Goal: Task Accomplishment & Management: Manage account settings

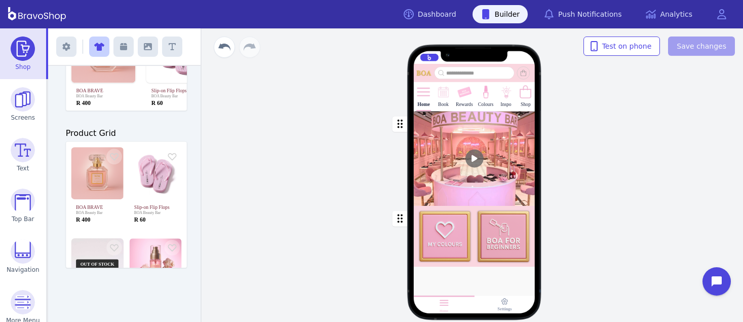
click at [452, 153] on div "button" at bounding box center [475, 158] width 122 height 94
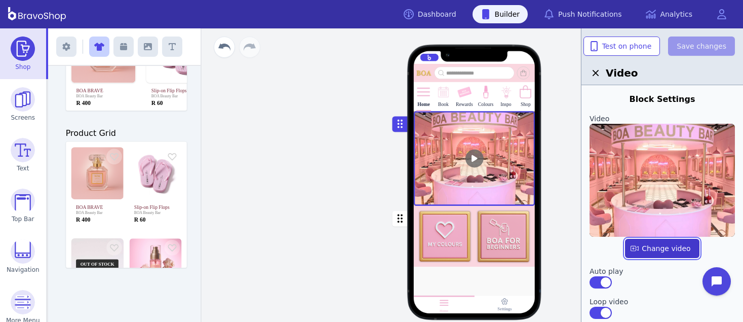
click at [646, 250] on label "button" at bounding box center [662, 247] width 74 height 19
click at [0, 0] on input "file" at bounding box center [0, 0] width 0 height 0
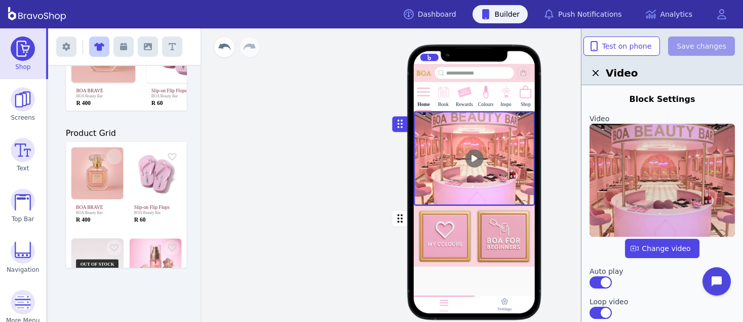
click at [688, 168] on img at bounding box center [661, 180] width 145 height 113
click at [0, 0] on input "file" at bounding box center [0, 0] width 0 height 0
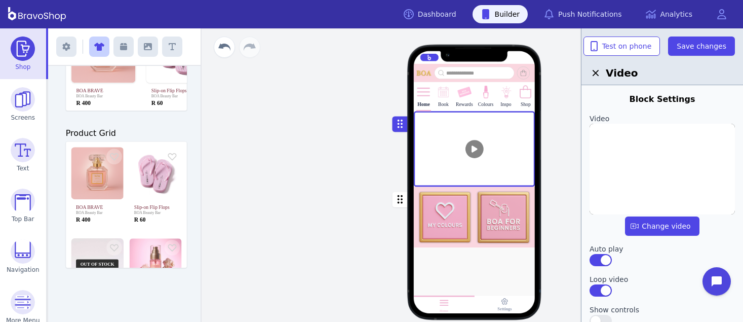
click at [481, 259] on div at bounding box center [475, 268] width 122 height 42
click at [145, 50] on icon "button" at bounding box center [148, 47] width 8 height 8
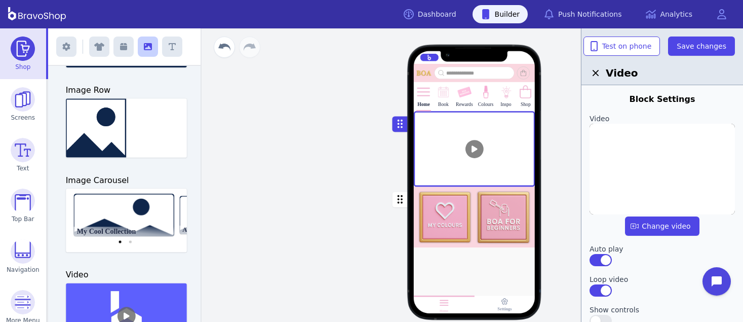
scroll to position [269, 0]
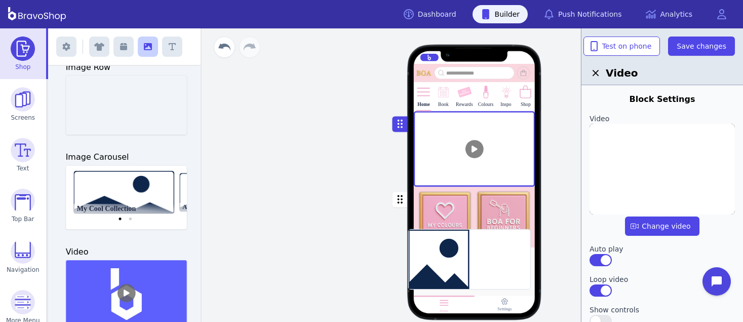
drag, startPoint x: 106, startPoint y: 92, endPoint x: 454, endPoint y: 246, distance: 380.8
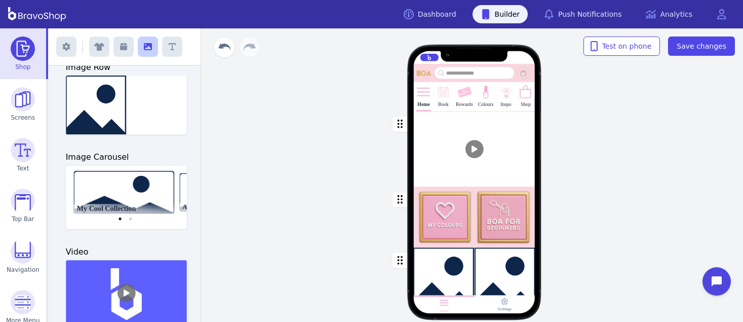
click at [455, 264] on div "button" at bounding box center [475, 276] width 122 height 59
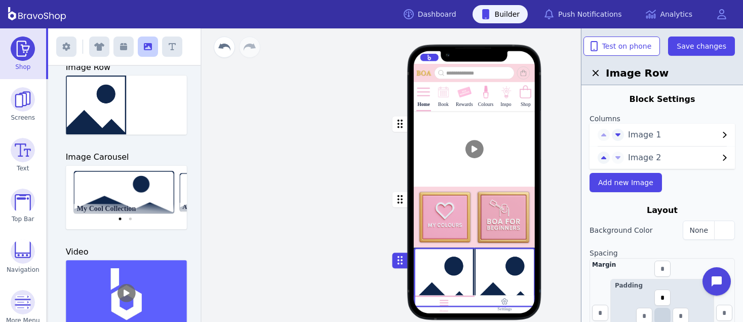
scroll to position [250, 0]
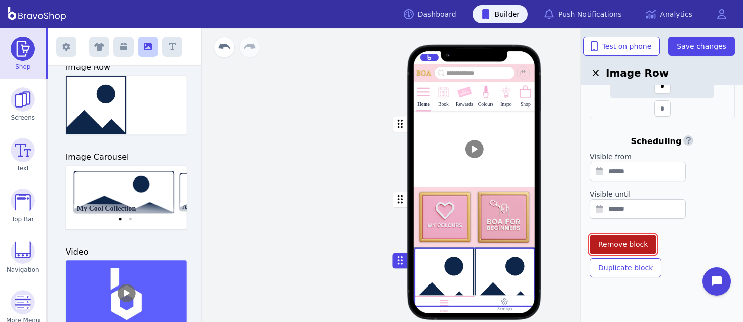
click at [612, 249] on button "Remove block" at bounding box center [622, 243] width 67 height 19
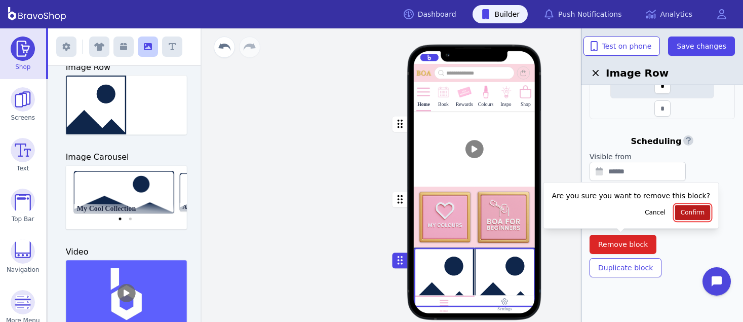
click at [675, 216] on button "Confirm" at bounding box center [692, 212] width 35 height 15
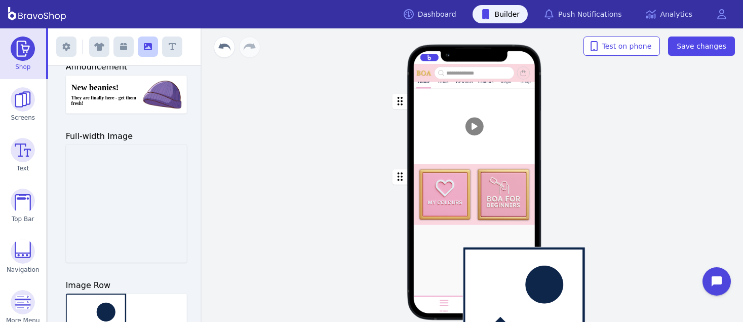
scroll to position [92, 0]
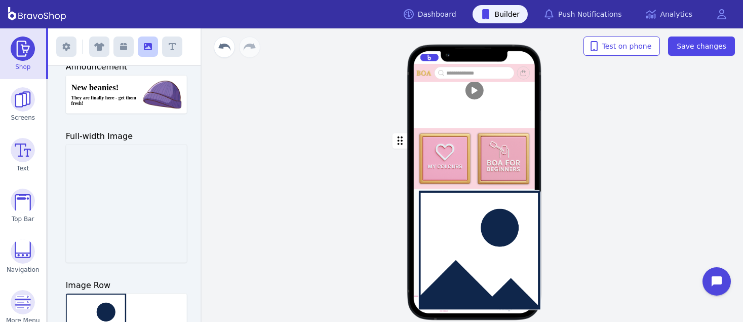
drag, startPoint x: 111, startPoint y: 191, endPoint x: 469, endPoint y: 237, distance: 360.5
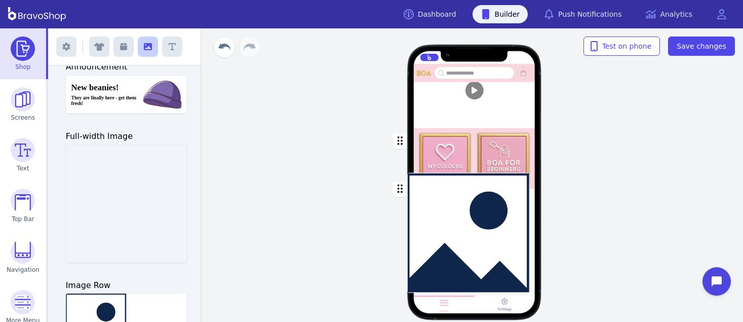
drag, startPoint x: 119, startPoint y: 205, endPoint x: 466, endPoint y: 233, distance: 348.0
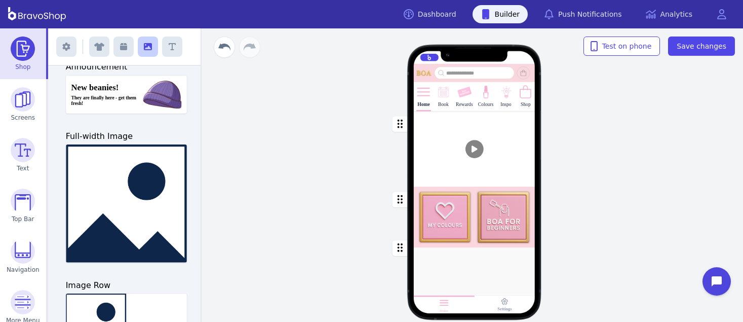
scroll to position [0, 0]
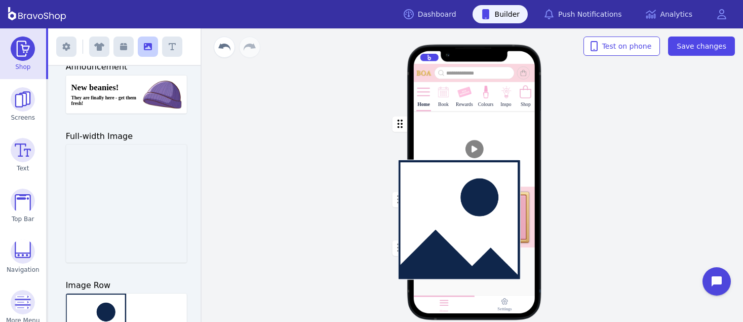
drag, startPoint x: 143, startPoint y: 209, endPoint x: 480, endPoint y: 225, distance: 337.6
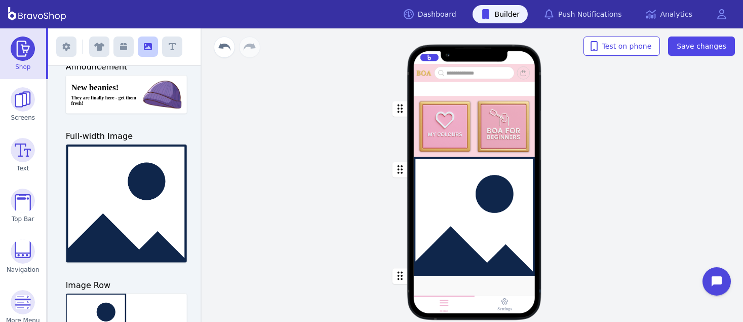
scroll to position [183, 0]
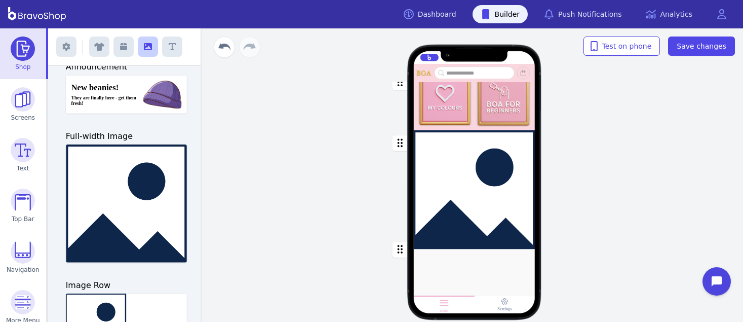
click at [470, 207] on div "button" at bounding box center [475, 189] width 122 height 119
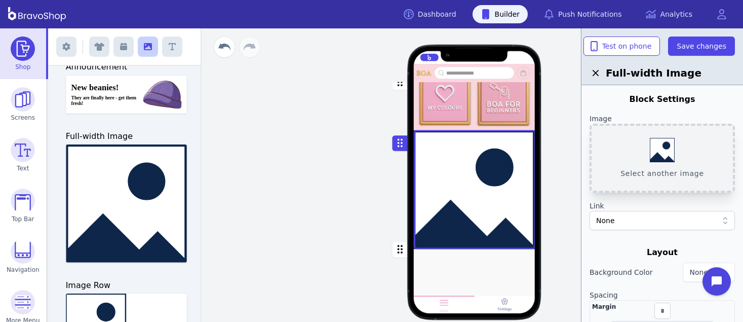
click at [673, 150] on button "Select another image" at bounding box center [661, 158] width 145 height 69
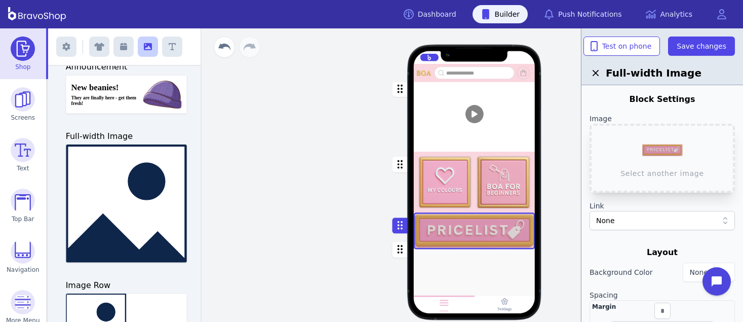
scroll to position [0, 0]
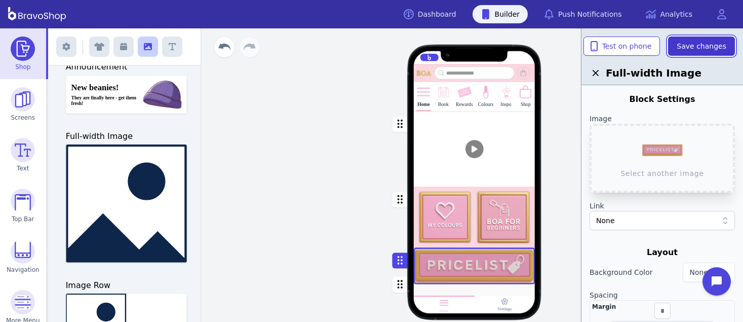
click at [697, 52] on button "Save changes" at bounding box center [701, 45] width 67 height 19
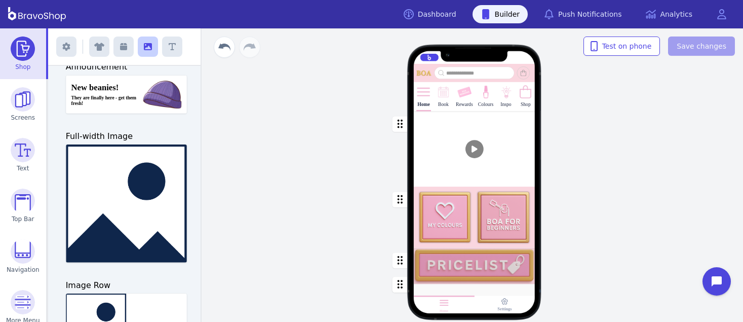
click at [440, 269] on div "button" at bounding box center [475, 265] width 122 height 36
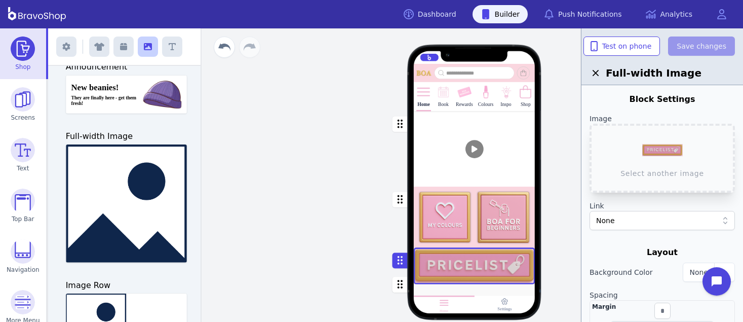
scroll to position [55, 0]
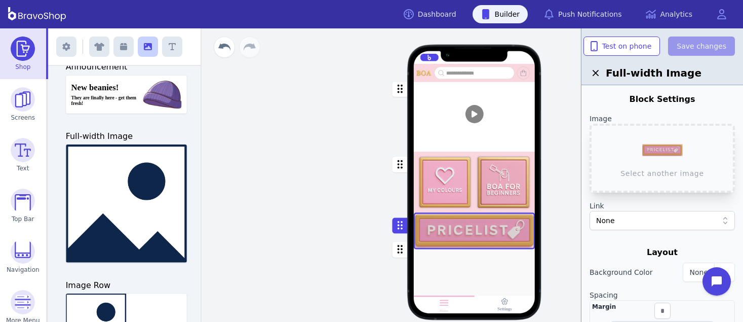
click at [425, 265] on div at bounding box center [475, 271] width 122 height 42
click at [403, 253] on button "button" at bounding box center [400, 250] width 16 height 16
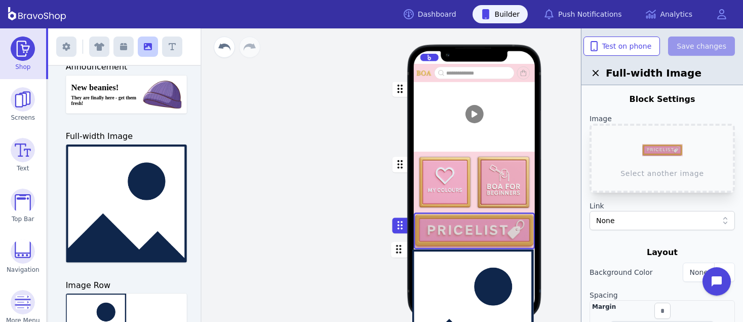
click at [403, 253] on button "button" at bounding box center [400, 250] width 16 height 16
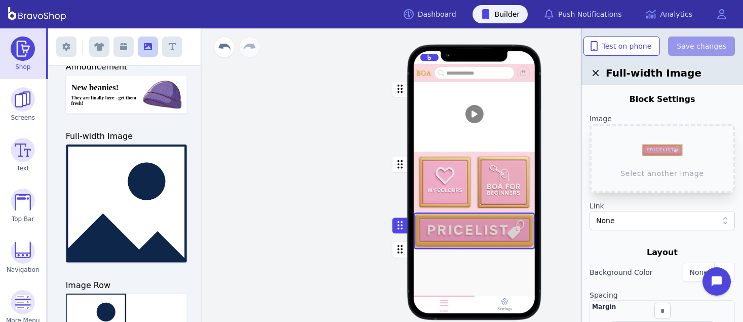
click at [443, 263] on div at bounding box center [475, 271] width 122 height 42
click at [450, 20] on link "Dashboard" at bounding box center [429, 14] width 69 height 18
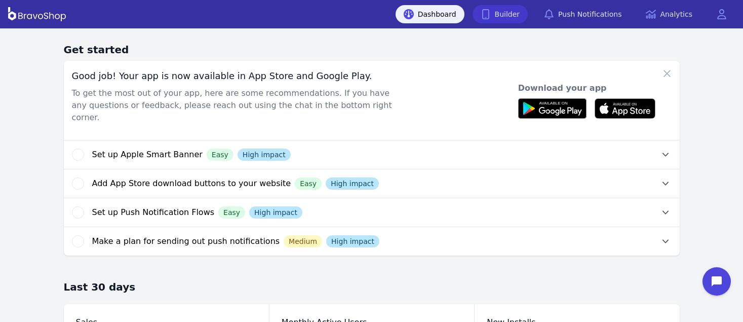
click at [489, 11] on icon at bounding box center [485, 14] width 7 height 10
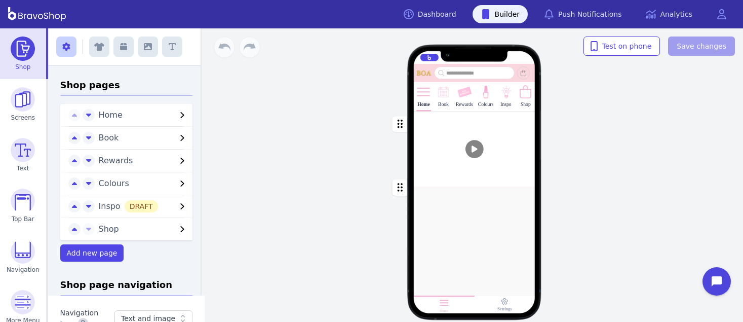
click at [443, 226] on div at bounding box center [475, 209] width 122 height 42
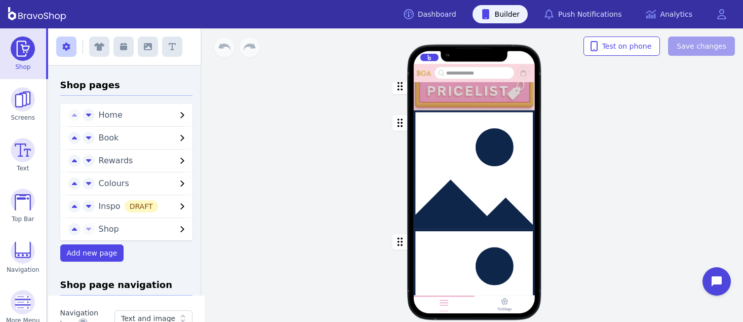
scroll to position [272, 0]
click at [436, 241] on div "button" at bounding box center [475, 287] width 122 height 119
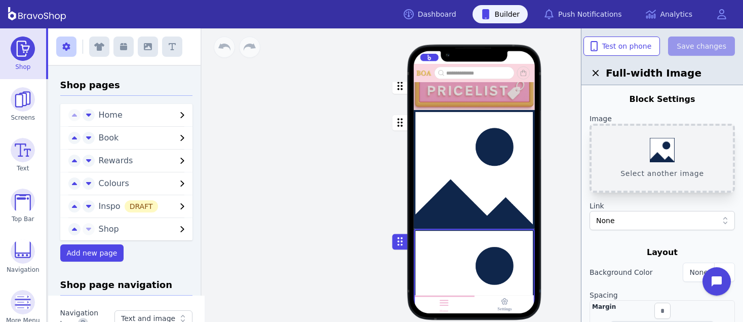
scroll to position [292, 0]
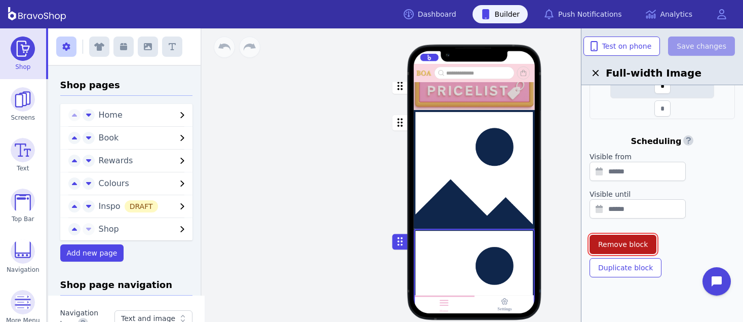
click at [624, 243] on span "Remove block" at bounding box center [623, 244] width 50 height 10
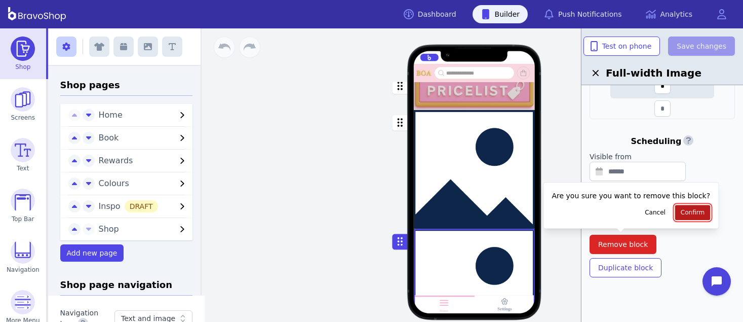
click at [682, 210] on span "Confirm" at bounding box center [693, 212] width 24 height 8
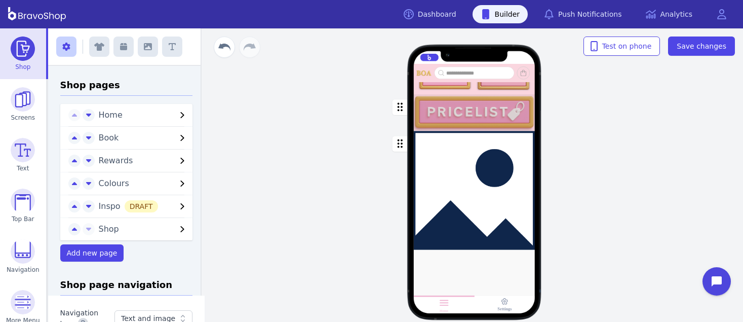
scroll to position [239, 0]
click at [486, 183] on div "button" at bounding box center [475, 190] width 122 height 119
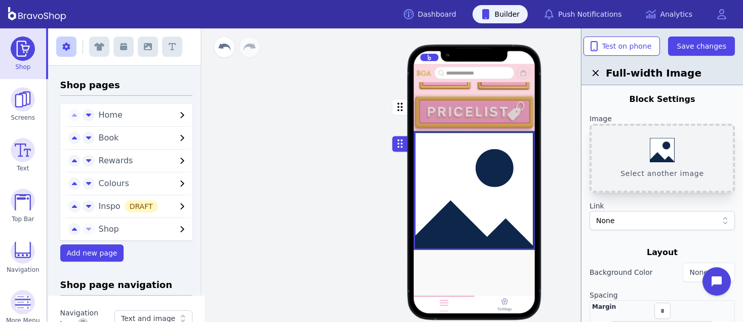
scroll to position [292, 0]
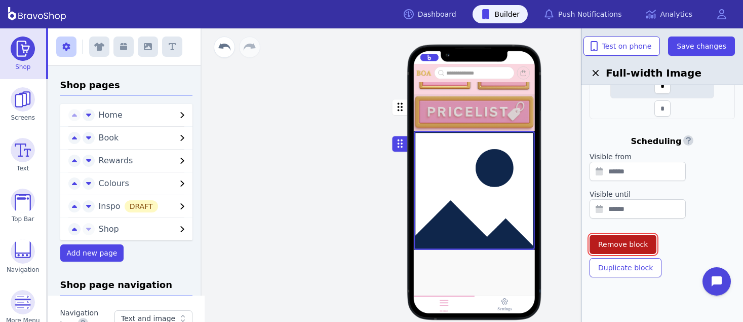
click at [633, 241] on span "Remove block" at bounding box center [623, 244] width 50 height 10
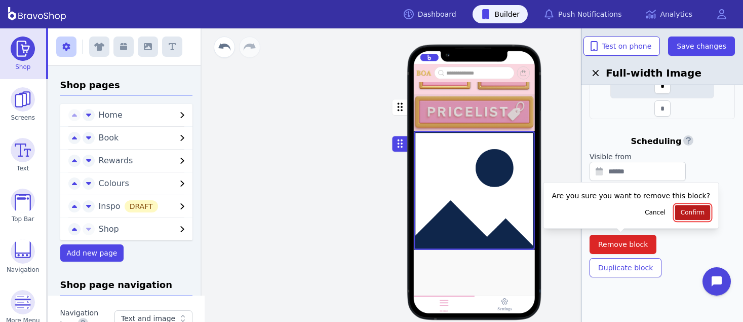
click at [681, 209] on span "Confirm" at bounding box center [693, 212] width 24 height 8
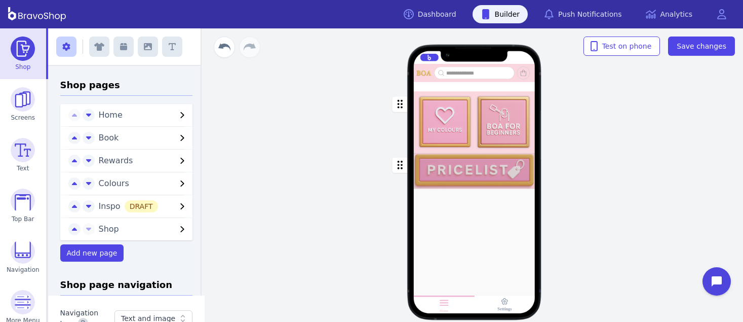
scroll to position [149, 0]
click at [696, 48] on span "Save changes" at bounding box center [701, 46] width 50 height 10
click at [450, 174] on div "button" at bounding box center [475, 170] width 122 height 36
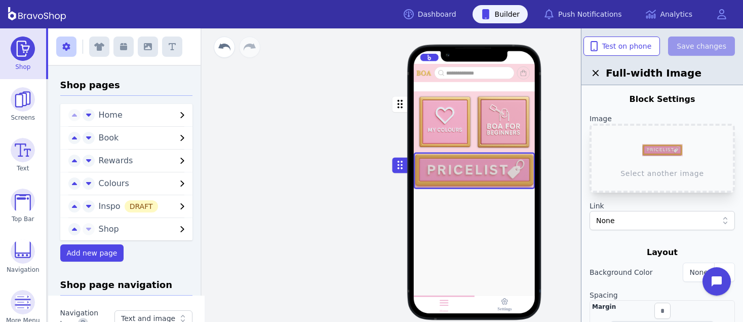
click at [450, 174] on div "button" at bounding box center [475, 170] width 122 height 36
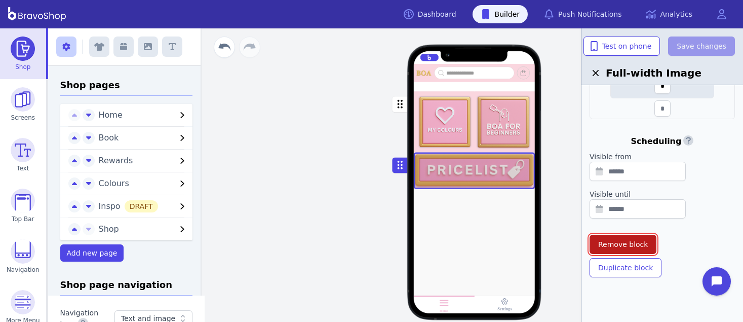
click at [614, 246] on span "Remove block" at bounding box center [623, 244] width 50 height 10
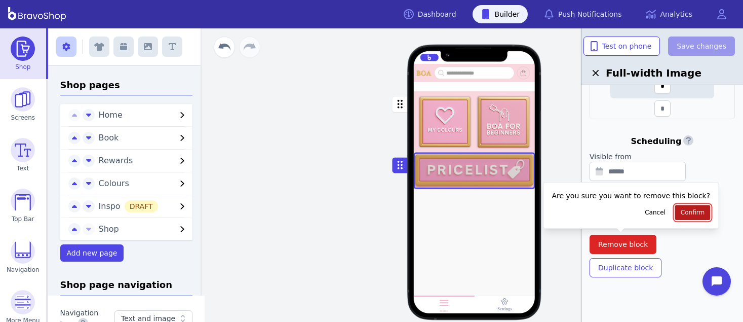
click at [681, 209] on span "Confirm" at bounding box center [693, 212] width 24 height 8
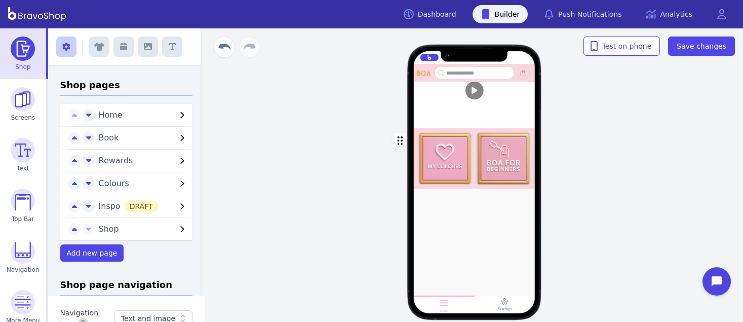
scroll to position [92, 0]
click at [700, 42] on span "Save changes" at bounding box center [701, 46] width 50 height 10
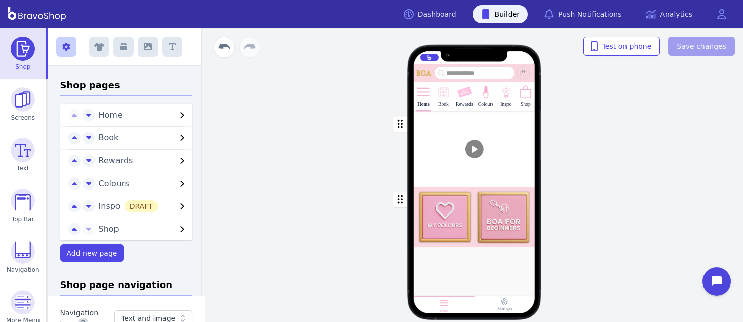
click at [500, 160] on div "button" at bounding box center [475, 148] width 122 height 75
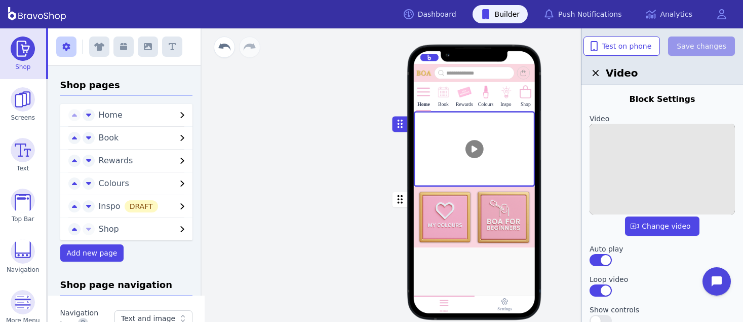
click at [655, 144] on img at bounding box center [661, 169] width 145 height 91
click at [0, 0] on input "file" at bounding box center [0, 0] width 0 height 0
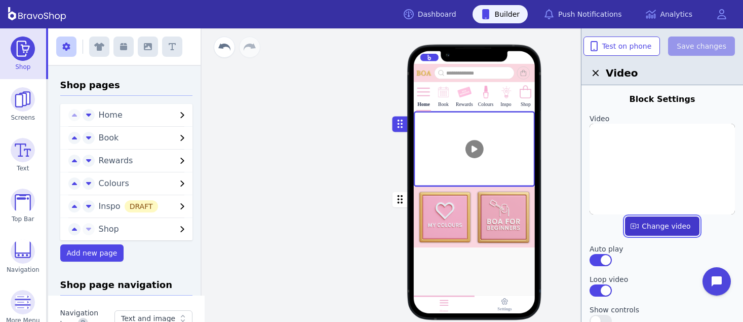
click at [667, 225] on label "button" at bounding box center [662, 225] width 74 height 19
click at [0, 0] on input "file" at bounding box center [0, 0] width 0 height 0
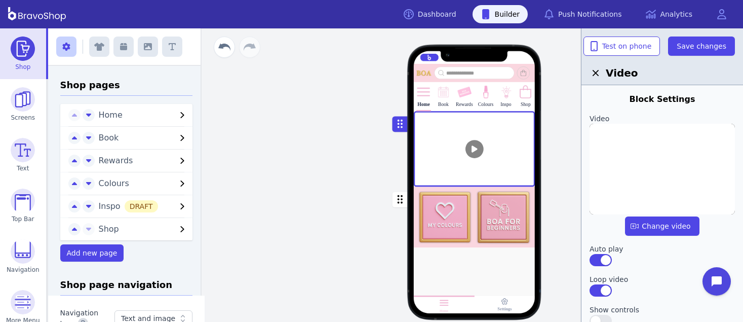
click at [463, 99] on div at bounding box center [464, 100] width 3 height 3
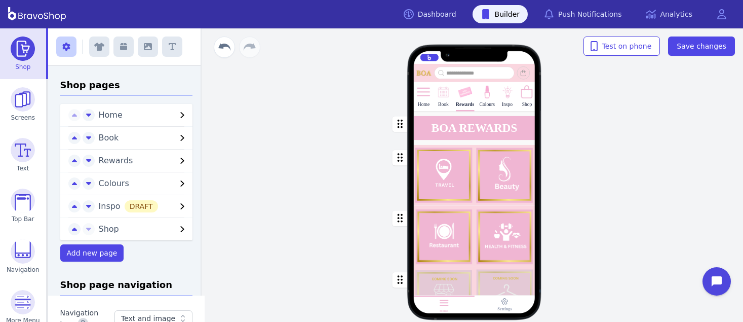
click at [397, 157] on icon "button" at bounding box center [399, 157] width 5 height 9
click at [431, 152] on div "button" at bounding box center [475, 175] width 122 height 61
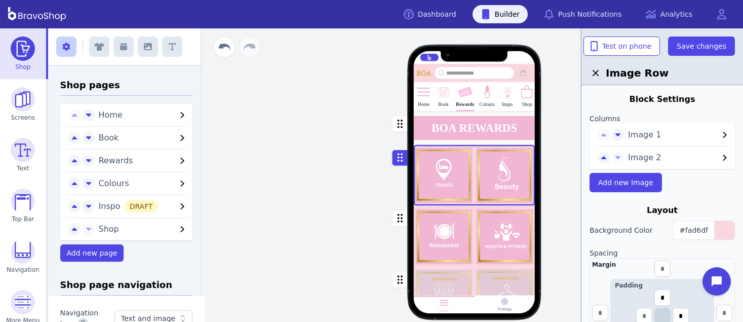
click at [433, 246] on div "button" at bounding box center [475, 235] width 122 height 61
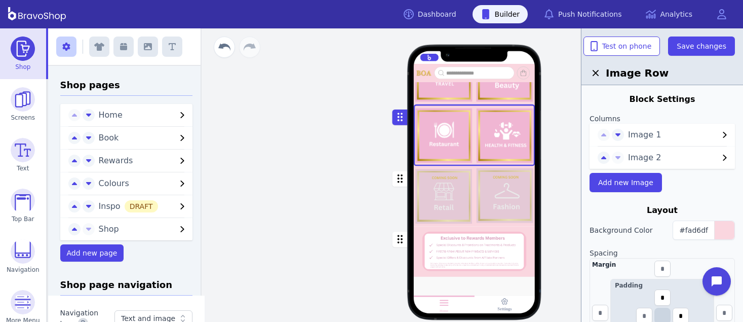
scroll to position [157, 0]
click at [426, 204] on div "button" at bounding box center [475, 196] width 122 height 60
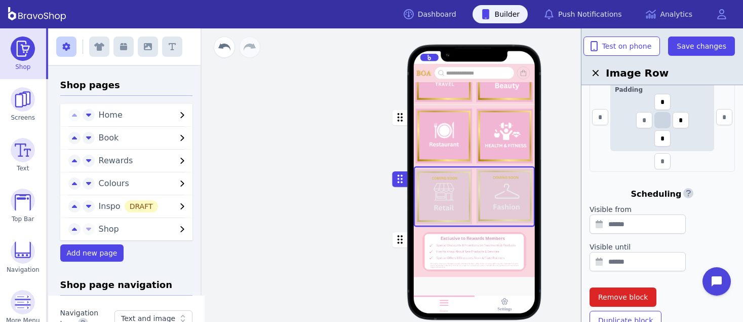
scroll to position [250, 0]
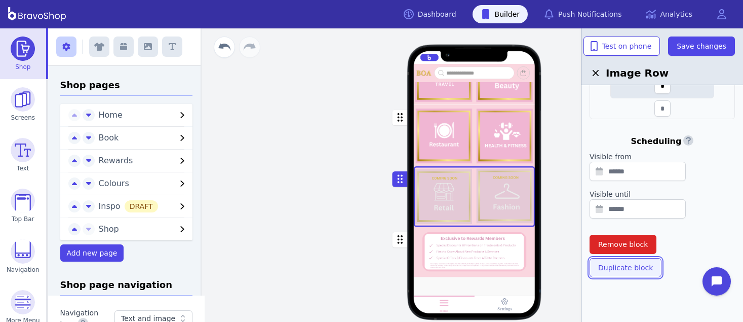
click at [615, 266] on span "Duplicate block" at bounding box center [625, 267] width 55 height 10
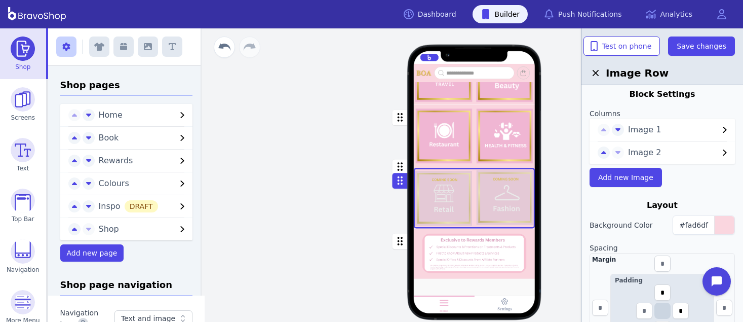
scroll to position [0, 0]
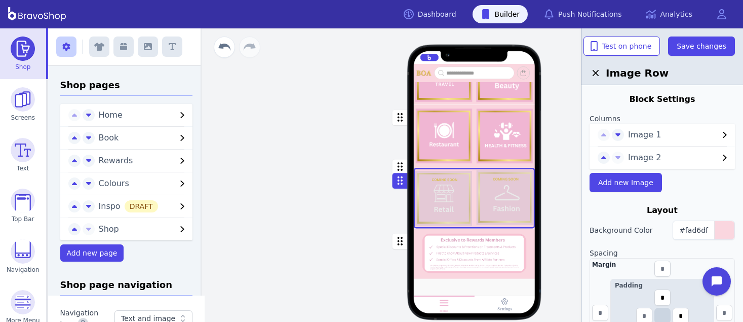
click at [635, 134] on span "Image 1" at bounding box center [673, 135] width 91 height 12
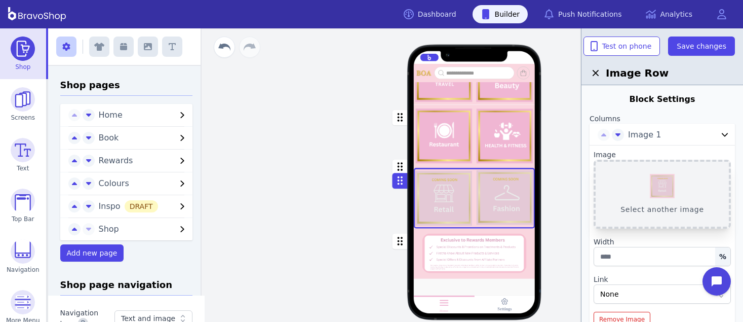
click at [653, 175] on button "Select another image" at bounding box center [661, 193] width 137 height 69
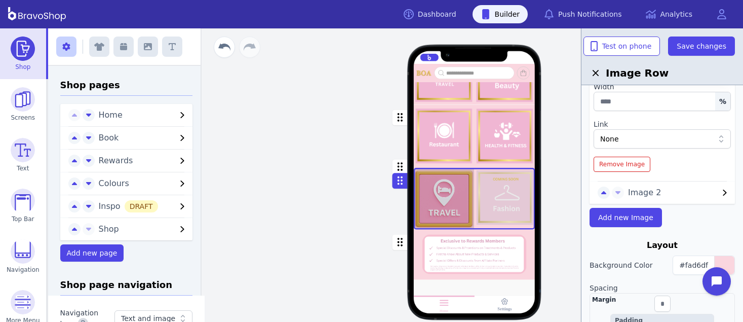
click at [649, 197] on span "Image 2" at bounding box center [673, 192] width 91 height 12
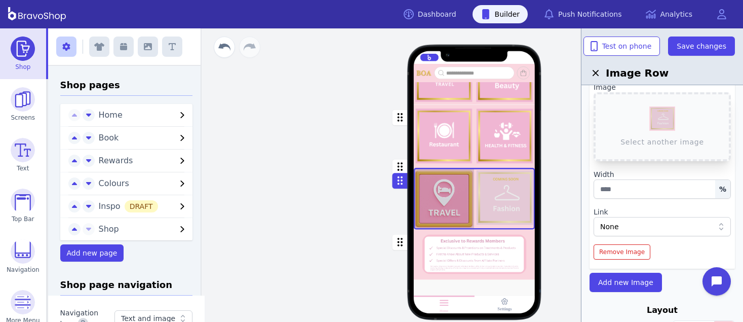
scroll to position [89, 0]
click at [657, 122] on button "Select another image" at bounding box center [661, 128] width 137 height 69
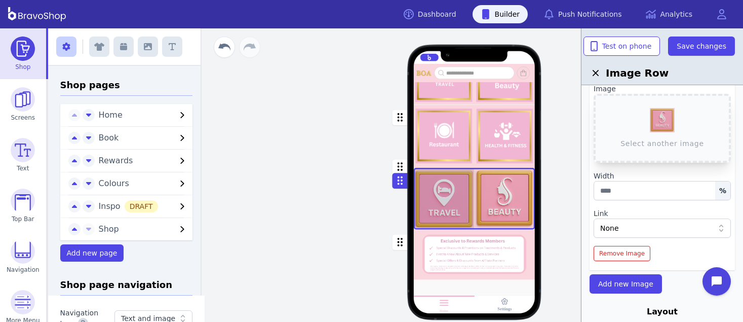
scroll to position [204, 0]
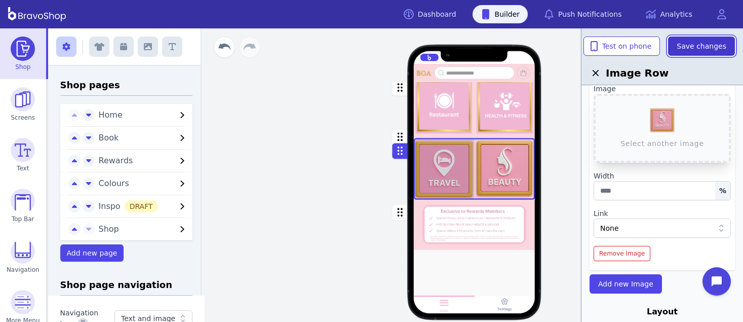
click at [686, 53] on button "Save changes" at bounding box center [701, 45] width 67 height 19
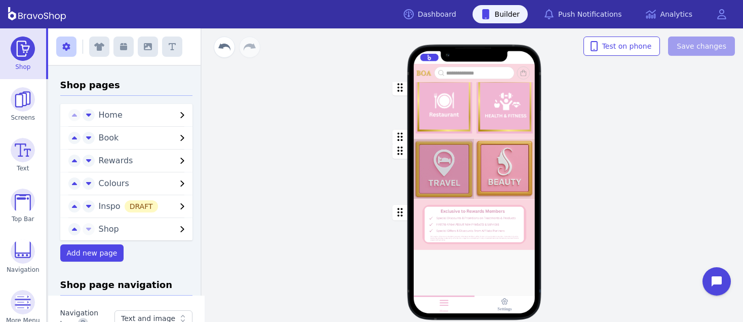
click at [435, 160] on div "button" at bounding box center [475, 169] width 122 height 62
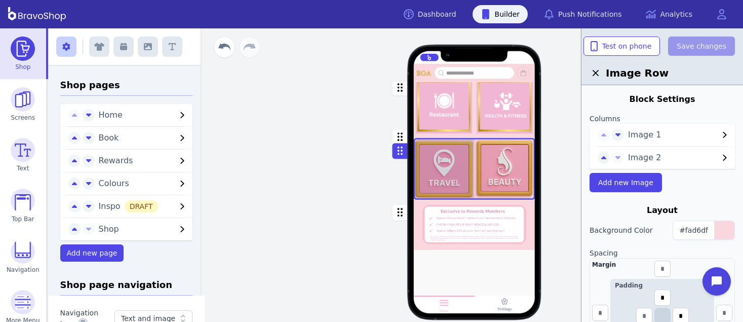
click at [646, 135] on span "Image 1" at bounding box center [673, 135] width 91 height 12
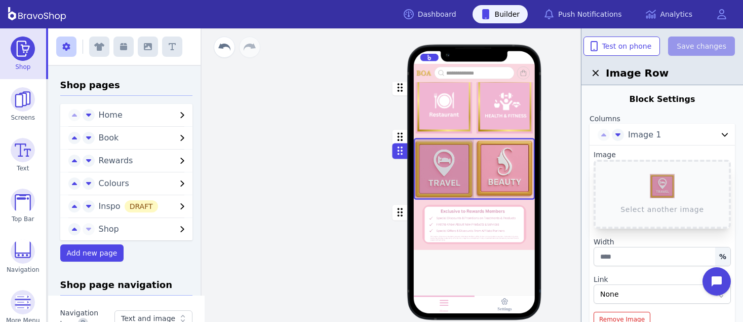
click at [646, 135] on span "Image 1" at bounding box center [673, 135] width 91 height 12
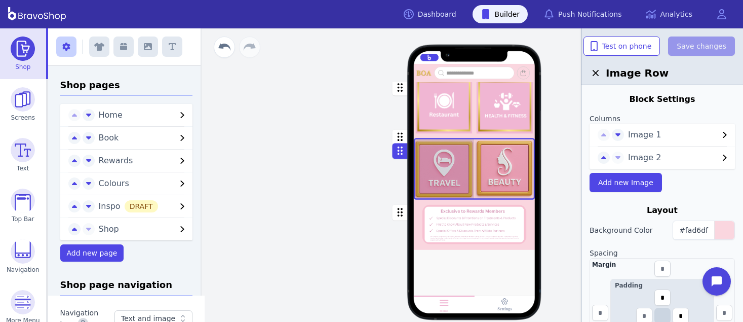
click at [265, 117] on div "Home Book Rewards Colours Inspo Shop BOA REWARDS Drag a block here to get start…" at bounding box center [474, 174] width 537 height 293
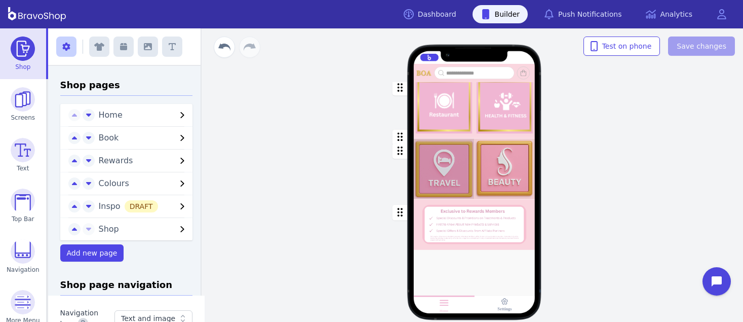
click at [426, 162] on div "button" at bounding box center [475, 169] width 122 height 62
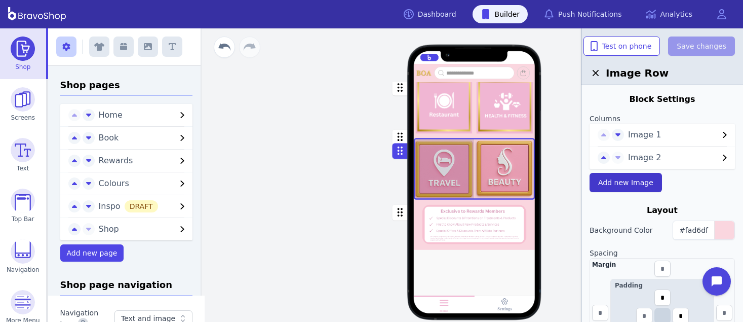
scroll to position [250, 0]
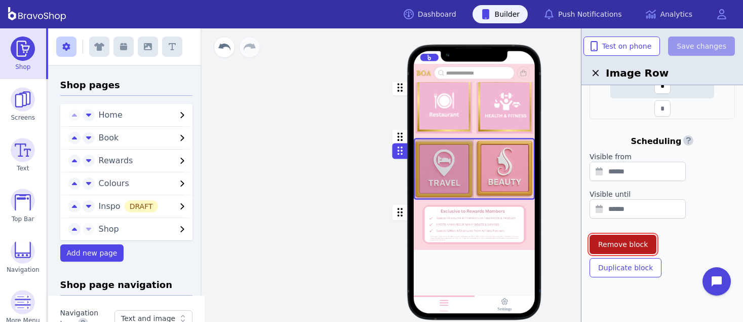
click at [631, 234] on button "Remove block" at bounding box center [622, 243] width 67 height 19
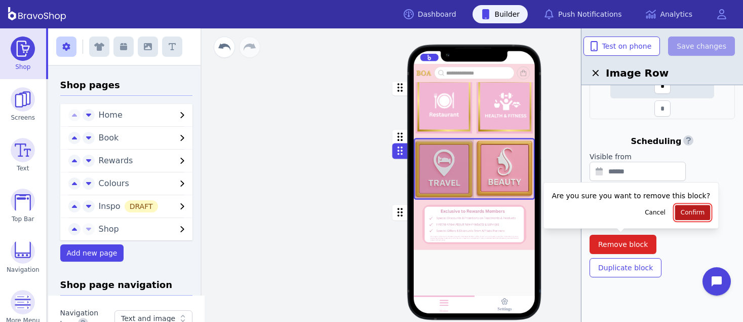
click at [675, 206] on button "Confirm" at bounding box center [692, 212] width 35 height 15
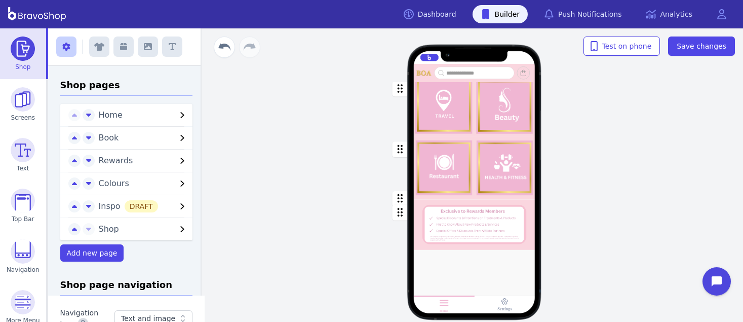
scroll to position [108, 0]
click at [692, 45] on span "Save changes" at bounding box center [701, 46] width 50 height 10
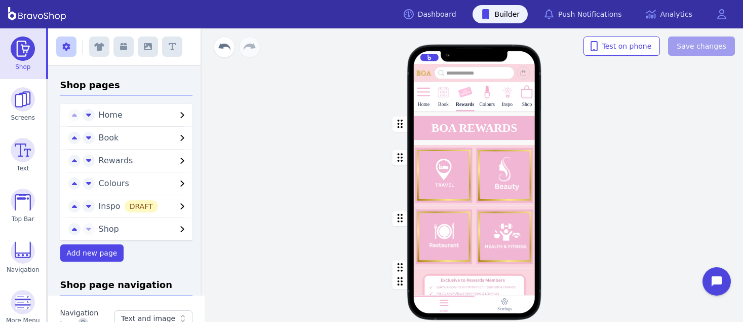
click at [420, 92] on img at bounding box center [423, 92] width 15 height 15
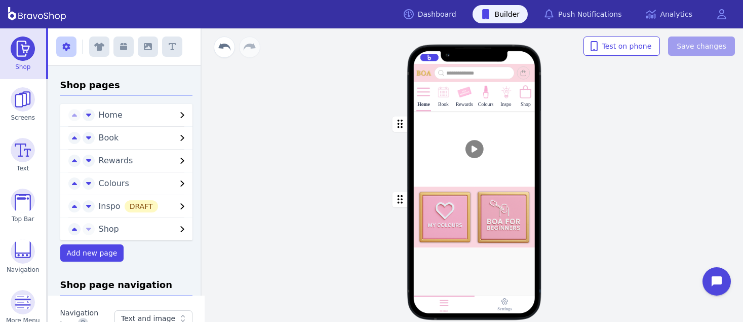
click at [456, 127] on div "button" at bounding box center [475, 148] width 122 height 75
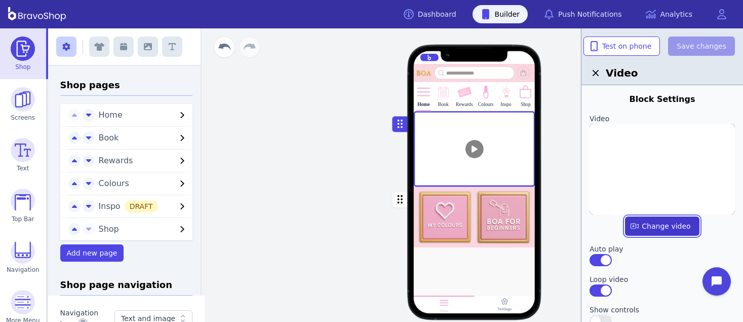
click at [669, 221] on label "button" at bounding box center [662, 225] width 74 height 19
click at [0, 0] on input "file" at bounding box center [0, 0] width 0 height 0
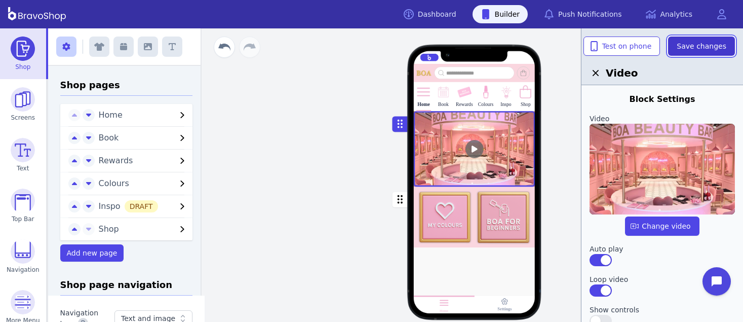
click at [706, 47] on span "Save changes" at bounding box center [701, 46] width 50 height 10
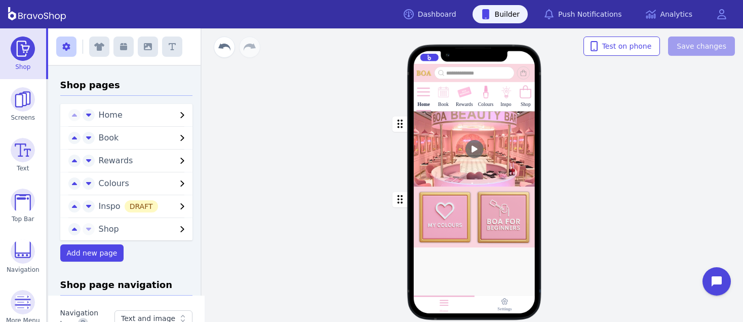
click at [476, 261] on div at bounding box center [475, 268] width 122 height 42
click at [169, 48] on icon "button" at bounding box center [172, 47] width 7 height 8
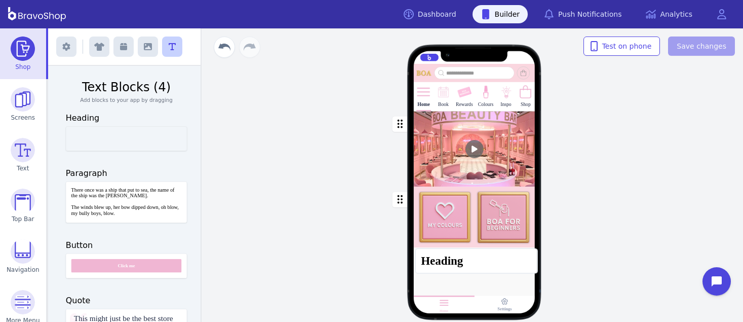
drag, startPoint x: 108, startPoint y: 132, endPoint x: 462, endPoint y: 254, distance: 375.0
click at [462, 254] on div "Heading Exit builder Text Blocks (4) Add blocks to your app by dragging Heading…" at bounding box center [395, 174] width 695 height 293
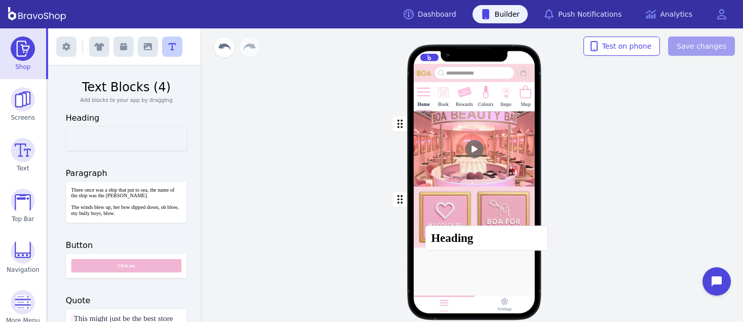
drag, startPoint x: 150, startPoint y: 141, endPoint x: 514, endPoint y: 242, distance: 378.1
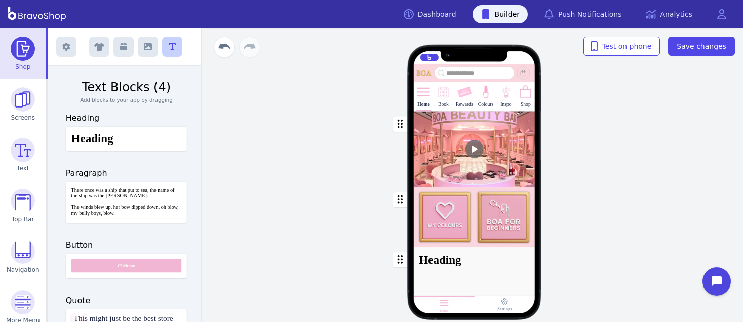
click at [496, 253] on div "button" at bounding box center [475, 259] width 122 height 24
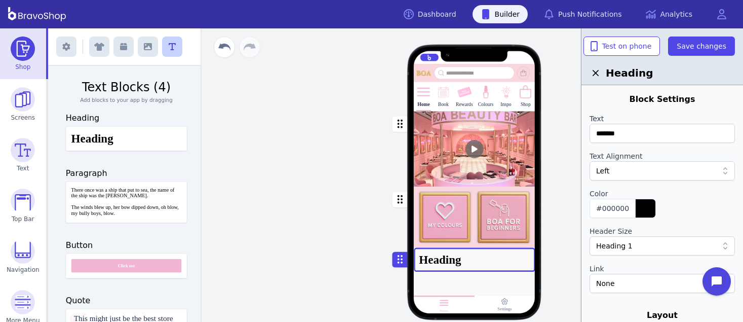
click at [519, 190] on div "button" at bounding box center [475, 216] width 122 height 61
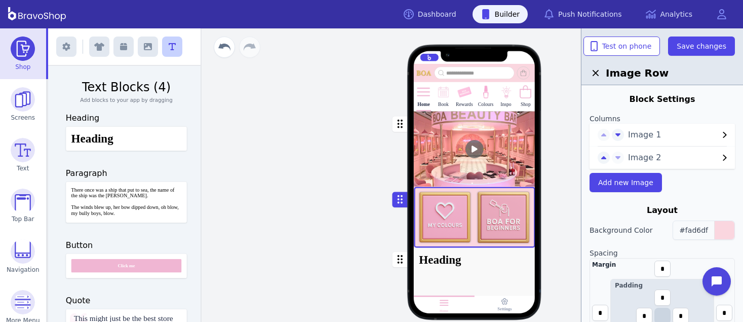
click at [700, 230] on span "#fad6df" at bounding box center [693, 230] width 29 height 8
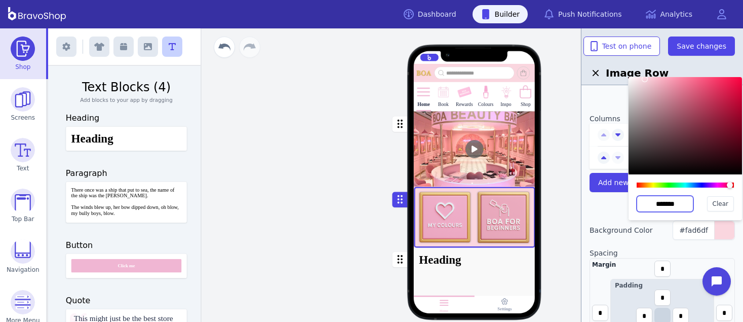
drag, startPoint x: 684, startPoint y: 203, endPoint x: 647, endPoint y: 200, distance: 37.6
click at [647, 200] on input "*******" at bounding box center [664, 203] width 57 height 16
click at [513, 259] on div "button" at bounding box center [475, 259] width 122 height 24
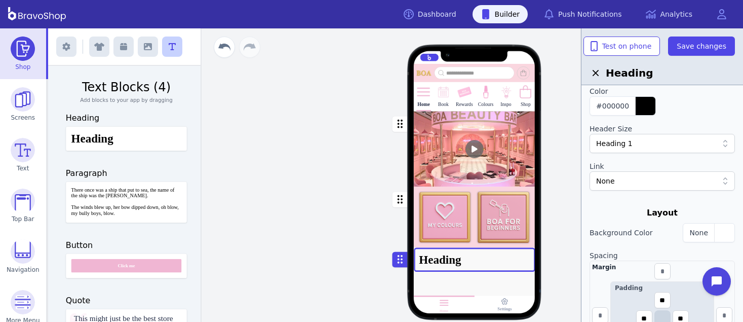
scroll to position [105, 0]
click at [722, 231] on div "button" at bounding box center [724, 230] width 20 height 18
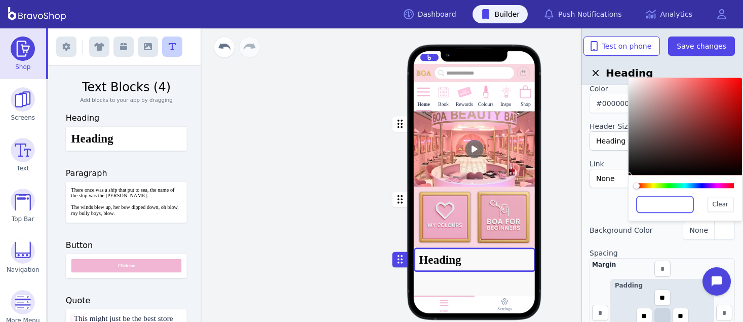
click at [641, 200] on input "text" at bounding box center [664, 204] width 57 height 16
paste input "*******"
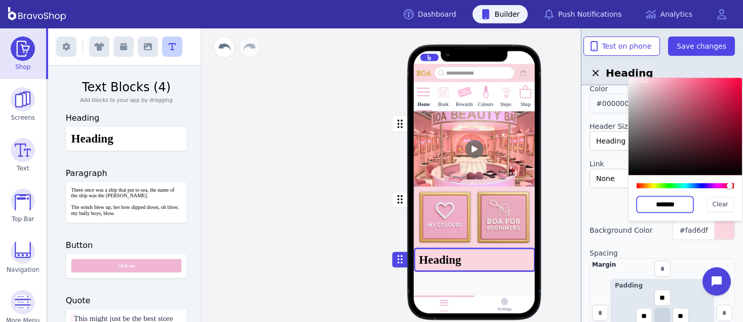
click at [603, 102] on span "#000000" at bounding box center [612, 103] width 33 height 8
type input "*******"
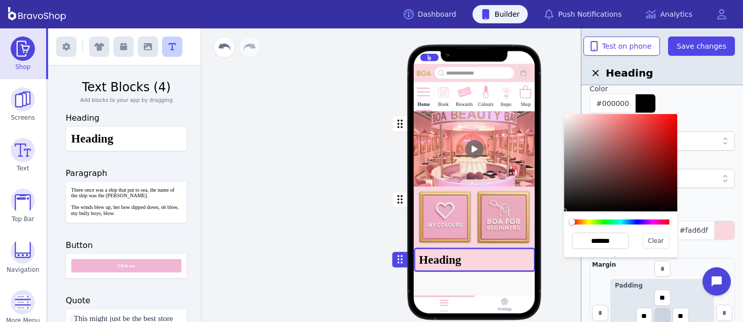
click at [695, 110] on div "#000000" at bounding box center [661, 103] width 145 height 19
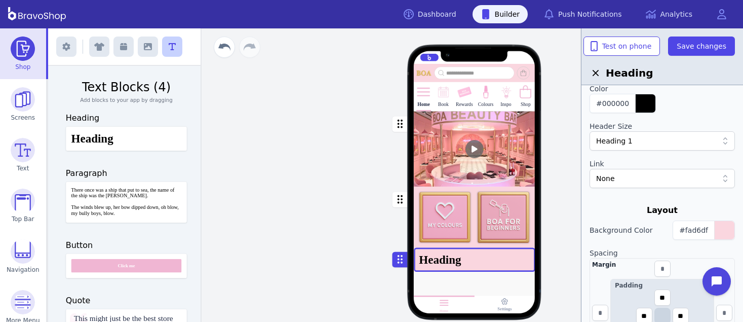
click at [645, 141] on div "Heading 1" at bounding box center [657, 141] width 122 height 10
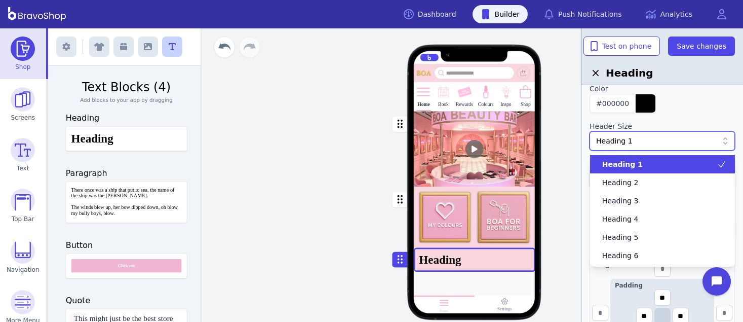
click at [645, 141] on div "Heading 1" at bounding box center [657, 141] width 122 height 10
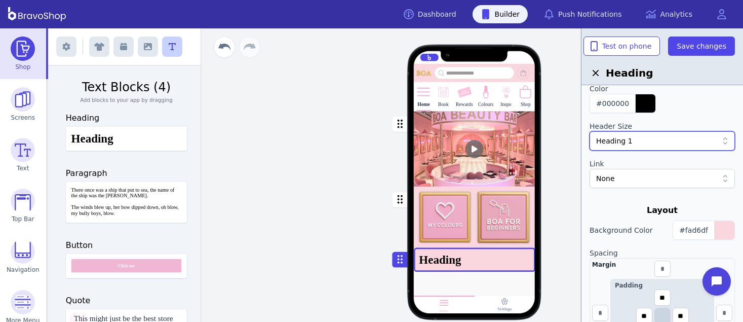
scroll to position [0, 0]
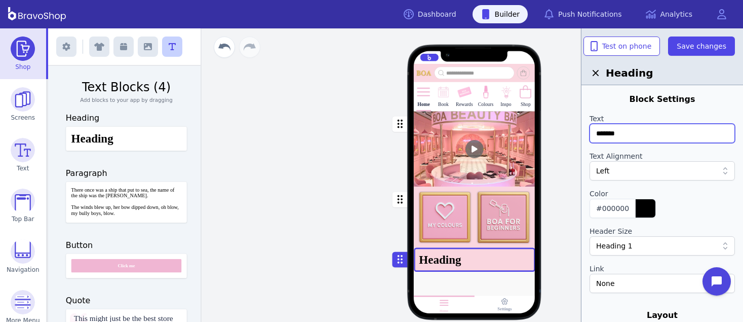
drag, startPoint x: 636, startPoint y: 130, endPoint x: 540, endPoint y: 133, distance: 96.2
click at [540, 133] on div "Exit builder Text Blocks (4) Add blocks to your app by dragging Heading Heading…" at bounding box center [395, 174] width 695 height 293
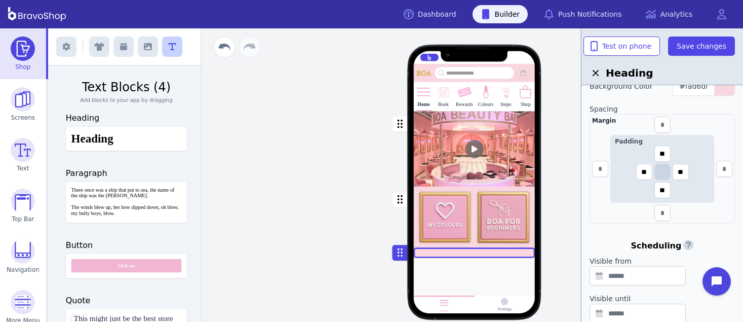
scroll to position [245, 0]
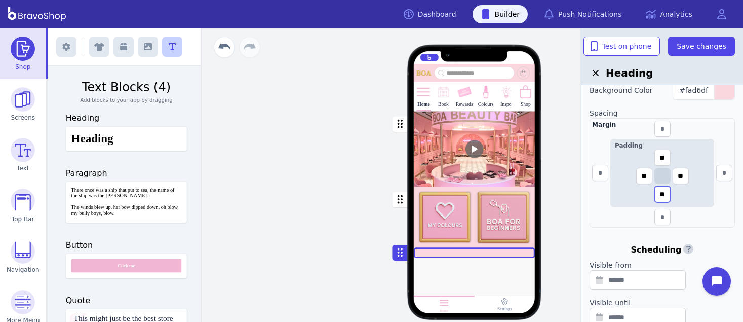
drag, startPoint x: 667, startPoint y: 194, endPoint x: 654, endPoint y: 192, distance: 13.3
click at [654, 192] on input "**" at bounding box center [662, 194] width 16 height 16
type input "**"
drag, startPoint x: 665, startPoint y: 160, endPoint x: 656, endPoint y: 159, distance: 9.2
click at [656, 159] on input "**" at bounding box center [662, 157] width 16 height 16
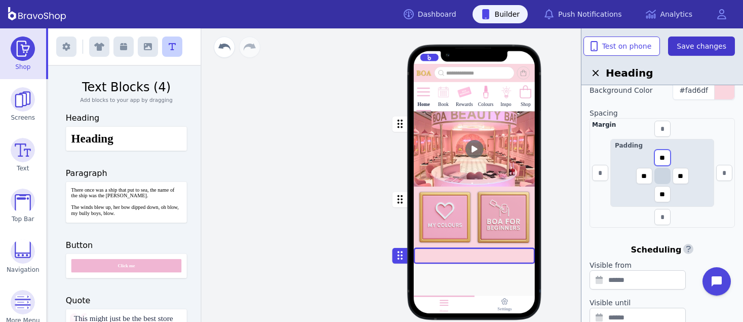
type input "**"
click at [695, 43] on span "Save changes" at bounding box center [701, 46] width 50 height 10
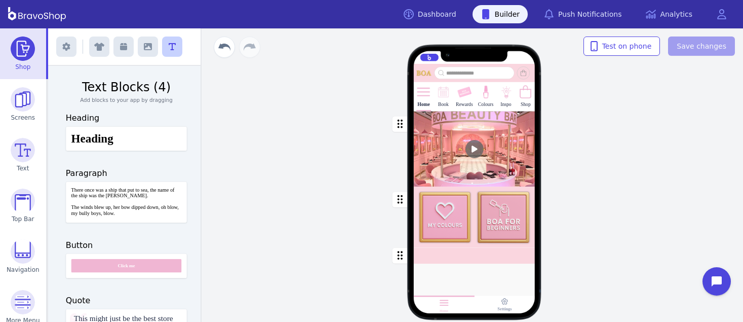
click at [18, 51] on img at bounding box center [23, 48] width 24 height 24
click at [419, 100] on div "Home" at bounding box center [423, 96] width 15 height 28
click at [23, 190] on img at bounding box center [23, 200] width 24 height 24
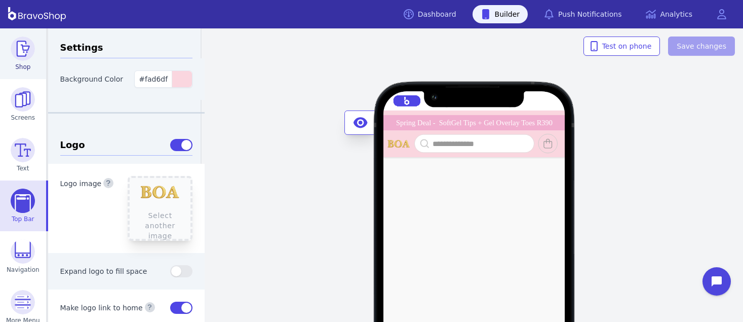
click at [21, 45] on img at bounding box center [23, 48] width 24 height 24
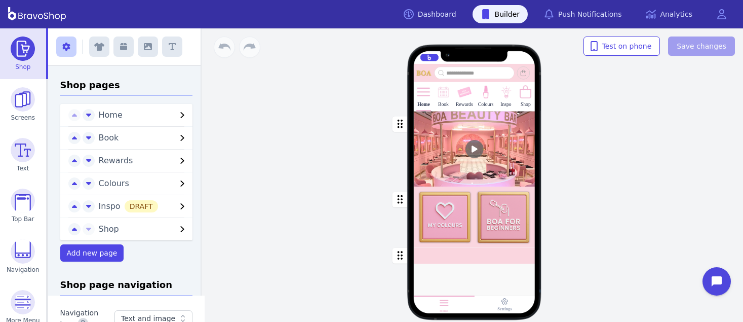
click at [117, 115] on span "Home" at bounding box center [138, 115] width 78 height 12
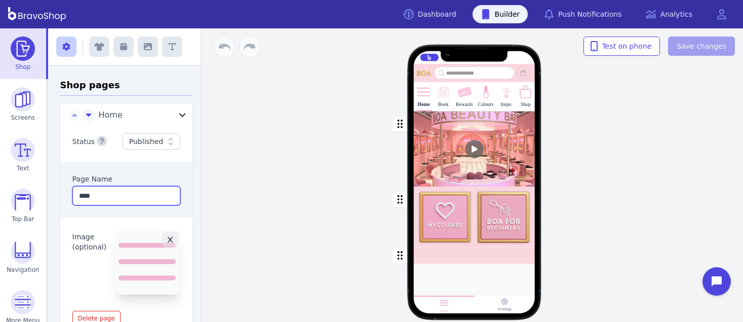
drag, startPoint x: 113, startPoint y: 195, endPoint x: 72, endPoint y: 196, distance: 41.5
click at [72, 196] on input "****" at bounding box center [126, 195] width 108 height 19
type input "*"
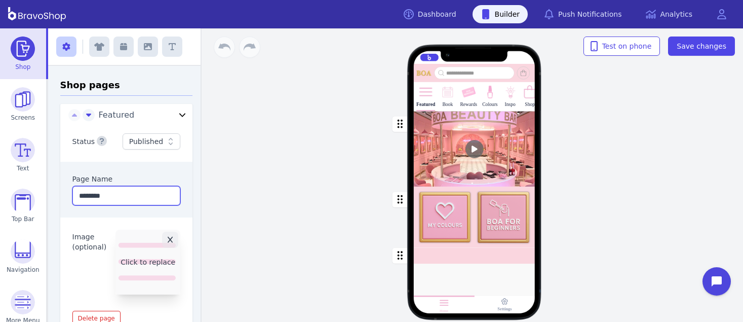
type input "********"
click at [146, 264] on button "Click to replace" at bounding box center [147, 261] width 65 height 65
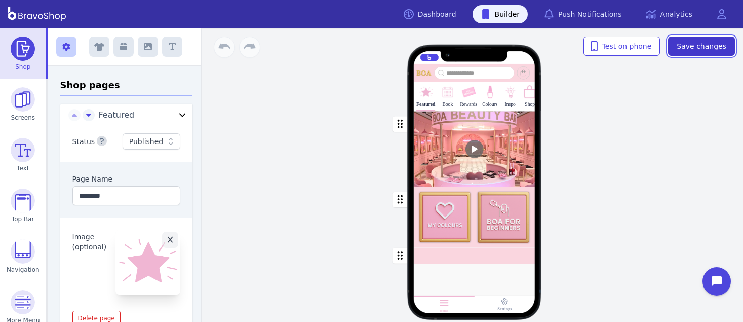
click at [721, 42] on span "Save changes" at bounding box center [701, 46] width 50 height 10
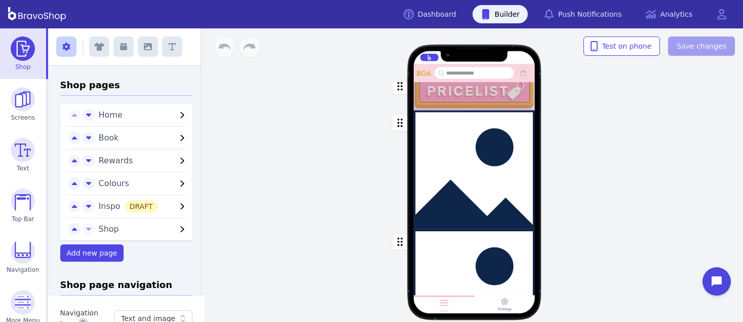
scroll to position [272, 0]
click at [436, 241] on div "button" at bounding box center [475, 287] width 122 height 119
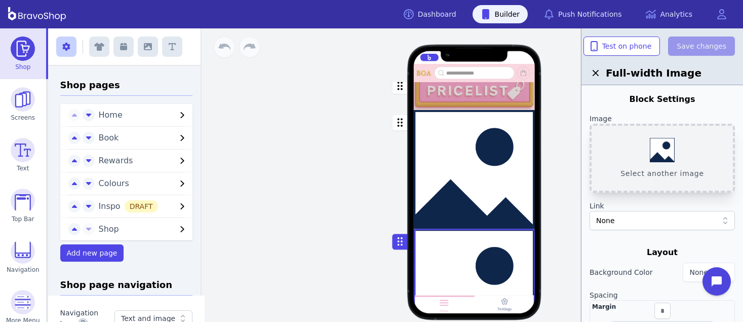
scroll to position [292, 0]
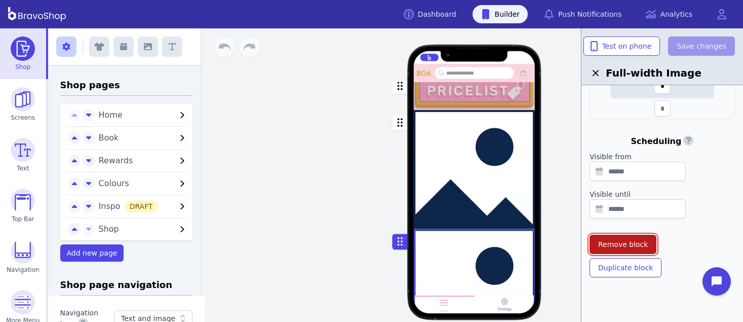
click at [624, 243] on span "Remove block" at bounding box center [623, 244] width 50 height 10
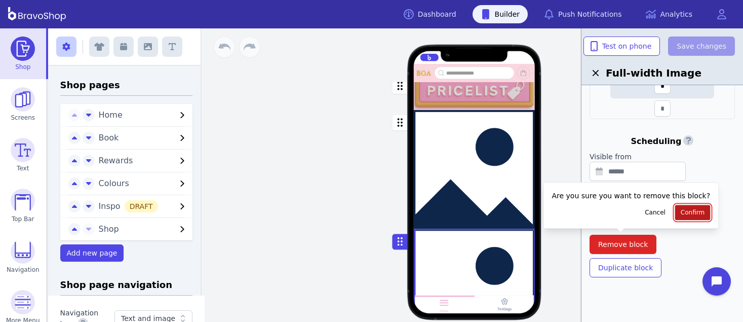
click at [682, 210] on span "Confirm" at bounding box center [693, 212] width 24 height 8
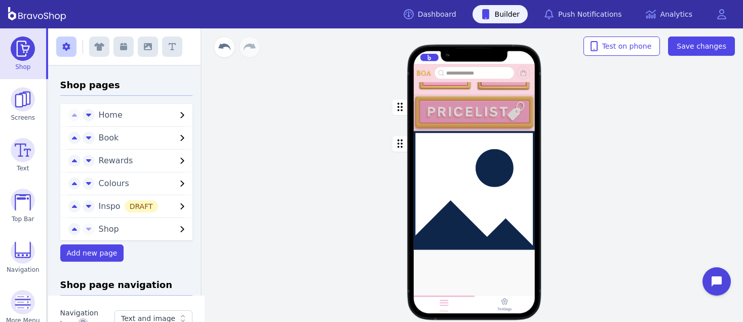
scroll to position [239, 0]
click at [486, 183] on div "button" at bounding box center [475, 190] width 122 height 119
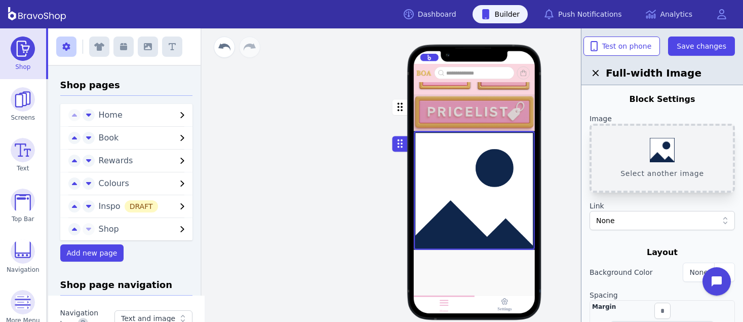
scroll to position [292, 0]
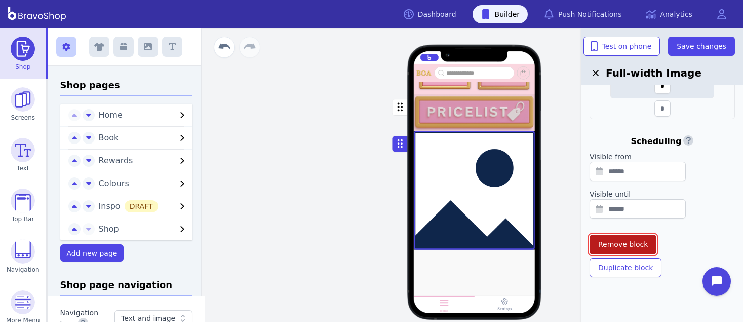
click at [633, 241] on span "Remove block" at bounding box center [623, 244] width 50 height 10
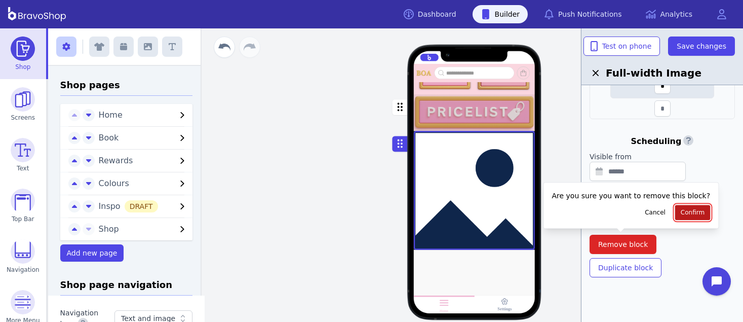
click at [681, 209] on span "Confirm" at bounding box center [693, 212] width 24 height 8
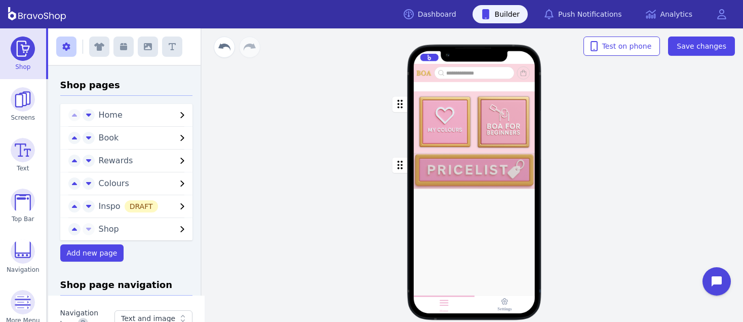
scroll to position [149, 0]
click at [696, 48] on span "Save changes" at bounding box center [701, 46] width 50 height 10
click at [450, 174] on div "button" at bounding box center [475, 170] width 122 height 36
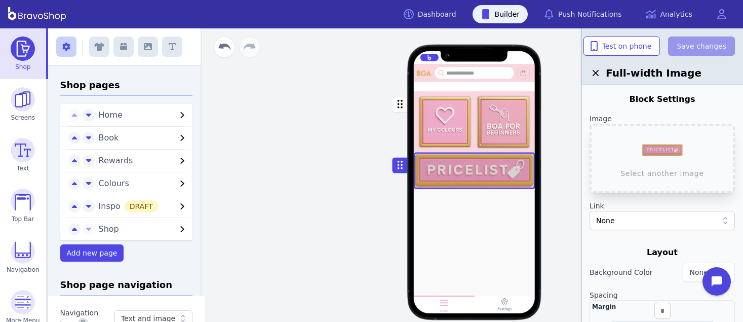
click at [450, 174] on div "button" at bounding box center [475, 170] width 122 height 36
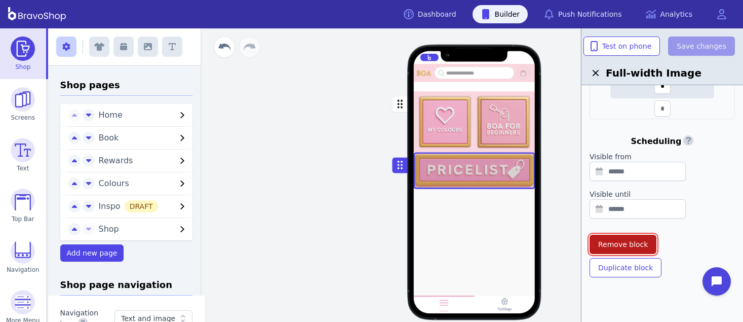
click at [614, 246] on span "Remove block" at bounding box center [623, 244] width 50 height 10
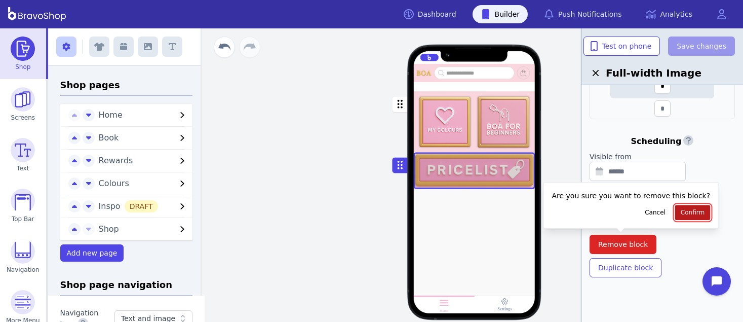
click at [681, 209] on span "Confirm" at bounding box center [693, 212] width 24 height 8
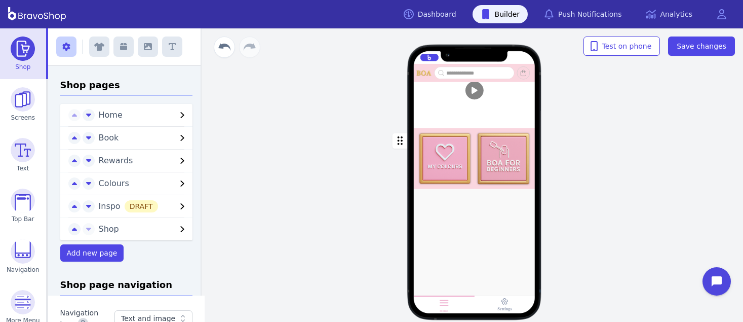
scroll to position [92, 0]
click at [700, 42] on span "Save changes" at bounding box center [701, 46] width 50 height 10
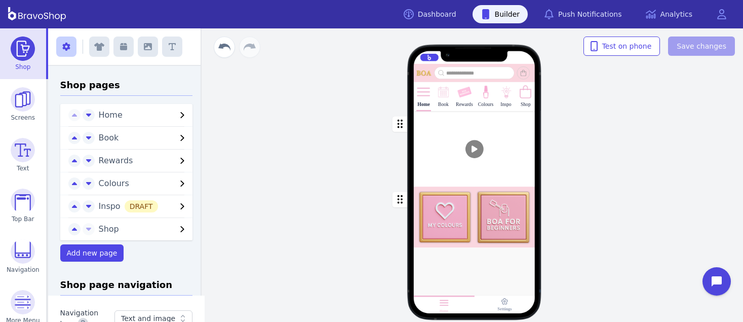
click at [500, 160] on div "button" at bounding box center [475, 148] width 122 height 75
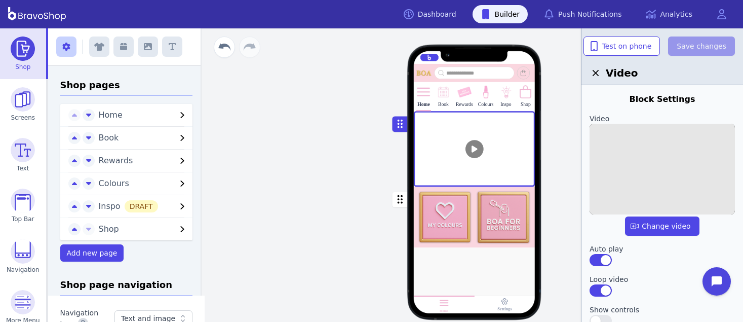
click at [655, 144] on img at bounding box center [661, 169] width 145 height 91
click at [0, 0] on input "file" at bounding box center [0, 0] width 0 height 0
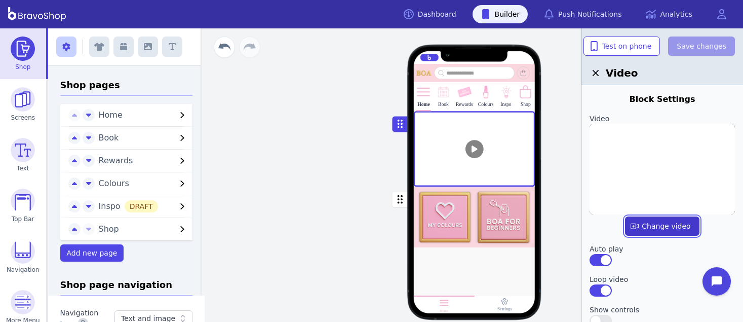
click at [667, 225] on label "button" at bounding box center [662, 225] width 74 height 19
click at [0, 0] on input "file" at bounding box center [0, 0] width 0 height 0
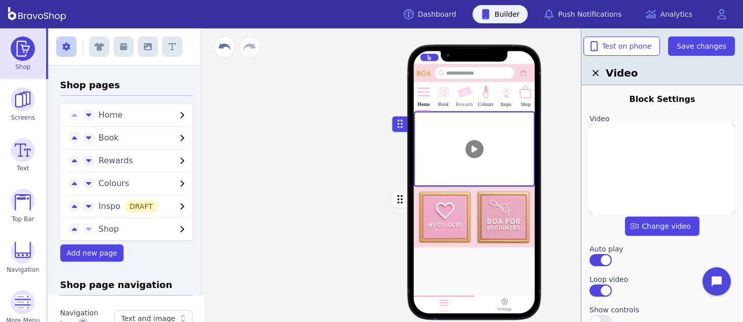
click at [463, 99] on div at bounding box center [464, 100] width 3 height 3
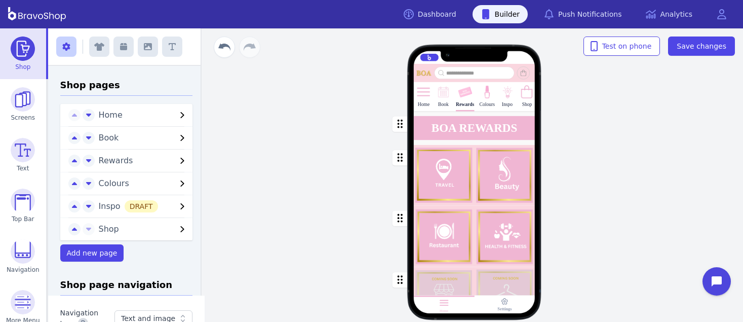
click at [397, 157] on icon "button" at bounding box center [399, 157] width 5 height 9
click at [431, 152] on div "button" at bounding box center [475, 175] width 122 height 61
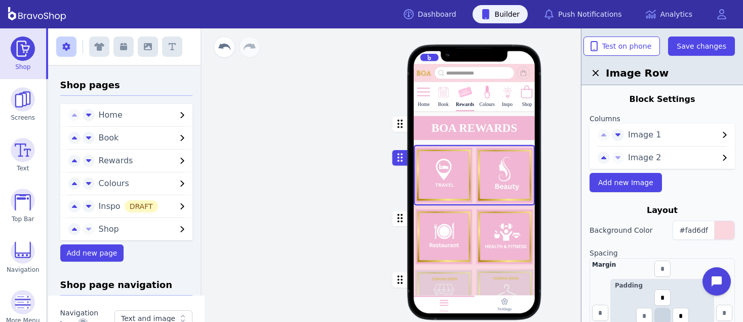
click at [433, 246] on div "button" at bounding box center [475, 235] width 122 height 61
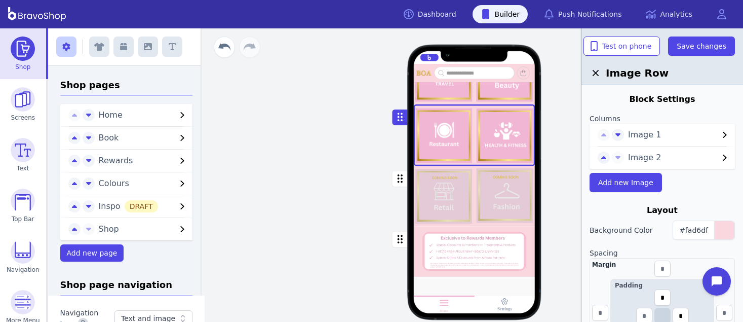
scroll to position [157, 0]
click at [426, 204] on div "button" at bounding box center [475, 196] width 122 height 60
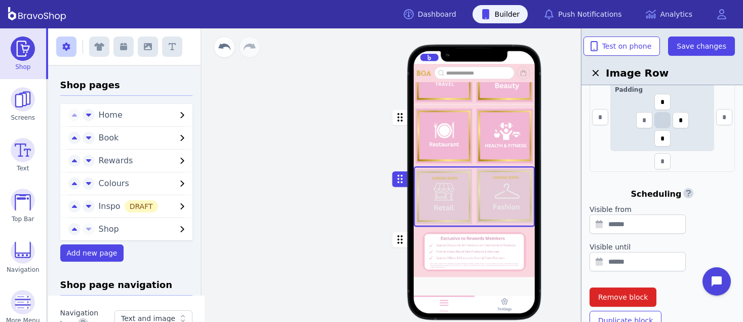
scroll to position [250, 0]
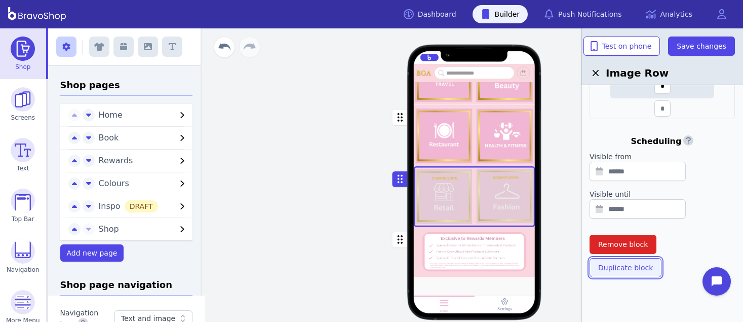
click at [615, 266] on span "Duplicate block" at bounding box center [625, 267] width 55 height 10
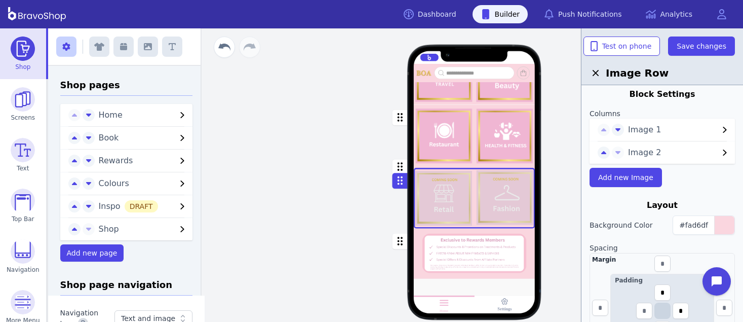
scroll to position [0, 0]
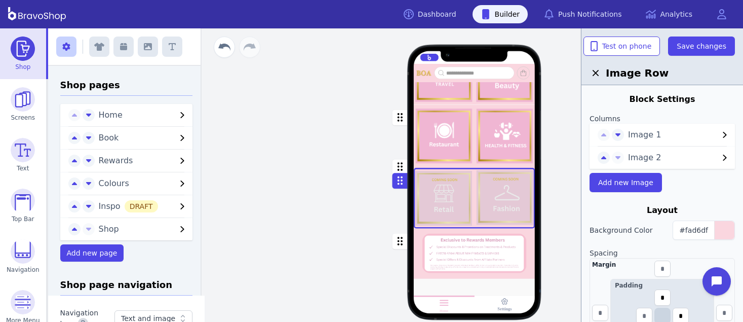
click at [635, 134] on span "Image 1" at bounding box center [673, 135] width 91 height 12
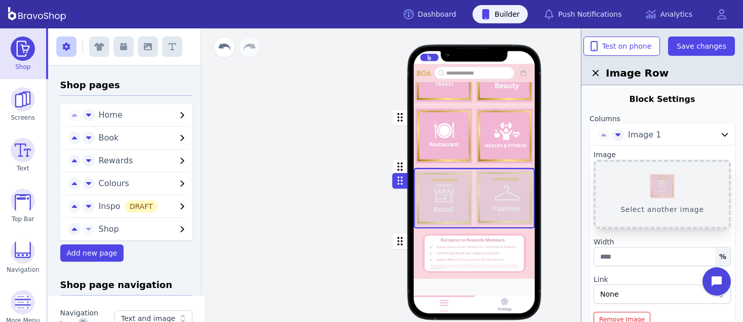
click at [653, 175] on button "Select another image" at bounding box center [661, 193] width 137 height 69
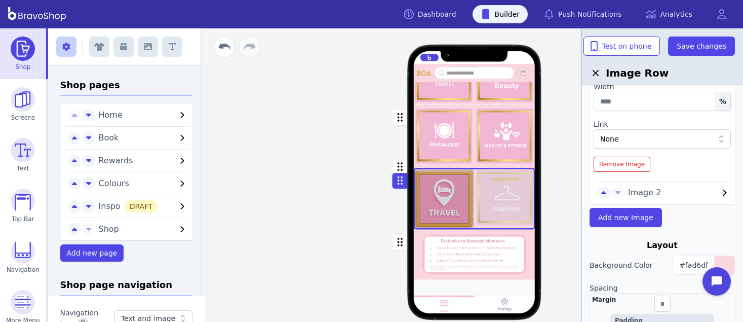
click at [649, 197] on span "Image 2" at bounding box center [673, 192] width 91 height 12
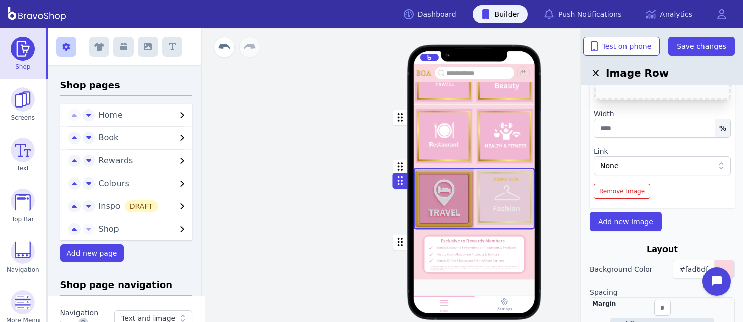
scroll to position [89, 0]
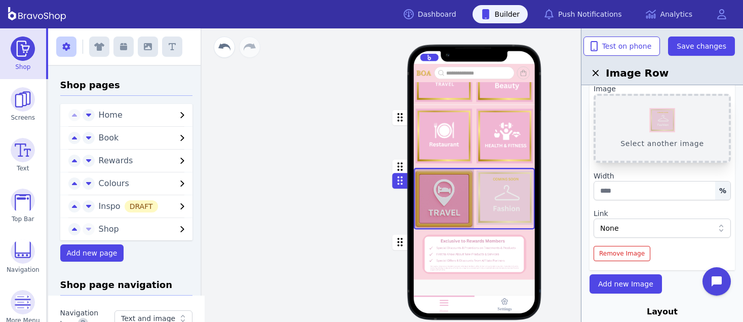
click at [657, 122] on button "Select another image" at bounding box center [661, 128] width 137 height 69
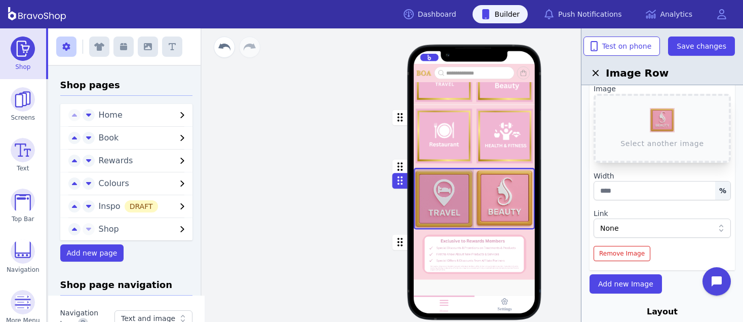
scroll to position [204, 0]
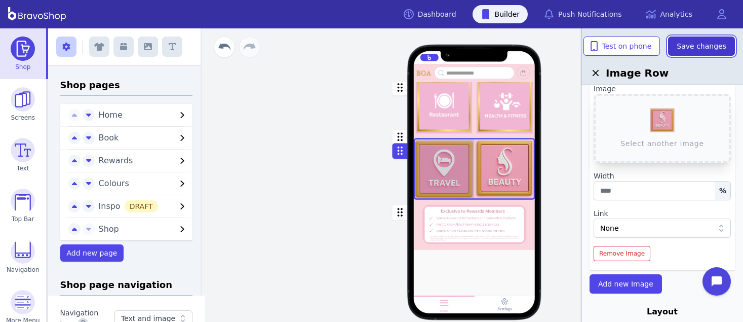
click at [686, 53] on button "Save changes" at bounding box center [701, 45] width 67 height 19
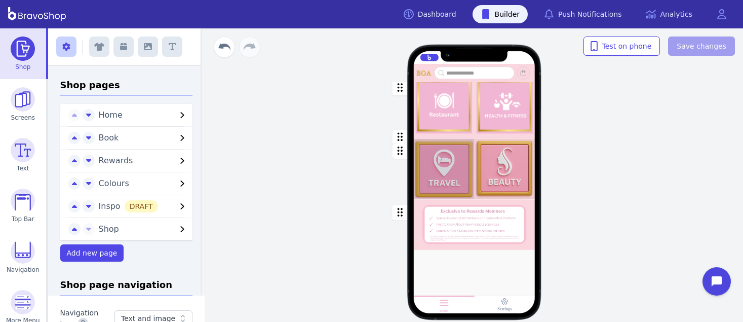
click at [435, 160] on div "button" at bounding box center [475, 169] width 122 height 62
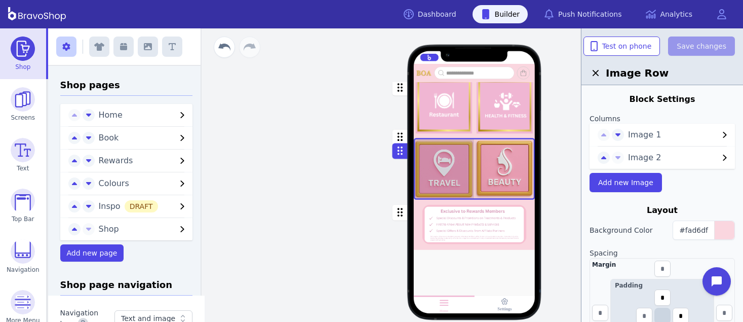
click at [646, 135] on span "Image 1" at bounding box center [673, 135] width 91 height 12
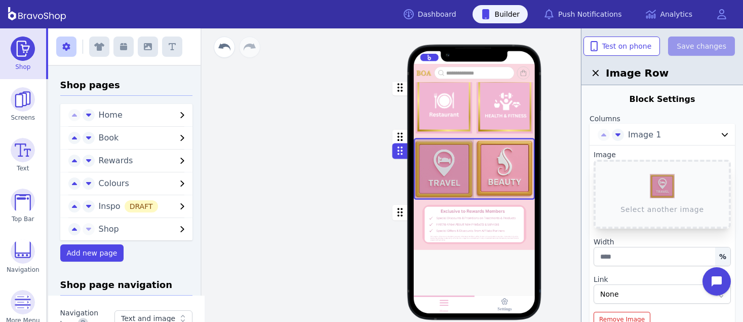
click at [646, 135] on span "Image 1" at bounding box center [673, 135] width 91 height 12
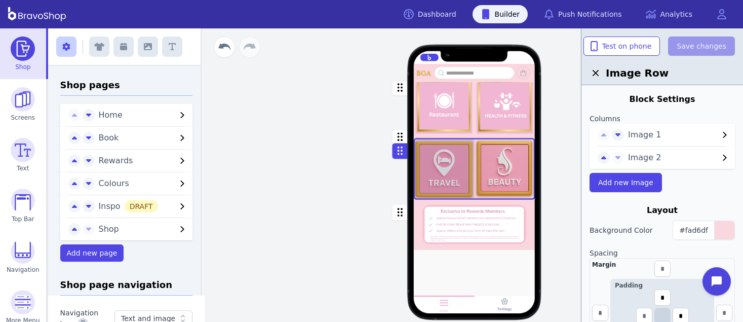
click at [265, 117] on div "Home Book Rewards Colours Inspo Shop BOA REWARDS Drag a block here to get start…" at bounding box center [474, 174] width 537 height 293
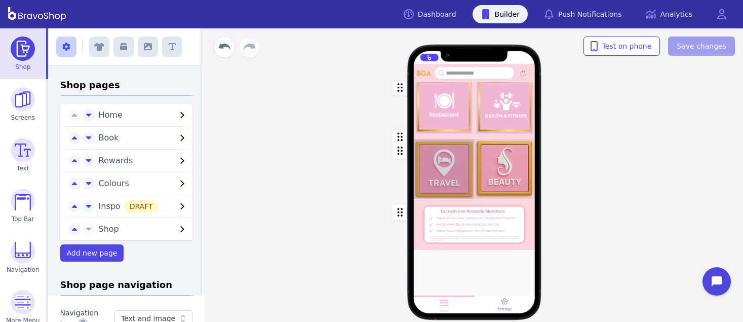
click at [426, 162] on div "button" at bounding box center [475, 169] width 122 height 62
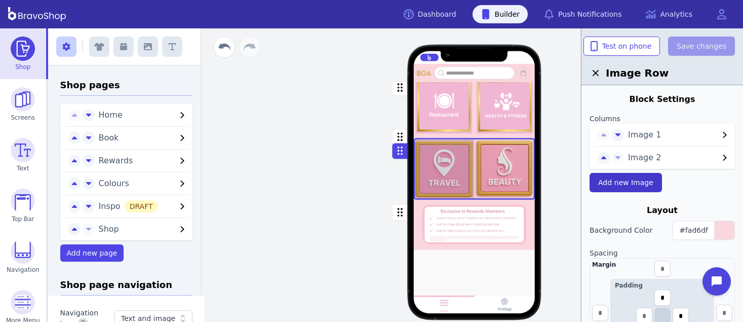
scroll to position [250, 0]
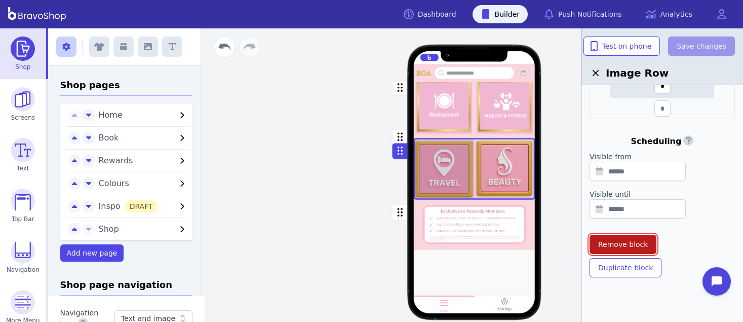
click at [631, 234] on button "Remove block" at bounding box center [622, 243] width 67 height 19
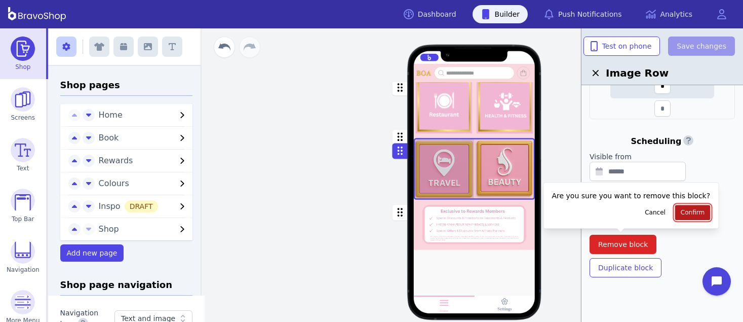
click at [675, 206] on button "Confirm" at bounding box center [692, 212] width 35 height 15
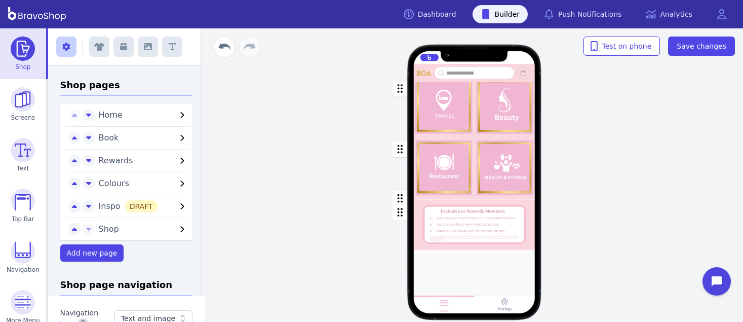
scroll to position [108, 0]
click at [692, 45] on span "Save changes" at bounding box center [701, 46] width 50 height 10
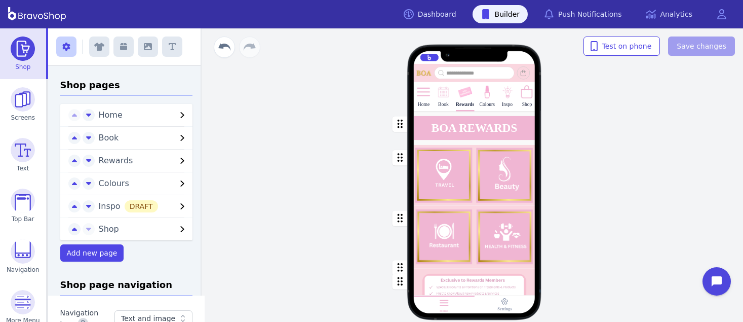
click at [420, 92] on img at bounding box center [423, 92] width 15 height 15
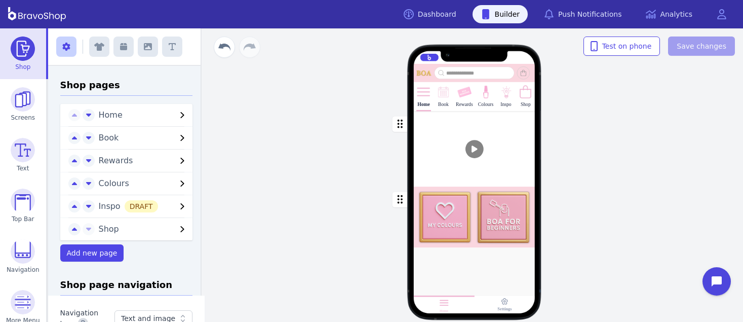
click at [456, 127] on div "button" at bounding box center [475, 148] width 122 height 75
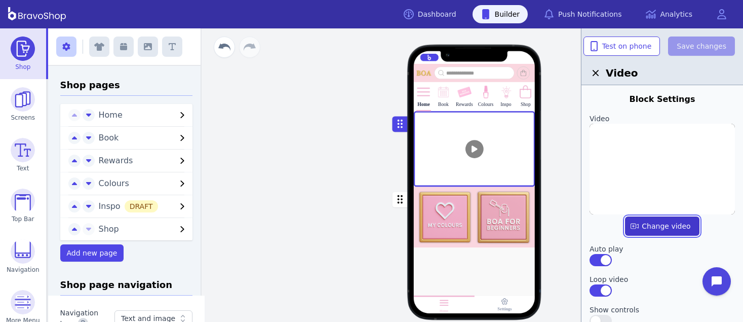
click at [669, 221] on label "button" at bounding box center [662, 225] width 74 height 19
click at [0, 0] on input "file" at bounding box center [0, 0] width 0 height 0
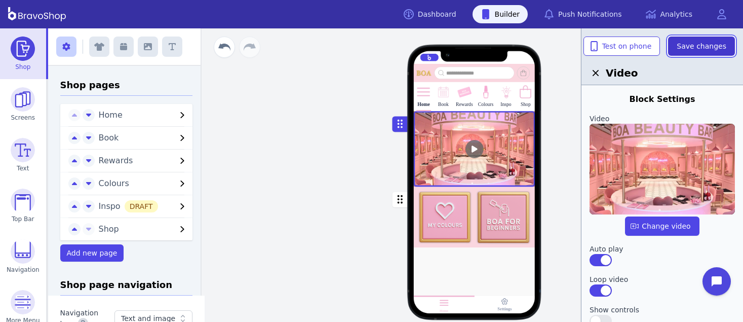
click at [706, 47] on span "Save changes" at bounding box center [701, 46] width 50 height 10
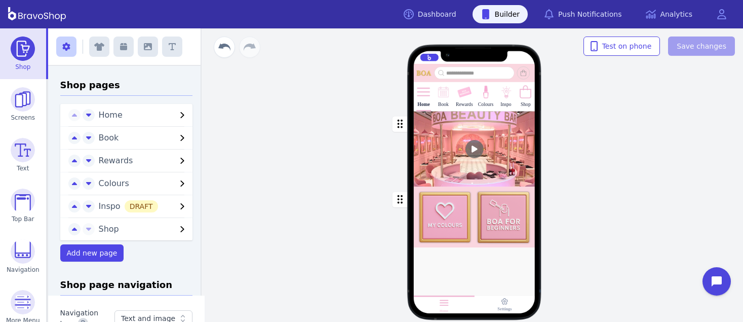
click at [476, 261] on div at bounding box center [475, 268] width 122 height 42
click at [169, 48] on icon "button" at bounding box center [172, 47] width 7 height 8
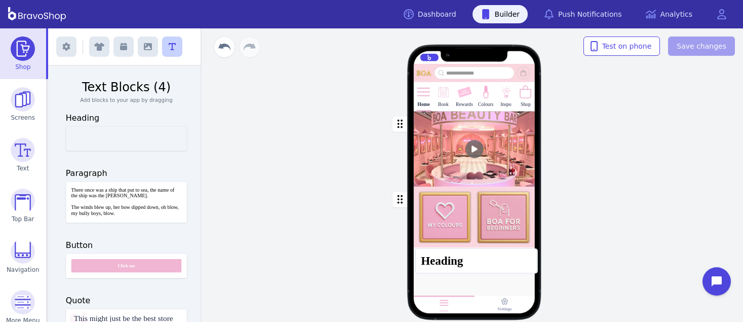
drag, startPoint x: 108, startPoint y: 132, endPoint x: 462, endPoint y: 254, distance: 375.0
click at [462, 254] on div "Heading Exit builder Text Blocks (4) Add blocks to your app by dragging Heading…" at bounding box center [395, 174] width 695 height 293
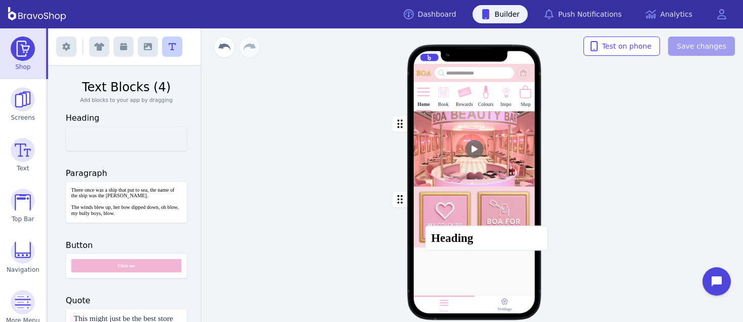
drag, startPoint x: 150, startPoint y: 141, endPoint x: 514, endPoint y: 242, distance: 378.1
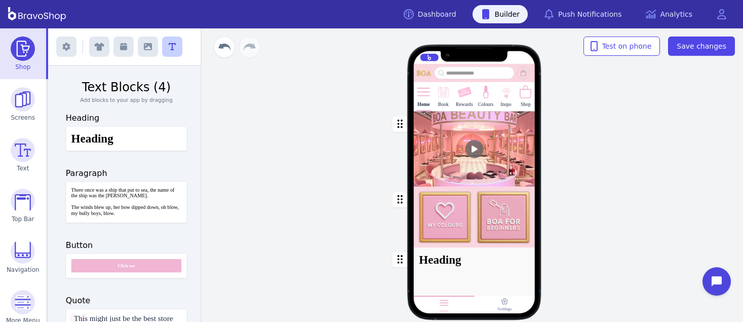
click at [496, 253] on div "button" at bounding box center [475, 259] width 122 height 24
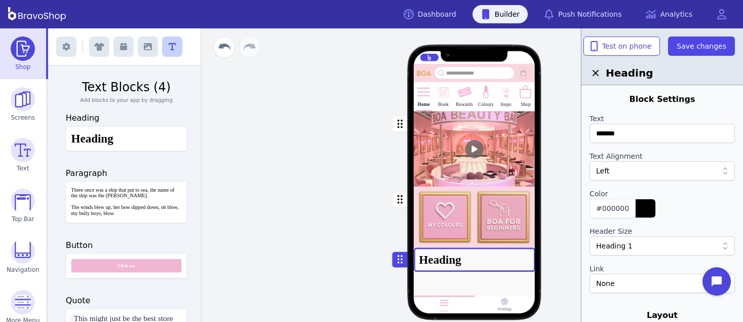
click at [519, 190] on div "button" at bounding box center [475, 216] width 122 height 61
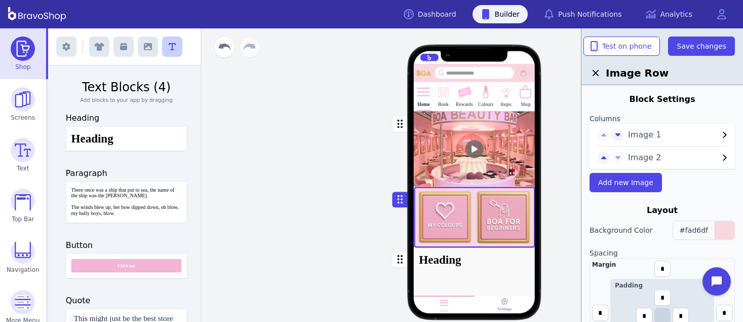
click at [700, 230] on span "#fad6df" at bounding box center [693, 230] width 29 height 8
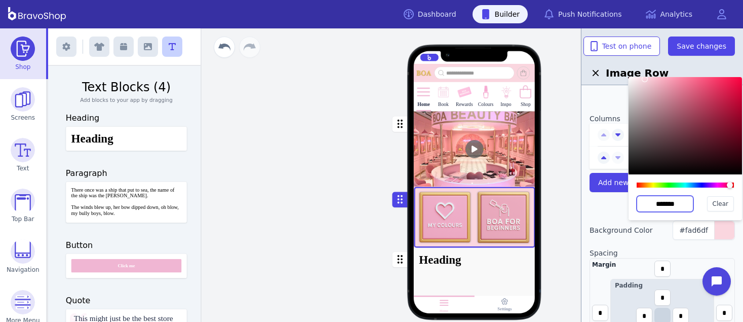
drag, startPoint x: 684, startPoint y: 203, endPoint x: 647, endPoint y: 200, distance: 37.6
click at [647, 200] on input "*******" at bounding box center [664, 203] width 57 height 16
click at [513, 259] on div "button" at bounding box center [475, 259] width 122 height 24
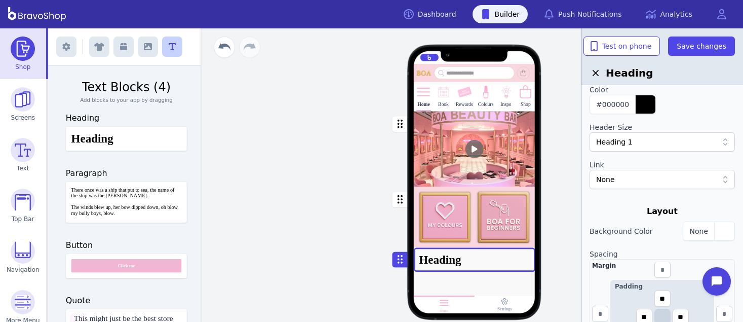
scroll to position [105, 0]
click at [722, 231] on div "button" at bounding box center [724, 230] width 20 height 18
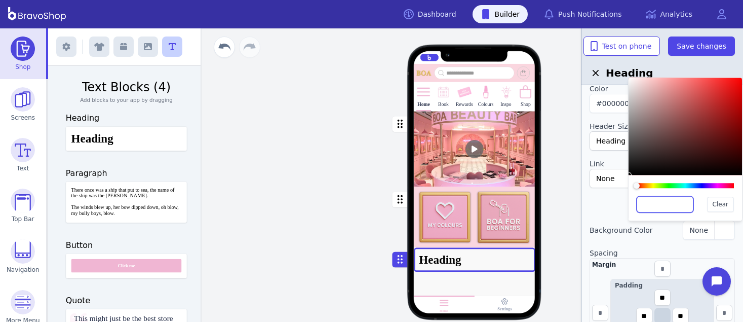
click at [641, 200] on input "text" at bounding box center [664, 204] width 57 height 16
paste input "*******"
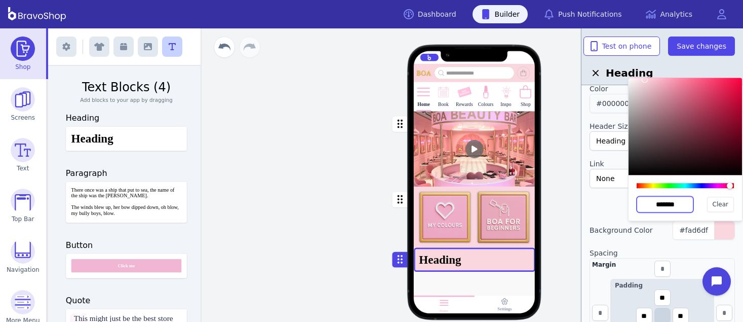
click at [603, 102] on span "#000000" at bounding box center [612, 103] width 33 height 8
type input "*******"
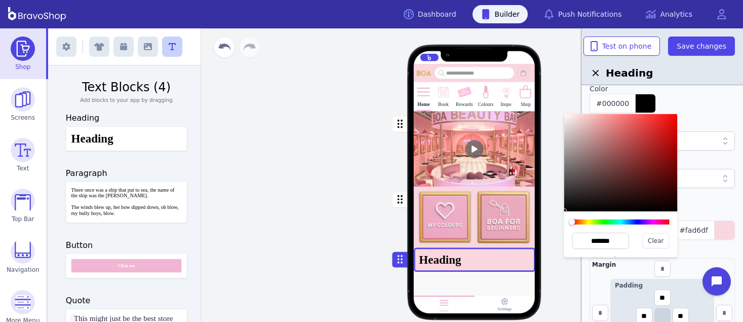
click at [695, 110] on div "#000000" at bounding box center [661, 103] width 145 height 19
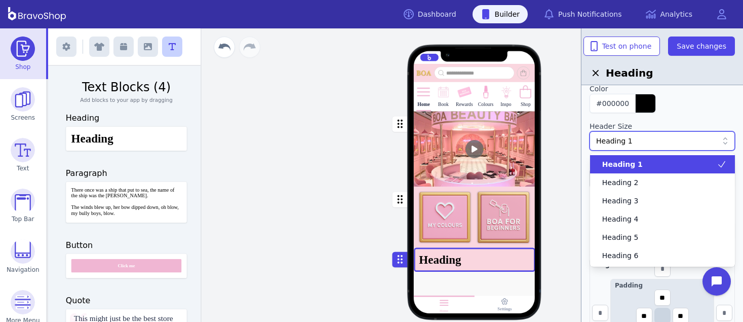
click at [645, 141] on div "Heading 1" at bounding box center [657, 141] width 122 height 10
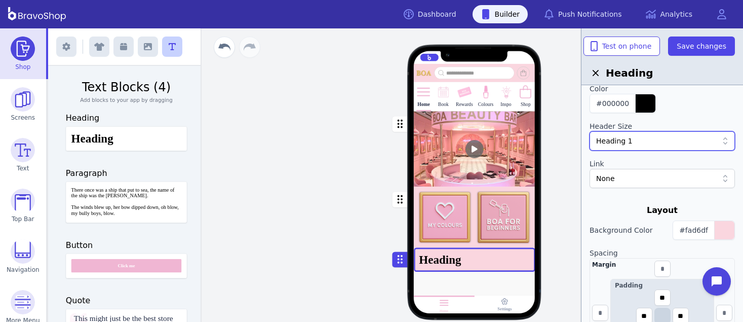
click at [645, 141] on div "Heading 1" at bounding box center [657, 141] width 122 height 10
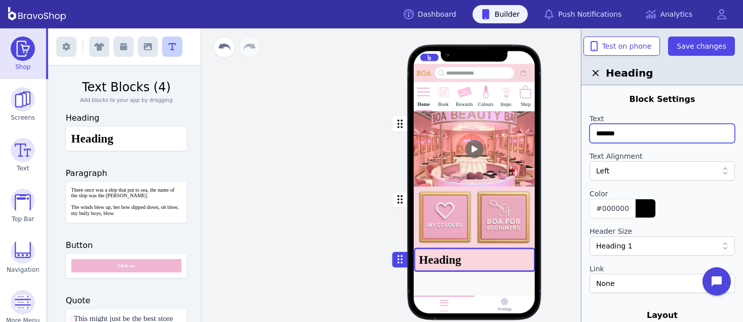
drag, startPoint x: 636, startPoint y: 130, endPoint x: 540, endPoint y: 133, distance: 96.2
click at [540, 133] on div "Exit builder Text Blocks (4) Add blocks to your app by dragging Heading Heading…" at bounding box center [395, 174] width 695 height 293
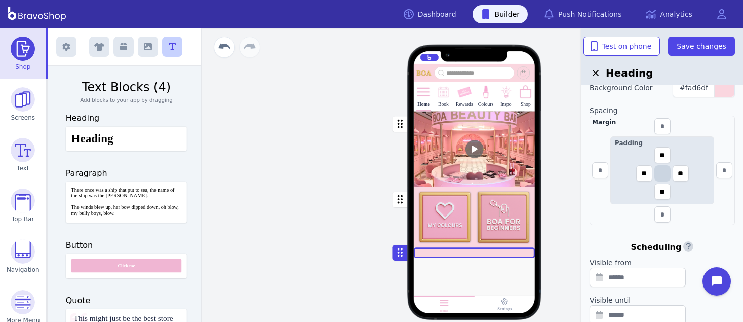
scroll to position [245, 0]
drag, startPoint x: 667, startPoint y: 194, endPoint x: 654, endPoint y: 192, distance: 13.3
click at [654, 192] on input "**" at bounding box center [662, 194] width 16 height 16
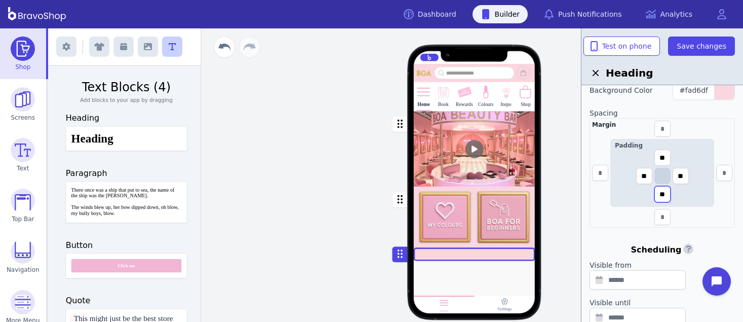
type input "**"
drag, startPoint x: 665, startPoint y: 160, endPoint x: 656, endPoint y: 159, distance: 9.2
click at [656, 159] on input "**" at bounding box center [662, 157] width 16 height 16
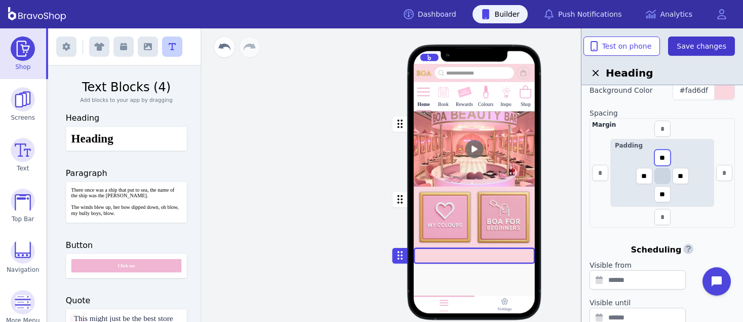
type input "**"
click at [695, 43] on span "Save changes" at bounding box center [701, 46] width 50 height 10
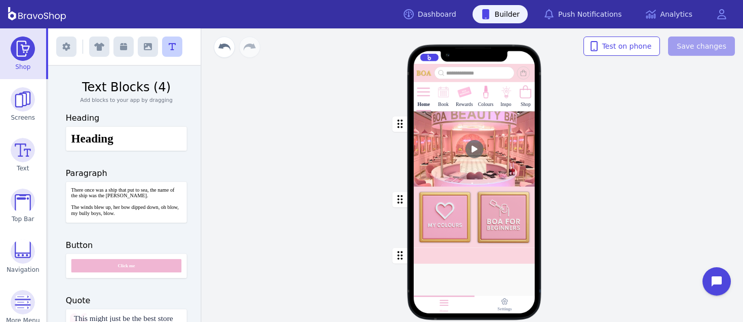
click at [18, 51] on img at bounding box center [23, 48] width 24 height 24
click at [419, 100] on div "Home" at bounding box center [423, 96] width 15 height 28
click at [23, 190] on img at bounding box center [23, 200] width 24 height 24
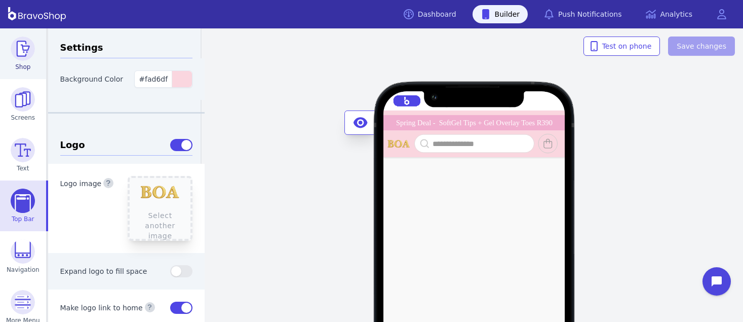
click at [21, 45] on img at bounding box center [23, 48] width 24 height 24
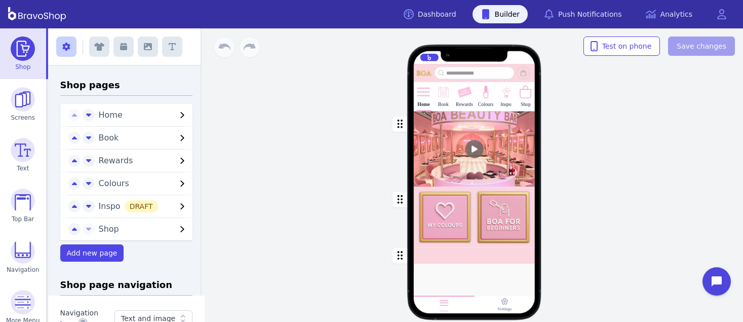
click at [117, 115] on span "Home" at bounding box center [138, 115] width 78 height 12
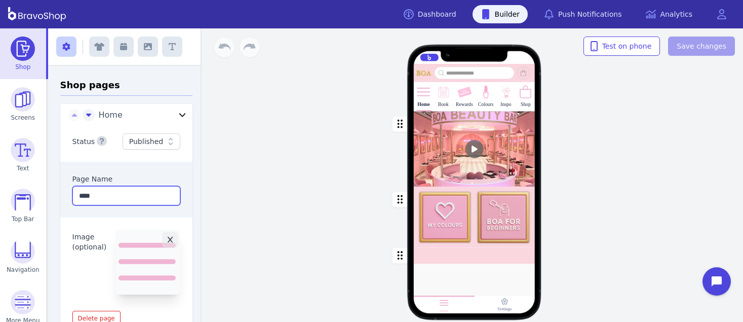
drag, startPoint x: 113, startPoint y: 195, endPoint x: 72, endPoint y: 196, distance: 41.5
click at [72, 196] on input "****" at bounding box center [126, 195] width 108 height 19
type input "*"
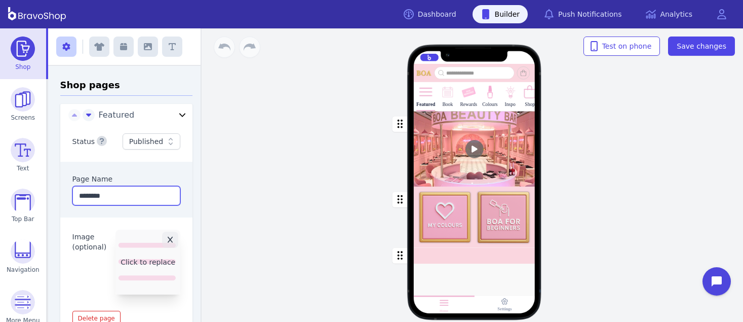
type input "********"
click at [146, 264] on button "Click to replace" at bounding box center [147, 261] width 65 height 65
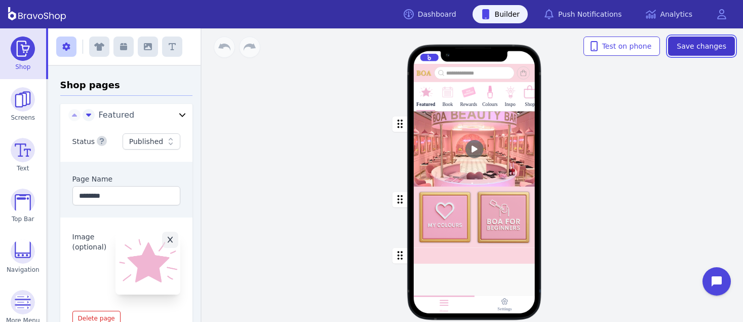
click at [721, 42] on span "Save changes" at bounding box center [701, 46] width 50 height 10
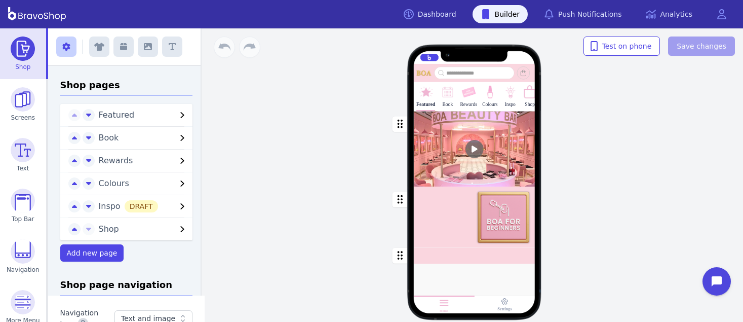
click at [424, 284] on div at bounding box center [475, 284] width 122 height 42
click at [146, 48] on icon "button" at bounding box center [148, 47] width 8 height 8
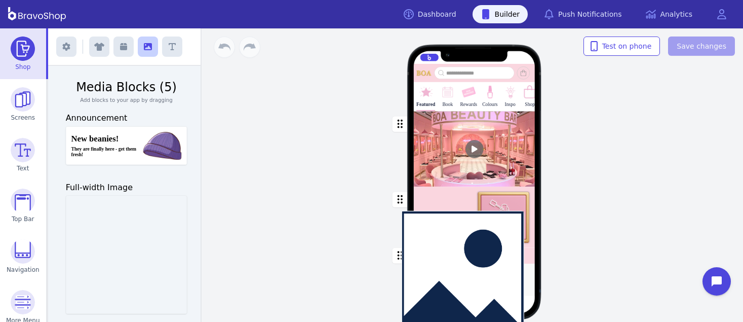
drag, startPoint x: 107, startPoint y: 248, endPoint x: 448, endPoint y: 264, distance: 341.1
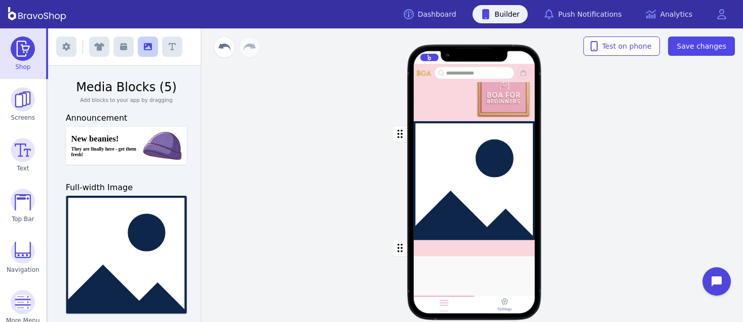
scroll to position [201, 0]
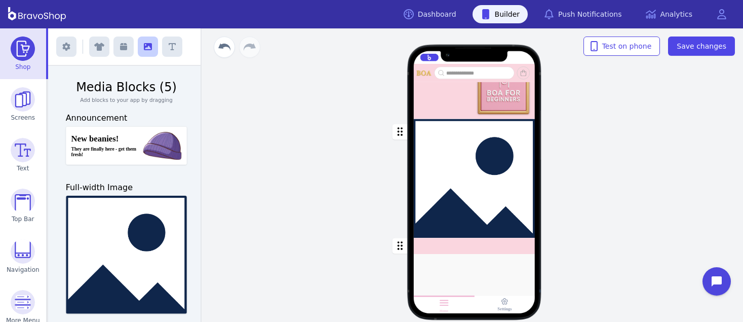
click at [442, 248] on div "button" at bounding box center [475, 245] width 122 height 16
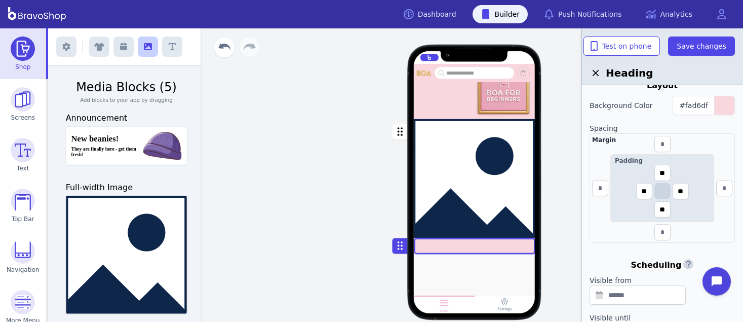
scroll to position [252, 0]
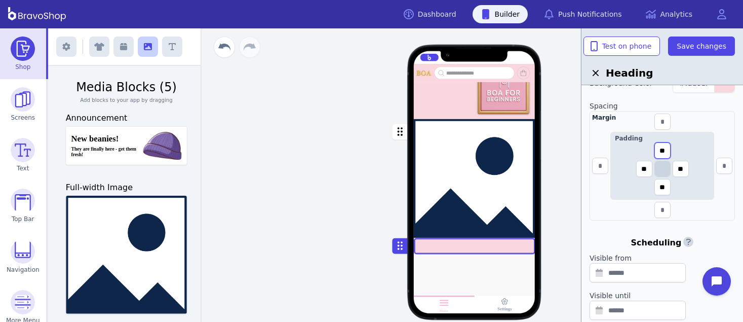
drag, startPoint x: 669, startPoint y: 151, endPoint x: 655, endPoint y: 149, distance: 14.4
click at [655, 149] on input "**" at bounding box center [662, 150] width 16 height 16
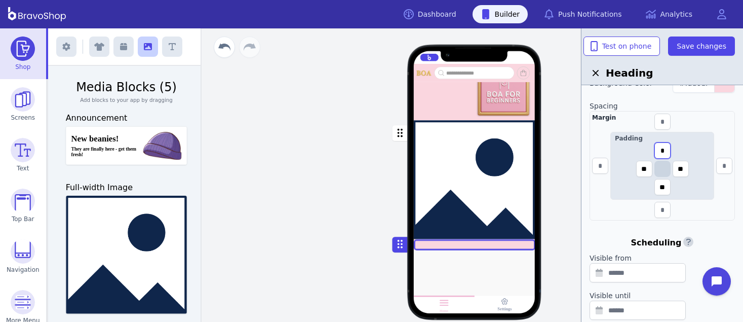
scroll to position [199, 0]
type input "*"
drag, startPoint x: 667, startPoint y: 189, endPoint x: 654, endPoint y: 190, distance: 13.2
click at [654, 190] on input "**" at bounding box center [662, 187] width 16 height 16
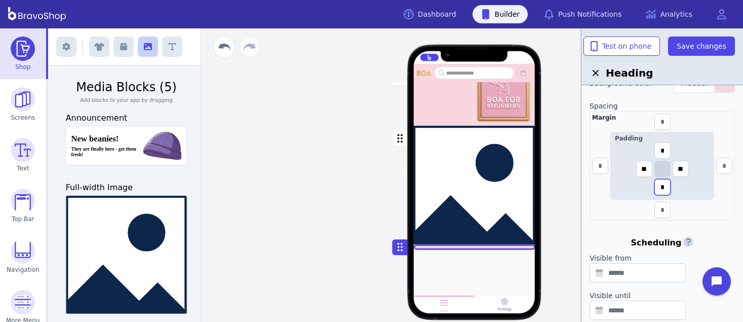
scroll to position [190, 0]
type input "*"
click at [516, 155] on div "button" at bounding box center [475, 185] width 122 height 119
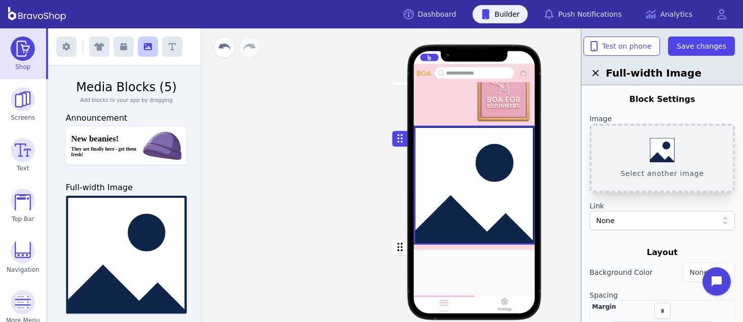
click at [684, 152] on button "Select another image" at bounding box center [661, 158] width 145 height 69
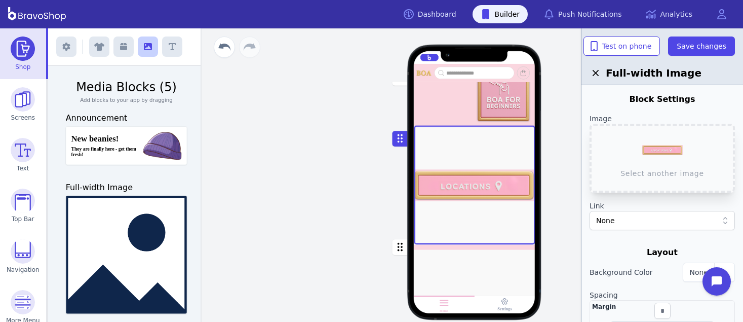
scroll to position [54, 0]
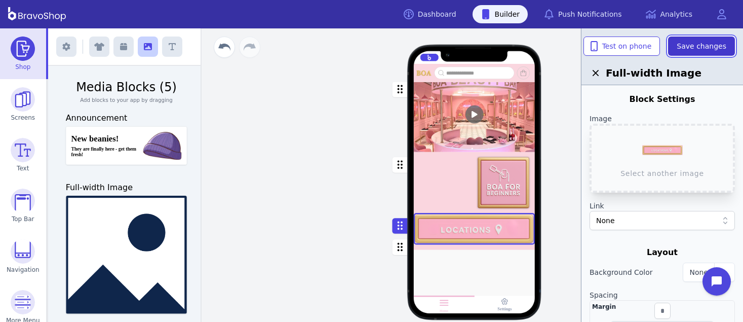
click at [687, 49] on span "Save changes" at bounding box center [701, 46] width 50 height 10
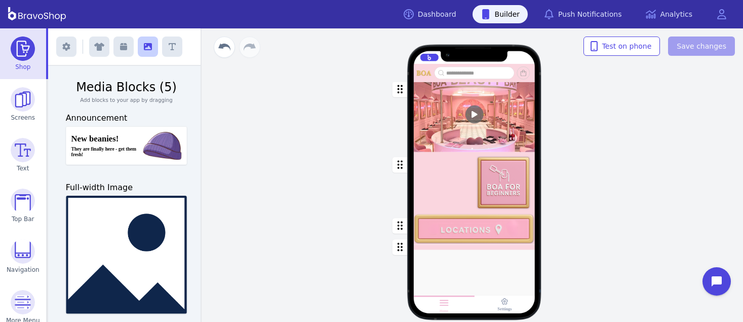
click at [509, 218] on div "button" at bounding box center [475, 228] width 122 height 31
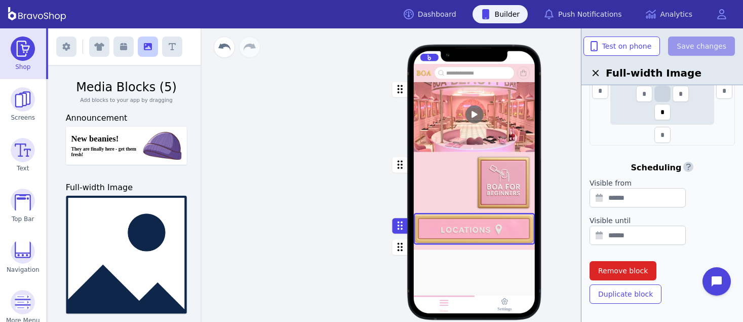
scroll to position [292, 0]
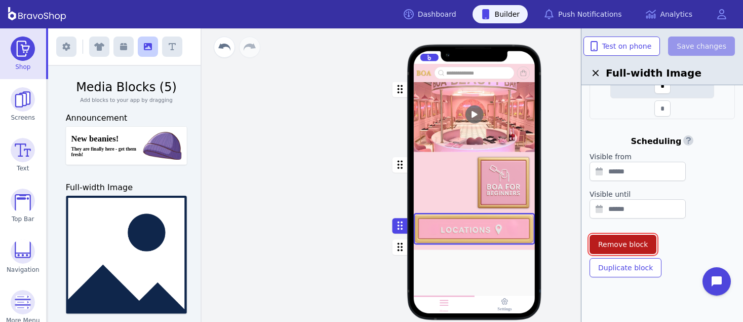
click at [598, 244] on span "Remove block" at bounding box center [623, 244] width 50 height 10
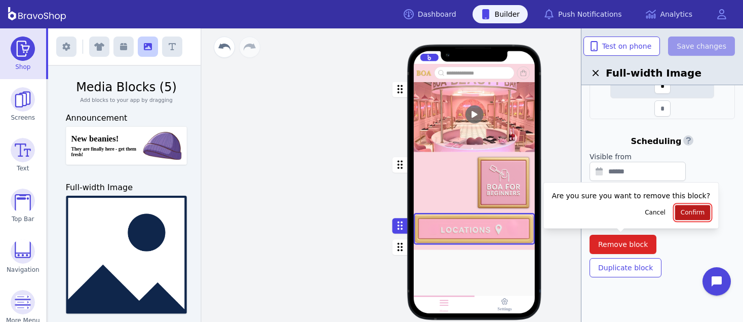
click at [681, 214] on span "Confirm" at bounding box center [693, 212] width 24 height 8
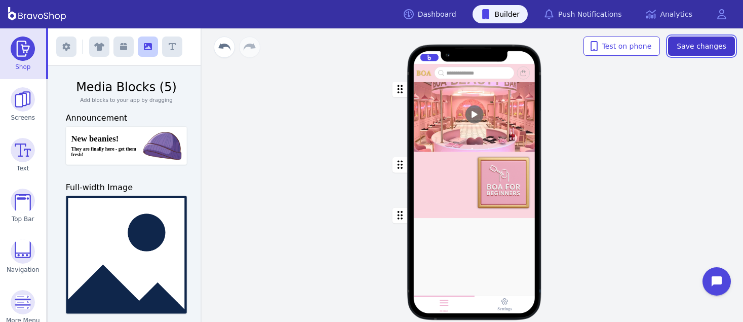
click at [703, 49] on span "Save changes" at bounding box center [701, 46] width 50 height 10
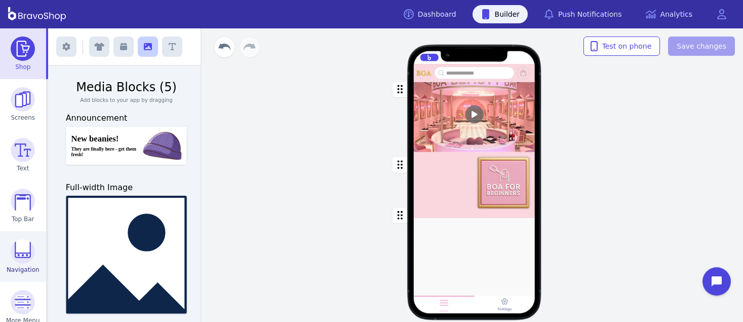
click at [16, 259] on img at bounding box center [23, 251] width 24 height 24
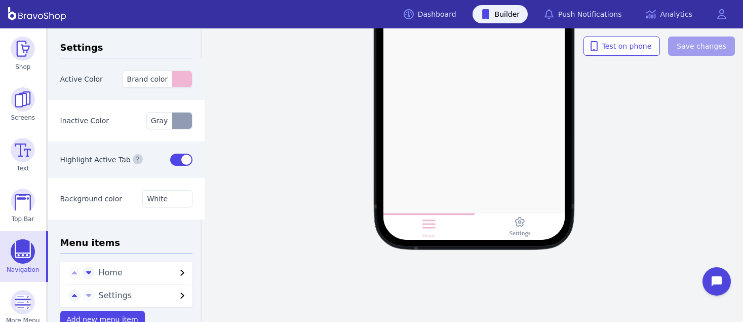
scroll to position [23, 0]
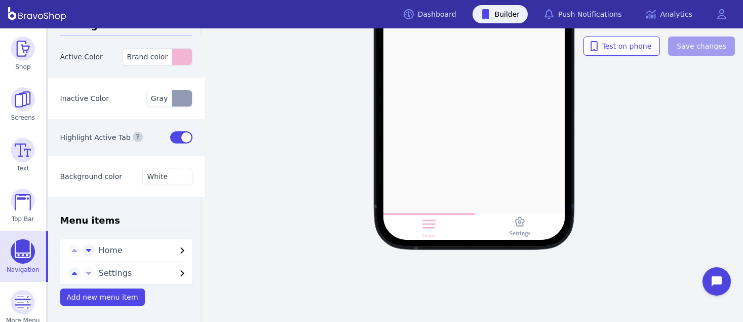
click at [108, 248] on span "Home" at bounding box center [138, 250] width 78 height 12
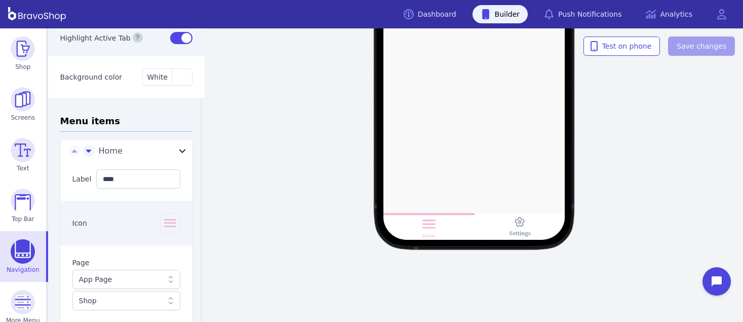
scroll to position [123, 0]
click at [167, 219] on icon "button" at bounding box center [170, 222] width 16 height 16
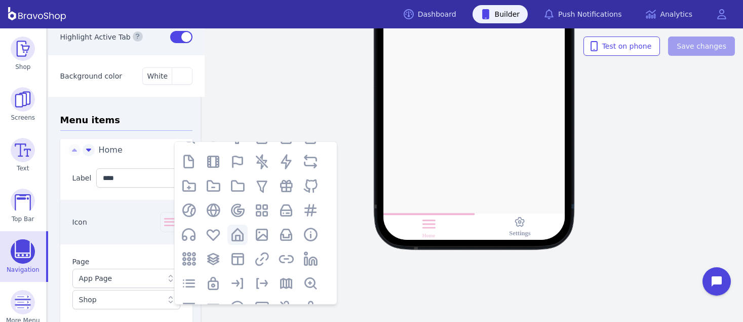
scroll to position [0, 0]
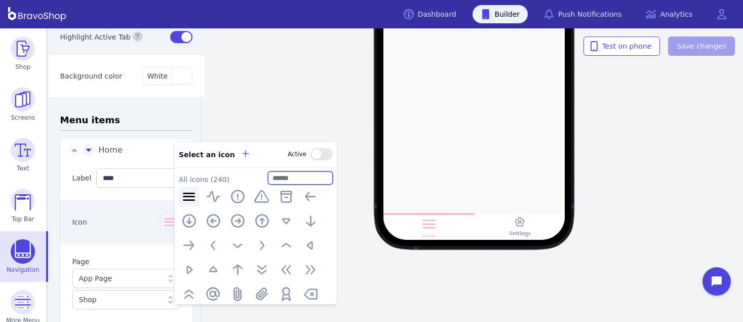
click at [286, 181] on input "text" at bounding box center [300, 177] width 65 height 13
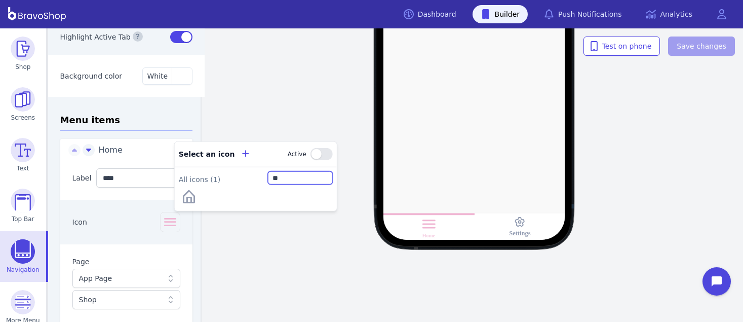
type input "*"
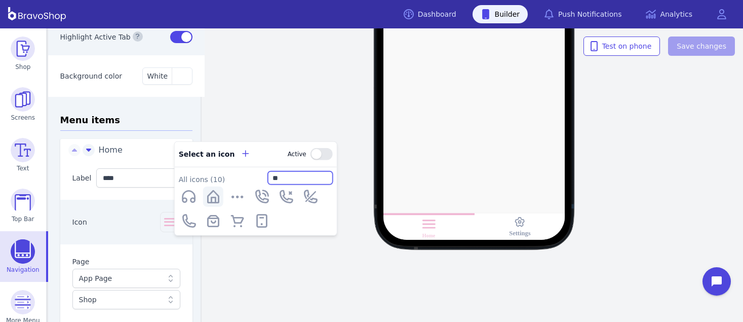
type input "**"
click at [213, 198] on icon "button" at bounding box center [213, 196] width 16 height 16
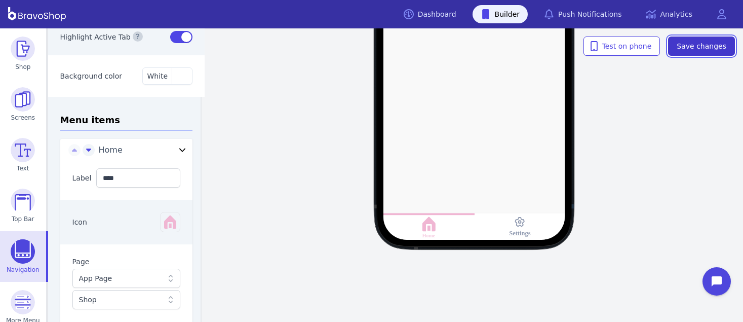
click at [687, 52] on button "Save changes" at bounding box center [701, 45] width 67 height 19
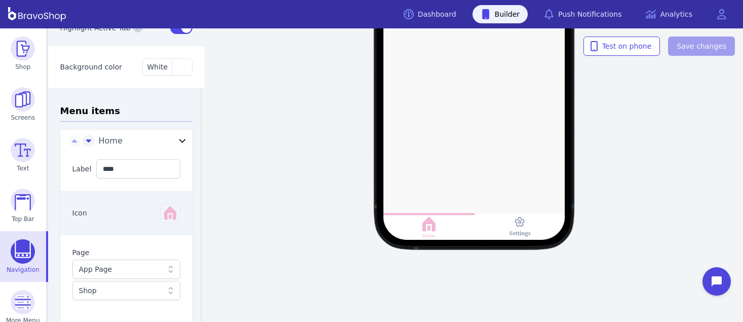
scroll to position [216, 0]
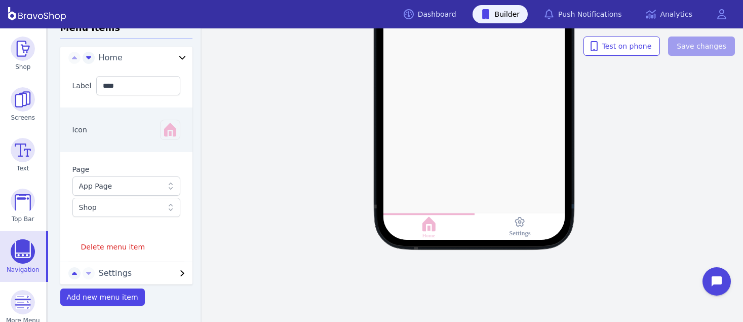
click at [121, 184] on div "App Page" at bounding box center [121, 186] width 85 height 10
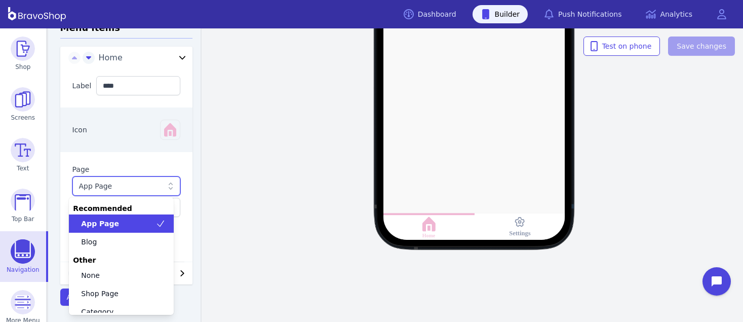
click at [121, 184] on div "App Page" at bounding box center [121, 186] width 85 height 10
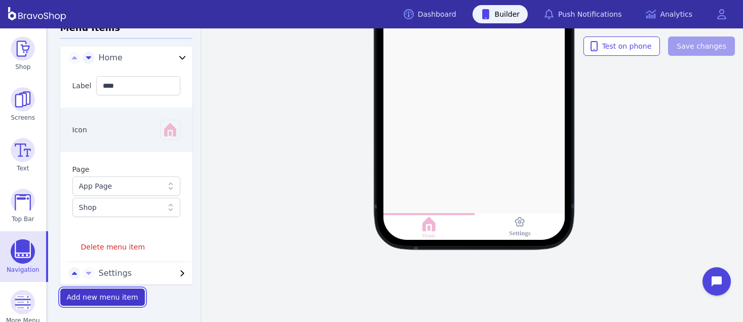
click at [88, 297] on span "Add new menu item" at bounding box center [102, 297] width 71 height 8
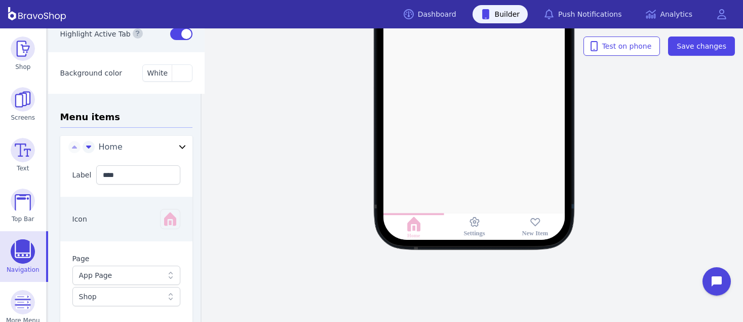
scroll to position [239, 0]
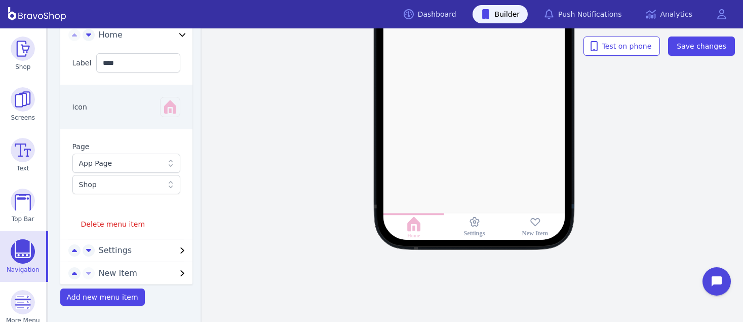
click at [105, 162] on div "App Page" at bounding box center [121, 163] width 85 height 10
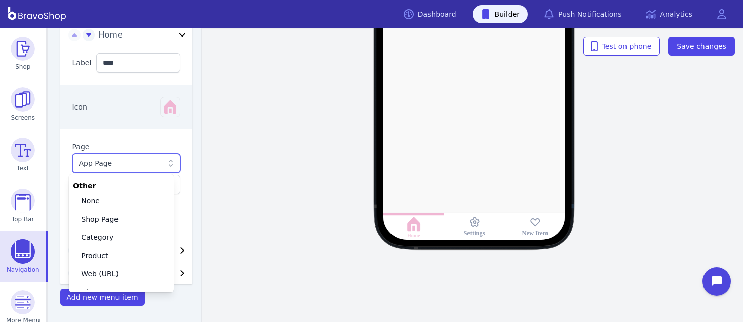
scroll to position [62, 0]
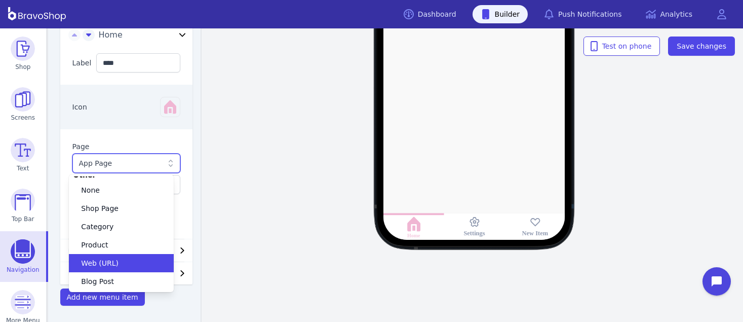
click at [103, 261] on span "Web (URL)" at bounding box center [99, 263] width 37 height 10
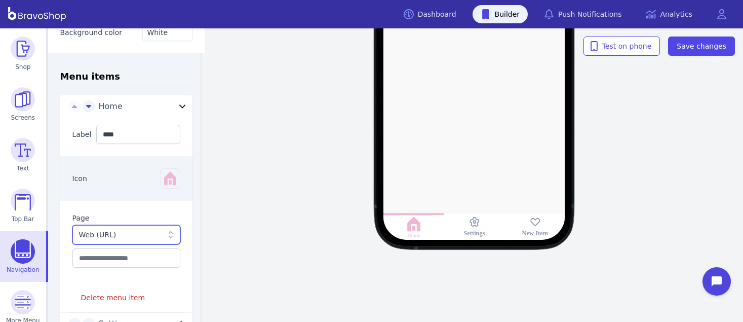
scroll to position [0, 0]
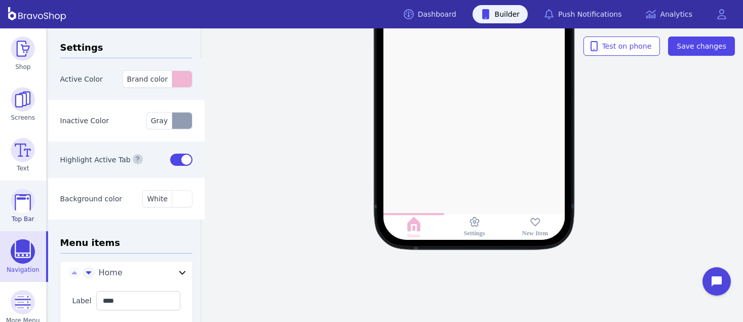
click at [12, 204] on img at bounding box center [23, 200] width 24 height 24
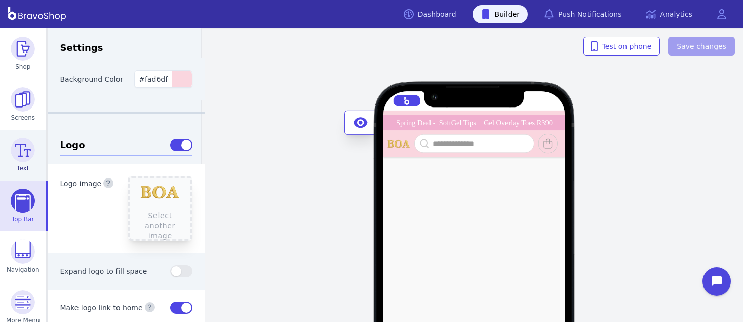
scroll to position [61, 0]
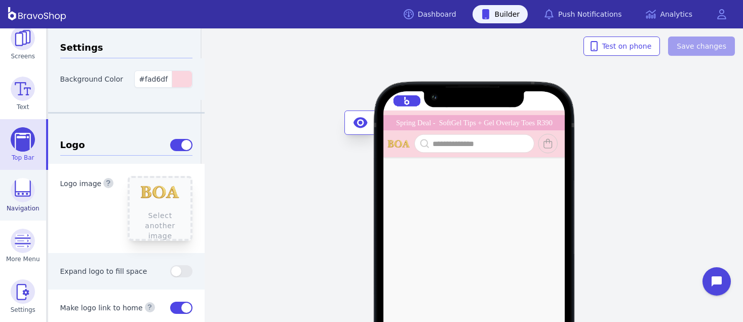
click at [15, 195] on img at bounding box center [23, 190] width 24 height 24
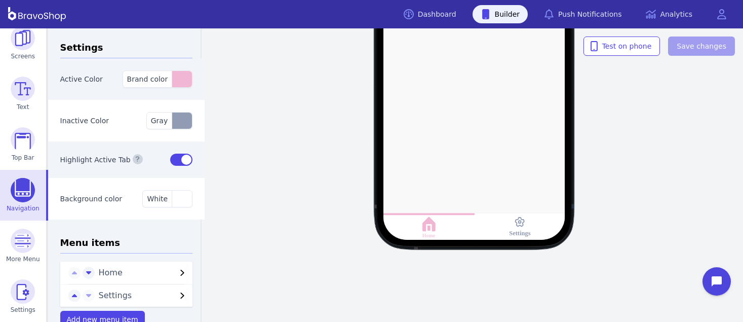
scroll to position [23, 0]
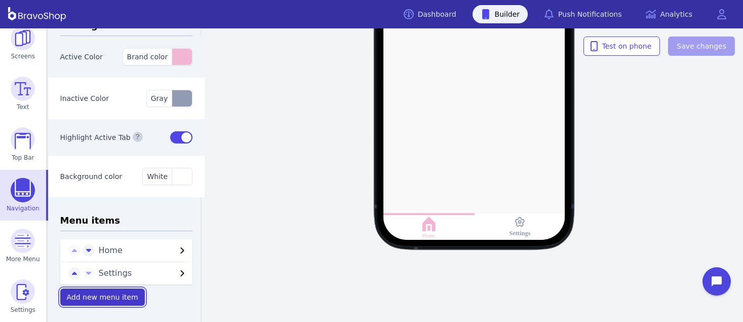
click at [107, 294] on span "Add new menu item" at bounding box center [102, 297] width 71 height 8
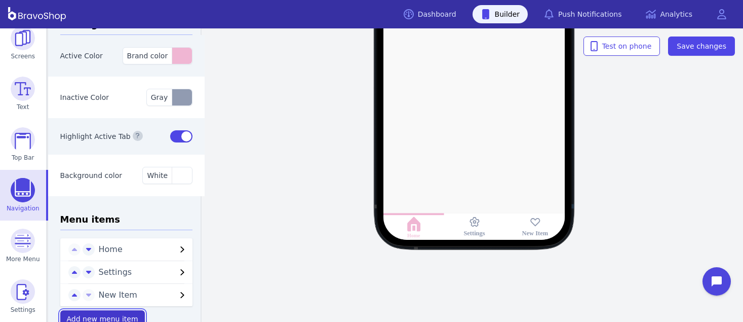
scroll to position [46, 0]
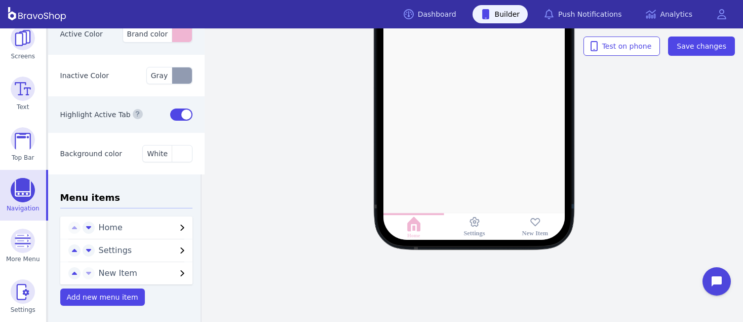
click at [167, 270] on span "New Item" at bounding box center [138, 273] width 78 height 12
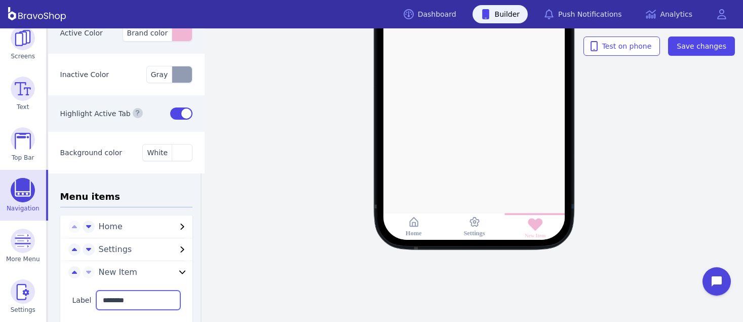
drag, startPoint x: 133, startPoint y: 302, endPoint x: 89, endPoint y: 303, distance: 44.6
click at [89, 303] on div "Label ********" at bounding box center [126, 300] width 133 height 44
type input "**********"
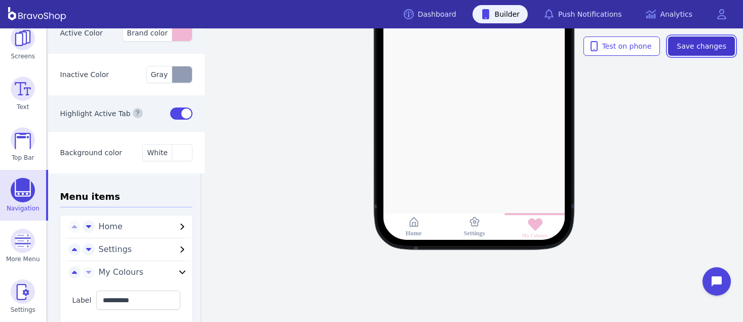
click at [684, 46] on span "Save changes" at bounding box center [701, 46] width 50 height 10
click at [72, 270] on icon "button" at bounding box center [74, 272] width 5 height 8
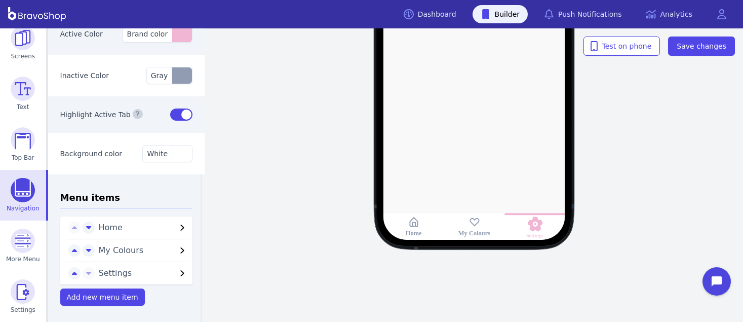
click at [465, 228] on div "My Colours" at bounding box center [474, 226] width 61 height 27
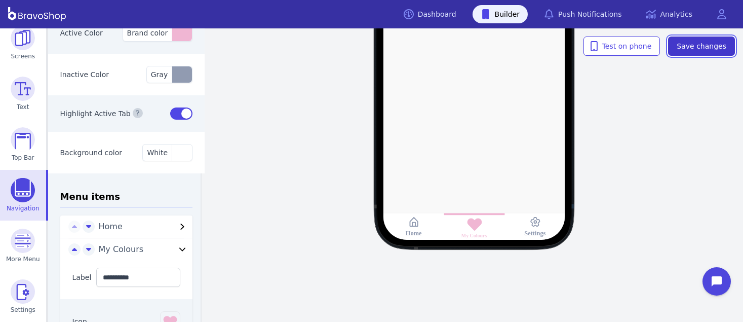
click at [691, 51] on span "Save changes" at bounding box center [701, 46] width 50 height 10
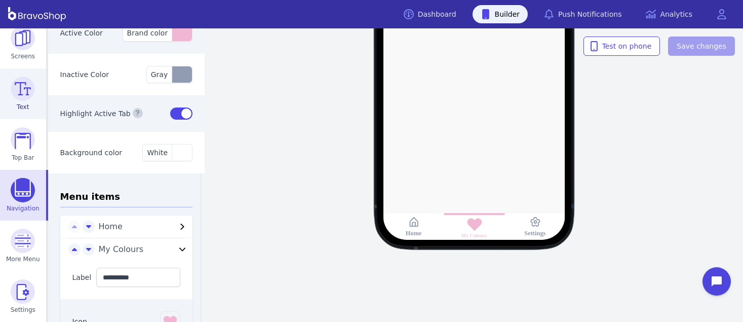
scroll to position [0, 0]
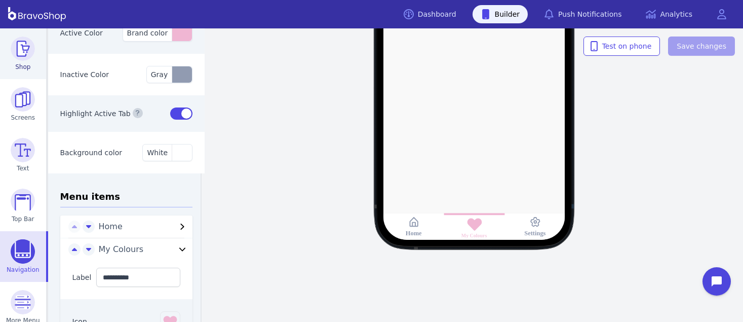
click at [18, 59] on img at bounding box center [23, 48] width 24 height 24
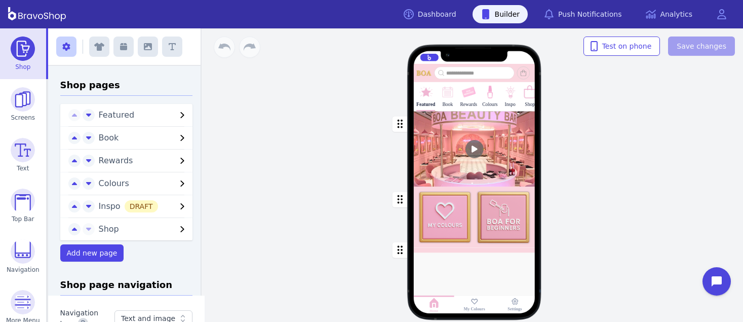
click at [494, 216] on div "button" at bounding box center [475, 216] width 122 height 61
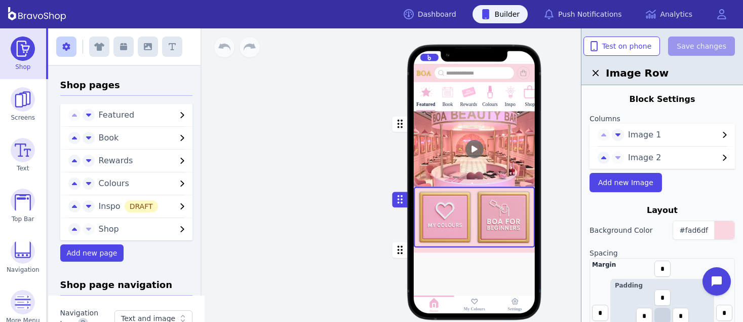
scroll to position [250, 0]
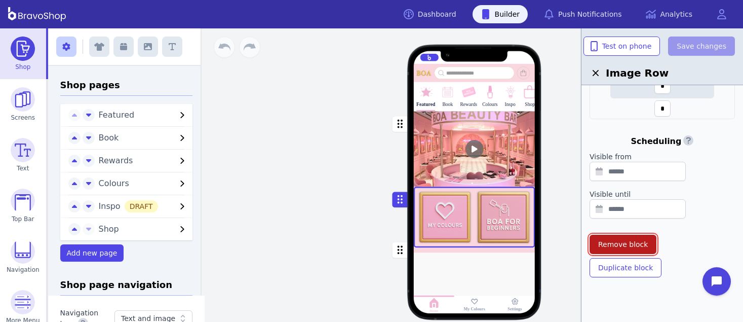
click at [632, 239] on span "Remove block" at bounding box center [623, 244] width 50 height 10
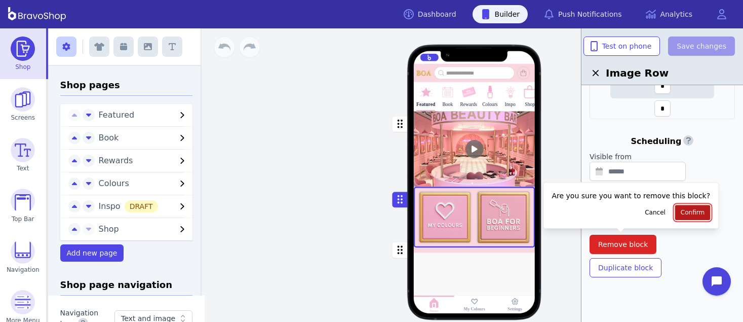
click at [681, 209] on span "Confirm" at bounding box center [693, 212] width 24 height 8
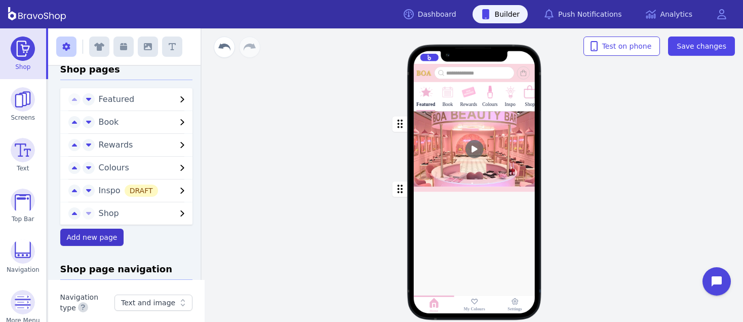
scroll to position [0, 0]
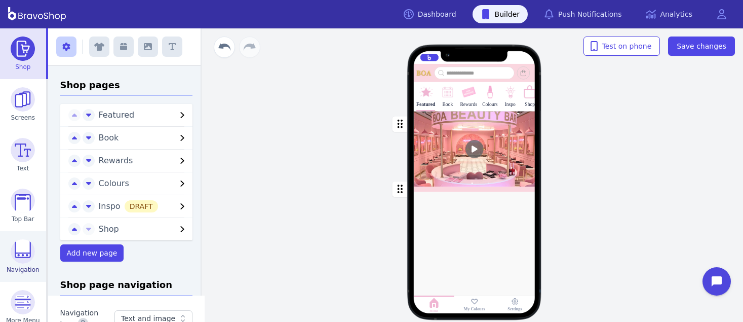
click at [29, 243] on img at bounding box center [23, 251] width 24 height 24
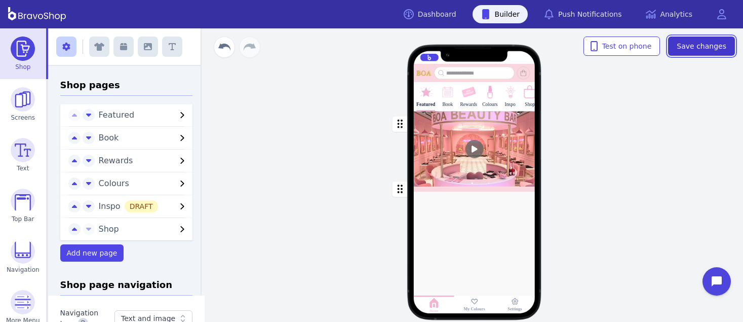
click at [715, 42] on span "Save changes" at bounding box center [701, 46] width 50 height 10
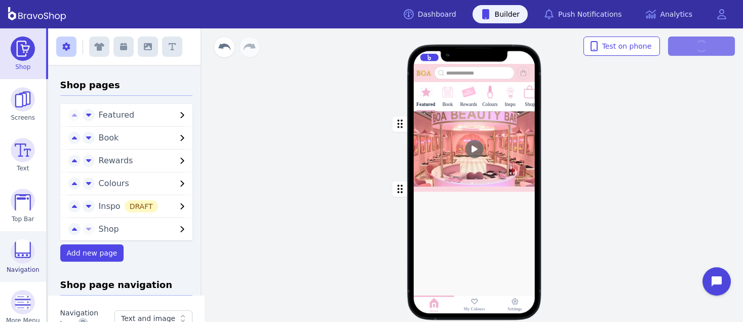
click at [14, 256] on img at bounding box center [23, 251] width 24 height 24
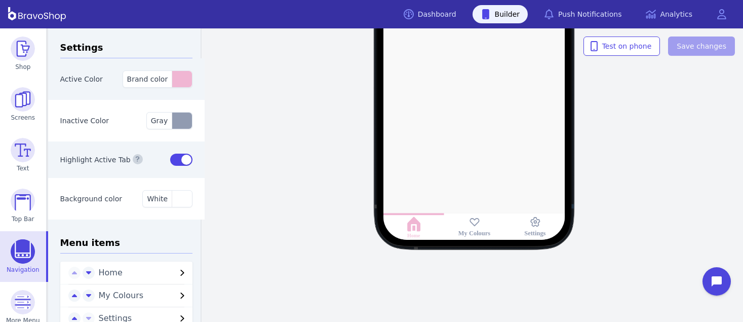
scroll to position [46, 0]
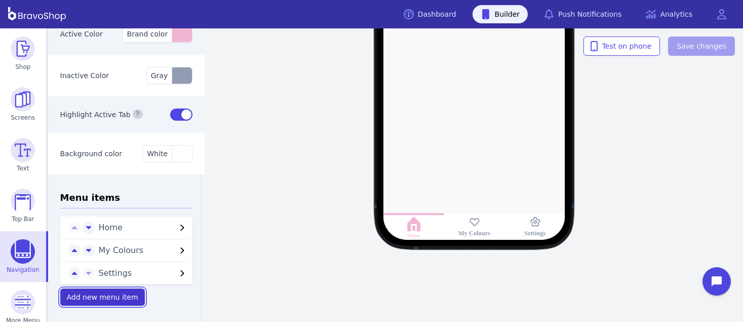
click at [92, 297] on span "Add new menu item" at bounding box center [102, 297] width 71 height 8
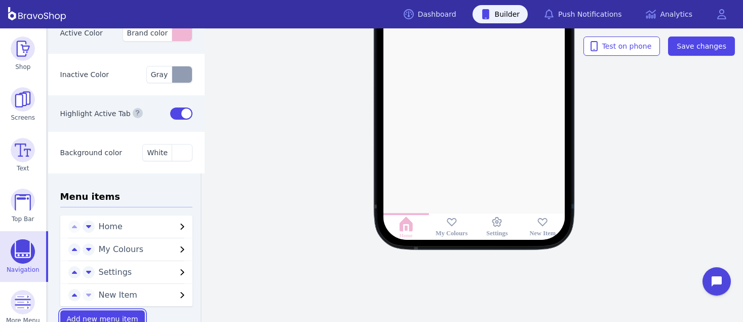
scroll to position [69, 0]
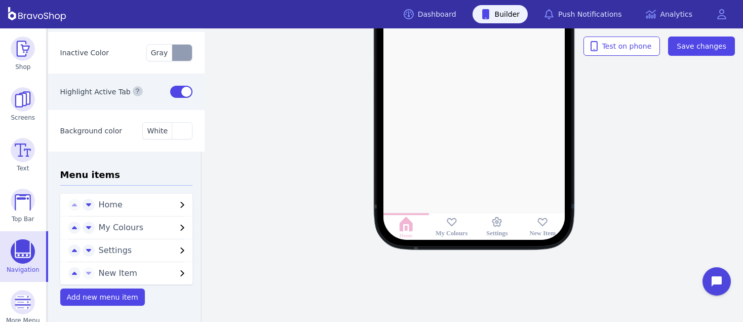
click at [115, 267] on span "New Item" at bounding box center [138, 273] width 78 height 12
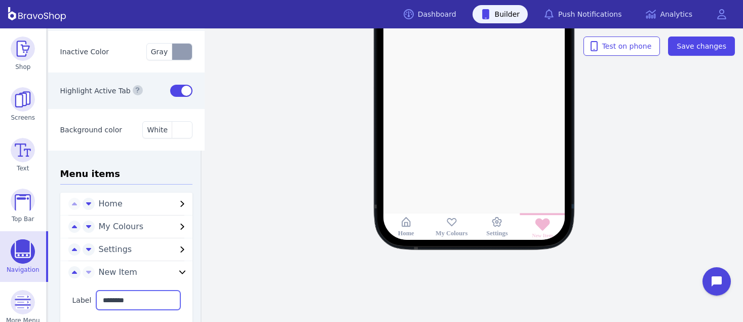
drag, startPoint x: 133, startPoint y: 302, endPoint x: 79, endPoint y: 300, distance: 53.2
click at [79, 300] on div "Label ********" at bounding box center [126, 300] width 133 height 44
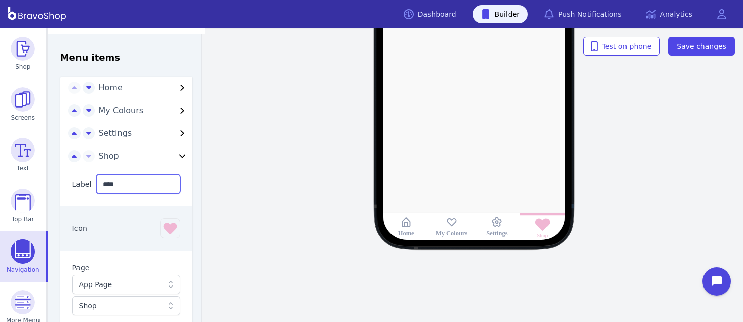
scroll to position [185, 0]
click at [162, 227] on icon "button" at bounding box center [170, 227] width 16 height 16
type input "****"
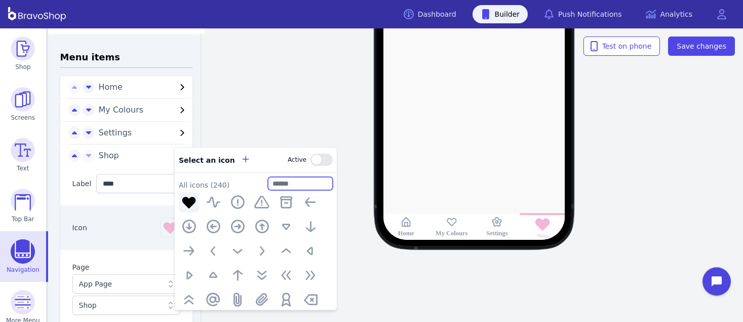
click at [287, 182] on input "text" at bounding box center [300, 183] width 65 height 13
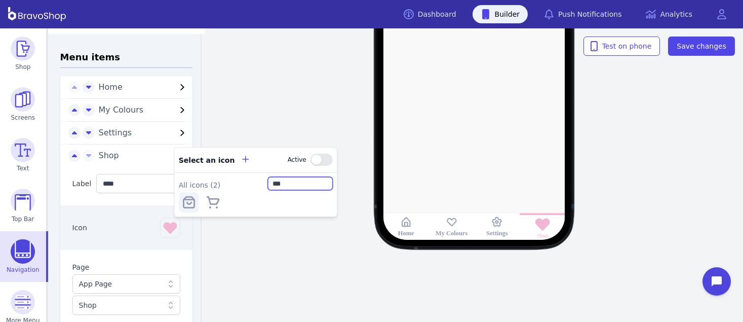
type input "***"
click at [192, 202] on icon "button" at bounding box center [189, 202] width 16 height 16
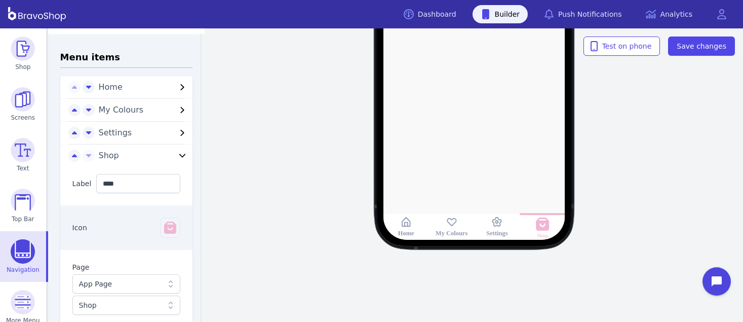
click at [114, 218] on div "Icon" at bounding box center [126, 227] width 133 height 45
click at [72, 159] on icon "button" at bounding box center [74, 156] width 5 height 8
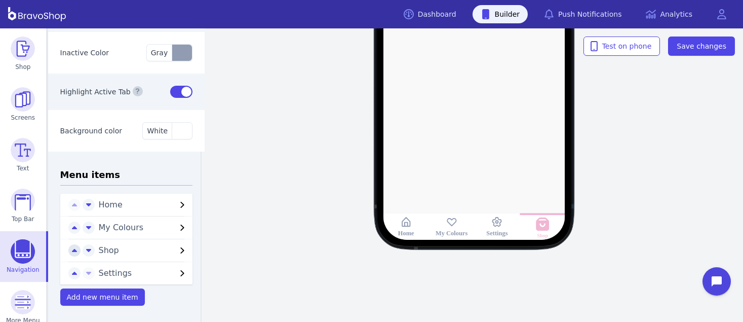
scroll to position [69, 0]
click at [68, 249] on button "button" at bounding box center [74, 250] width 12 height 12
click at [724, 49] on span "Save changes" at bounding box center [701, 46] width 50 height 10
click at [101, 228] on span "Shop" at bounding box center [138, 227] width 78 height 12
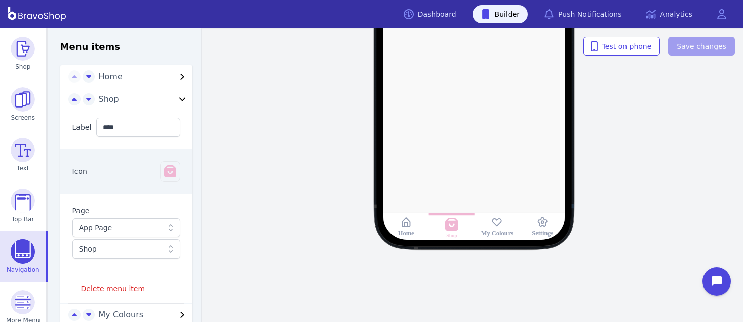
scroll to position [201, 0]
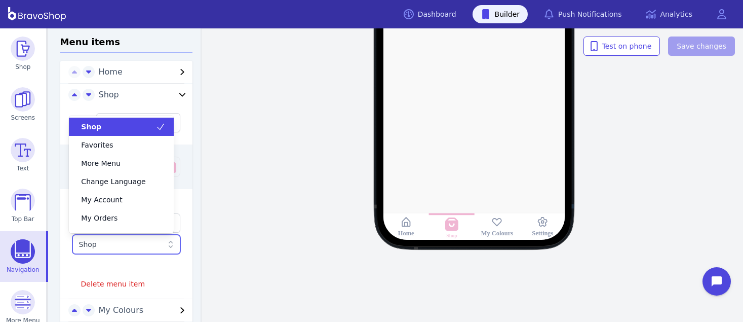
click at [135, 244] on div "Shop" at bounding box center [121, 244] width 85 height 10
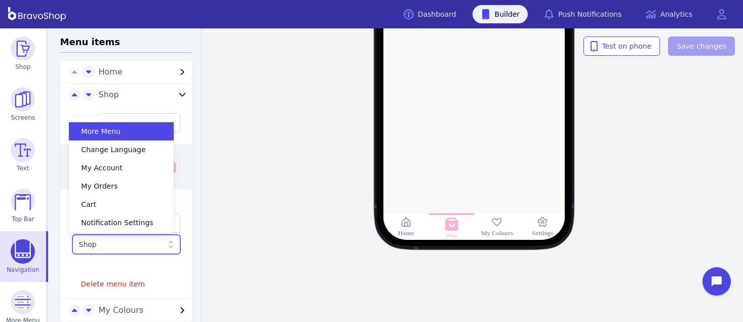
scroll to position [0, 0]
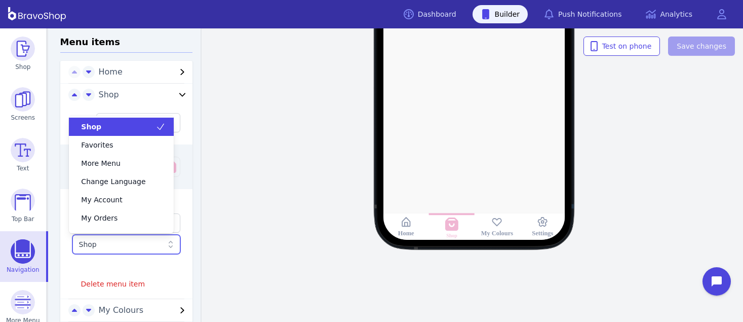
click at [134, 132] on div "Shop" at bounding box center [121, 126] width 105 height 18
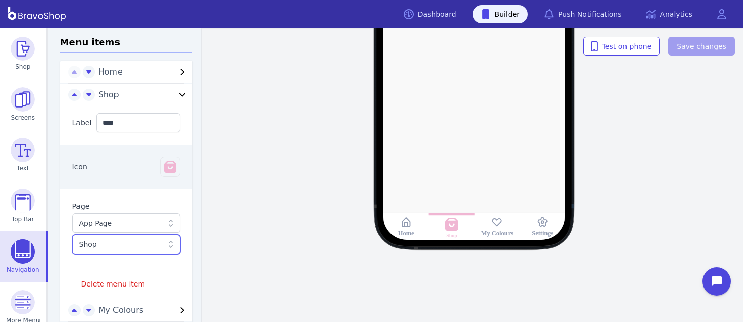
scroll to position [262, 0]
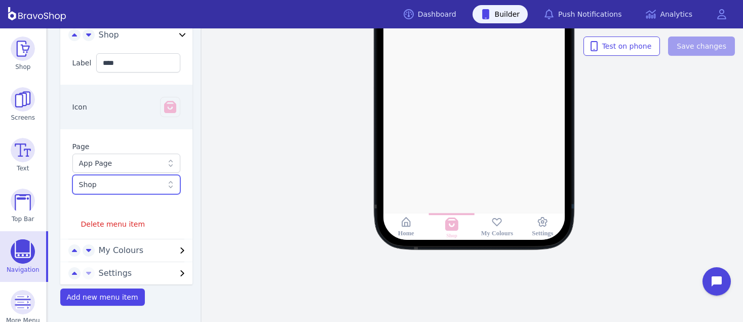
click at [113, 273] on span "Settings" at bounding box center [138, 273] width 78 height 12
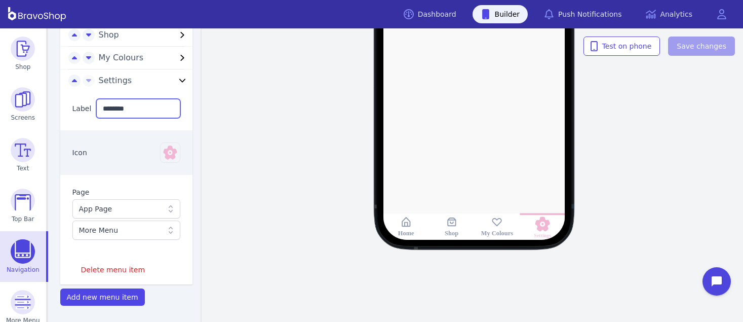
drag, startPoint x: 130, startPoint y: 104, endPoint x: 91, endPoint y: 103, distance: 39.0
click at [96, 103] on input "********" at bounding box center [138, 108] width 84 height 19
click at [162, 150] on icon "button" at bounding box center [170, 152] width 16 height 16
type input "**********"
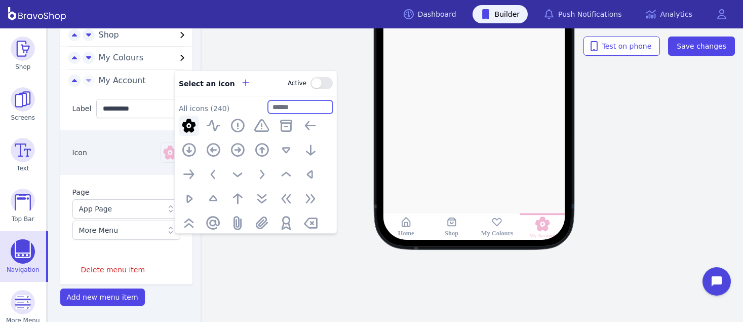
click at [282, 104] on input "text" at bounding box center [300, 106] width 65 height 13
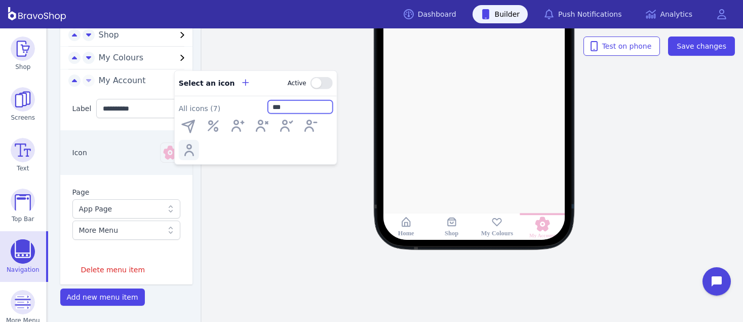
type input "***"
click at [189, 146] on icon "button" at bounding box center [189, 149] width 16 height 16
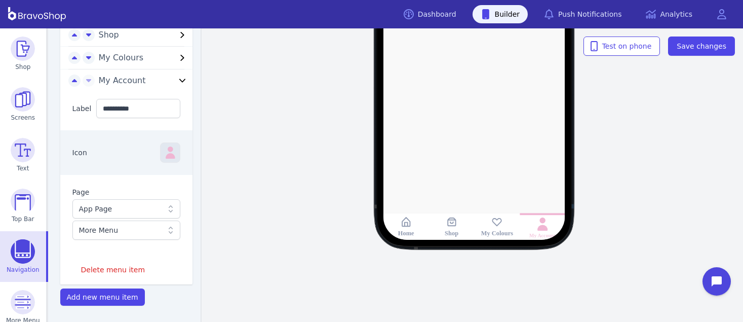
click at [165, 151] on icon "button" at bounding box center [170, 152] width 16 height 16
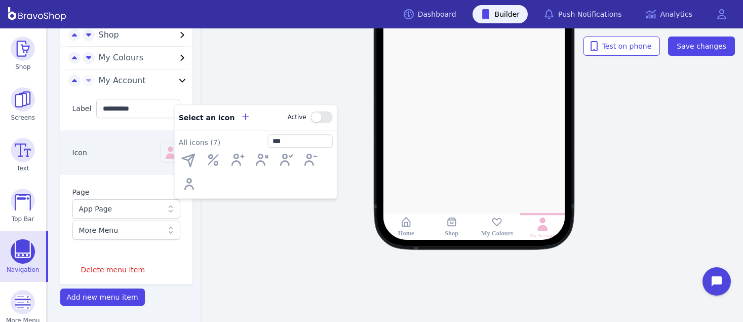
click at [124, 140] on div "Icon Select an icon Active All icons ( 7 ) ***" at bounding box center [126, 152] width 133 height 45
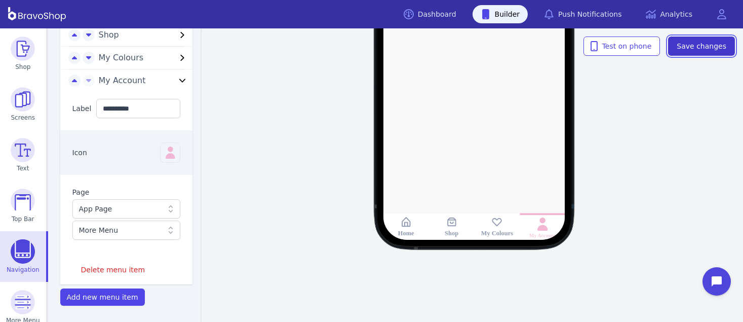
click at [714, 37] on button "Save changes" at bounding box center [701, 45] width 67 height 19
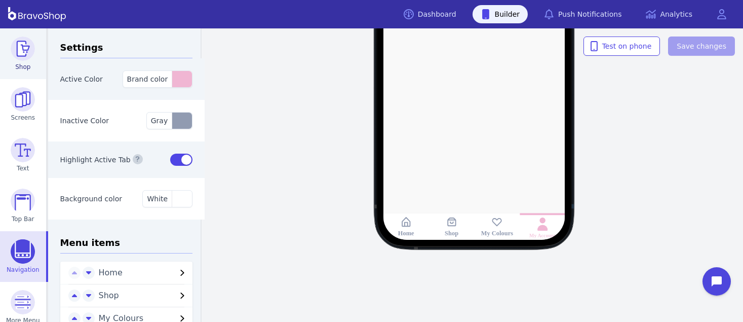
click at [16, 46] on img at bounding box center [23, 48] width 24 height 24
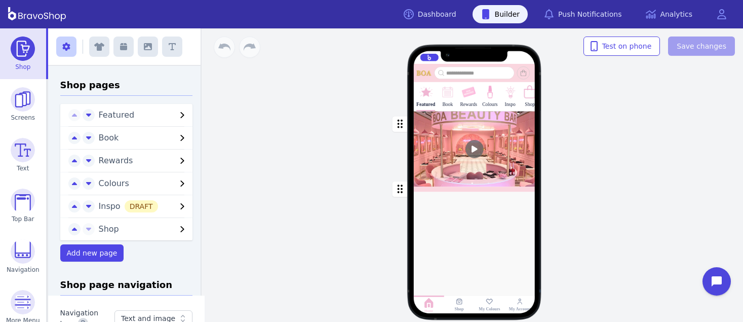
click at [459, 268] on div "Drag a block here to get started" at bounding box center [474, 274] width 111 height 83
drag, startPoint x: 145, startPoint y: 49, endPoint x: 209, endPoint y: 75, distance: 69.5
click at [209, 75] on div "Exit builder Shop pages Featured Book Rewards Colours Inspo DRAFT Shop Add new …" at bounding box center [395, 174] width 695 height 293
click at [430, 214] on div at bounding box center [475, 212] width 122 height 42
drag, startPoint x: 145, startPoint y: 48, endPoint x: 143, endPoint y: 53, distance: 5.5
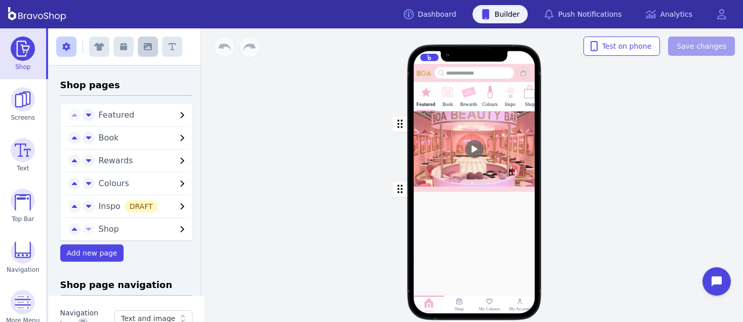
click at [143, 53] on button "button" at bounding box center [148, 46] width 20 height 20
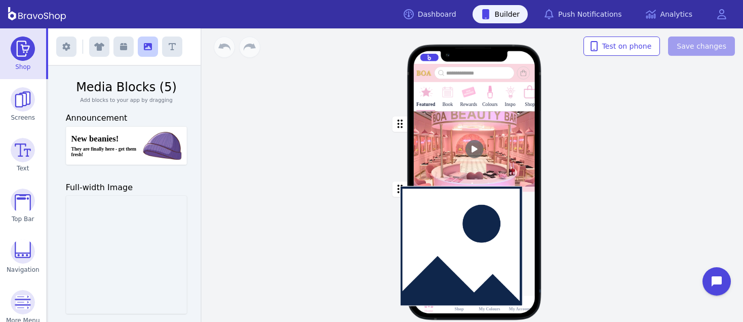
drag, startPoint x: 129, startPoint y: 239, endPoint x: 468, endPoint y: 230, distance: 339.4
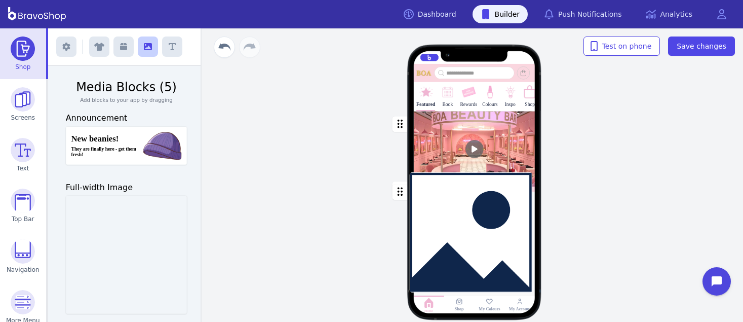
drag, startPoint x: 162, startPoint y: 241, endPoint x: 511, endPoint y: 218, distance: 349.6
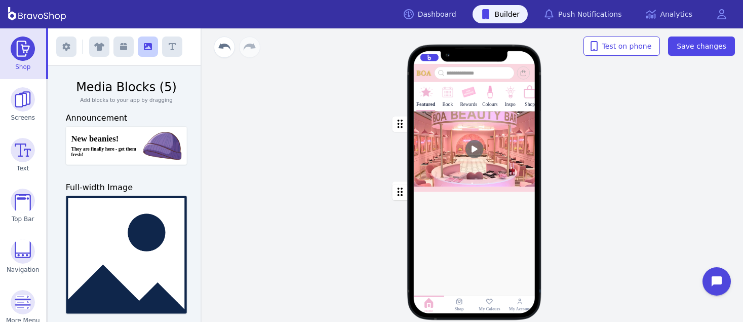
click at [399, 191] on icon "button" at bounding box center [399, 191] width 5 height 9
click at [709, 51] on span "Save changes" at bounding box center [701, 46] width 50 height 10
click at [444, 238] on div "Drag a block here to get started" at bounding box center [474, 244] width 111 height 21
click at [470, 238] on icon at bounding box center [474, 240] width 14 height 16
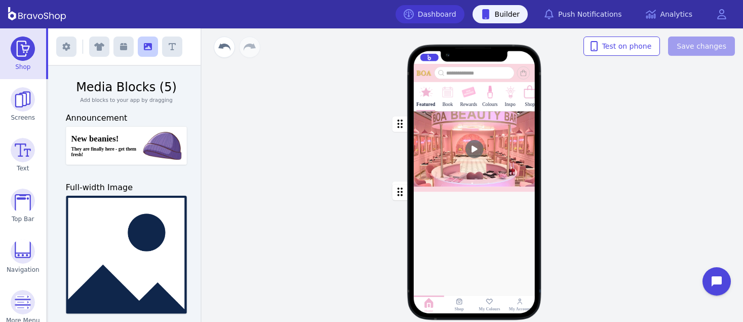
click at [443, 11] on link "Dashboard" at bounding box center [429, 14] width 69 height 18
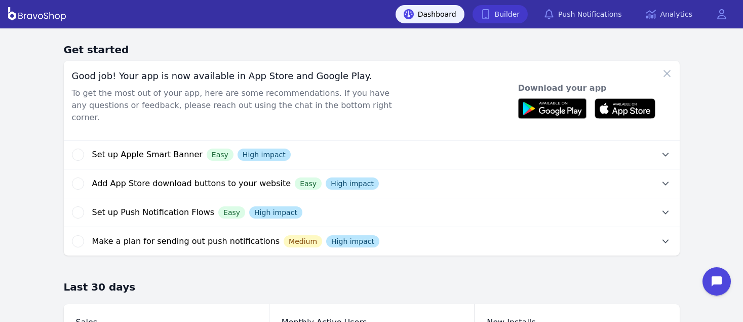
click at [523, 12] on link "Builder" at bounding box center [500, 14] width 56 height 18
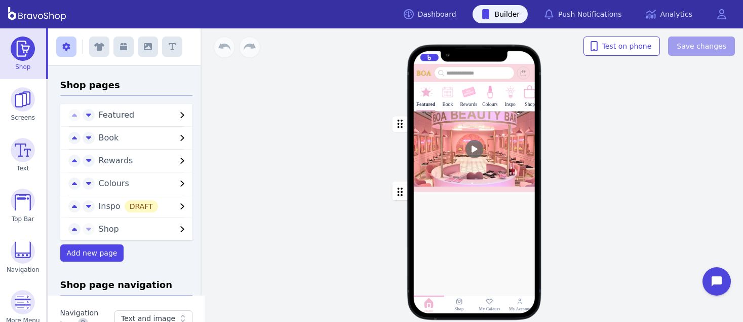
click at [478, 229] on div at bounding box center [475, 213] width 122 height 42
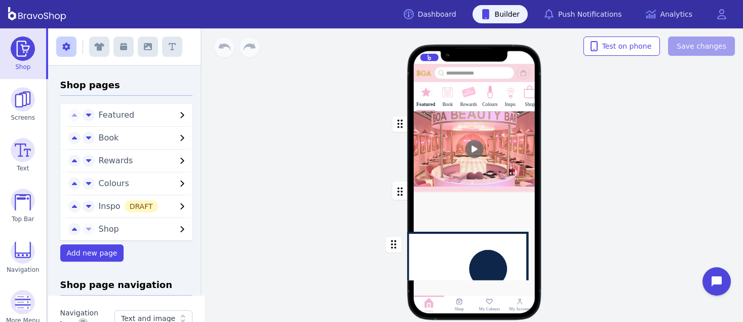
drag, startPoint x: 395, startPoint y: 189, endPoint x: 389, endPoint y: 228, distance: 39.4
click at [389, 228] on div "Featured Book Rewards Colours Inspo Shop Drag a block here to get started" at bounding box center [474, 197] width 173 height 231
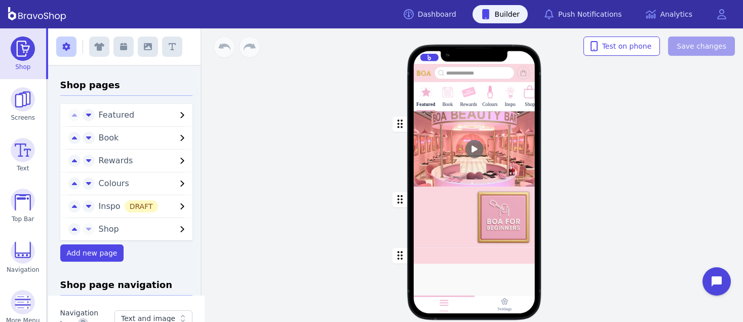
click at [424, 284] on div at bounding box center [475, 284] width 122 height 42
click at [146, 48] on icon "button" at bounding box center [148, 47] width 8 height 8
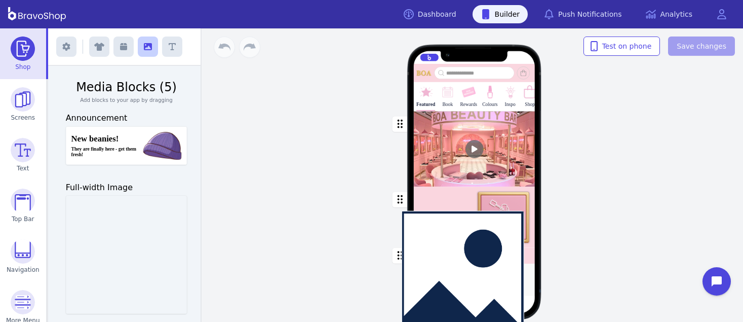
drag, startPoint x: 107, startPoint y: 248, endPoint x: 448, endPoint y: 264, distance: 341.1
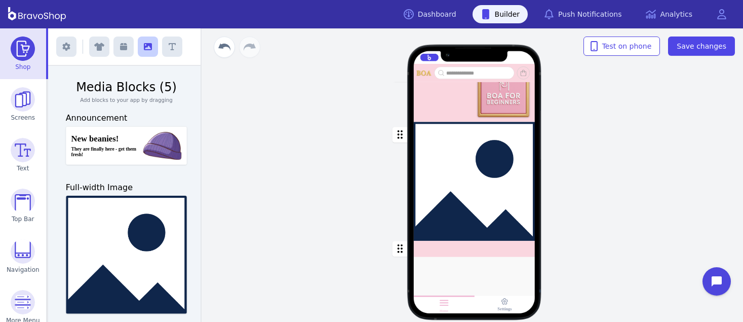
scroll to position [201, 0]
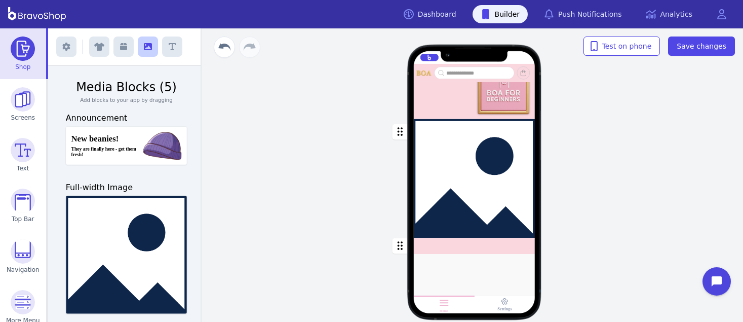
click at [442, 248] on div "button" at bounding box center [475, 245] width 122 height 16
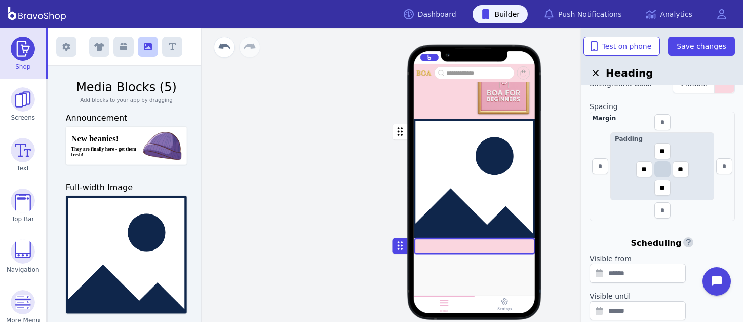
scroll to position [252, 0]
drag, startPoint x: 669, startPoint y: 151, endPoint x: 655, endPoint y: 149, distance: 14.4
click at [655, 149] on input "**" at bounding box center [662, 150] width 16 height 16
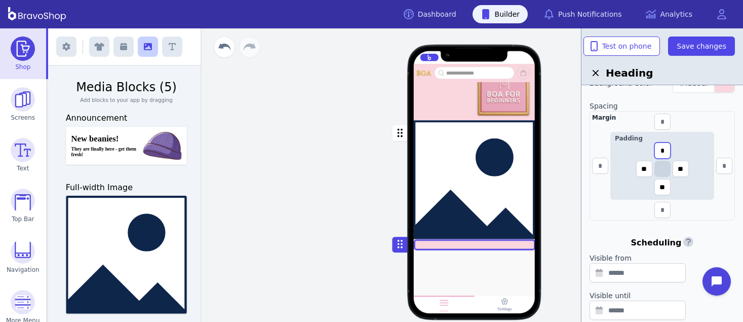
scroll to position [199, 0]
type input "*"
drag, startPoint x: 667, startPoint y: 189, endPoint x: 654, endPoint y: 190, distance: 13.2
click at [654, 190] on input "**" at bounding box center [662, 187] width 16 height 16
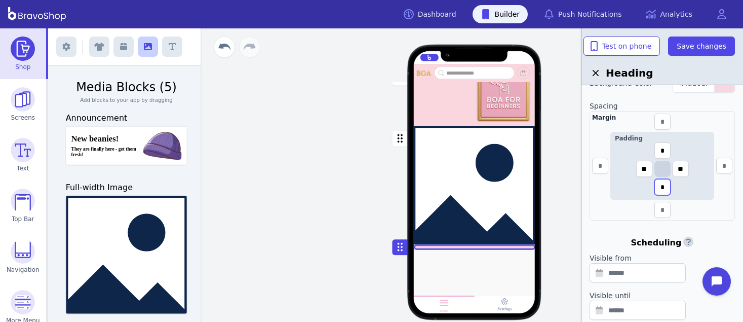
scroll to position [190, 0]
type input "*"
click at [516, 155] on div "button" at bounding box center [475, 185] width 122 height 119
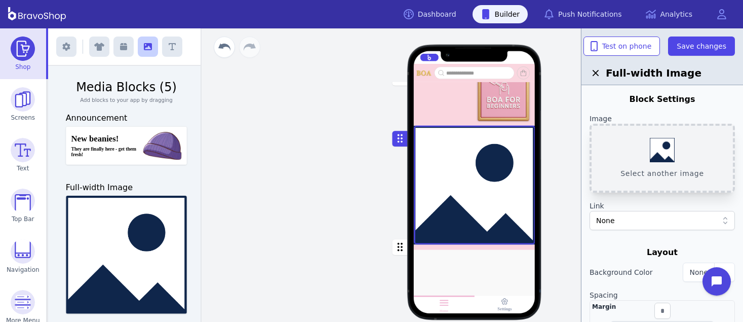
click at [684, 152] on button "Select another image" at bounding box center [661, 158] width 145 height 69
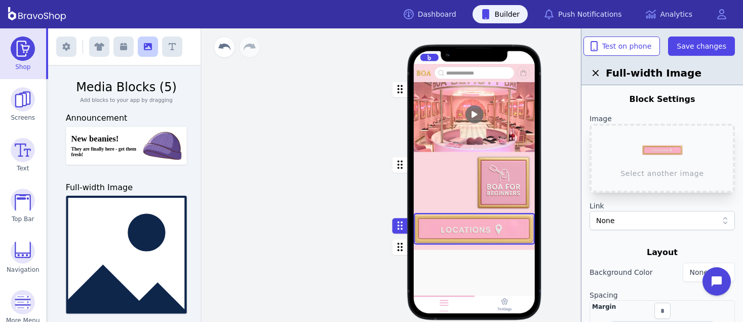
scroll to position [54, 0]
click at [687, 49] on span "Save changes" at bounding box center [701, 46] width 50 height 10
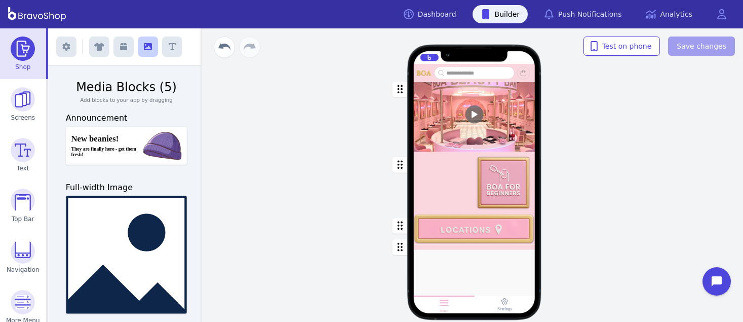
click at [509, 218] on div "button" at bounding box center [475, 228] width 122 height 31
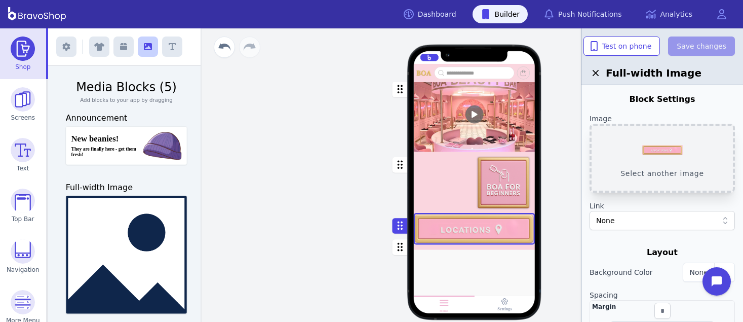
scroll to position [292, 0]
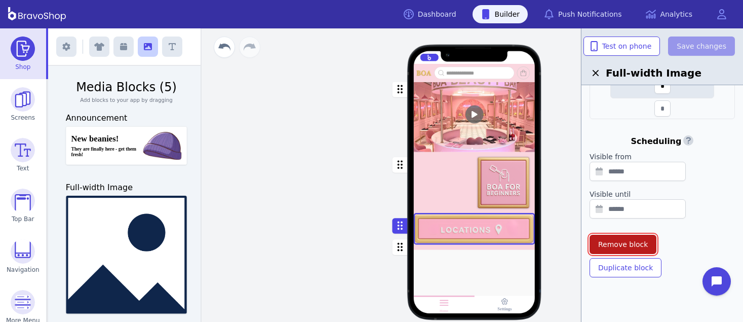
click at [598, 244] on span "Remove block" at bounding box center [623, 244] width 50 height 10
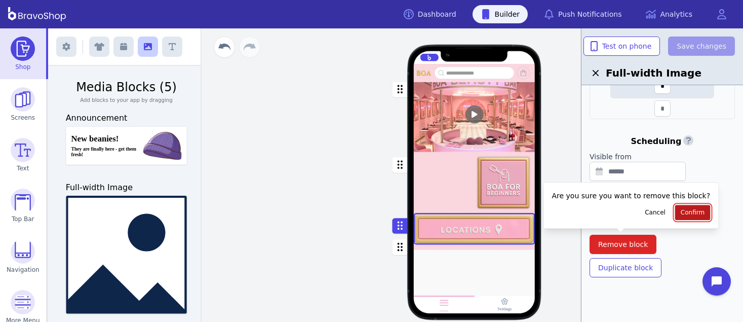
click at [681, 214] on span "Confirm" at bounding box center [693, 212] width 24 height 8
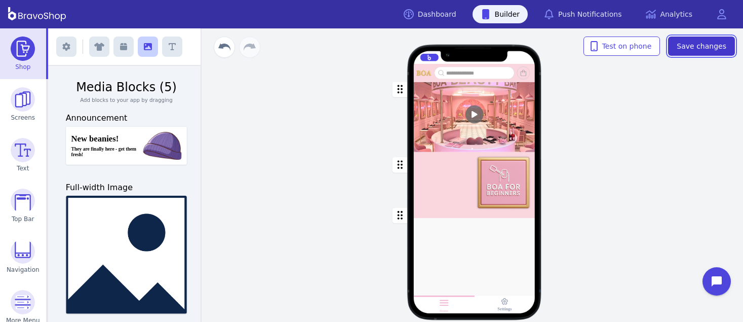
click at [703, 49] on span "Save changes" at bounding box center [701, 46] width 50 height 10
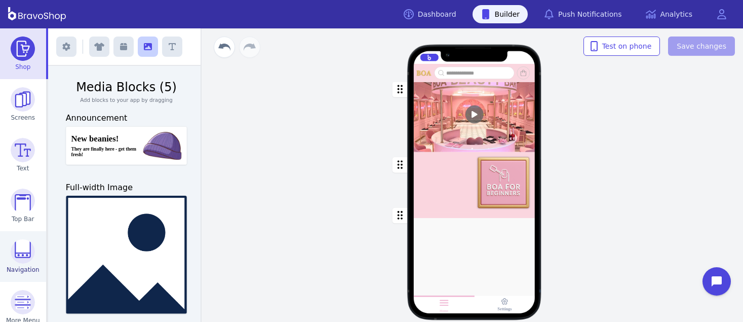
click at [16, 259] on img at bounding box center [23, 251] width 24 height 24
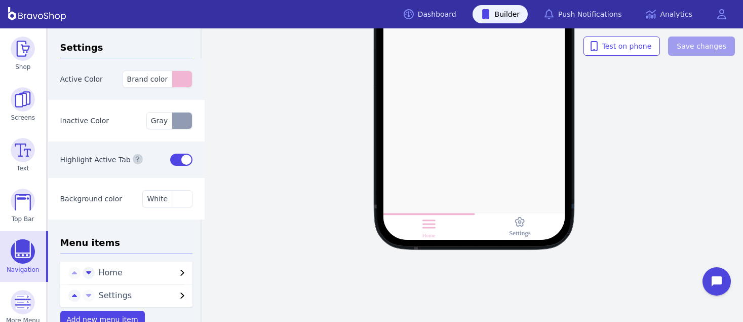
scroll to position [23, 0]
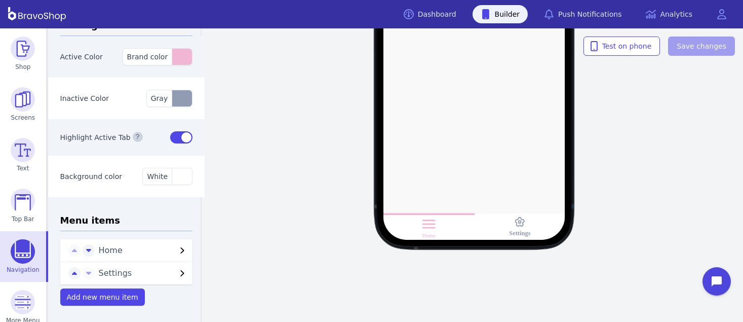
click at [108, 248] on span "Home" at bounding box center [138, 250] width 78 height 12
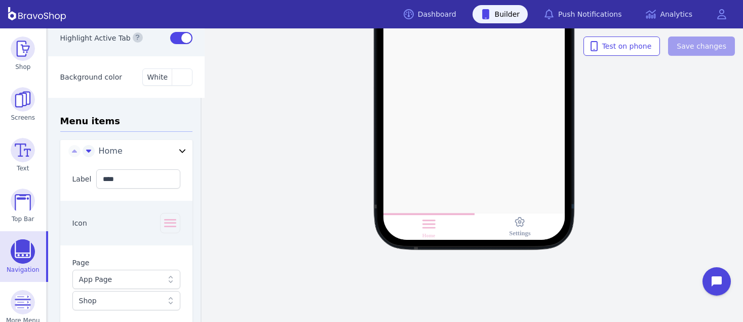
scroll to position [123, 0]
click at [167, 219] on icon "button" at bounding box center [170, 222] width 16 height 16
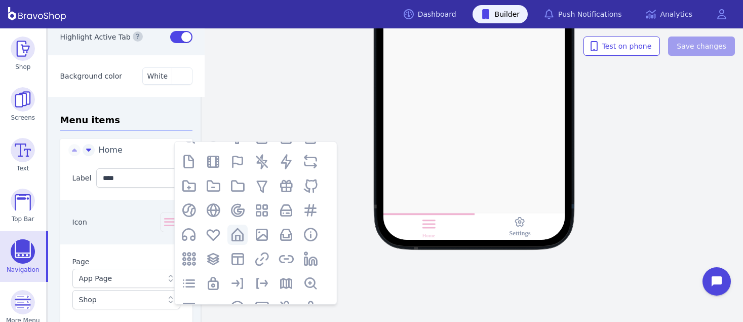
scroll to position [0, 0]
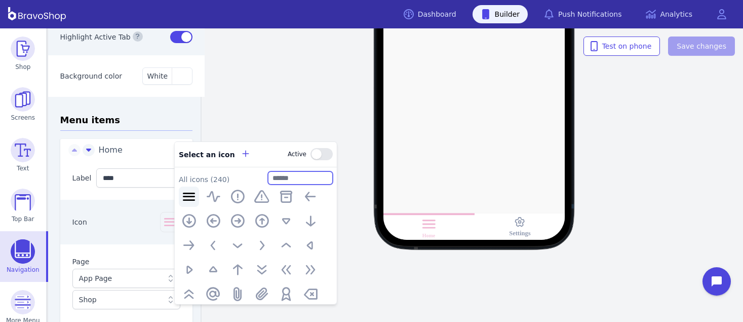
click at [286, 181] on input "text" at bounding box center [300, 177] width 65 height 13
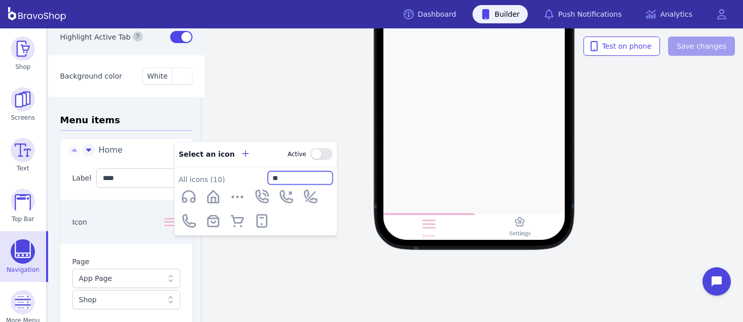
type input "*"
type input "**"
click at [213, 198] on icon "button" at bounding box center [213, 196] width 16 height 16
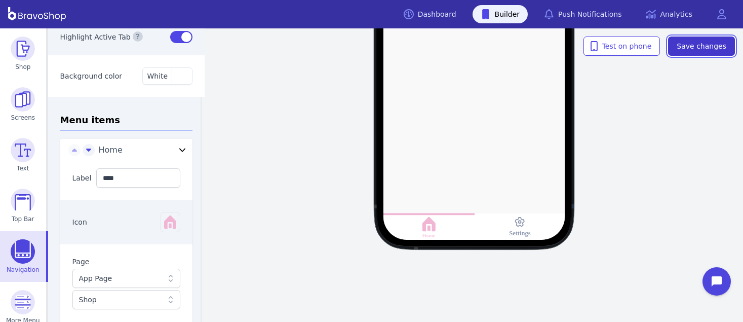
click at [687, 52] on button "Save changes" at bounding box center [701, 45] width 67 height 19
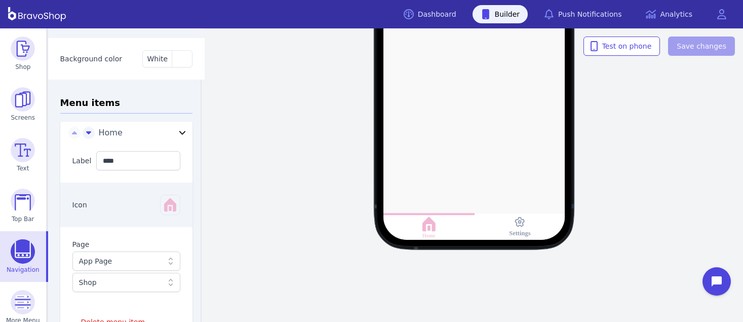
scroll to position [216, 0]
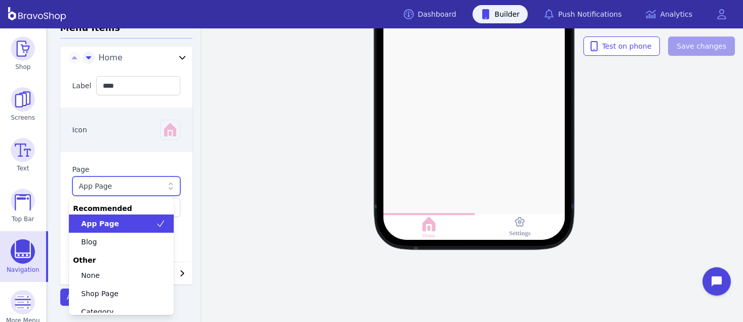
click at [121, 184] on div "App Page" at bounding box center [121, 186] width 85 height 10
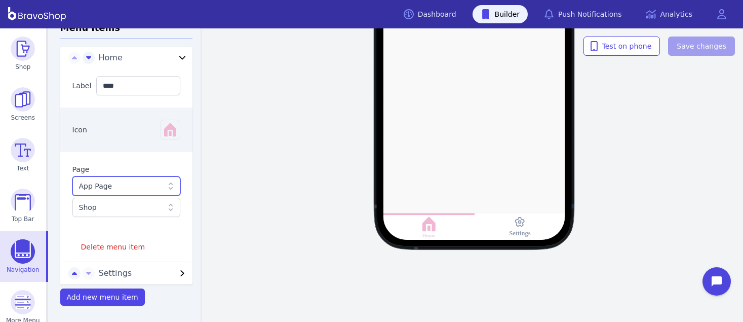
click at [121, 184] on div "App Page" at bounding box center [121, 186] width 85 height 10
click at [88, 297] on span "Add new menu item" at bounding box center [102, 297] width 71 height 8
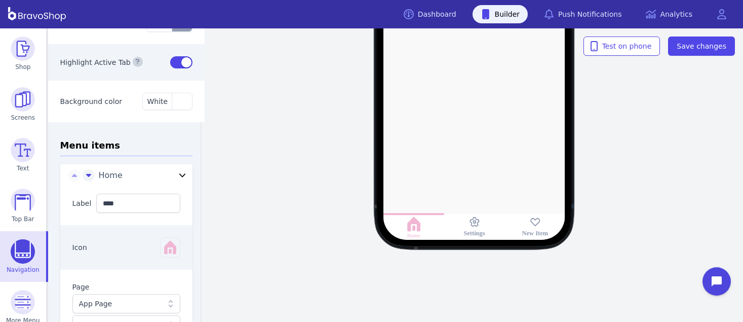
scroll to position [239, 0]
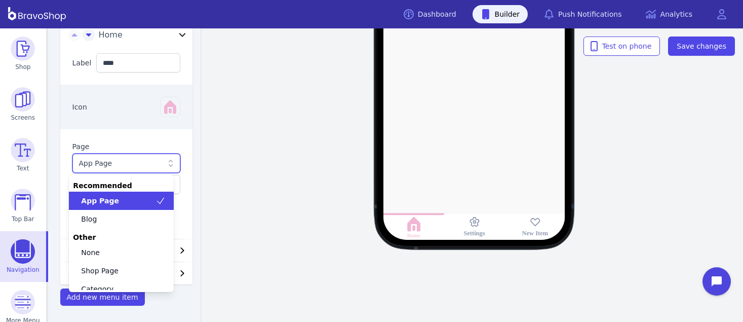
click at [105, 162] on div "App Page" at bounding box center [121, 163] width 85 height 10
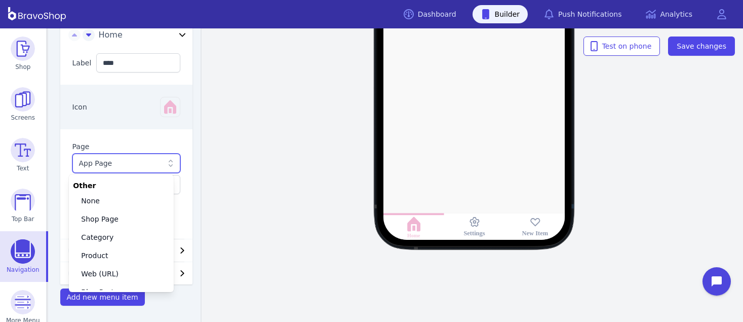
scroll to position [62, 0]
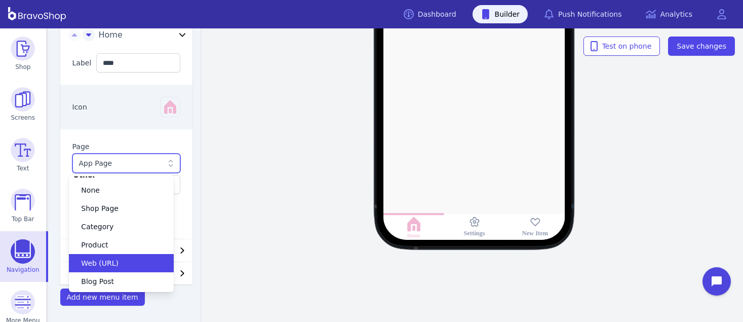
click at [103, 261] on span "Web (URL)" at bounding box center [99, 263] width 37 height 10
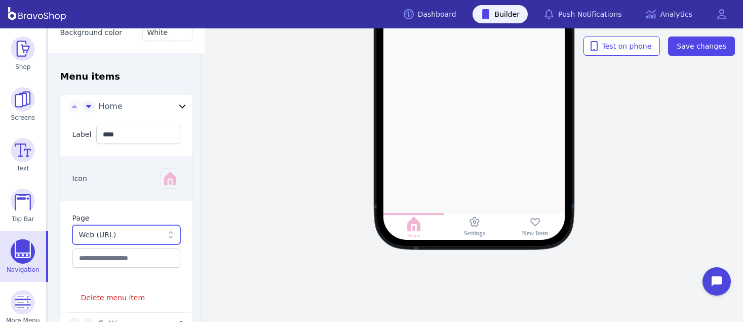
scroll to position [0, 0]
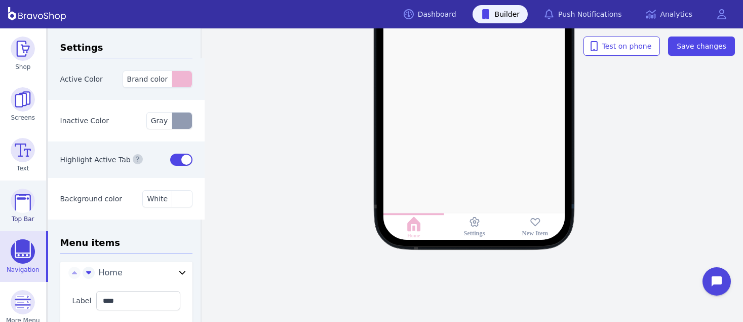
click at [12, 204] on img at bounding box center [23, 200] width 24 height 24
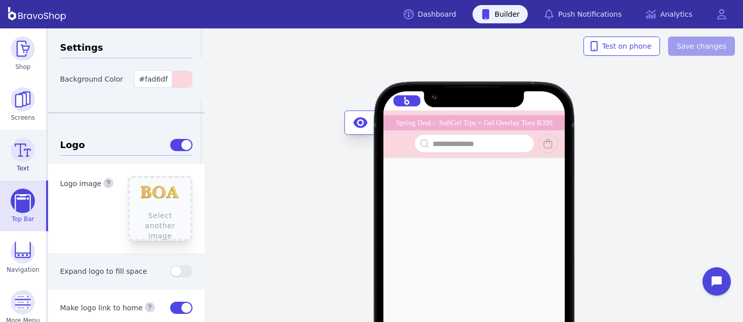
scroll to position [61, 0]
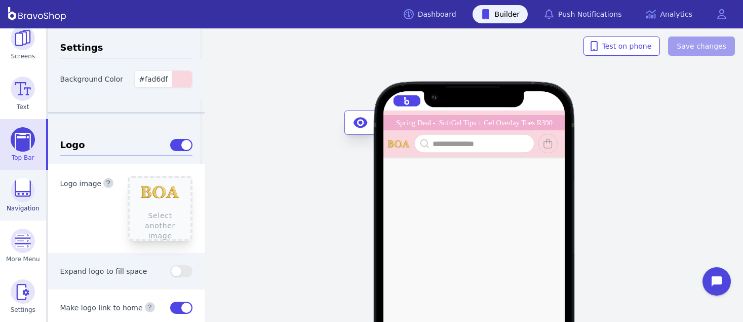
click at [15, 195] on img at bounding box center [23, 190] width 24 height 24
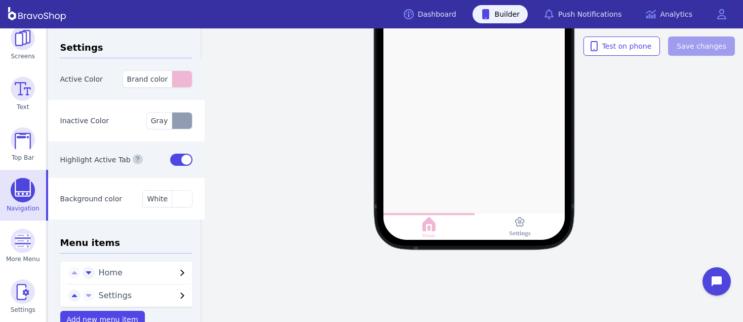
scroll to position [23, 0]
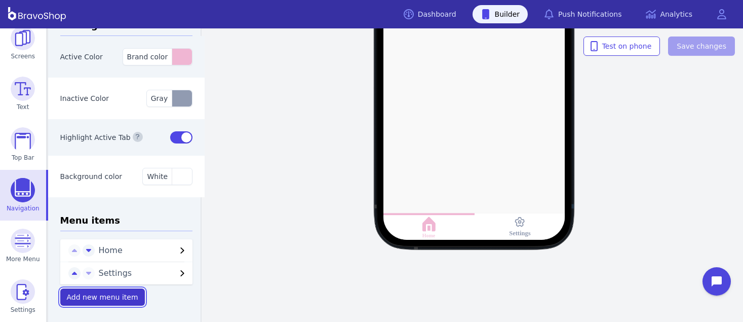
click at [107, 294] on span "Add new menu item" at bounding box center [102, 297] width 71 height 8
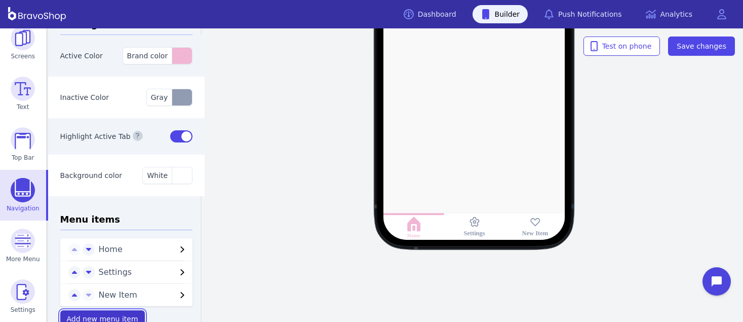
scroll to position [46, 0]
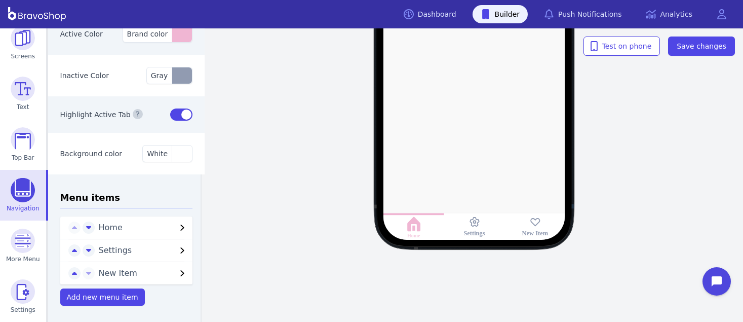
click at [167, 270] on span "New Item" at bounding box center [138, 273] width 78 height 12
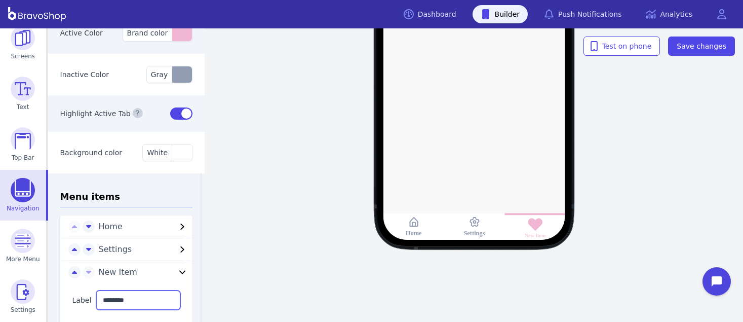
drag, startPoint x: 133, startPoint y: 302, endPoint x: 89, endPoint y: 303, distance: 44.6
click at [89, 303] on div "Label ********" at bounding box center [126, 300] width 133 height 44
type input "**********"
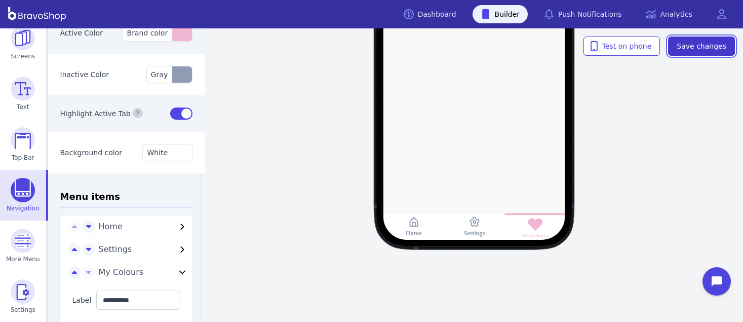
click at [684, 46] on span "Save changes" at bounding box center [701, 46] width 50 height 10
click at [72, 270] on icon "button" at bounding box center [74, 272] width 5 height 8
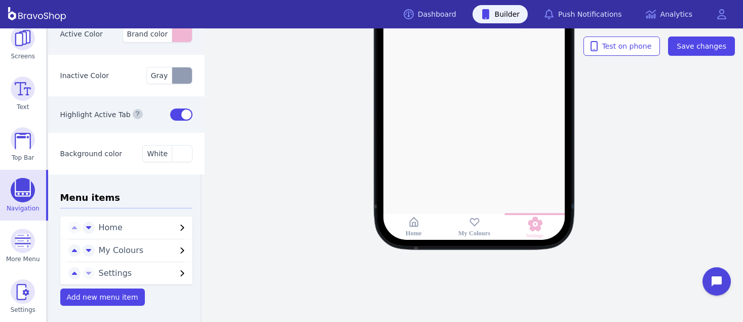
click at [465, 228] on div "My Colours" at bounding box center [474, 226] width 61 height 27
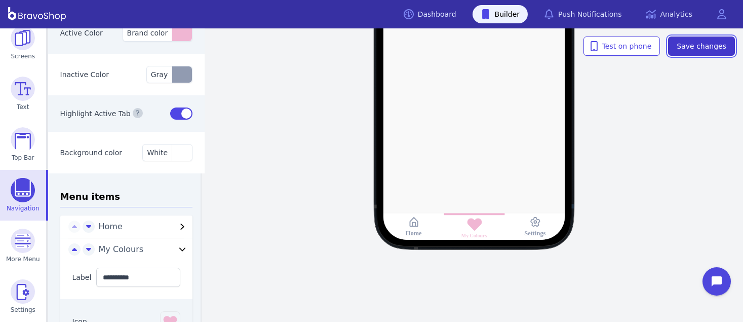
click at [691, 51] on span "Save changes" at bounding box center [701, 46] width 50 height 10
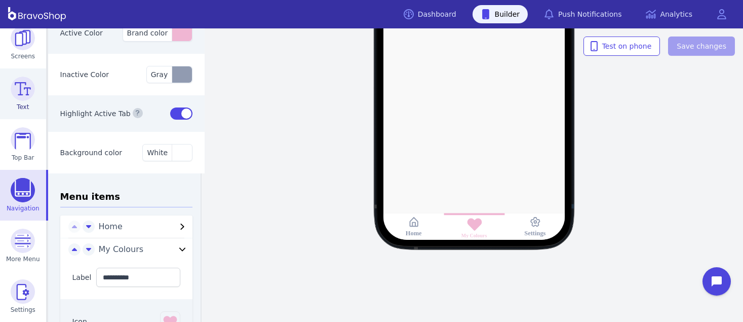
scroll to position [0, 0]
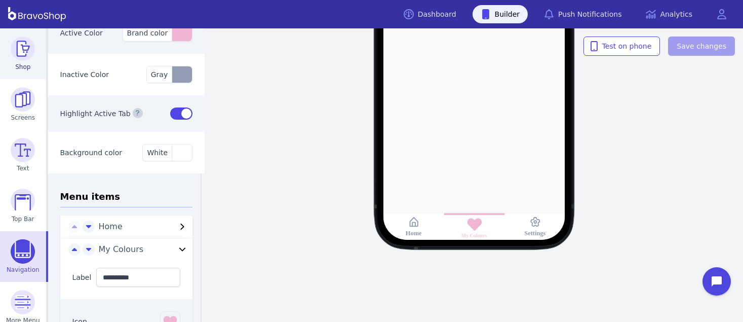
click at [18, 59] on img at bounding box center [23, 48] width 24 height 24
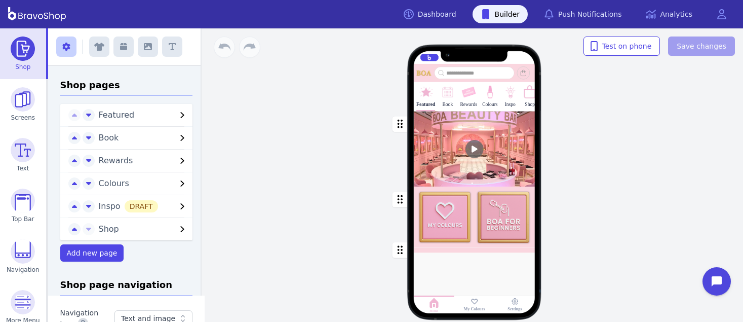
click at [494, 216] on div "button" at bounding box center [475, 216] width 122 height 61
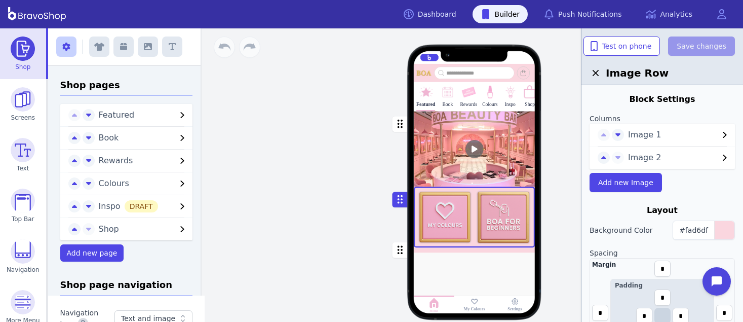
scroll to position [250, 0]
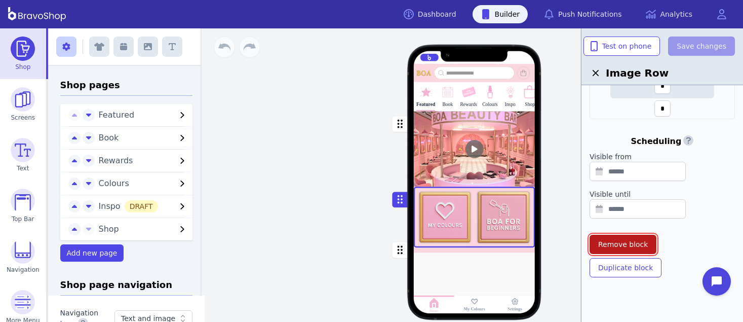
click at [632, 239] on span "Remove block" at bounding box center [623, 244] width 50 height 10
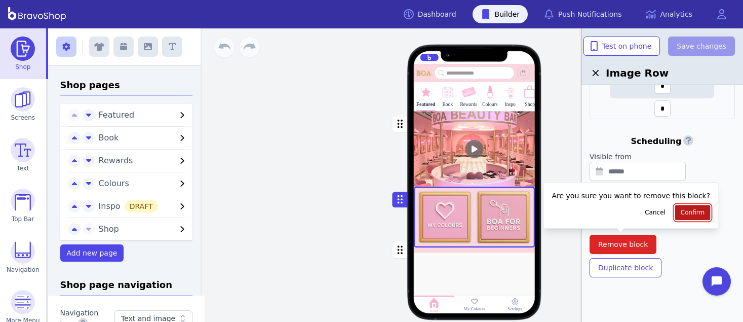
click at [681, 209] on span "Confirm" at bounding box center [693, 212] width 24 height 8
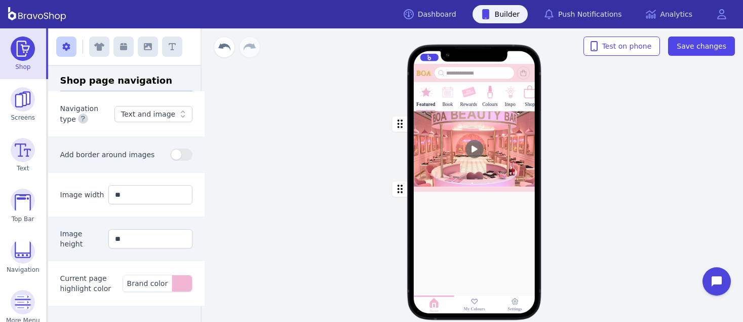
scroll to position [0, 0]
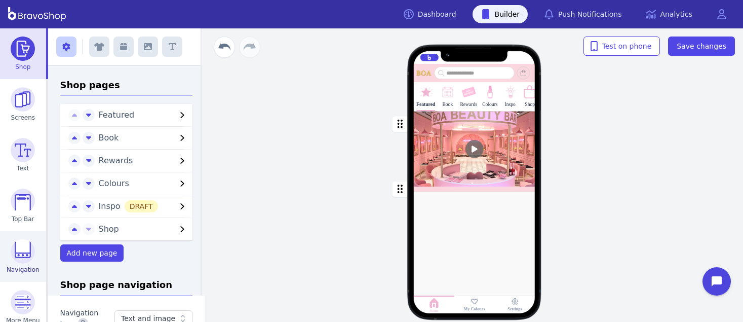
click at [29, 243] on img at bounding box center [23, 251] width 24 height 24
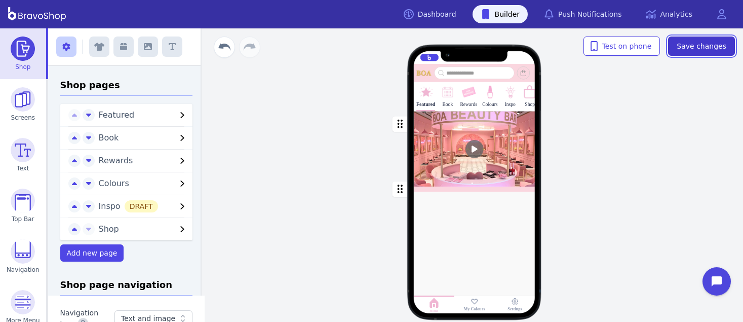
click at [715, 42] on span "Save changes" at bounding box center [701, 46] width 50 height 10
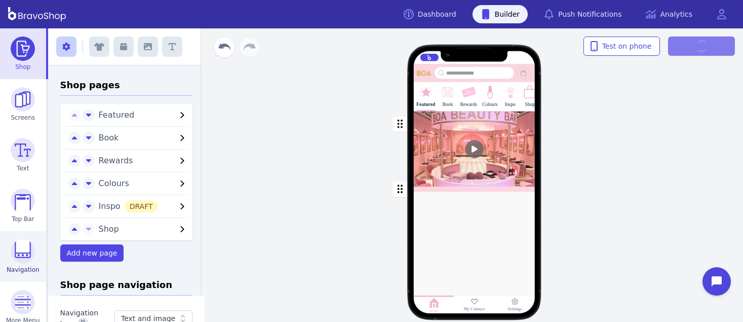
click at [14, 256] on img at bounding box center [23, 251] width 24 height 24
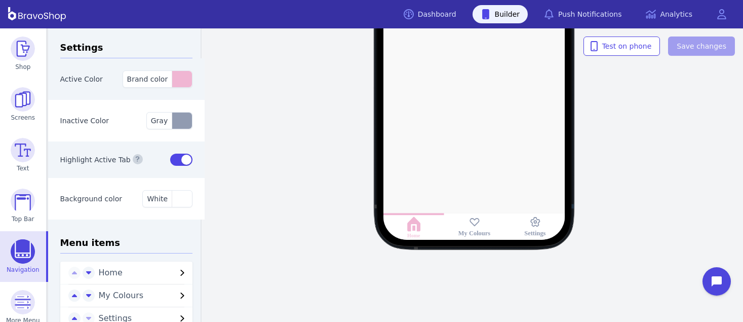
scroll to position [46, 0]
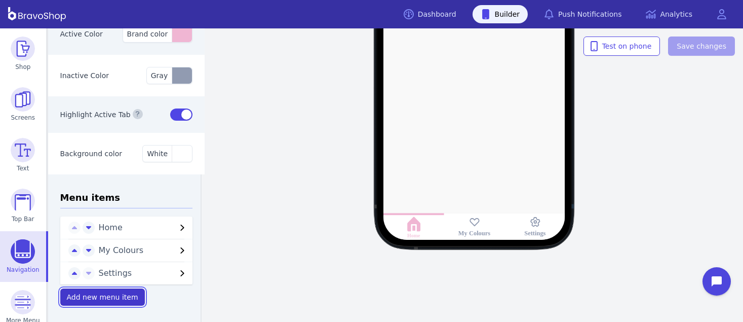
click at [92, 297] on span "Add new menu item" at bounding box center [102, 297] width 71 height 8
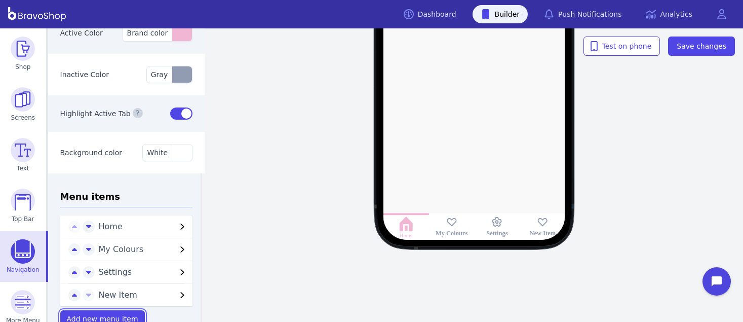
scroll to position [69, 0]
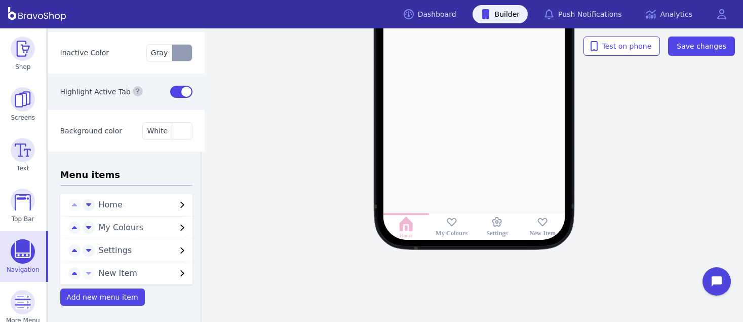
click at [115, 267] on span "New Item" at bounding box center [138, 273] width 78 height 12
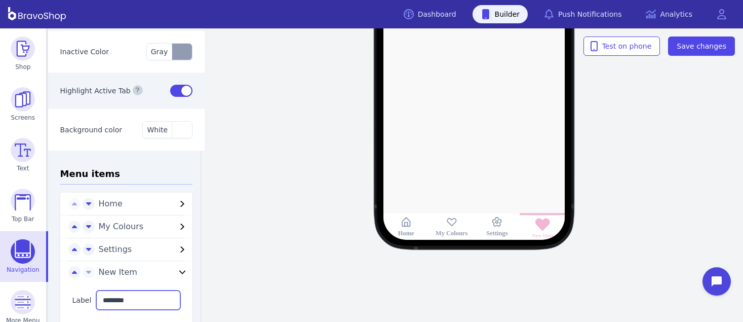
drag, startPoint x: 133, startPoint y: 302, endPoint x: 79, endPoint y: 300, distance: 53.2
click at [79, 300] on div "Label ********" at bounding box center [126, 300] width 133 height 44
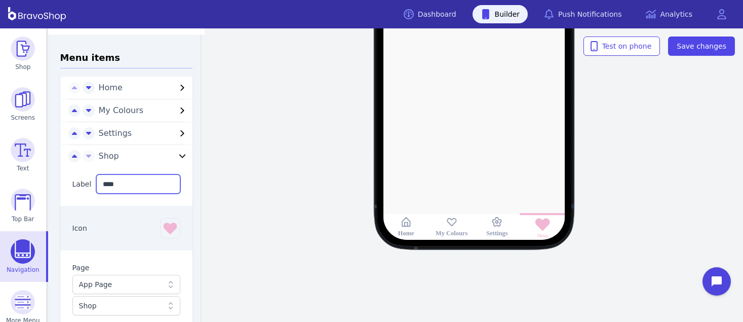
scroll to position [185, 0]
click at [162, 227] on icon "button" at bounding box center [170, 227] width 16 height 16
type input "****"
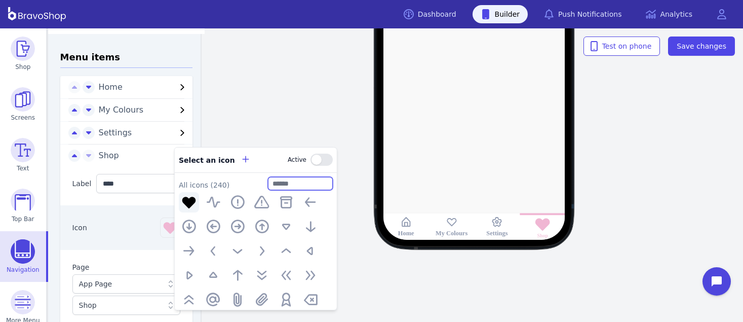
click at [287, 182] on input "text" at bounding box center [300, 183] width 65 height 13
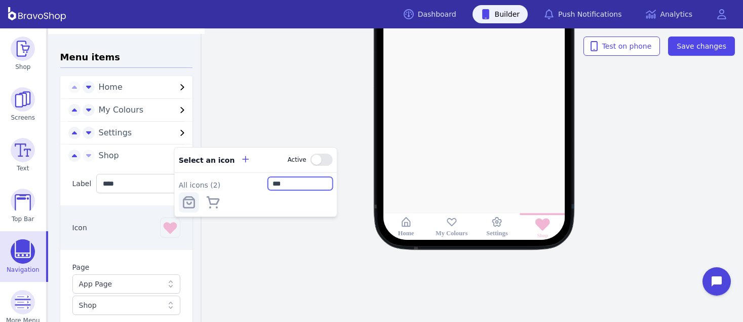
type input "***"
click at [192, 202] on icon "button" at bounding box center [189, 202] width 16 height 16
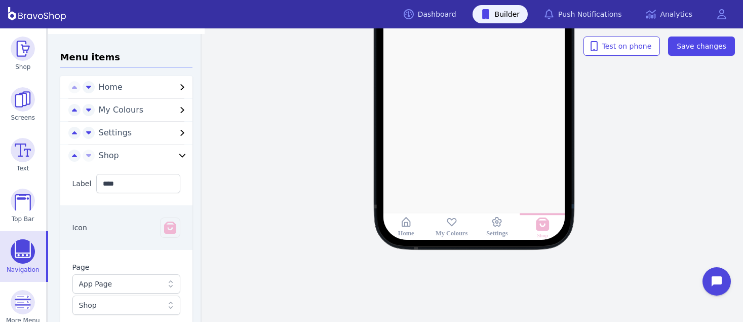
click at [114, 218] on div "Icon" at bounding box center [126, 227] width 133 height 45
click at [72, 159] on icon "button" at bounding box center [74, 156] width 5 height 8
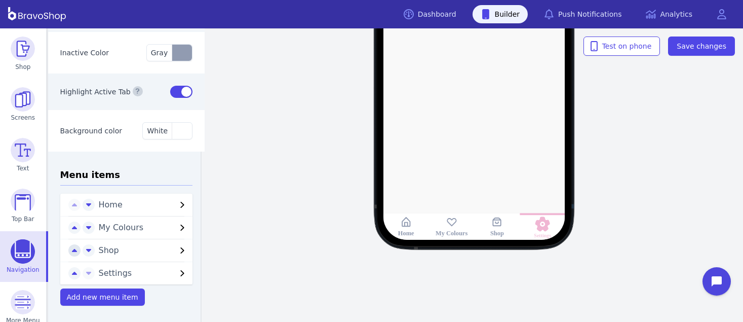
scroll to position [69, 0]
click at [68, 249] on button "button" at bounding box center [74, 250] width 12 height 12
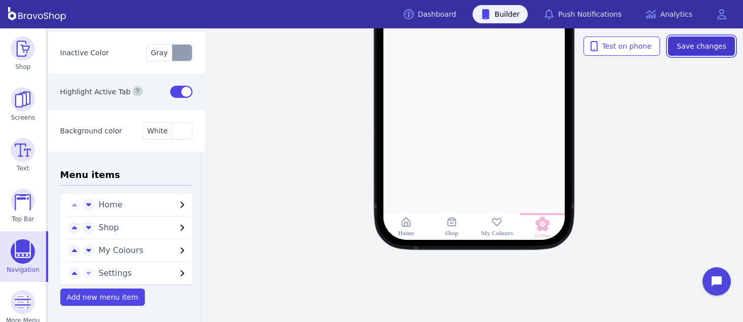
click at [724, 49] on span "Save changes" at bounding box center [701, 46] width 50 height 10
click at [101, 228] on span "Shop" at bounding box center [138, 227] width 78 height 12
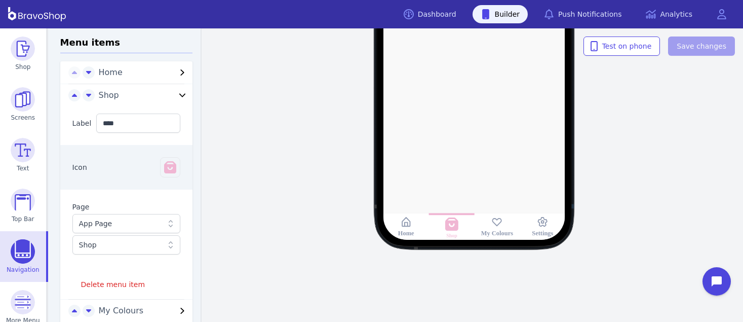
scroll to position [201, 0]
click at [135, 244] on div "Shop" at bounding box center [121, 244] width 85 height 10
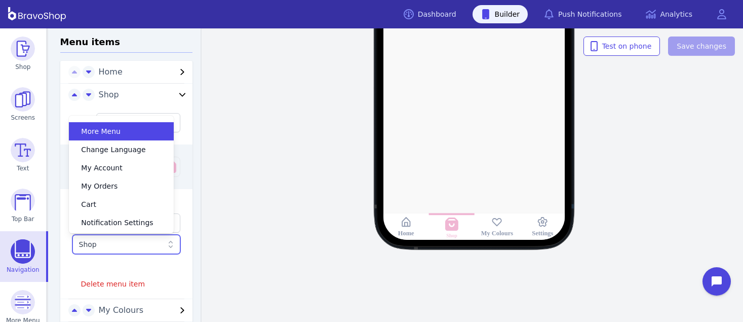
scroll to position [0, 0]
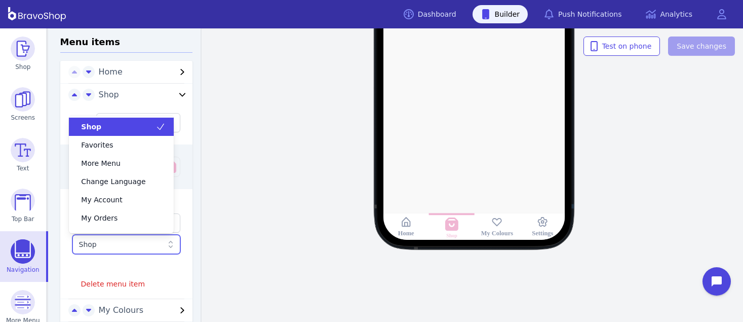
click at [134, 132] on div "Shop" at bounding box center [121, 126] width 105 height 18
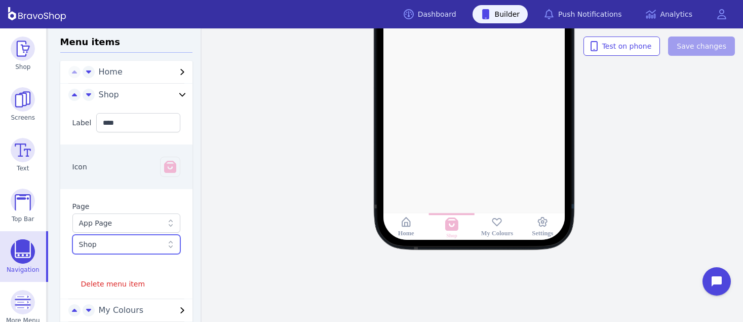
scroll to position [262, 0]
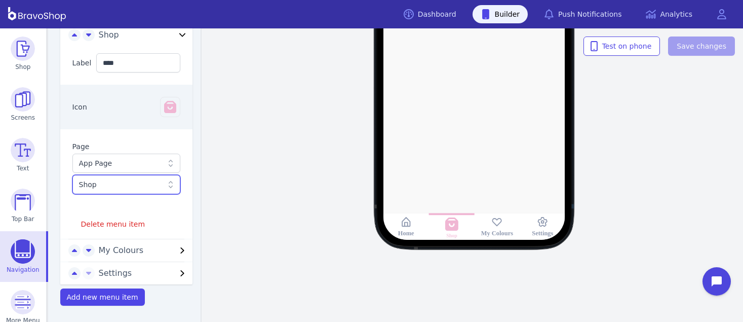
click at [113, 273] on span "Settings" at bounding box center [138, 273] width 78 height 12
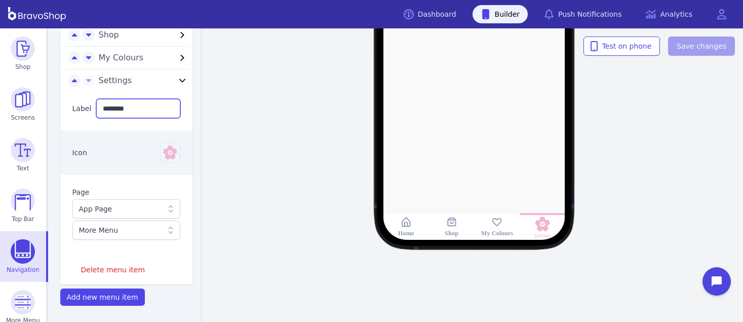
drag, startPoint x: 130, startPoint y: 104, endPoint x: 91, endPoint y: 103, distance: 39.0
click at [96, 103] on input "********" at bounding box center [138, 108] width 84 height 19
click at [162, 150] on icon "button" at bounding box center [170, 152] width 16 height 16
type input "**********"
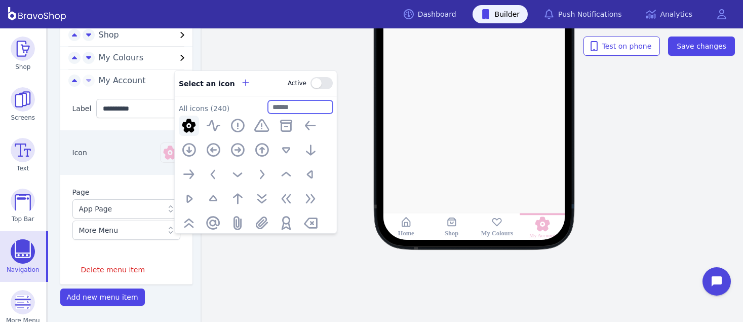
click at [282, 104] on input "text" at bounding box center [300, 106] width 65 height 13
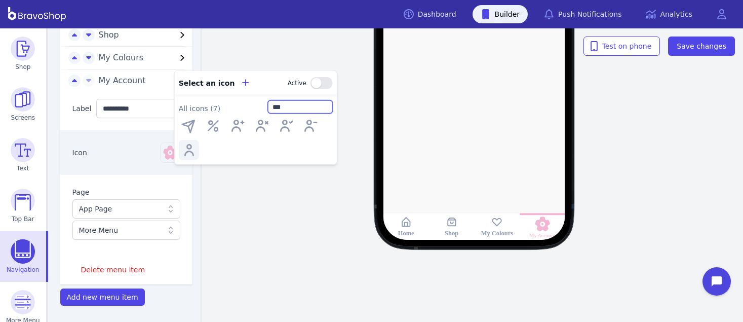
type input "***"
click at [189, 146] on icon "button" at bounding box center [189, 149] width 16 height 16
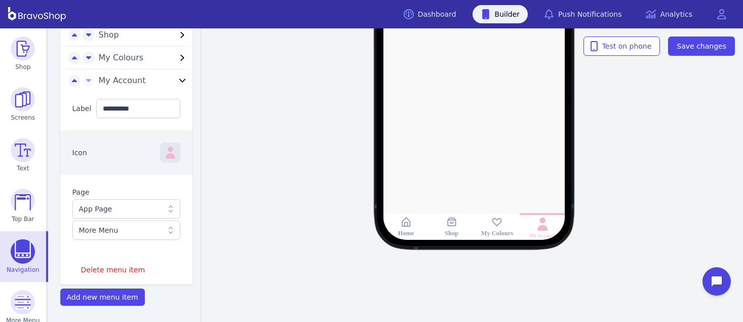
click at [165, 151] on icon "button" at bounding box center [170, 152] width 16 height 16
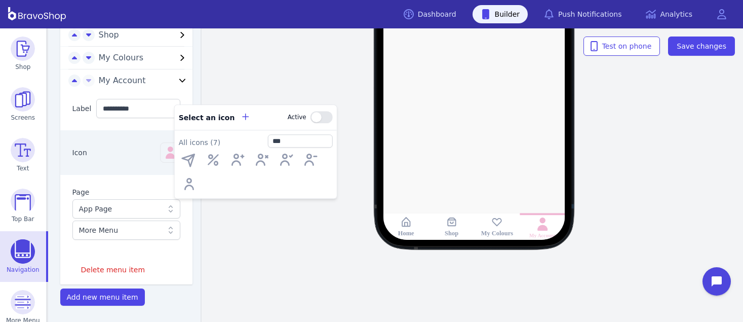
click at [124, 140] on div "Icon Select an icon Active All icons ( 7 ) ***" at bounding box center [126, 152] width 133 height 45
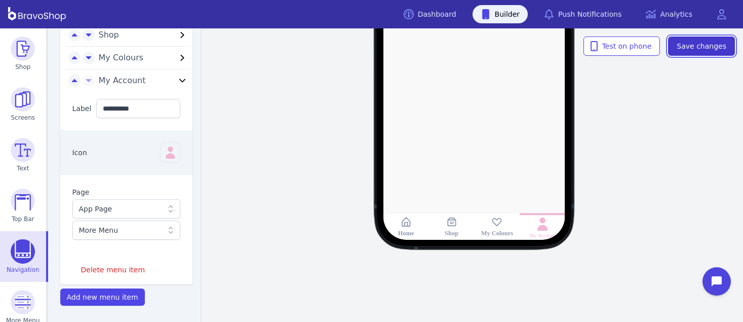
click at [714, 37] on button "Save changes" at bounding box center [701, 45] width 67 height 19
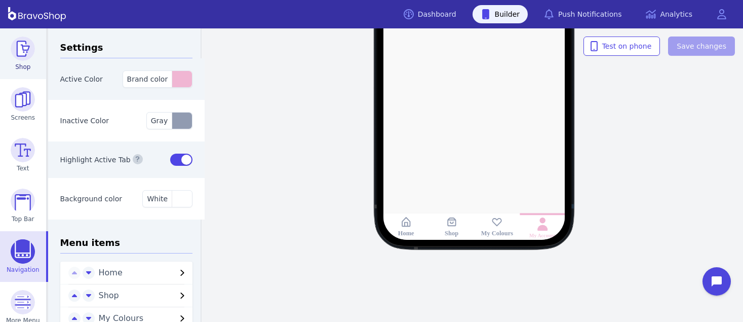
click at [16, 46] on img at bounding box center [23, 48] width 24 height 24
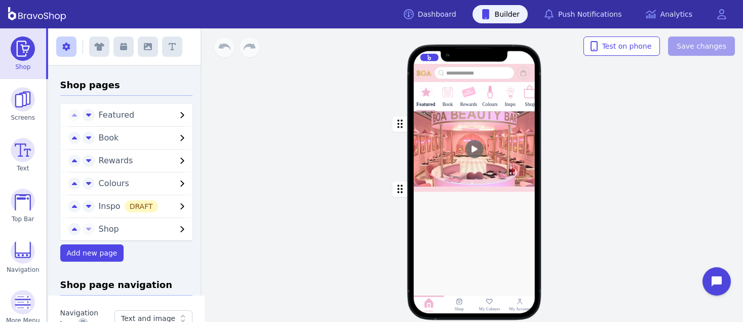
click at [459, 268] on div "Drag a block here to get started" at bounding box center [474, 274] width 111 height 83
drag, startPoint x: 145, startPoint y: 49, endPoint x: 209, endPoint y: 75, distance: 69.5
click at [209, 75] on div "Exit builder Shop pages Featured Book Rewards Colours Inspo DRAFT Shop Add new …" at bounding box center [395, 174] width 695 height 293
click at [430, 214] on div at bounding box center [475, 212] width 122 height 42
drag, startPoint x: 145, startPoint y: 48, endPoint x: 143, endPoint y: 53, distance: 5.5
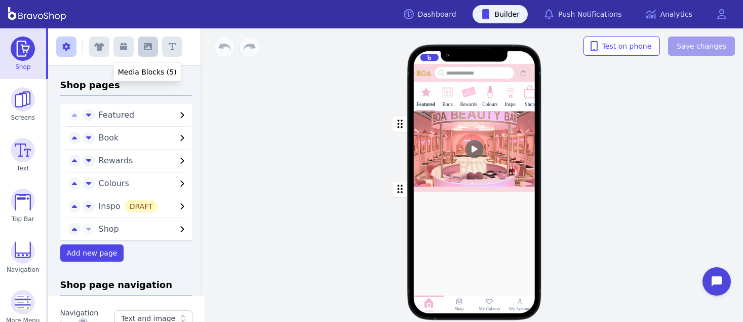
click at [143, 53] on button "button" at bounding box center [148, 46] width 20 height 20
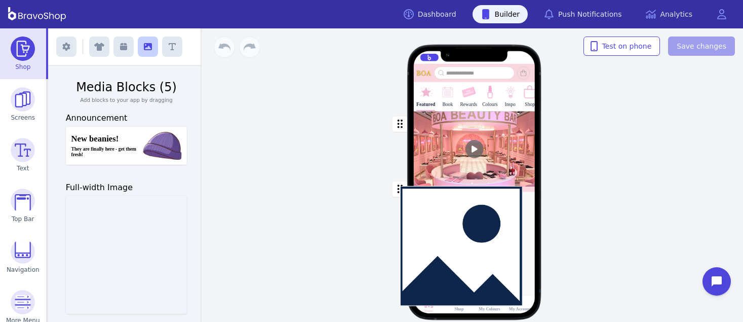
drag, startPoint x: 129, startPoint y: 239, endPoint x: 468, endPoint y: 230, distance: 339.4
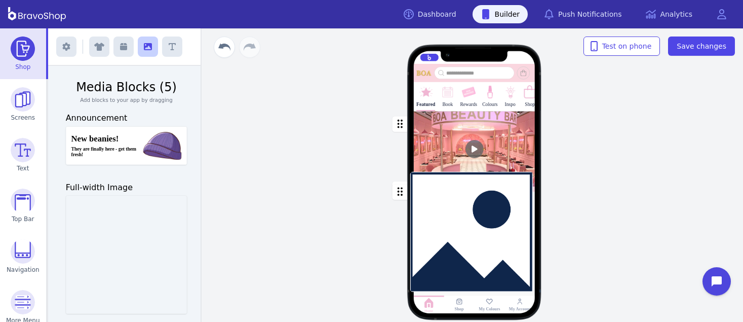
drag, startPoint x: 162, startPoint y: 241, endPoint x: 511, endPoint y: 218, distance: 349.6
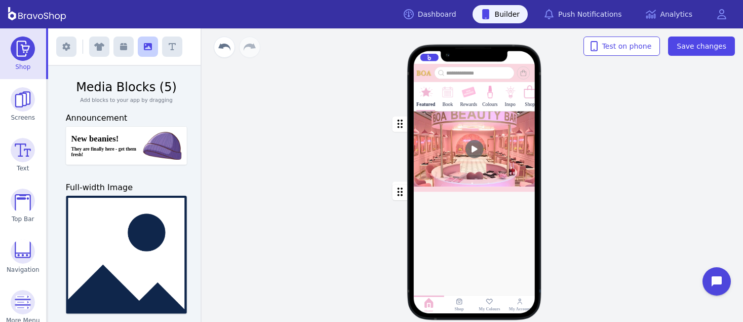
click at [399, 191] on icon "button" at bounding box center [399, 191] width 5 height 9
click at [709, 51] on span "Save changes" at bounding box center [701, 46] width 50 height 10
click at [444, 238] on div "Drag a block here to get started" at bounding box center [474, 244] width 111 height 21
click at [470, 238] on icon at bounding box center [474, 240] width 14 height 16
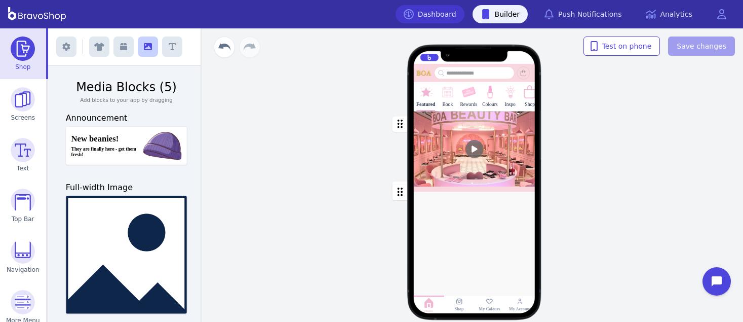
click at [443, 11] on link "Dashboard" at bounding box center [429, 14] width 69 height 18
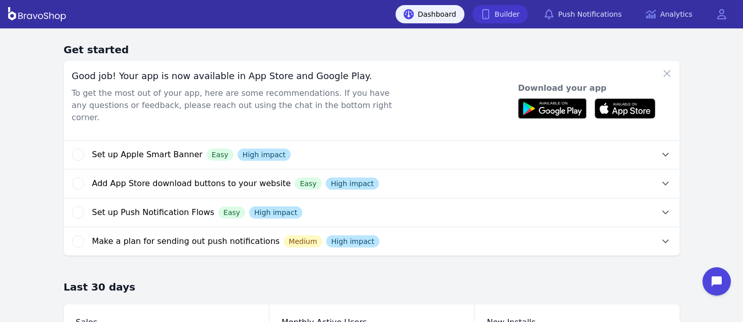
click at [523, 12] on link "Builder" at bounding box center [500, 14] width 56 height 18
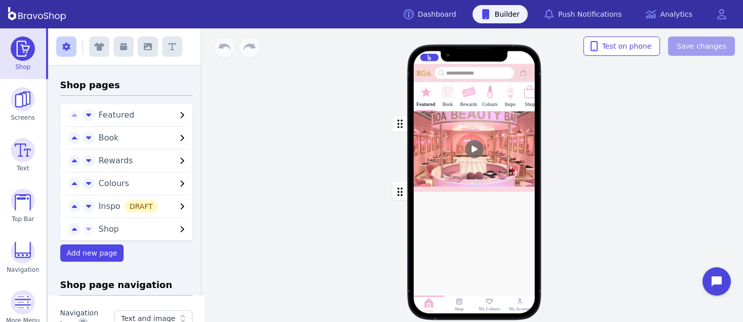
click at [478, 229] on div at bounding box center [475, 213] width 122 height 42
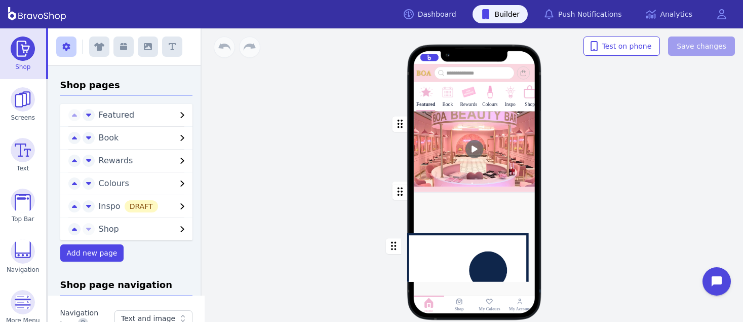
drag, startPoint x: 395, startPoint y: 189, endPoint x: 389, endPoint y: 228, distance: 39.4
click at [389, 228] on div "Featured Book Rewards Colours Inspo Shop Drag a block here to get started" at bounding box center [474, 197] width 173 height 231
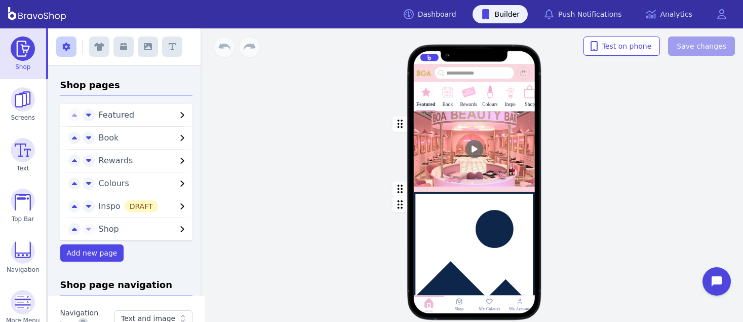
click at [467, 226] on div "button" at bounding box center [475, 250] width 122 height 119
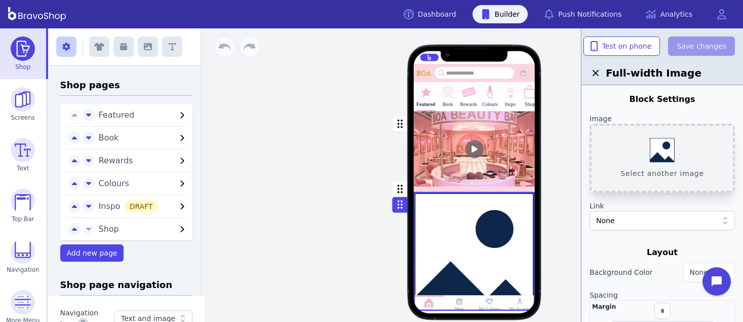
click at [656, 143] on button "Select another image" at bounding box center [661, 158] width 145 height 69
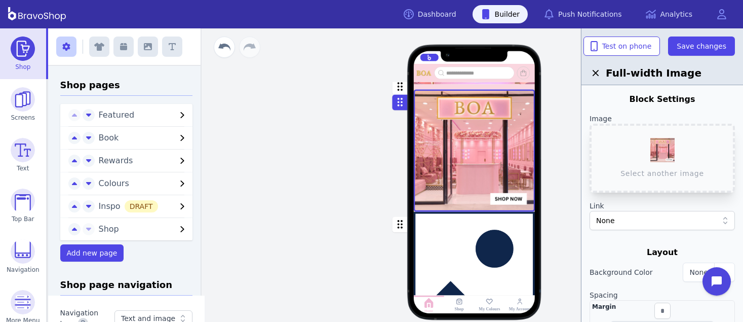
scroll to position [161, 0]
click at [497, 244] on div "button" at bounding box center [475, 270] width 122 height 119
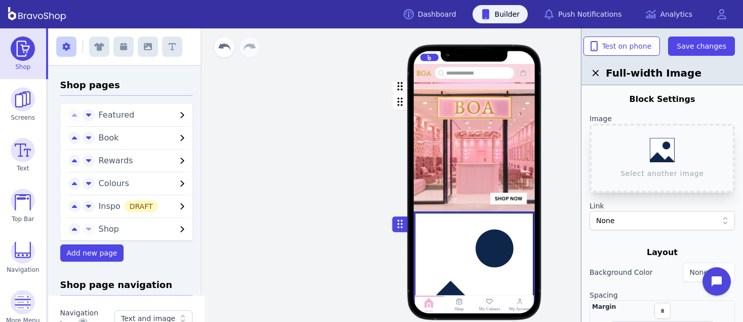
scroll to position [292, 0]
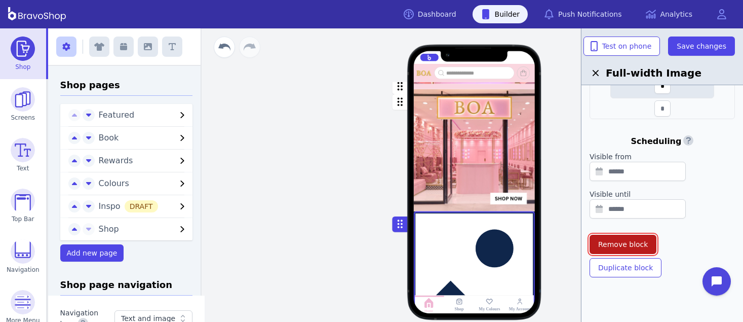
click at [629, 244] on span "Remove block" at bounding box center [623, 244] width 50 height 10
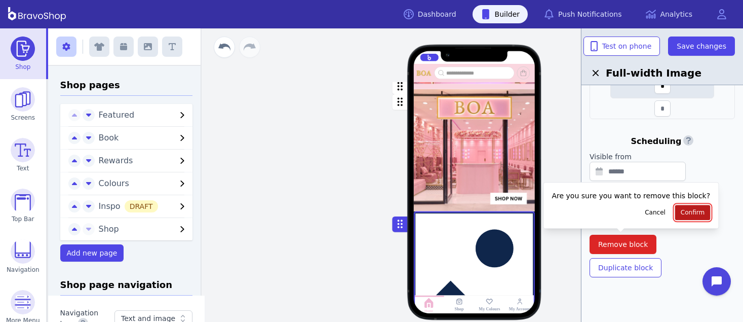
click at [680, 207] on button "Confirm" at bounding box center [692, 212] width 35 height 15
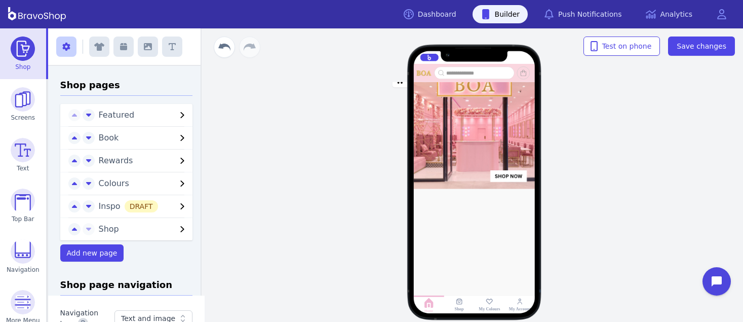
scroll to position [0, 0]
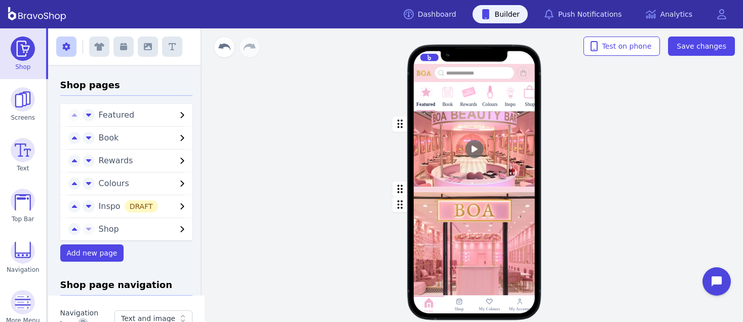
click at [472, 163] on div "button" at bounding box center [475, 148] width 122 height 75
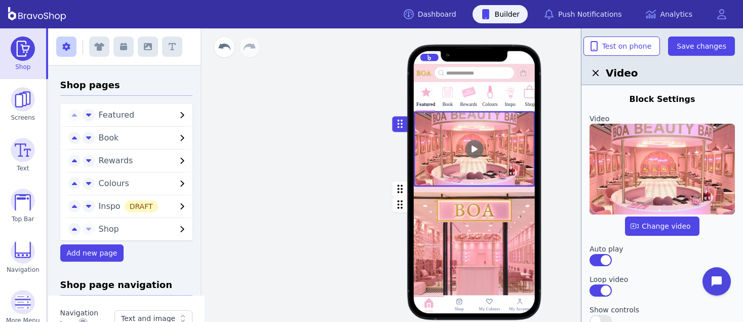
scroll to position [388, 0]
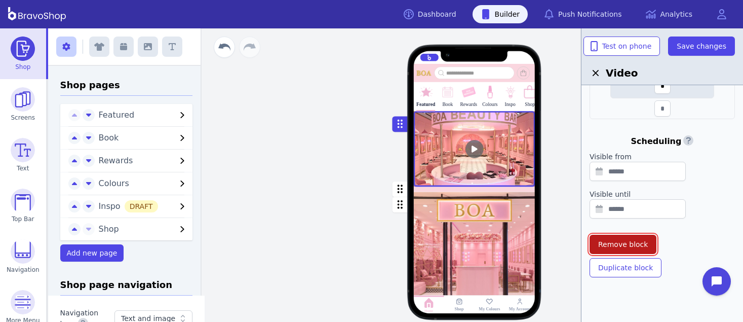
click at [627, 242] on span "Remove block" at bounding box center [623, 244] width 50 height 10
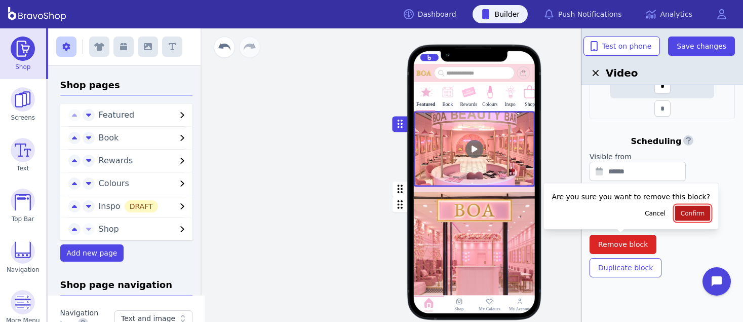
click at [681, 212] on span "Confirm" at bounding box center [693, 213] width 24 height 8
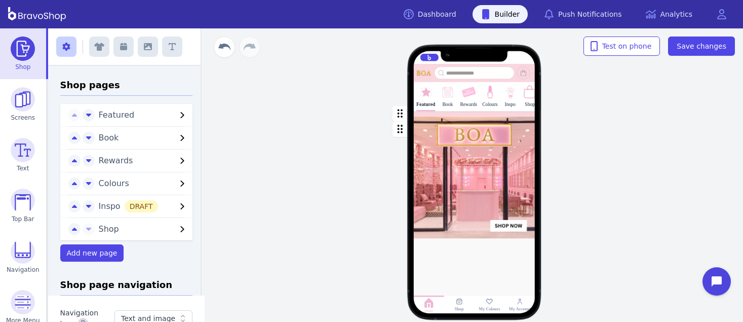
click at [500, 165] on div "button" at bounding box center [475, 177] width 122 height 122
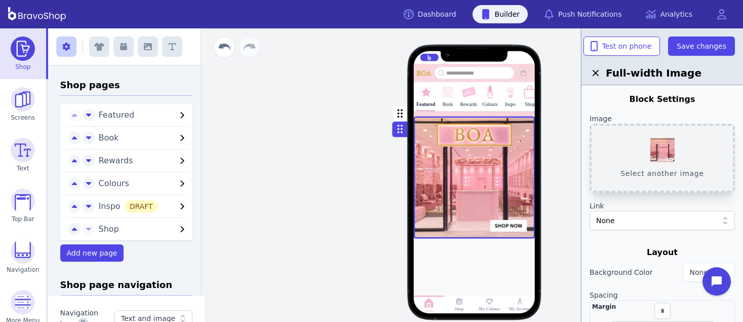
click at [671, 151] on button "Select another image" at bounding box center [661, 158] width 145 height 69
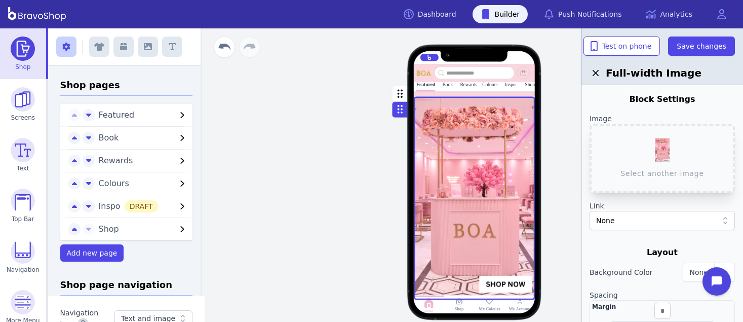
scroll to position [0, 0]
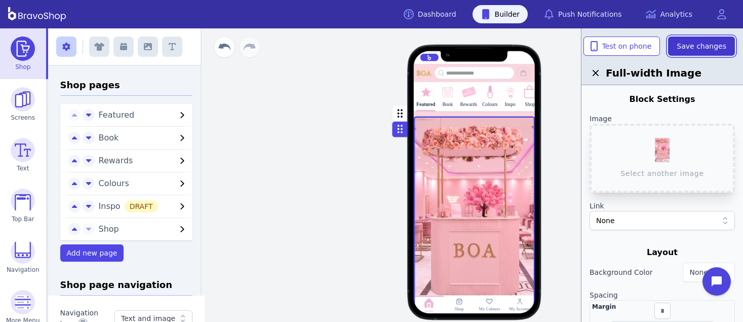
click at [690, 48] on span "Save changes" at bounding box center [701, 46] width 50 height 10
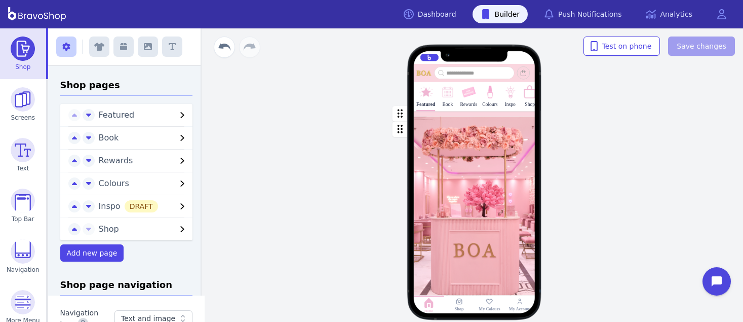
click at [470, 113] on div "button" at bounding box center [475, 113] width 122 height 5
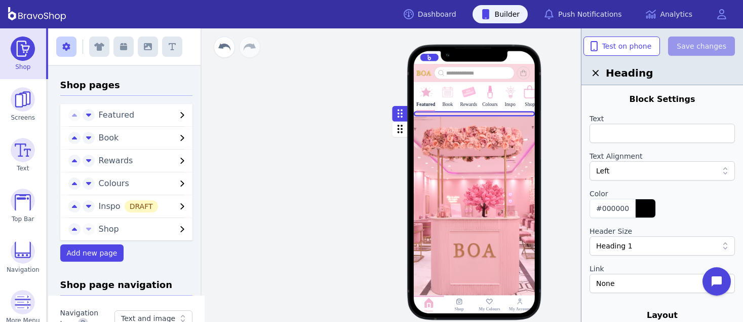
scroll to position [355, 0]
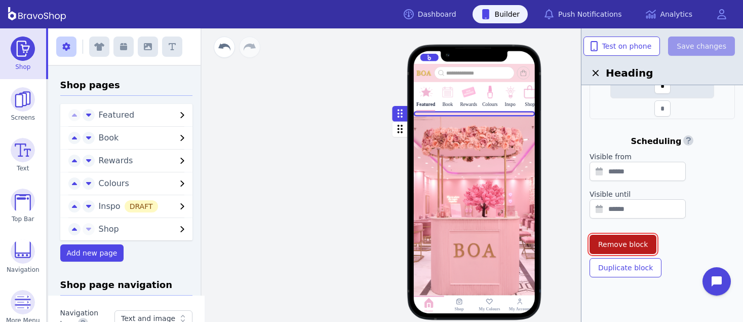
click at [632, 248] on span "Remove block" at bounding box center [623, 244] width 50 height 10
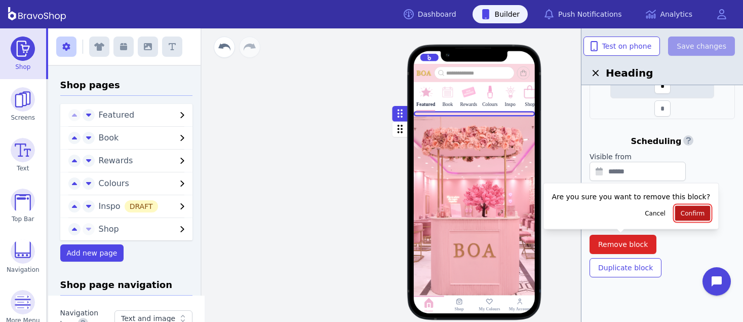
click at [675, 218] on button "Confirm" at bounding box center [692, 213] width 35 height 15
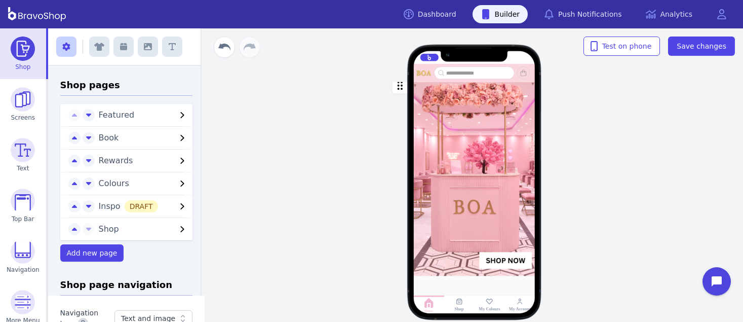
scroll to position [0, 0]
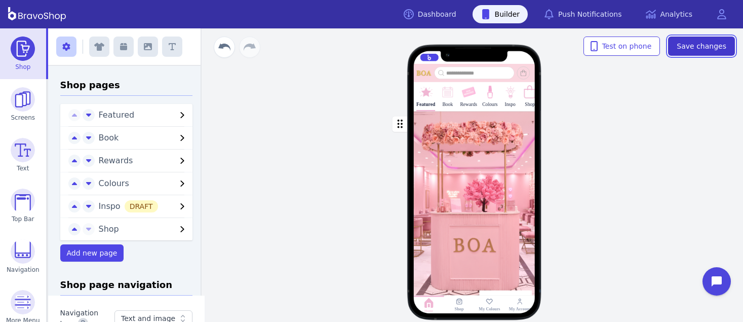
click at [701, 45] on span "Save changes" at bounding box center [701, 46] width 50 height 10
click at [461, 207] on div "button" at bounding box center [475, 212] width 122 height 203
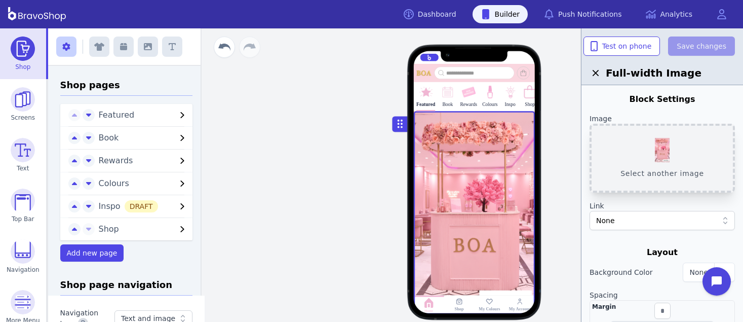
click at [674, 163] on button "Select another image" at bounding box center [661, 158] width 145 height 69
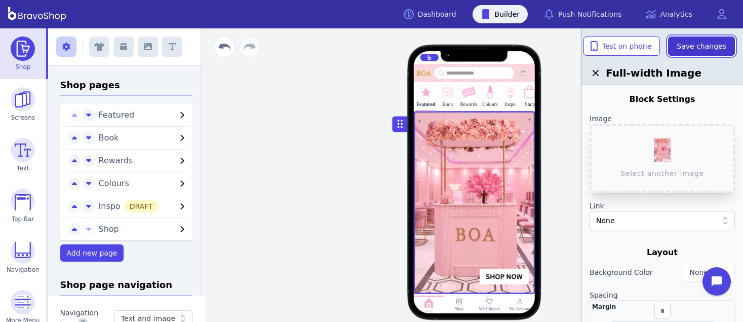
click at [707, 43] on span "Save changes" at bounding box center [701, 46] width 50 height 10
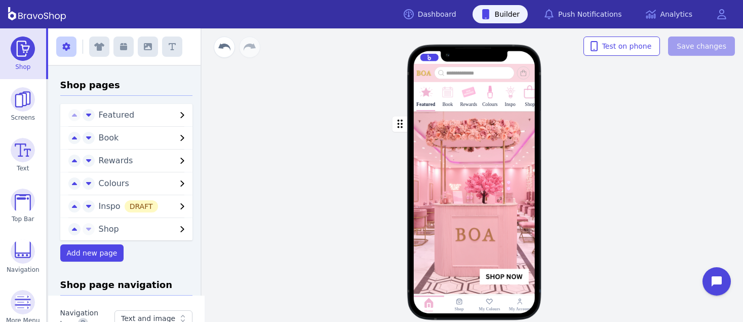
click at [438, 223] on div "button" at bounding box center [475, 202] width 122 height 183
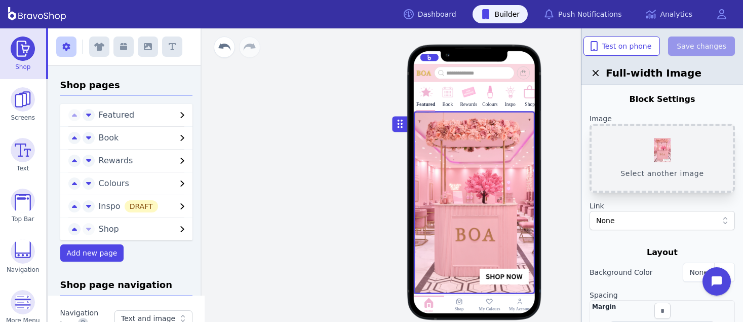
click at [651, 159] on button "Select another image" at bounding box center [661, 158] width 145 height 69
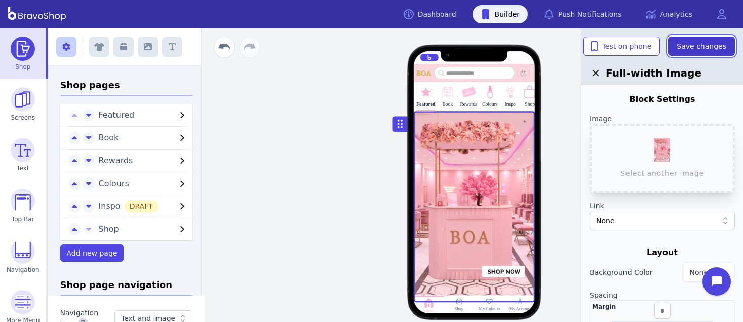
click at [698, 46] on span "Save changes" at bounding box center [701, 46] width 50 height 10
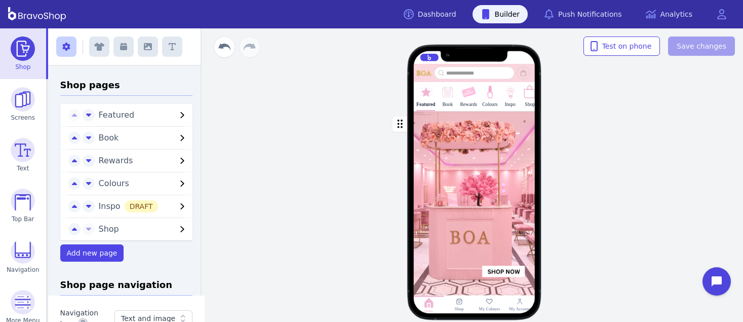
click at [481, 206] on div "button" at bounding box center [475, 206] width 122 height 191
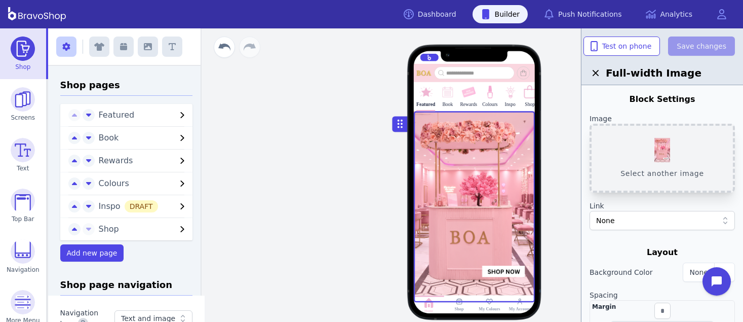
click at [665, 155] on button "Select another image" at bounding box center [661, 158] width 145 height 69
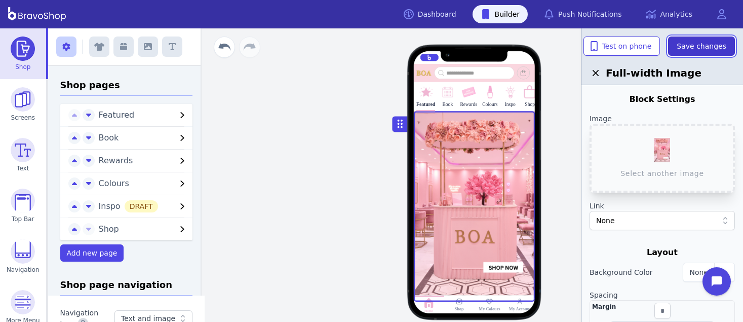
click at [722, 50] on span "Save changes" at bounding box center [701, 46] width 50 height 10
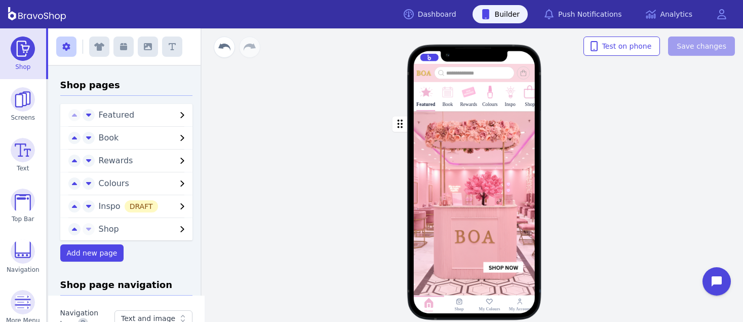
click at [518, 199] on div "button" at bounding box center [475, 206] width 122 height 190
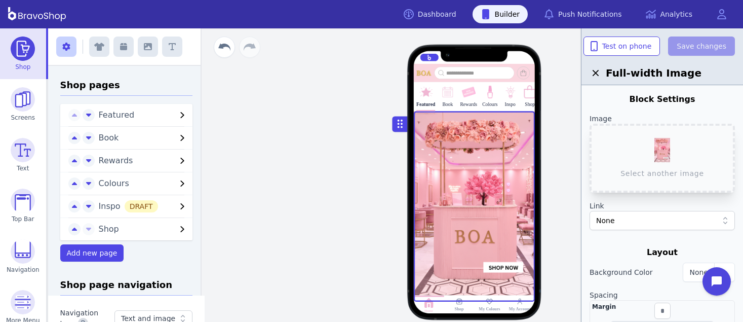
click at [631, 222] on div "None" at bounding box center [657, 220] width 122 height 10
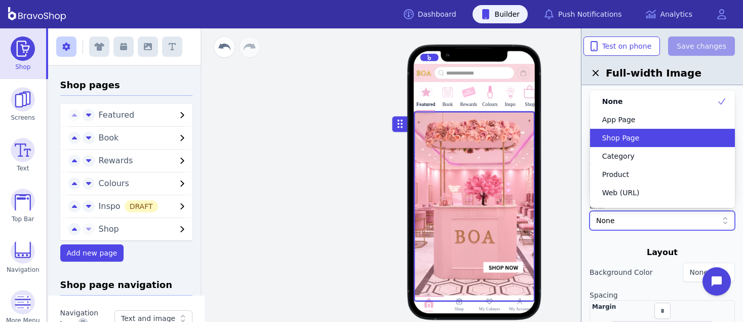
click at [621, 140] on span "Shop Page" at bounding box center [620, 138] width 37 height 10
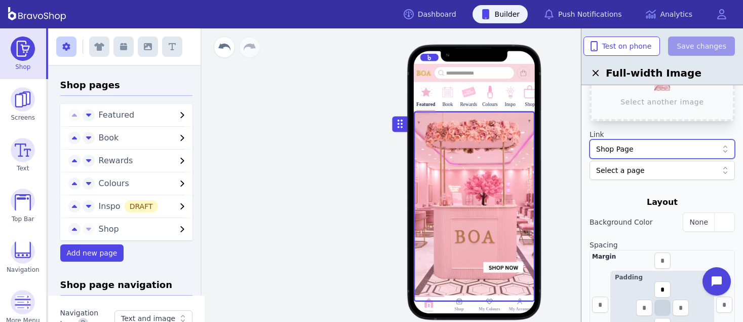
scroll to position [76, 0]
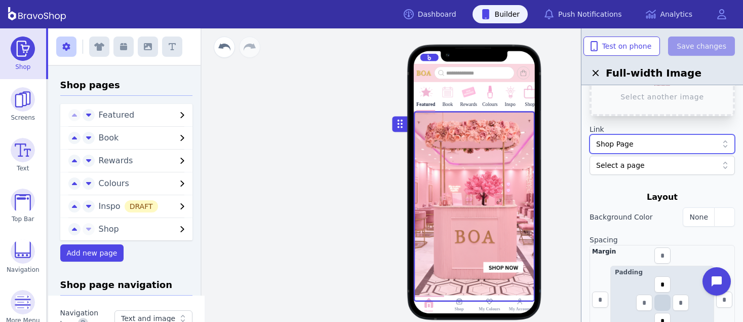
click at [628, 164] on div "Select a page" at bounding box center [657, 165] width 122 height 10
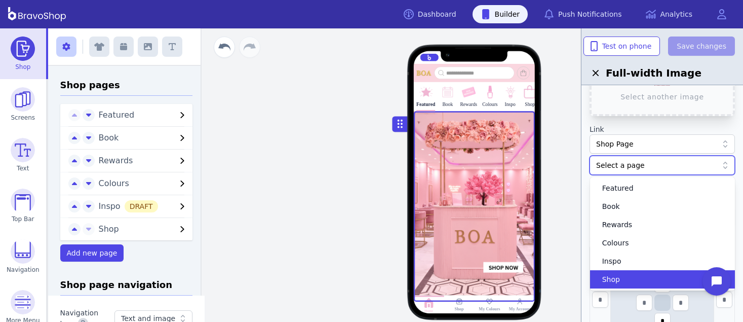
click at [625, 277] on div "Shop" at bounding box center [656, 279] width 121 height 10
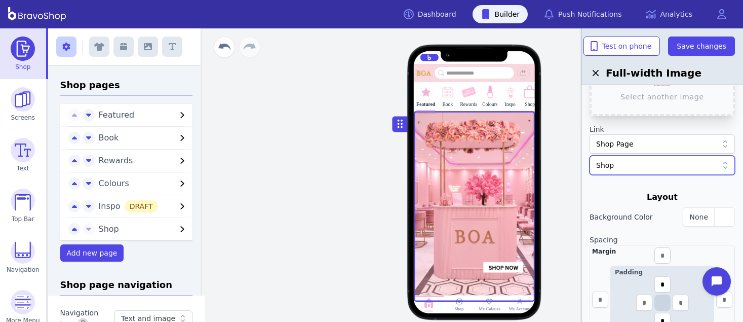
scroll to position [86, 0]
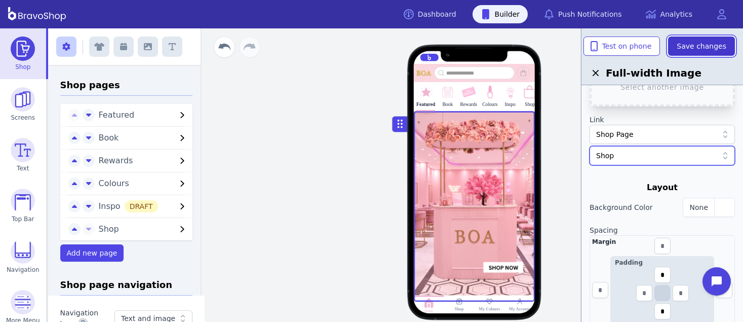
click at [690, 49] on span "Save changes" at bounding box center [701, 46] width 50 height 10
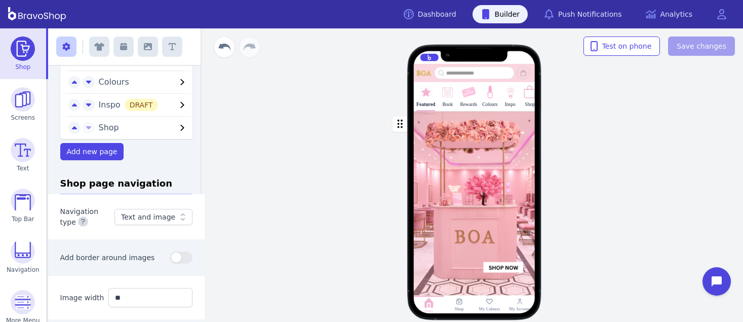
scroll to position [115, 0]
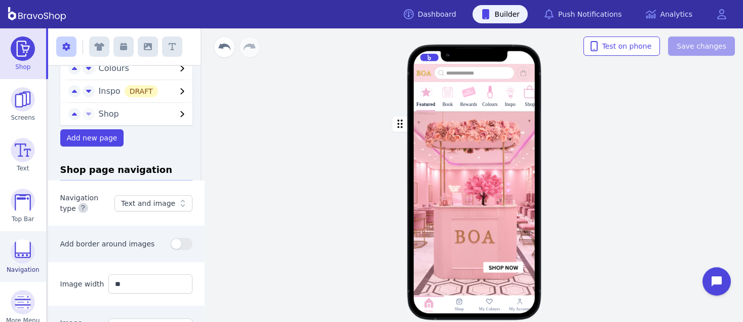
click at [21, 251] on img at bounding box center [23, 251] width 24 height 24
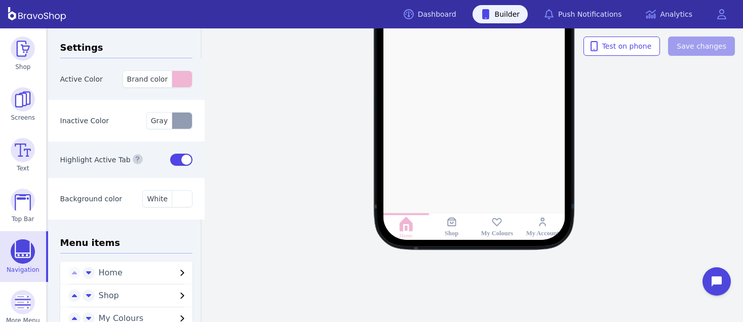
scroll to position [69, 0]
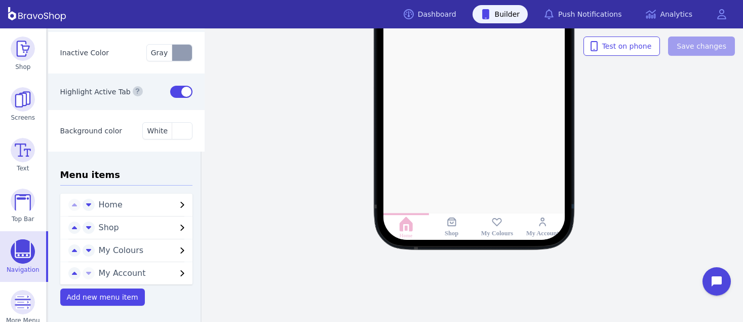
click at [138, 228] on span "Shop" at bounding box center [138, 227] width 78 height 12
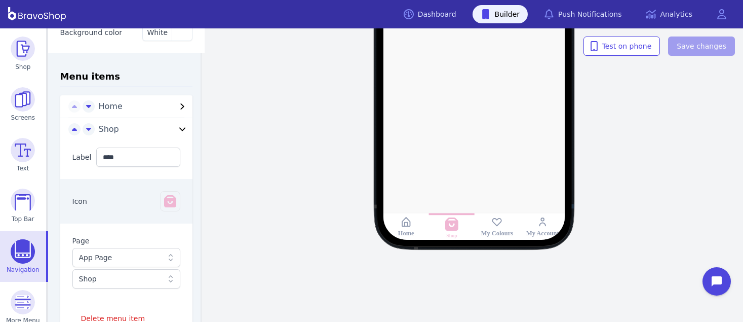
scroll to position [262, 0]
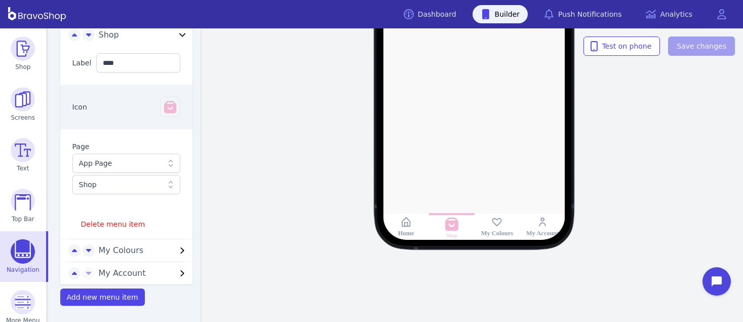
click at [113, 165] on div "App Page" at bounding box center [121, 163] width 85 height 10
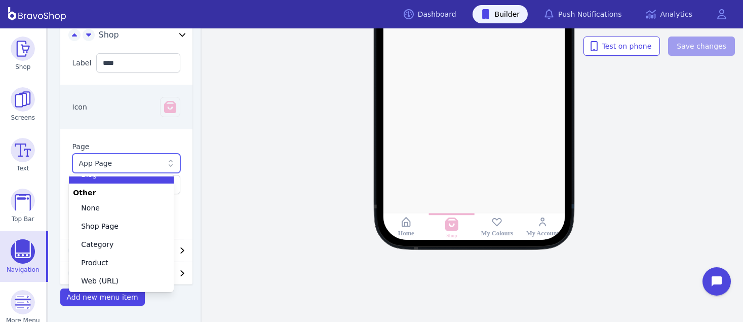
scroll to position [46, 0]
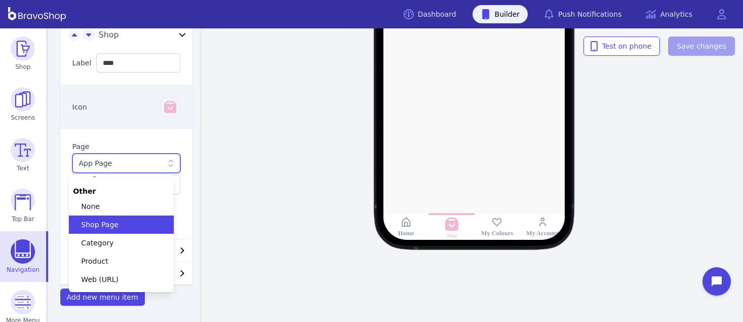
click at [103, 225] on span "Shop Page" at bounding box center [99, 224] width 37 height 10
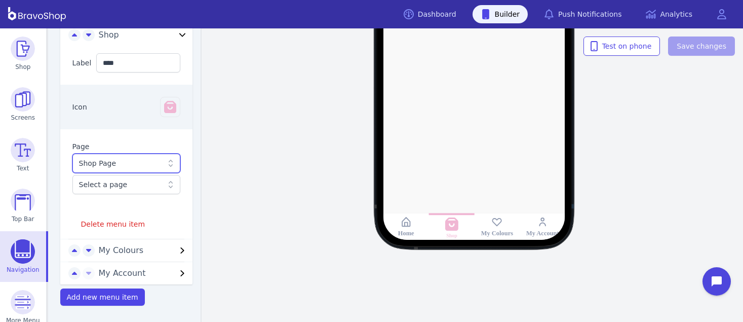
click at [103, 188] on div "Select a page" at bounding box center [121, 184] width 85 height 10
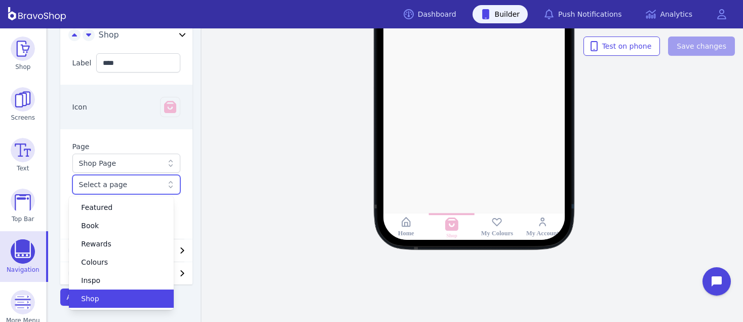
click at [104, 300] on div "Shop" at bounding box center [115, 298] width 81 height 10
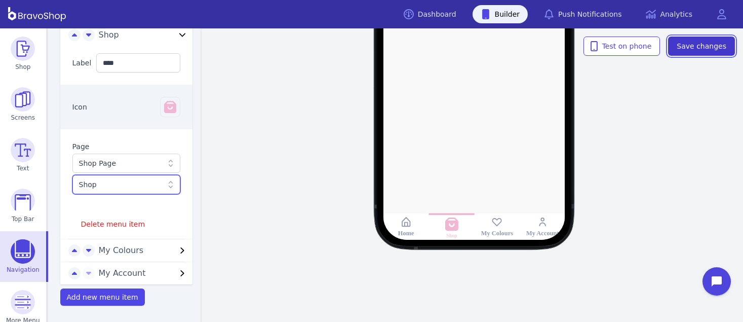
click at [700, 50] on span "Save changes" at bounding box center [701, 46] width 50 height 10
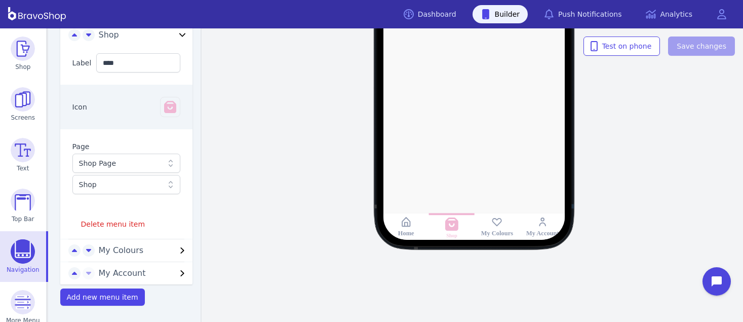
click at [118, 251] on span "My Colours" at bounding box center [138, 250] width 78 height 12
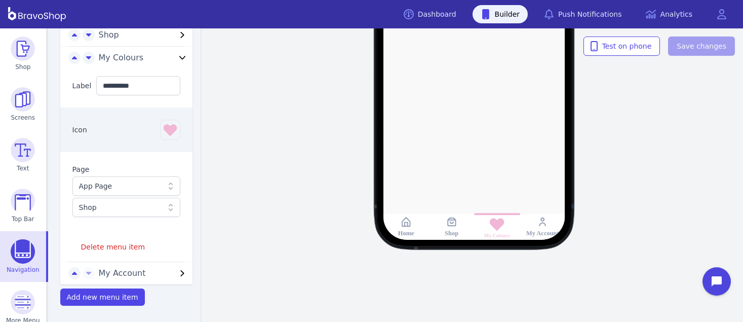
click at [125, 184] on div "App Page" at bounding box center [121, 186] width 85 height 10
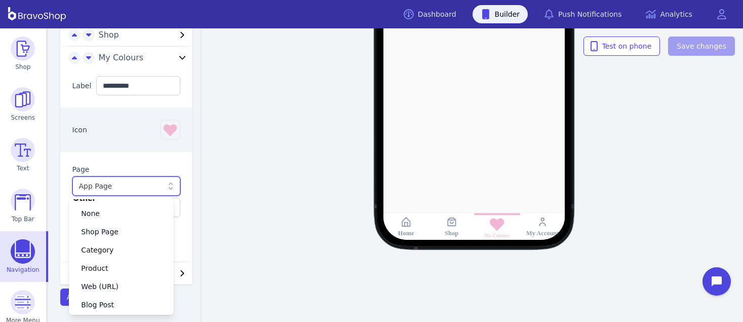
scroll to position [62, 0]
click at [109, 229] on span "Shop Page" at bounding box center [99, 231] width 37 height 10
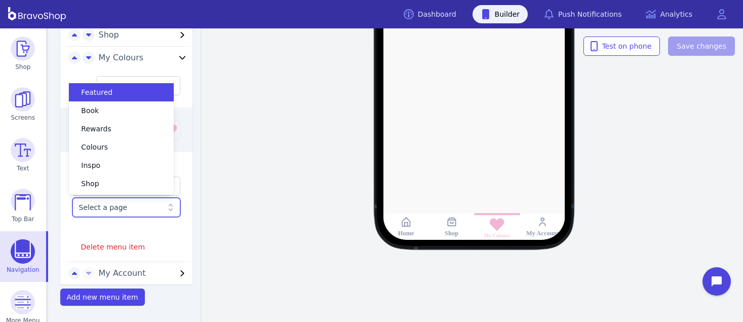
click at [107, 207] on div "Select a page" at bounding box center [121, 207] width 85 height 10
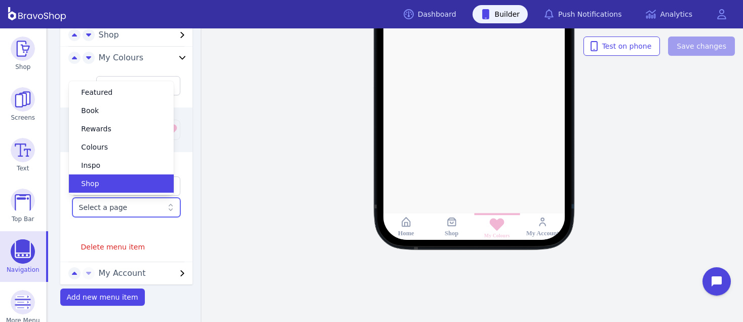
click at [111, 207] on div "Select a page" at bounding box center [121, 207] width 85 height 10
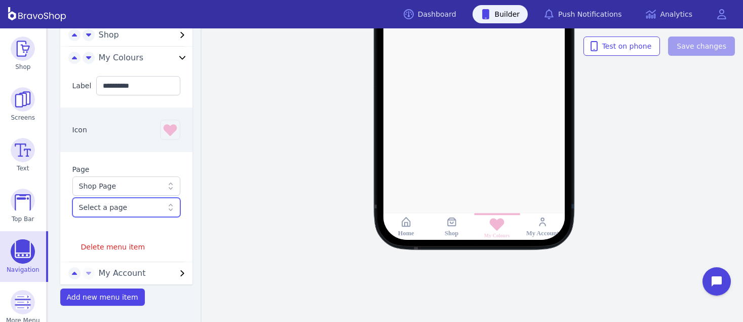
click at [101, 184] on div "Shop Page" at bounding box center [121, 186] width 85 height 10
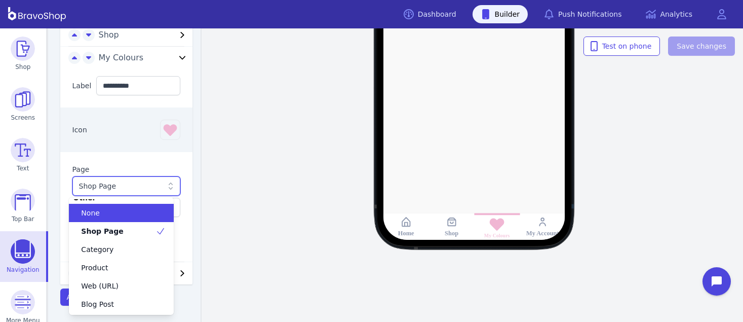
click at [103, 183] on div "Shop Page" at bounding box center [121, 186] width 85 height 10
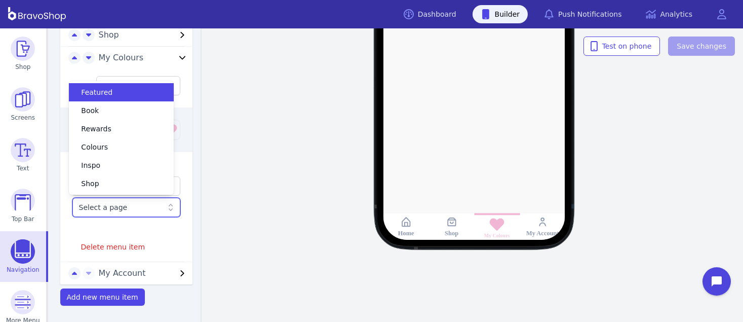
click at [124, 207] on div "Select a page" at bounding box center [121, 207] width 85 height 10
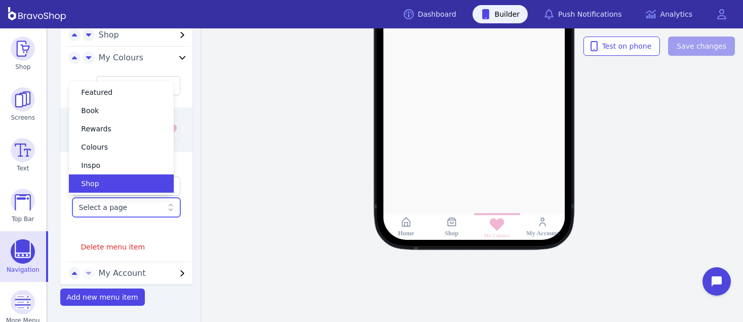
click at [127, 205] on div "Select a page" at bounding box center [121, 207] width 85 height 10
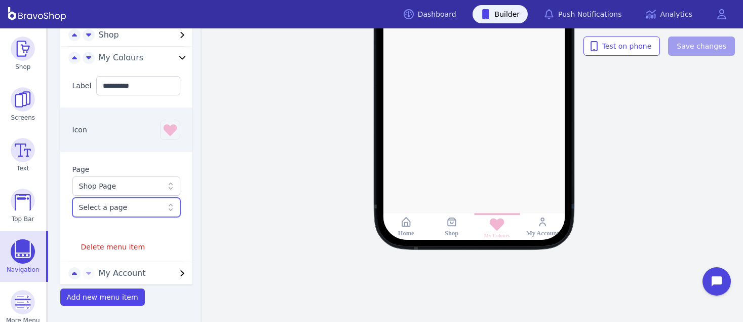
click at [127, 205] on div "Select a page" at bounding box center [121, 207] width 85 height 10
click at [116, 231] on div at bounding box center [126, 233] width 108 height 8
click at [125, 188] on div "Shop Page" at bounding box center [121, 186] width 85 height 10
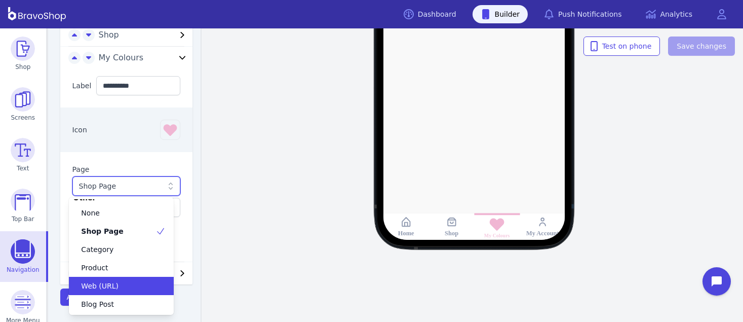
click at [111, 281] on span "Web (URL)" at bounding box center [99, 286] width 37 height 10
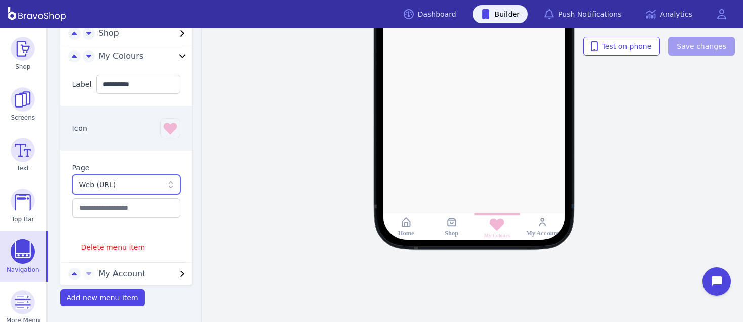
click at [128, 189] on div "Web (URL)" at bounding box center [121, 184] width 85 height 10
click at [98, 184] on div "Web (URL)" at bounding box center [121, 184] width 85 height 10
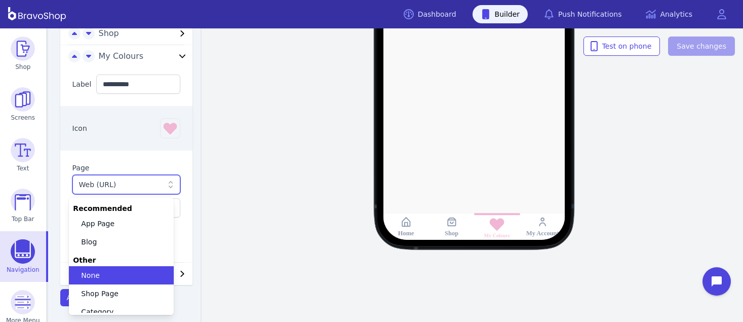
click at [99, 274] on div "None" at bounding box center [115, 275] width 81 height 10
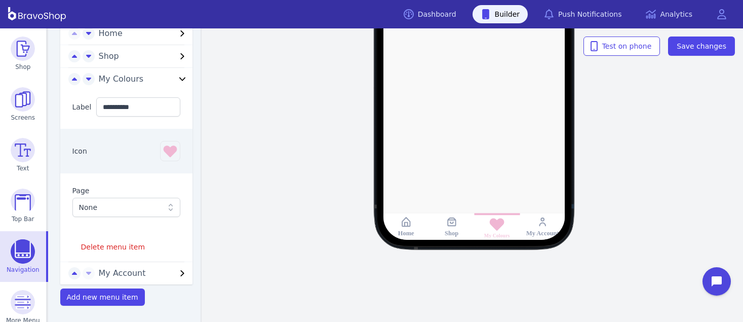
click at [542, 227] on rect at bounding box center [543, 222] width 12 height 12
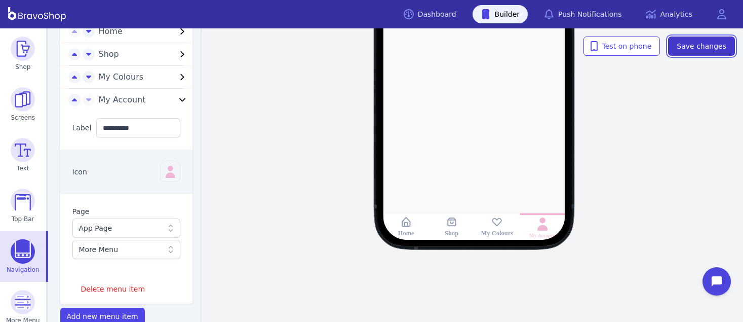
click at [695, 55] on button "Save changes" at bounding box center [701, 45] width 67 height 19
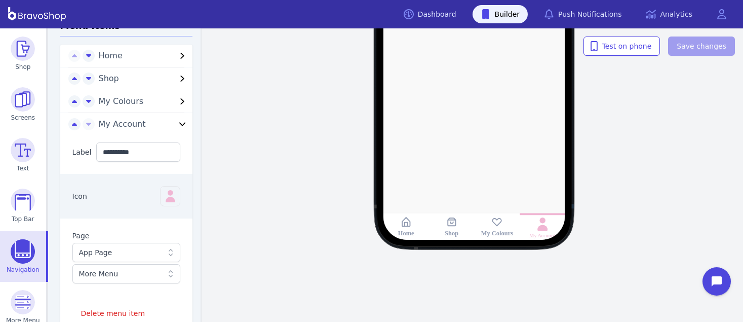
scroll to position [262, 0]
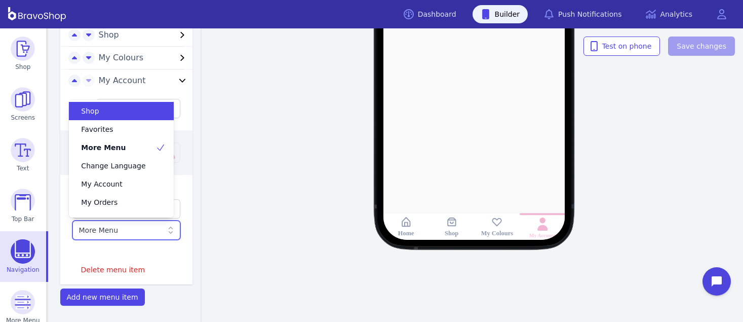
click at [132, 228] on div "More Menu" at bounding box center [121, 230] width 85 height 10
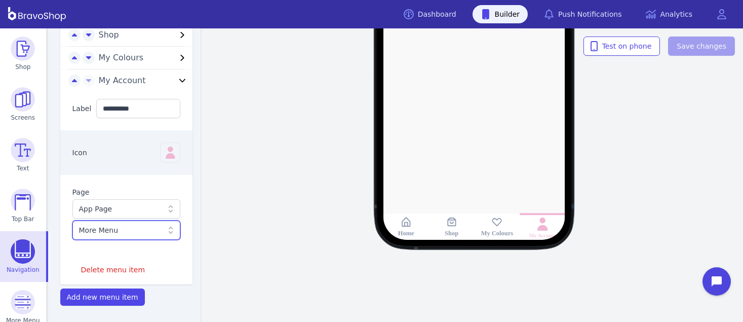
click at [127, 206] on div "App Page" at bounding box center [121, 209] width 85 height 10
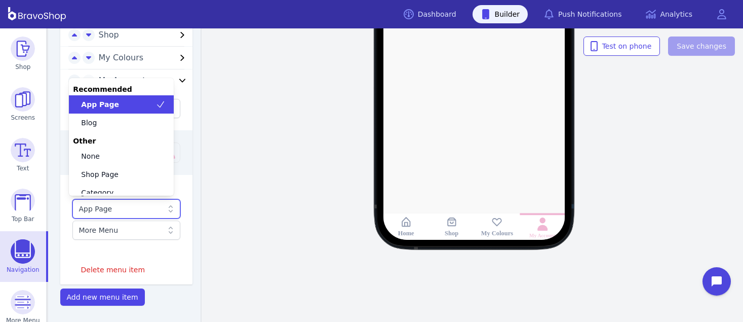
click at [127, 206] on div "App Page" at bounding box center [121, 209] width 85 height 10
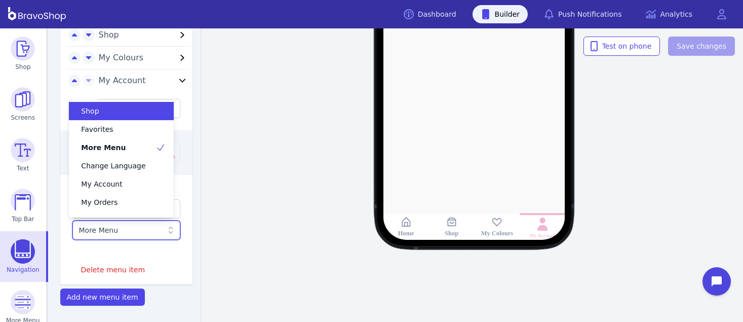
click at [124, 230] on div "More Menu" at bounding box center [121, 230] width 85 height 10
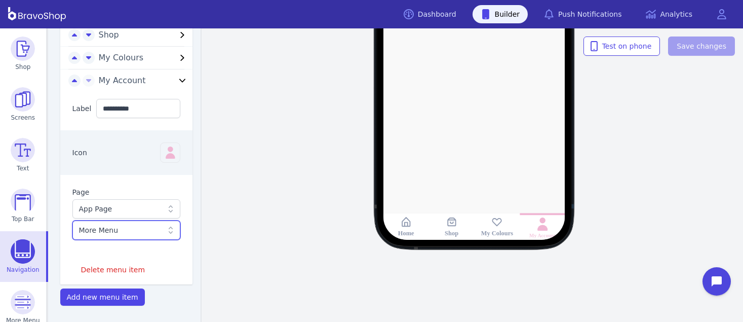
click at [124, 230] on div "More Menu" at bounding box center [121, 230] width 85 height 10
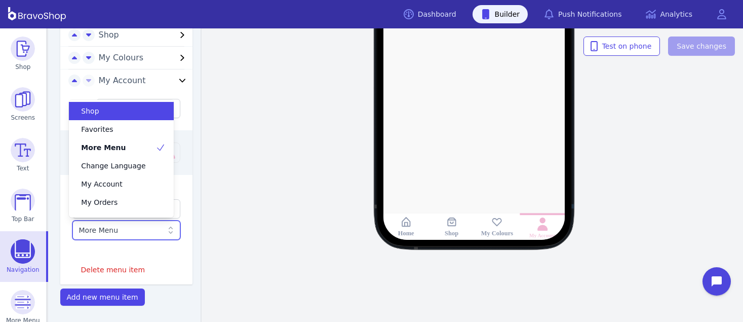
click at [547, 225] on rect at bounding box center [543, 224] width 18 height 18
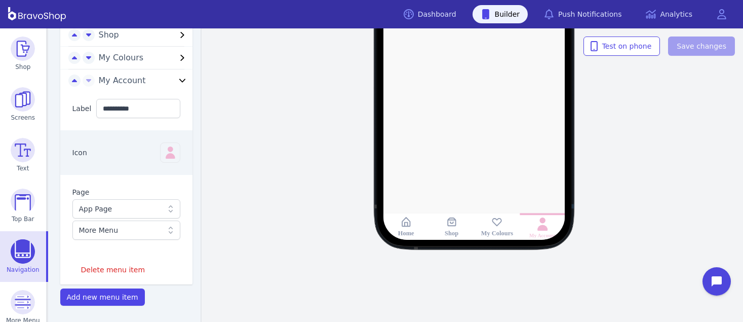
click at [546, 224] on rect at bounding box center [543, 224] width 18 height 18
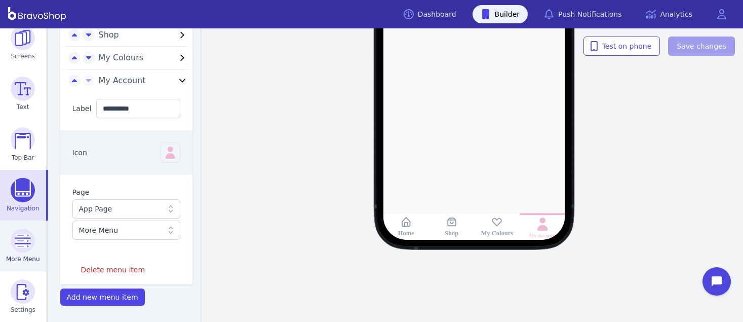
click at [18, 247] on img at bounding box center [23, 240] width 24 height 24
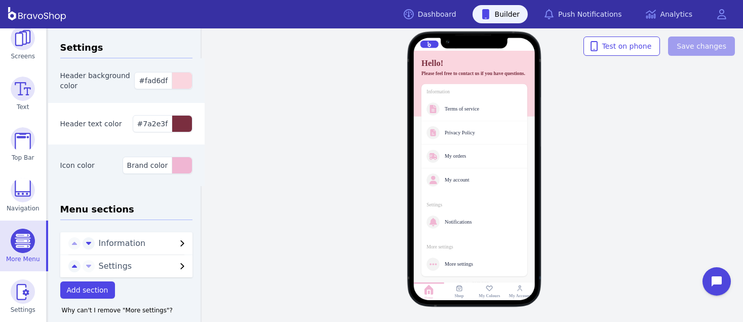
scroll to position [13, 0]
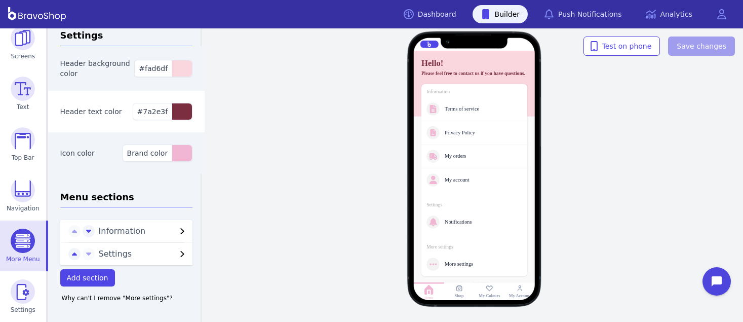
click at [176, 227] on icon "button" at bounding box center [182, 231] width 12 height 12
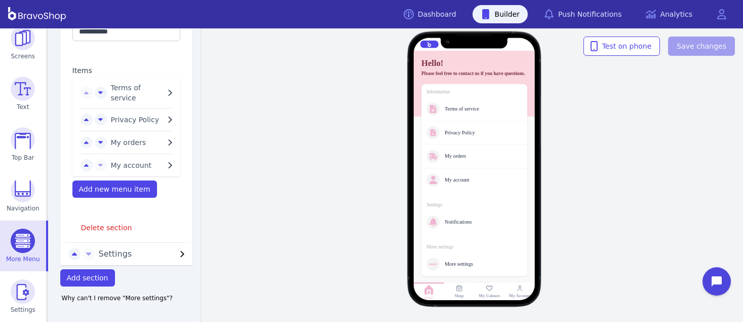
scroll to position [253, 0]
click at [99, 187] on span "Add new menu item" at bounding box center [114, 189] width 71 height 8
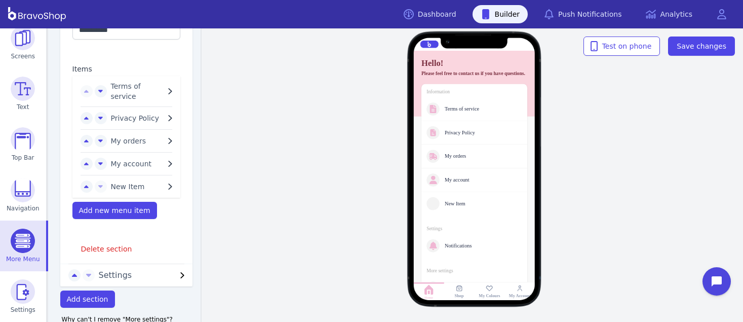
click at [165, 183] on icon "button" at bounding box center [170, 186] width 12 height 12
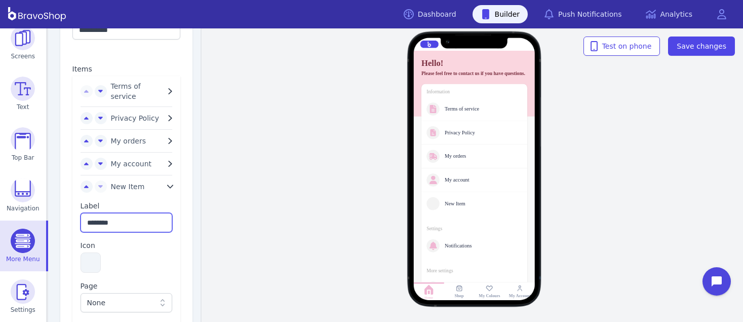
drag, startPoint x: 122, startPoint y: 220, endPoint x: 75, endPoint y: 219, distance: 46.6
click at [75, 219] on div "Label ******** Icon Page None Delete menu item" at bounding box center [126, 269] width 108 height 155
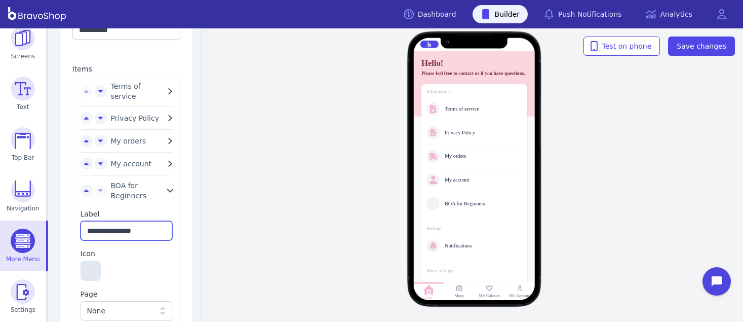
click at [86, 271] on button "button" at bounding box center [91, 270] width 20 height 20
type input "**********"
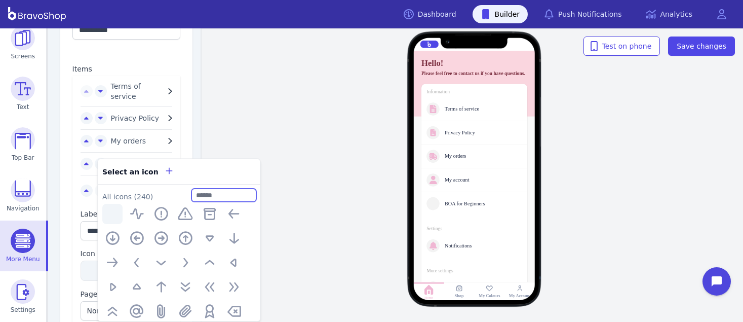
click at [234, 194] on input "text" at bounding box center [223, 194] width 65 height 13
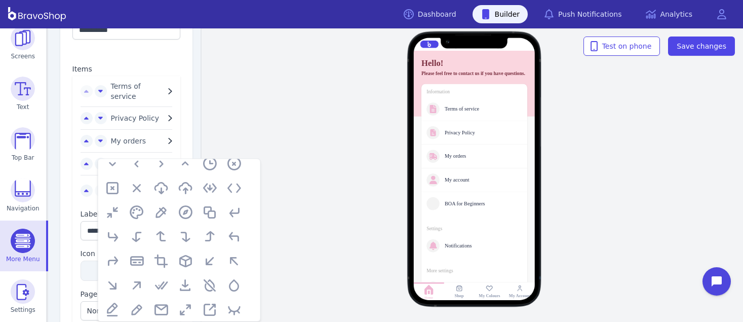
scroll to position [269, 0]
click at [132, 212] on icon "button" at bounding box center [137, 212] width 16 height 16
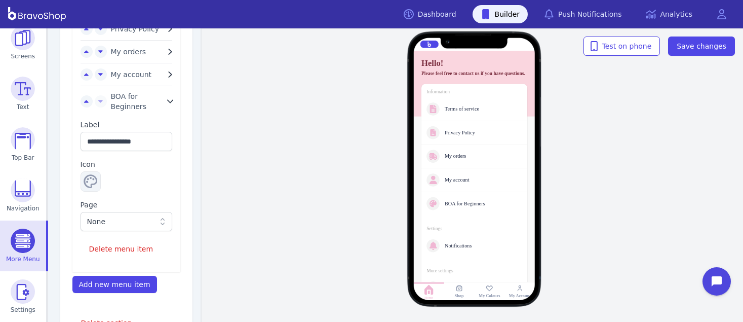
scroll to position [345, 0]
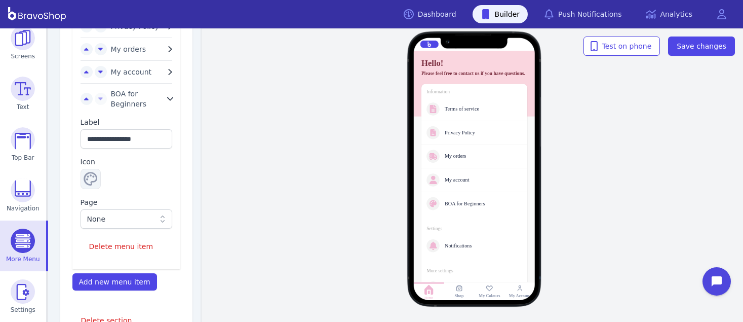
click at [120, 219] on div "None" at bounding box center [121, 219] width 68 height 10
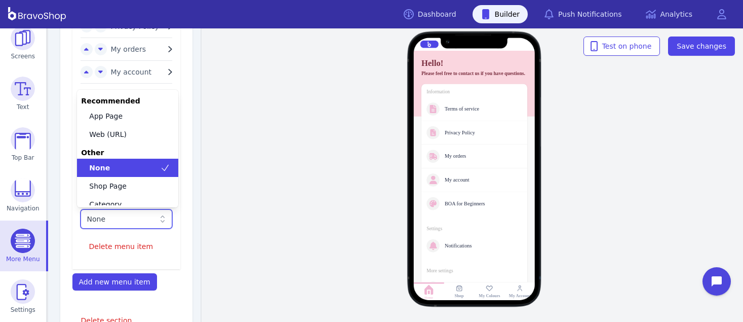
click at [114, 166] on div "None" at bounding box center [121, 168] width 77 height 10
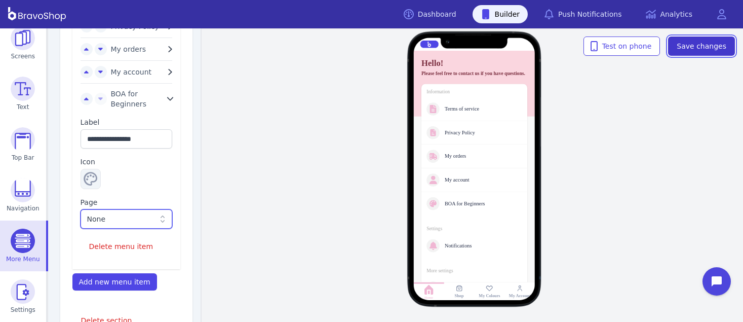
click at [702, 52] on button "Save changes" at bounding box center [701, 45] width 67 height 19
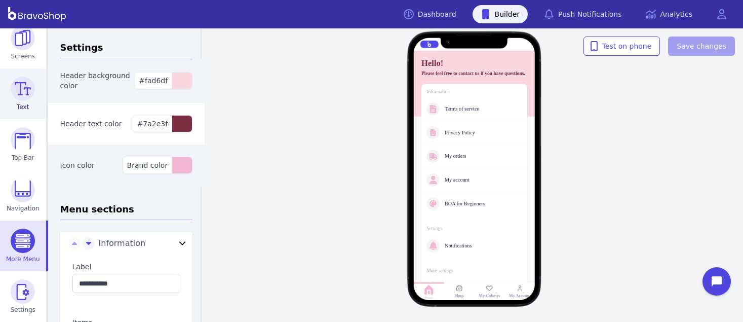
scroll to position [0, 0]
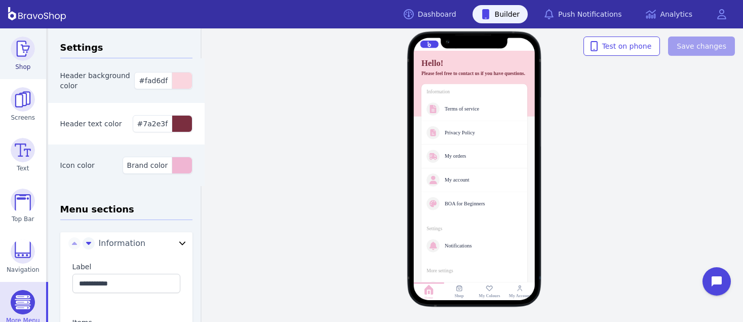
click at [20, 54] on img at bounding box center [23, 48] width 24 height 24
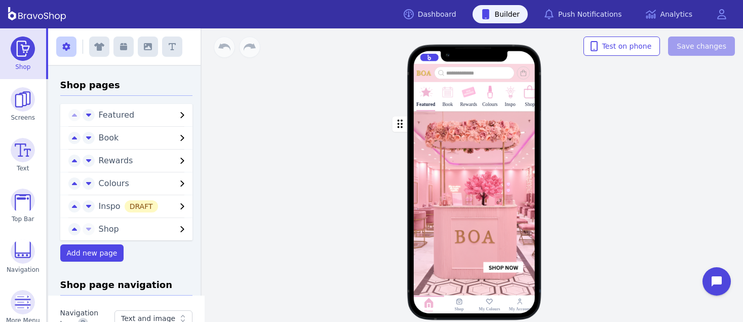
scroll to position [16, 0]
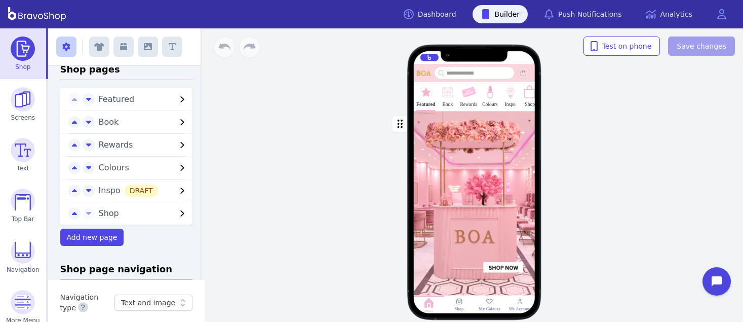
click at [131, 212] on span "Shop" at bounding box center [138, 213] width 78 height 12
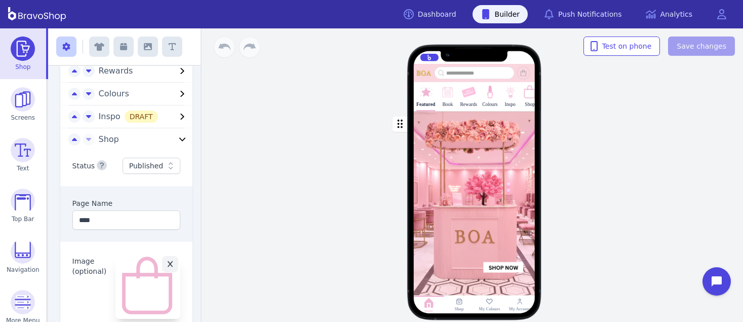
scroll to position [90, 0]
click at [166, 170] on icon at bounding box center [171, 165] width 10 height 10
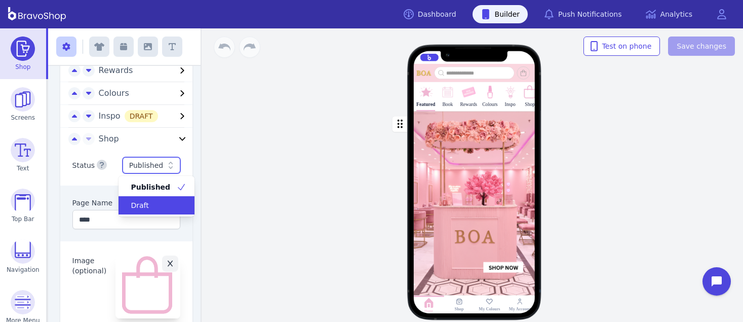
click at [156, 204] on div "Draft" at bounding box center [151, 205] width 52 height 10
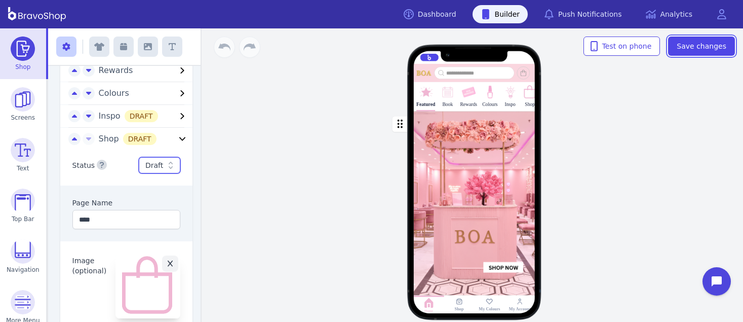
click at [714, 46] on span "Save changes" at bounding box center [701, 46] width 50 height 10
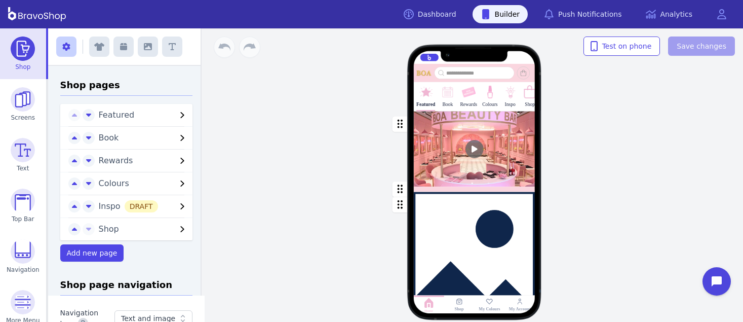
click at [467, 226] on div "button" at bounding box center [475, 250] width 122 height 119
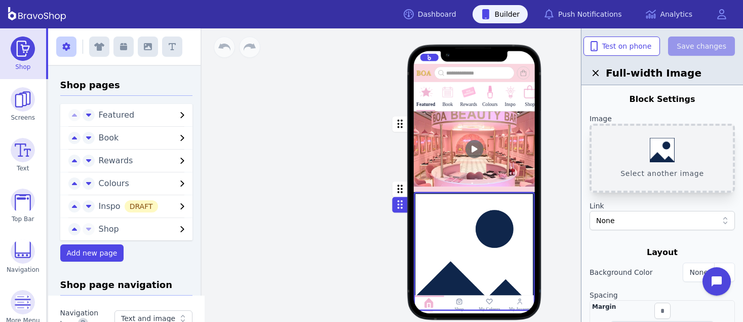
click at [656, 143] on button "Select another image" at bounding box center [661, 158] width 145 height 69
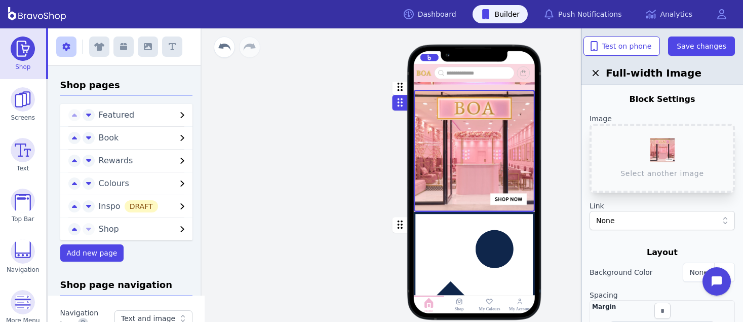
scroll to position [161, 0]
click at [497, 244] on div "button" at bounding box center [475, 270] width 122 height 119
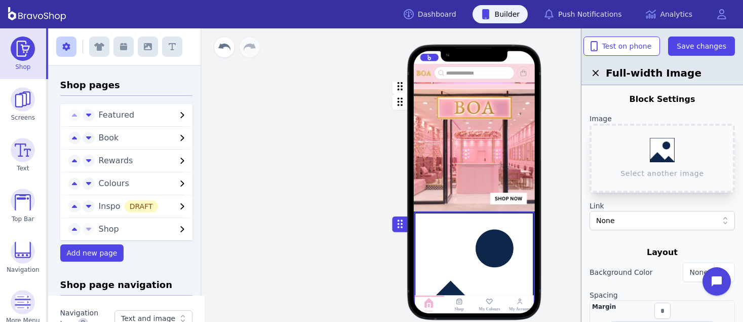
scroll to position [292, 0]
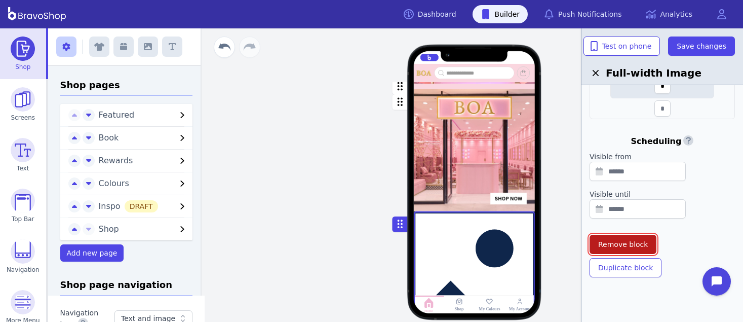
click at [629, 244] on span "Remove block" at bounding box center [623, 244] width 50 height 10
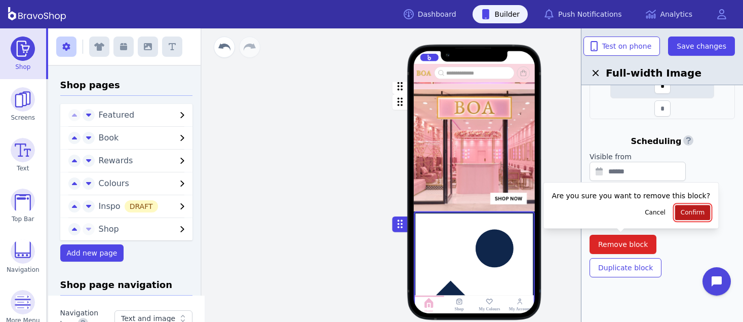
click at [680, 207] on button "Confirm" at bounding box center [692, 212] width 35 height 15
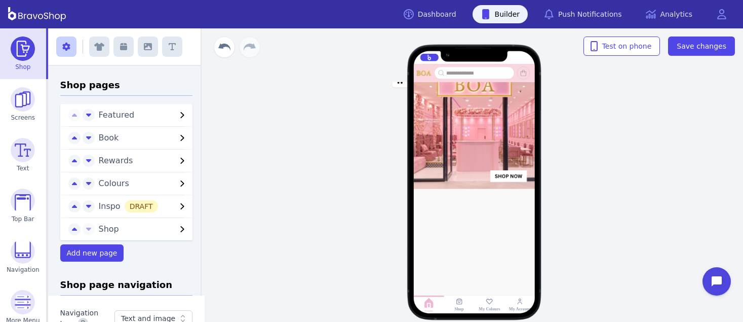
scroll to position [0, 0]
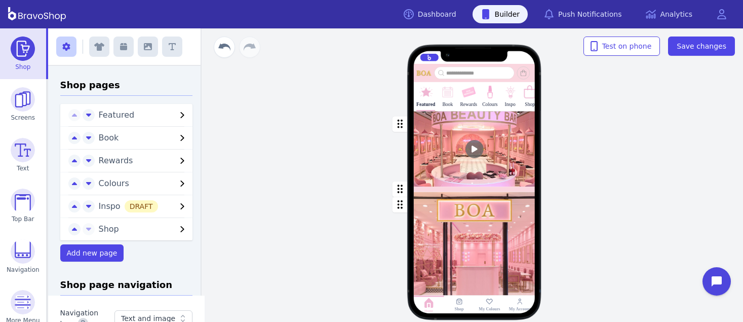
click at [472, 163] on div "button" at bounding box center [475, 148] width 122 height 75
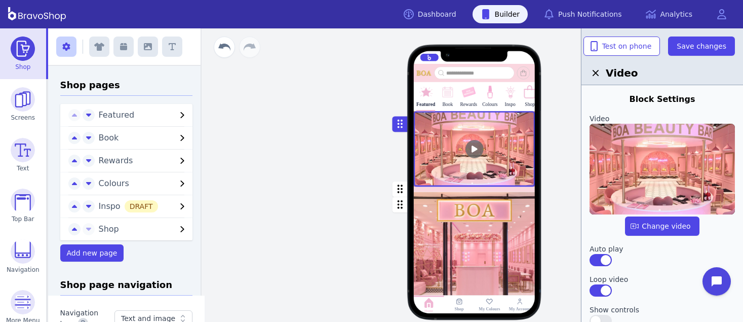
scroll to position [388, 0]
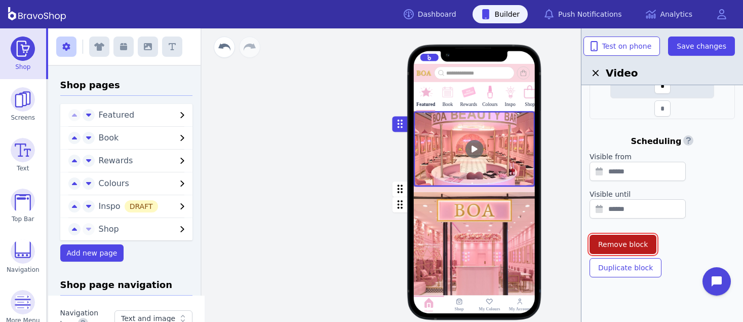
click at [627, 242] on span "Remove block" at bounding box center [623, 244] width 50 height 10
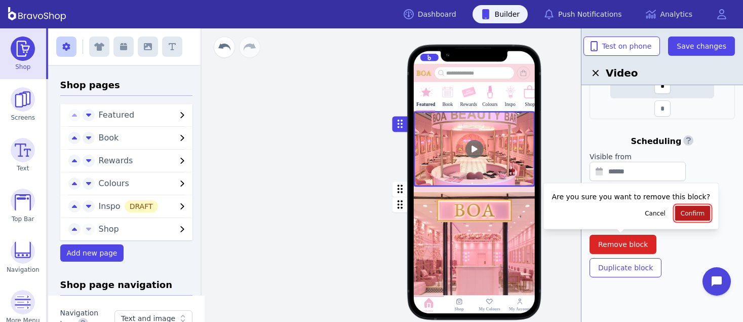
click at [681, 212] on span "Confirm" at bounding box center [693, 213] width 24 height 8
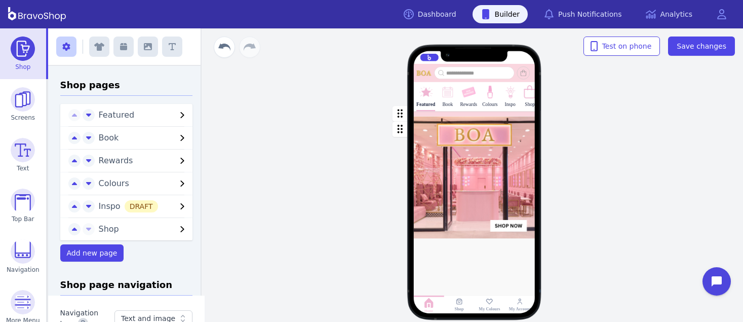
click at [500, 165] on div "button" at bounding box center [475, 177] width 122 height 122
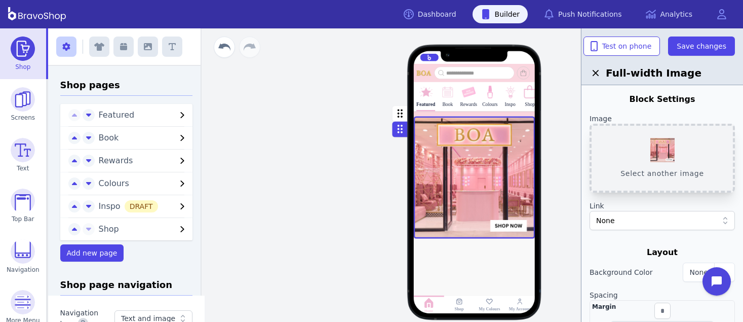
click at [671, 151] on button "Select another image" at bounding box center [661, 158] width 145 height 69
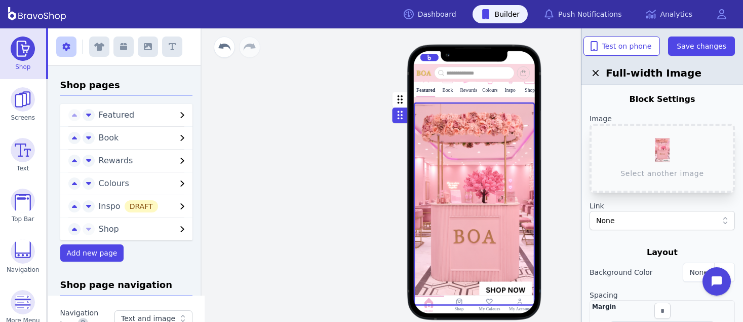
scroll to position [0, 0]
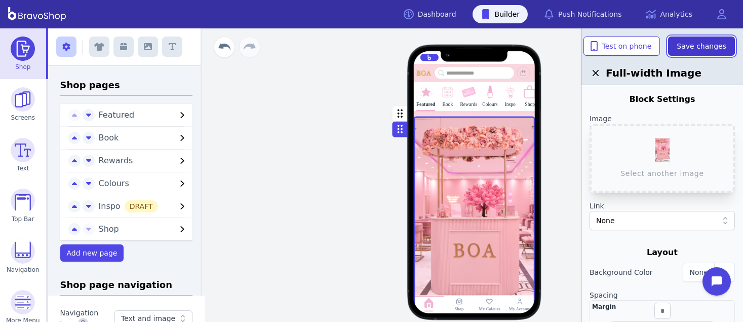
click at [690, 48] on span "Save changes" at bounding box center [701, 46] width 50 height 10
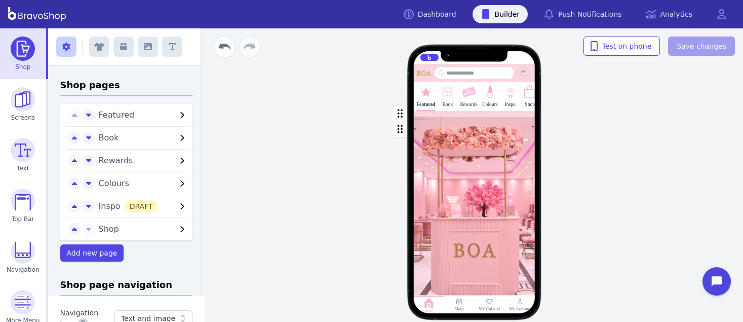
click at [470, 113] on div "button" at bounding box center [475, 113] width 122 height 5
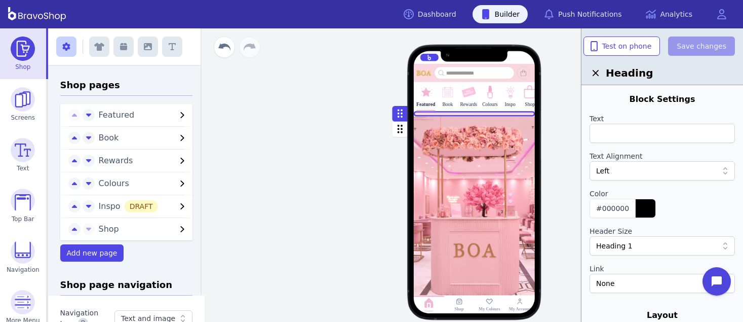
scroll to position [355, 0]
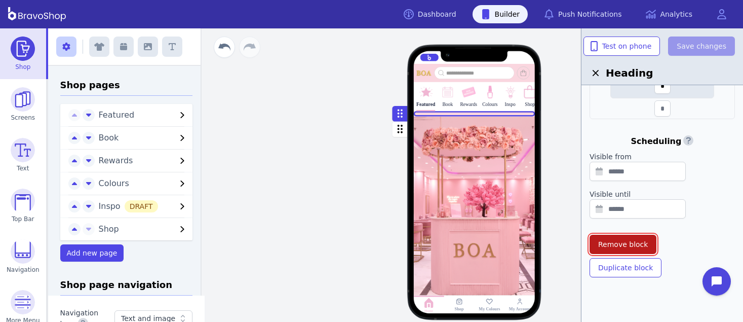
click at [632, 248] on span "Remove block" at bounding box center [623, 244] width 50 height 10
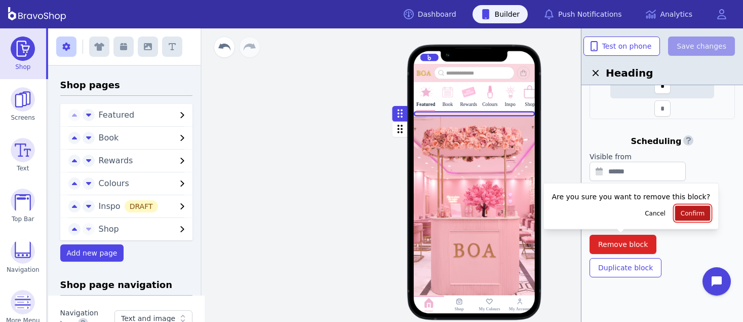
click at [675, 218] on button "Confirm" at bounding box center [692, 213] width 35 height 15
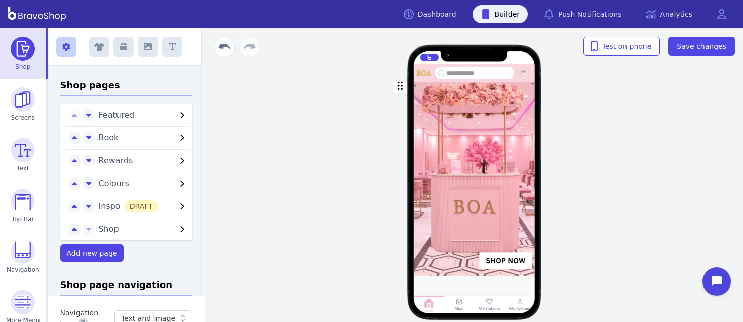
scroll to position [0, 0]
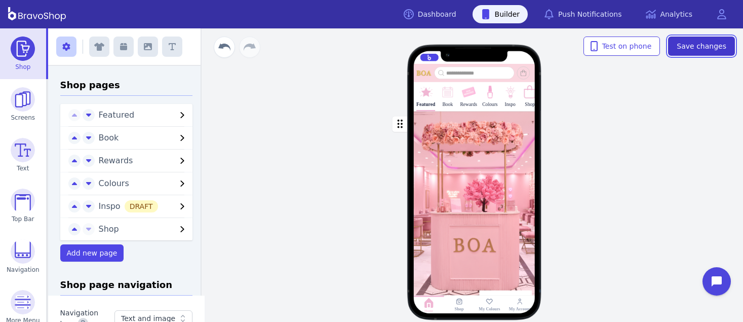
click at [701, 45] on span "Save changes" at bounding box center [701, 46] width 50 height 10
click at [461, 207] on div "button" at bounding box center [475, 212] width 122 height 203
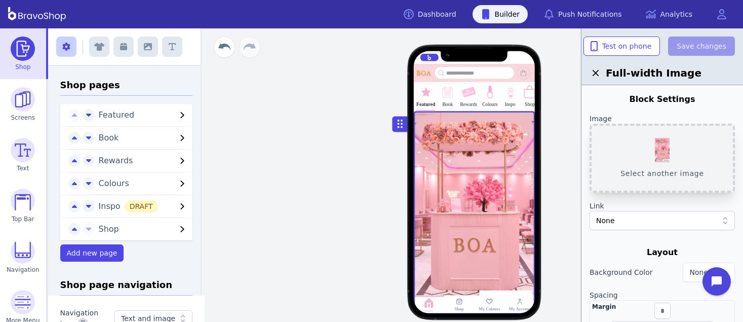
click at [674, 163] on button "Select another image" at bounding box center [661, 158] width 145 height 69
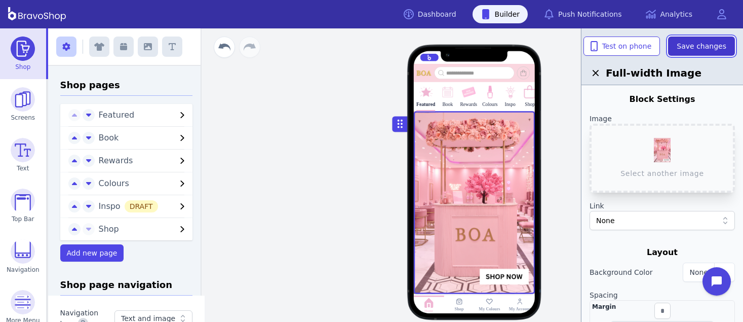
click at [707, 43] on span "Save changes" at bounding box center [701, 46] width 50 height 10
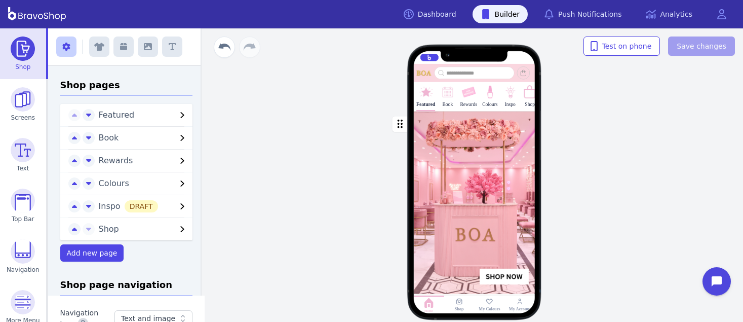
click at [438, 223] on div "button" at bounding box center [475, 202] width 122 height 183
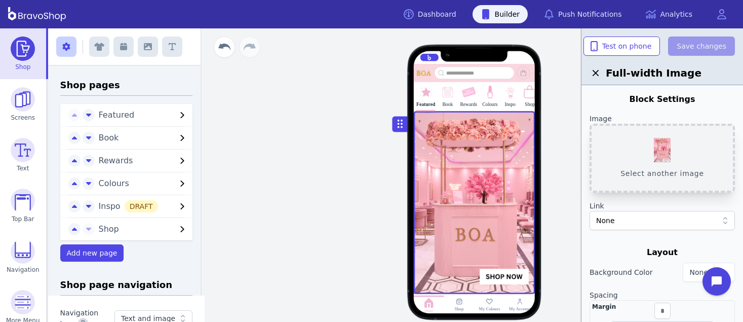
click at [651, 159] on button "Select another image" at bounding box center [661, 158] width 145 height 69
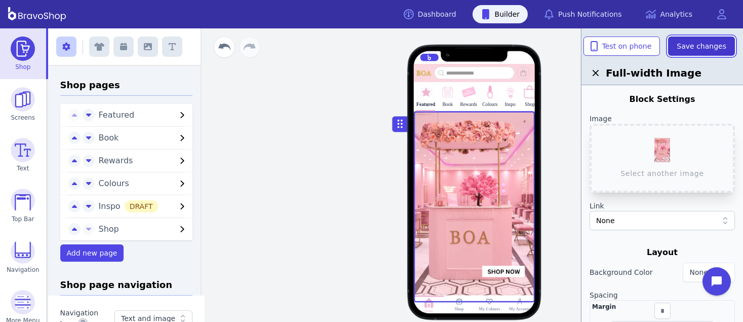
click at [698, 46] on span "Save changes" at bounding box center [701, 46] width 50 height 10
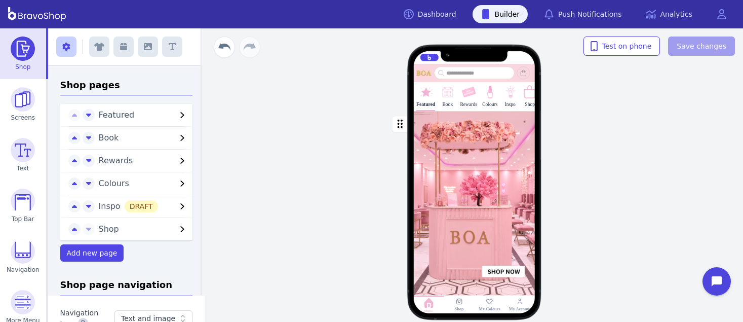
click at [481, 206] on div "button" at bounding box center [475, 206] width 122 height 191
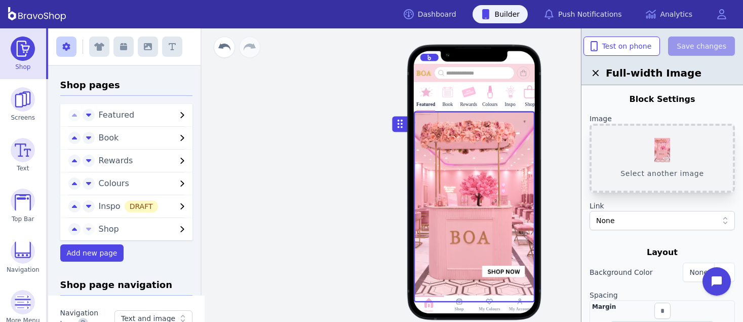
click at [665, 155] on button "Select another image" at bounding box center [661, 158] width 145 height 69
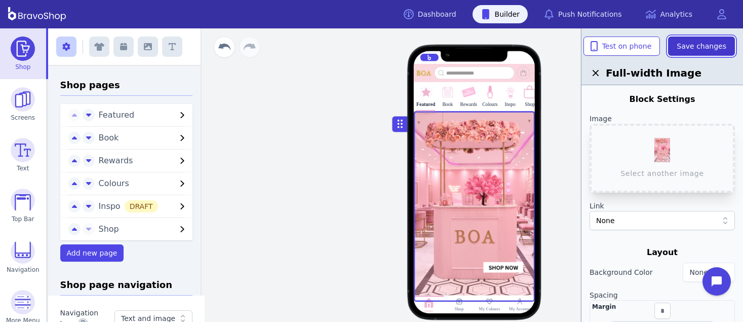
click at [722, 50] on span "Save changes" at bounding box center [701, 46] width 50 height 10
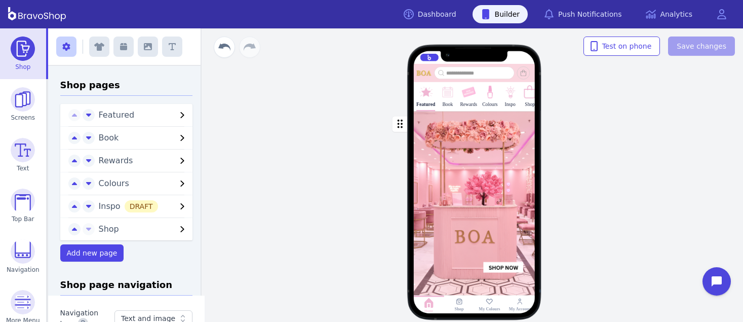
click at [518, 199] on div "button" at bounding box center [475, 206] width 122 height 190
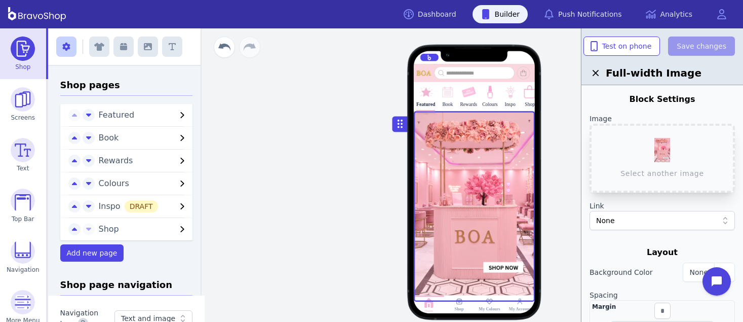
click at [631, 222] on div "None" at bounding box center [657, 220] width 122 height 10
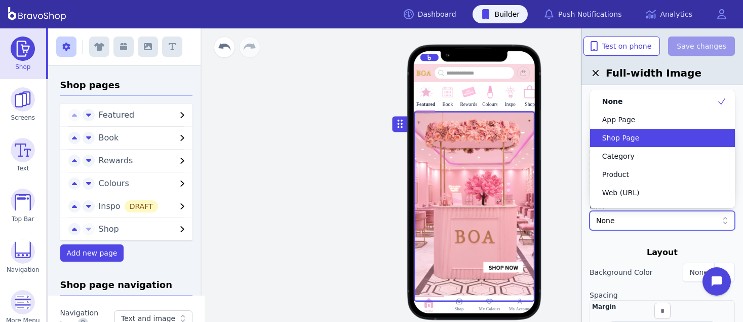
click at [621, 140] on span "Shop Page" at bounding box center [620, 138] width 37 height 10
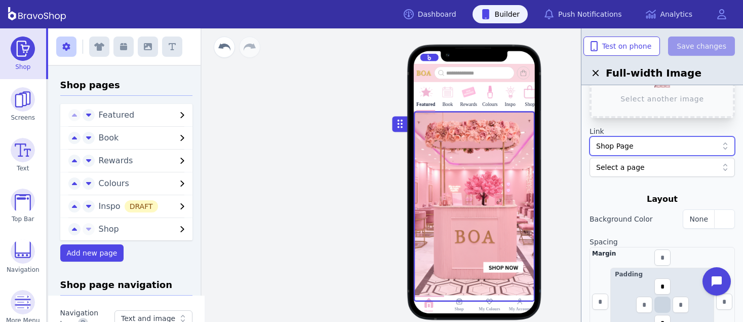
scroll to position [76, 0]
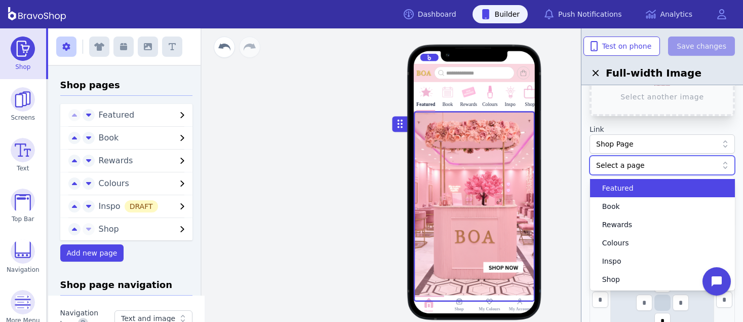
click at [628, 164] on div "Select a page" at bounding box center [657, 165] width 122 height 10
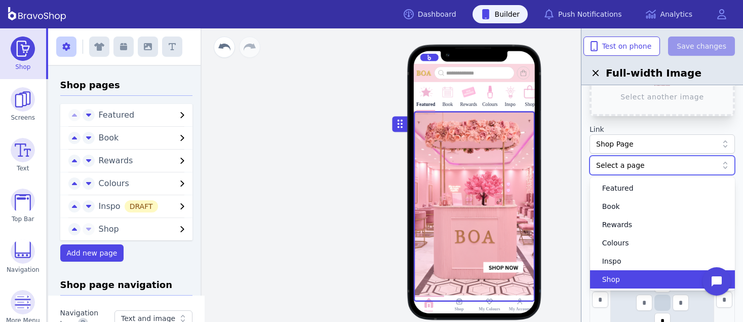
click at [625, 277] on div "Shop" at bounding box center [656, 279] width 121 height 10
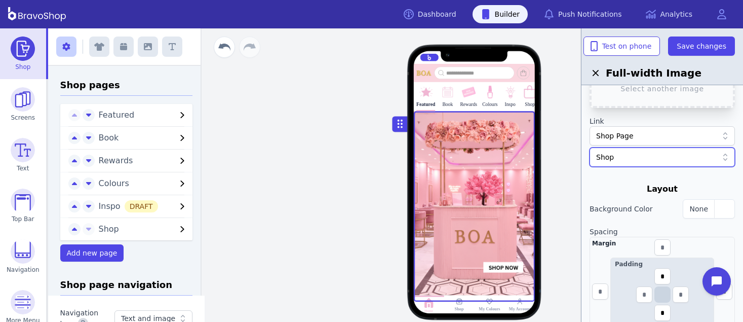
scroll to position [86, 0]
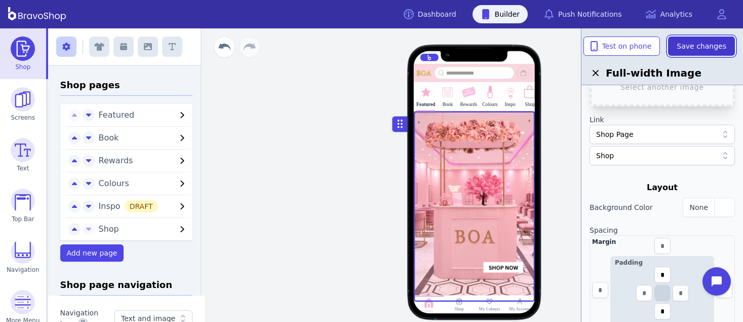
click at [690, 49] on span "Save changes" at bounding box center [701, 46] width 50 height 10
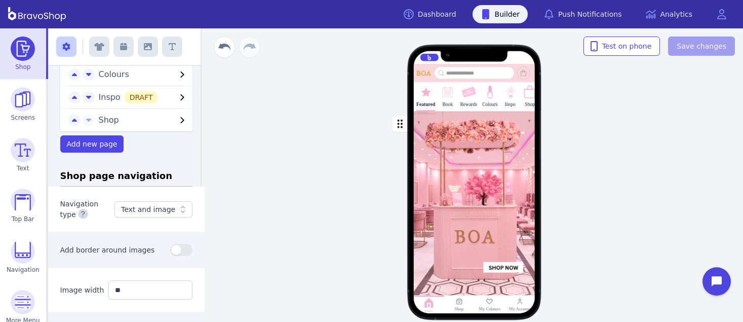
scroll to position [115, 0]
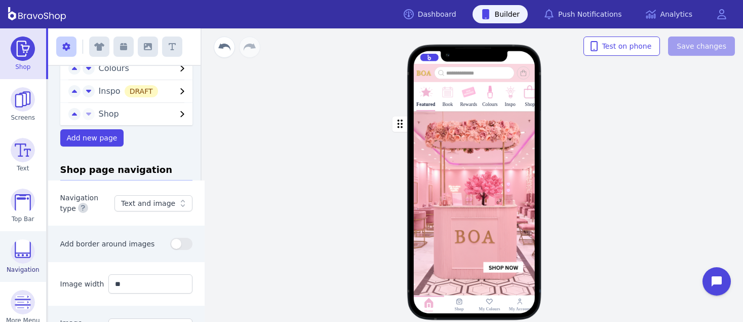
click at [21, 251] on img at bounding box center [23, 251] width 24 height 24
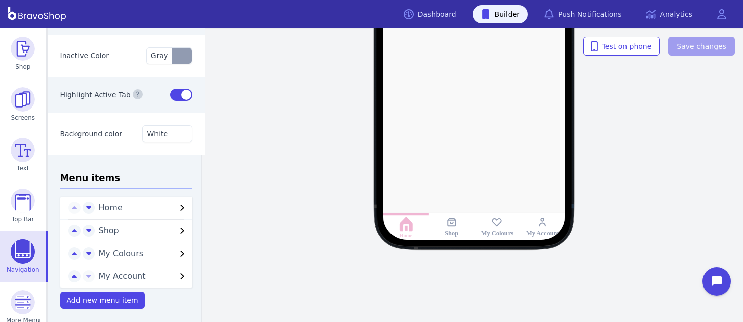
scroll to position [69, 0]
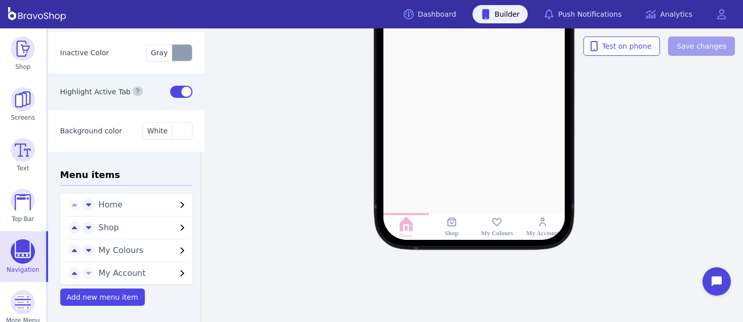
click at [138, 228] on span "Shop" at bounding box center [138, 227] width 78 height 12
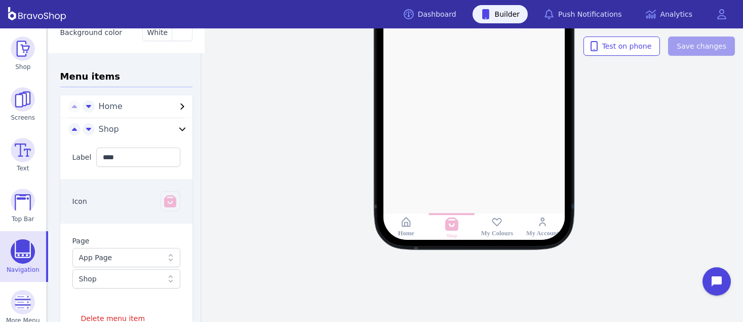
scroll to position [262, 0]
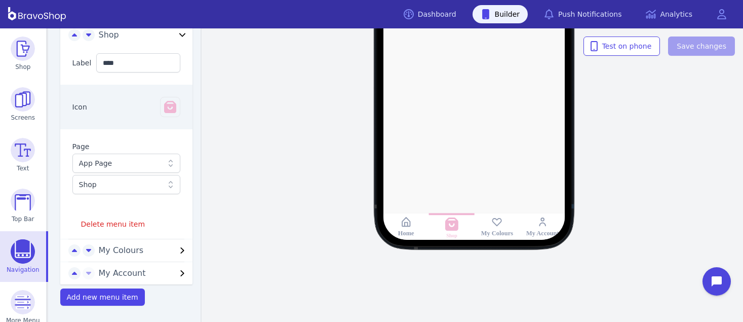
click at [113, 165] on div "App Page" at bounding box center [121, 163] width 85 height 10
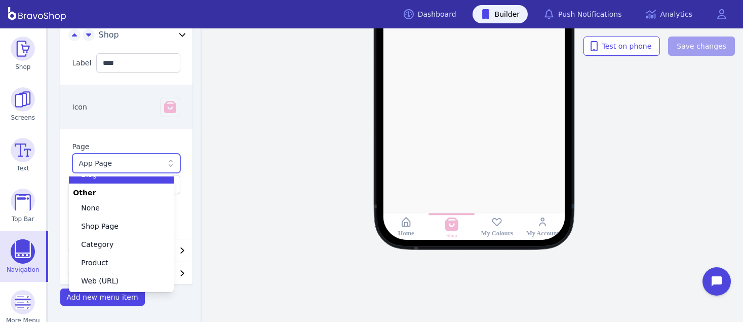
scroll to position [46, 0]
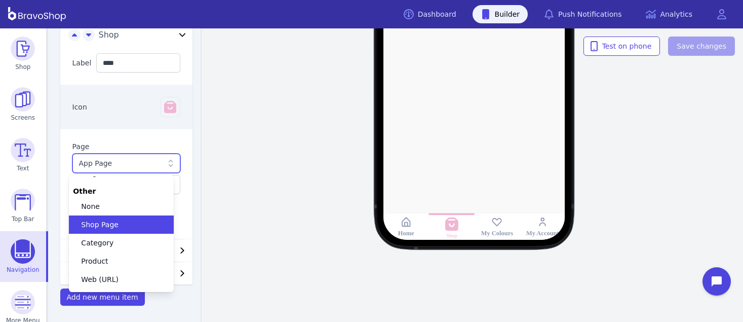
click at [103, 225] on span "Shop Page" at bounding box center [99, 224] width 37 height 10
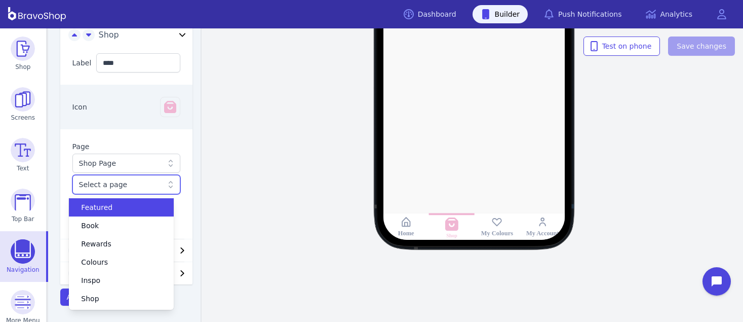
click at [103, 188] on div "Select a page" at bounding box center [121, 184] width 85 height 10
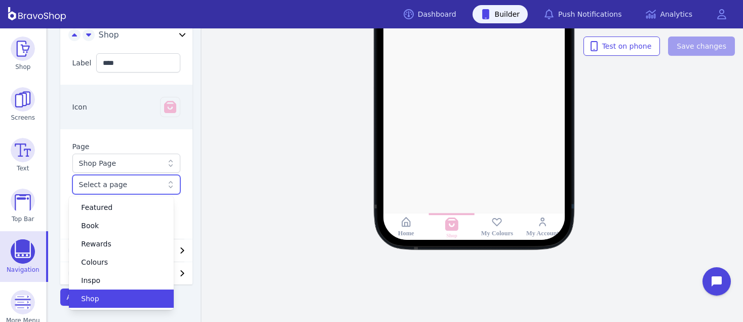
click at [104, 300] on div "Shop" at bounding box center [115, 298] width 81 height 10
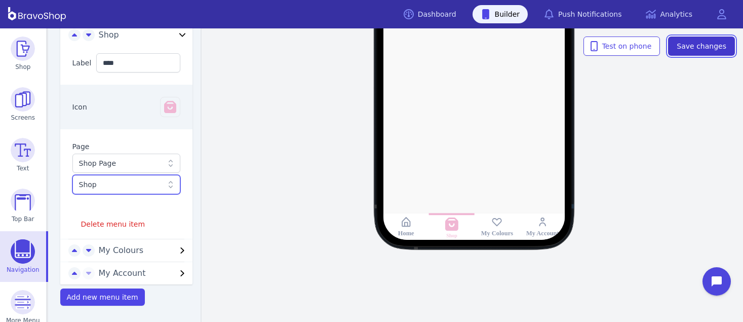
click at [700, 50] on span "Save changes" at bounding box center [701, 46] width 50 height 10
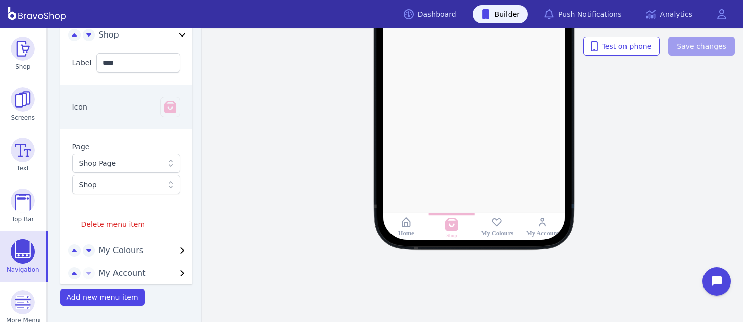
click at [118, 251] on span "My Colours" at bounding box center [138, 250] width 78 height 12
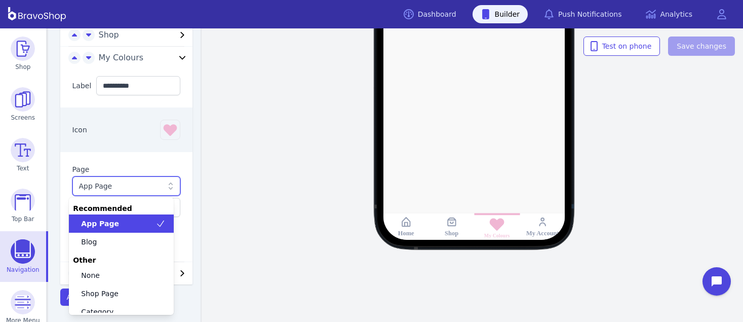
click at [125, 184] on div "App Page" at bounding box center [121, 186] width 85 height 10
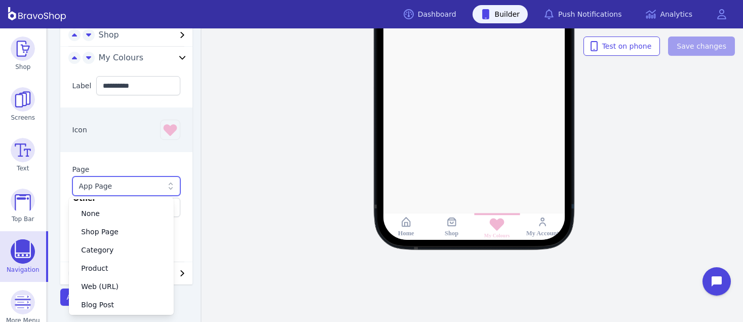
scroll to position [62, 0]
click at [109, 229] on span "Shop Page" at bounding box center [99, 231] width 37 height 10
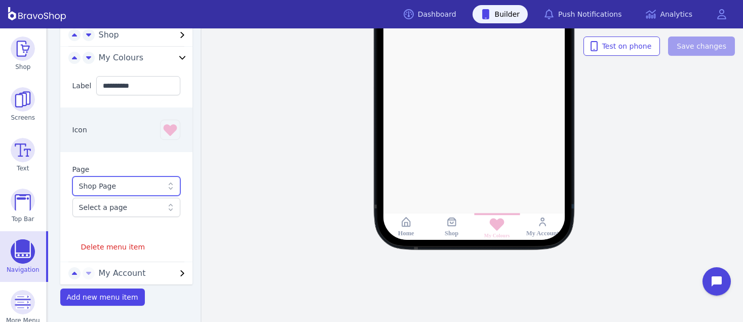
click at [107, 207] on div "Select a page" at bounding box center [121, 207] width 85 height 10
click at [111, 207] on div "Select a page" at bounding box center [121, 207] width 85 height 10
click at [101, 184] on div "Shop Page" at bounding box center [121, 186] width 85 height 10
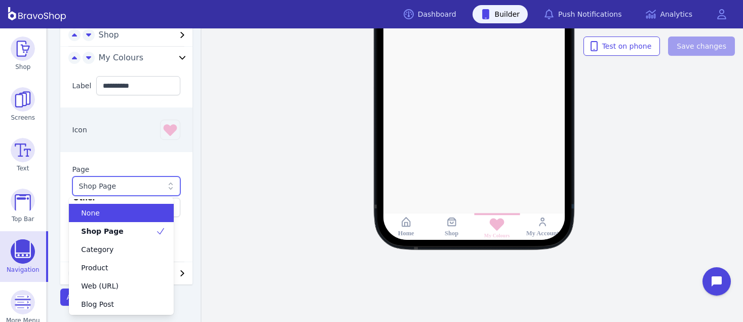
click at [103, 183] on div "Shop Page" at bounding box center [121, 186] width 85 height 10
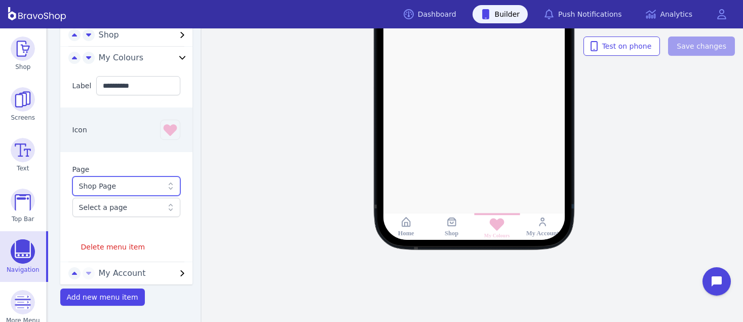
click at [124, 207] on div "Select a page" at bounding box center [121, 207] width 85 height 10
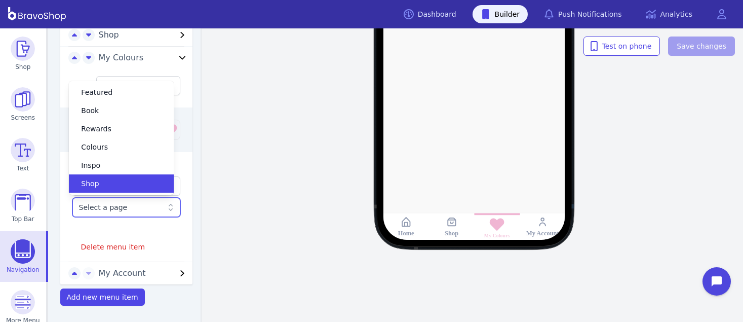
click at [127, 205] on div "Select a page" at bounding box center [121, 207] width 85 height 10
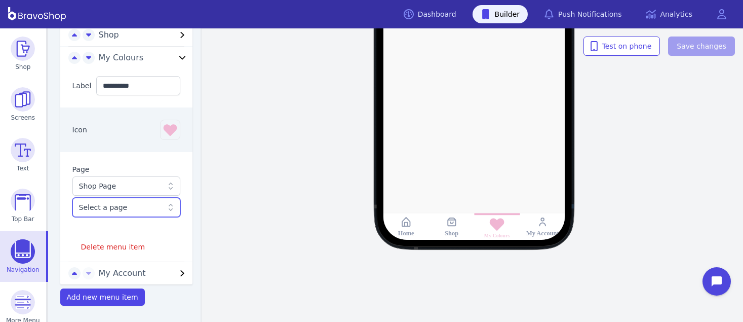
click at [127, 205] on div "Select a page" at bounding box center [121, 207] width 85 height 10
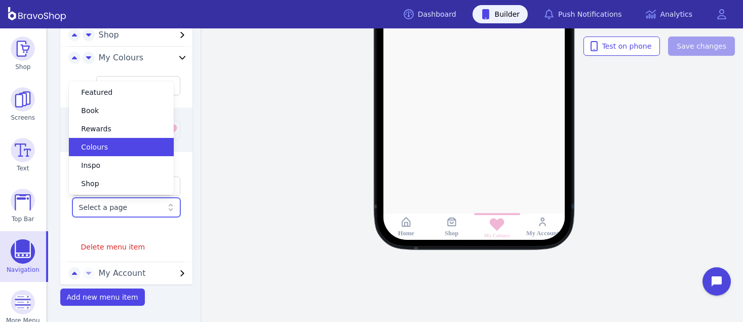
click at [116, 231] on div at bounding box center [126, 233] width 108 height 8
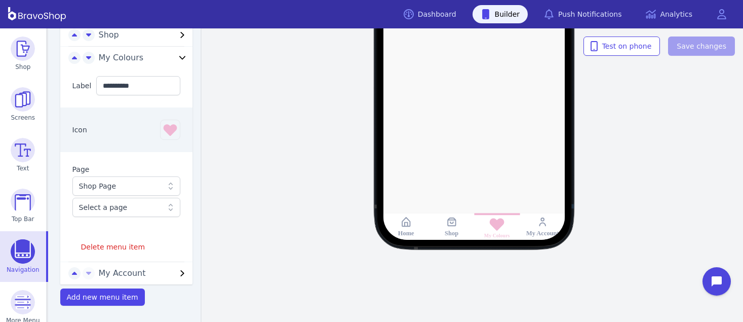
click at [125, 188] on div "Shop Page" at bounding box center [121, 186] width 85 height 10
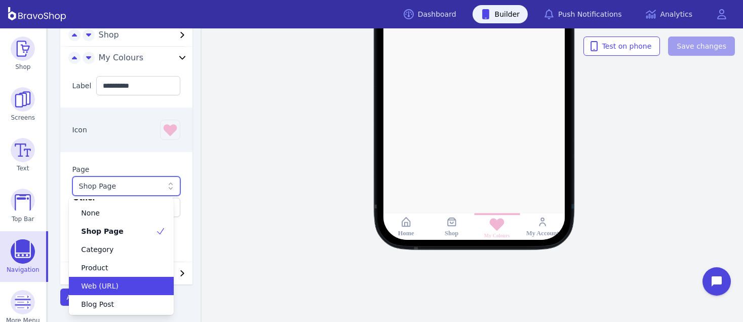
click at [111, 281] on span "Web (URL)" at bounding box center [99, 286] width 37 height 10
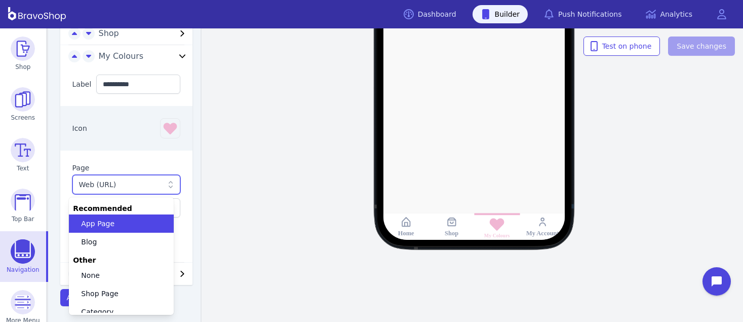
click at [128, 189] on div "Web (URL)" at bounding box center [121, 184] width 85 height 10
click at [98, 184] on div "Web (URL)" at bounding box center [121, 184] width 85 height 10
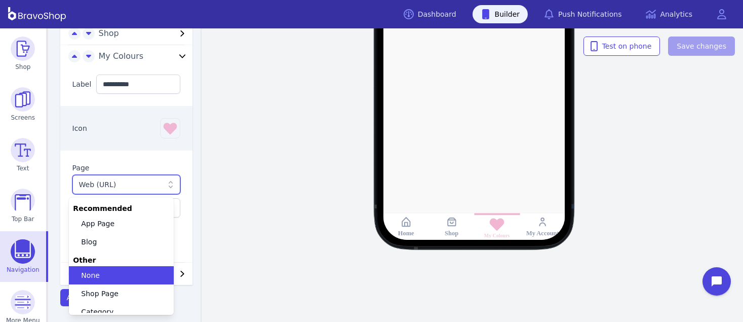
click at [99, 274] on div "None" at bounding box center [115, 275] width 81 height 10
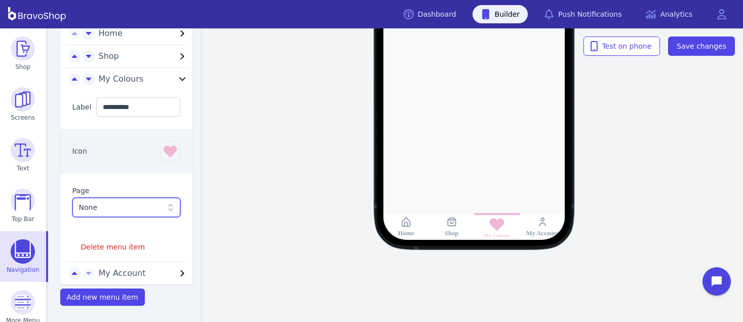
scroll to position [241, 0]
click at [542, 227] on rect at bounding box center [543, 222] width 12 height 12
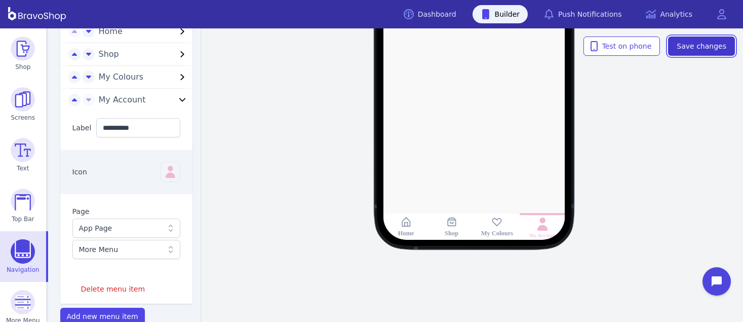
click at [695, 55] on button "Save changes" at bounding box center [701, 45] width 67 height 19
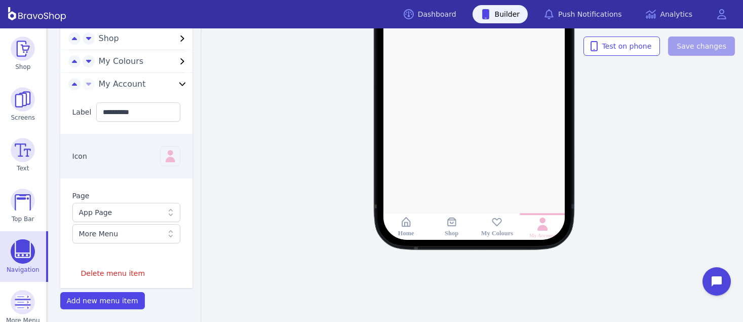
scroll to position [262, 0]
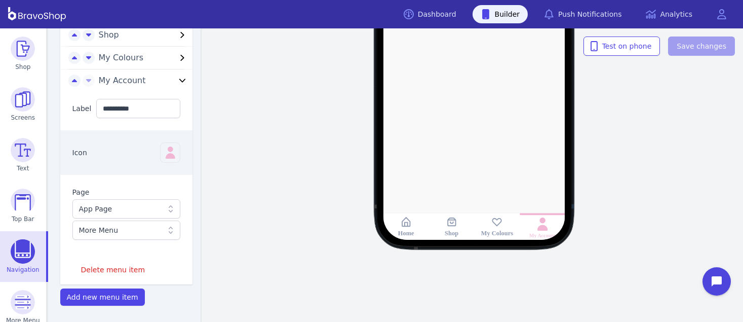
click at [132, 228] on div "More Menu" at bounding box center [121, 230] width 85 height 10
click at [127, 206] on div "App Page" at bounding box center [121, 209] width 85 height 10
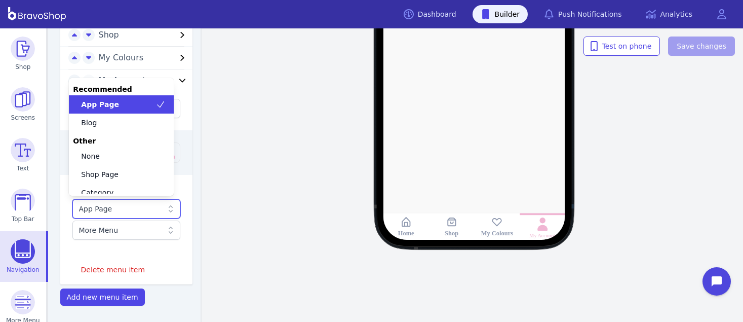
click at [127, 206] on div "App Page" at bounding box center [121, 209] width 85 height 10
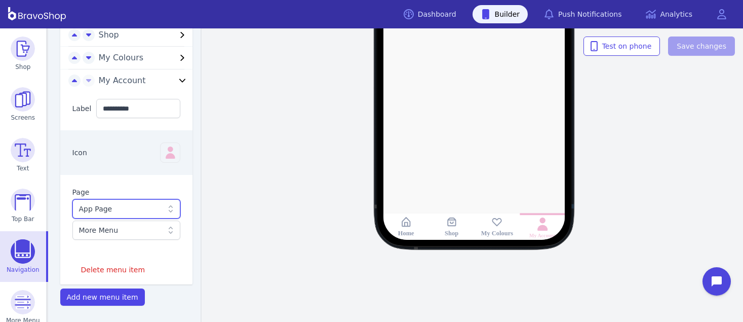
click at [124, 230] on div "More Menu" at bounding box center [121, 230] width 85 height 10
click at [547, 225] on rect at bounding box center [543, 224] width 18 height 18
click at [546, 224] on rect at bounding box center [543, 224] width 18 height 18
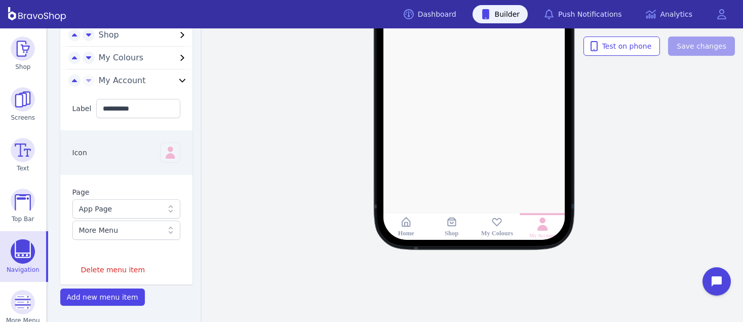
scroll to position [61, 0]
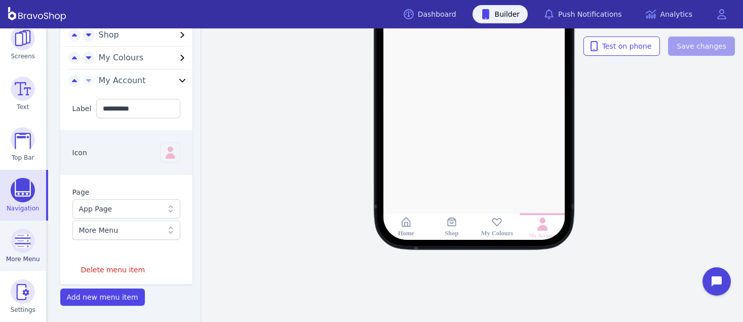
click at [18, 247] on img at bounding box center [23, 240] width 24 height 24
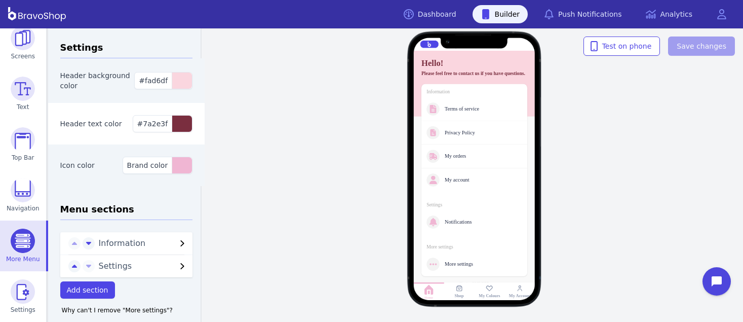
scroll to position [13, 0]
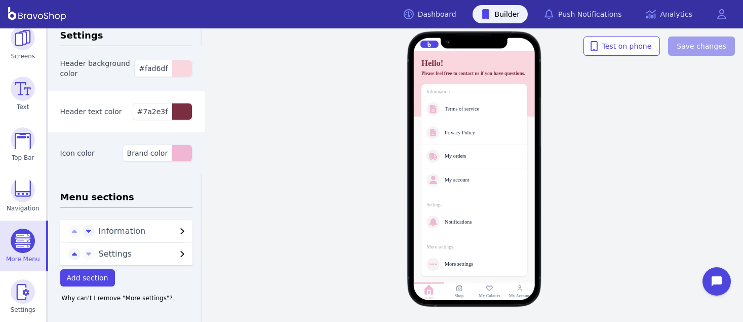
click at [176, 227] on icon "button" at bounding box center [182, 231] width 12 height 12
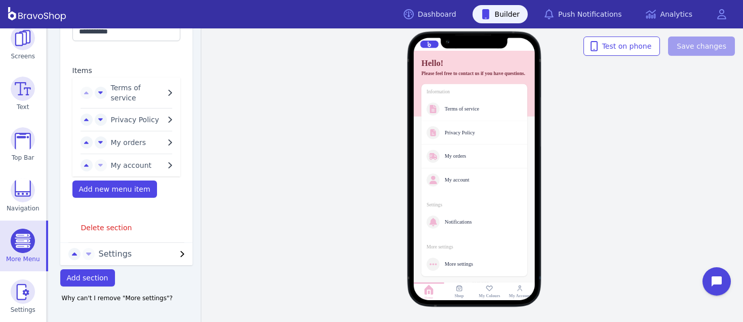
scroll to position [253, 0]
click at [99, 187] on span "Add new menu item" at bounding box center [114, 189] width 71 height 8
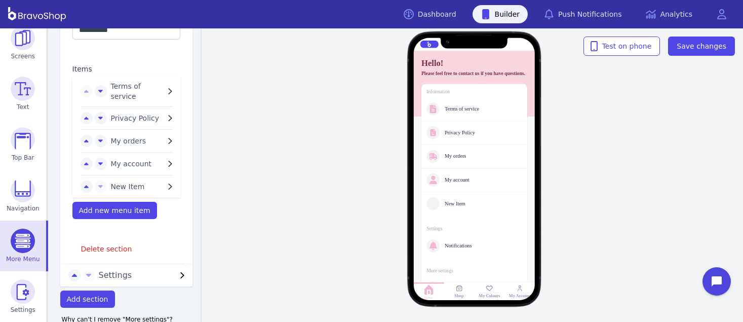
click at [165, 183] on icon "button" at bounding box center [170, 186] width 12 height 12
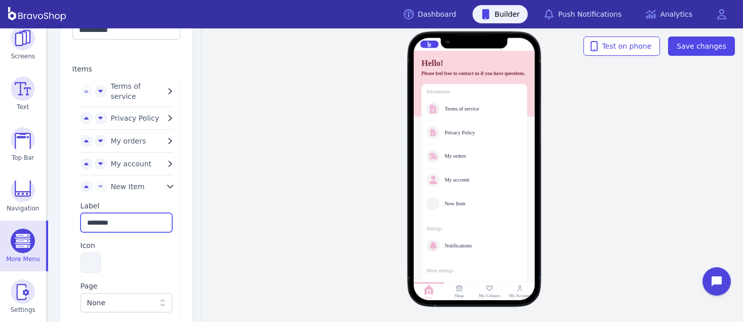
drag, startPoint x: 122, startPoint y: 220, endPoint x: 75, endPoint y: 219, distance: 46.6
click at [75, 219] on div "Label ******** Icon Page None Delete menu item" at bounding box center [126, 269] width 108 height 155
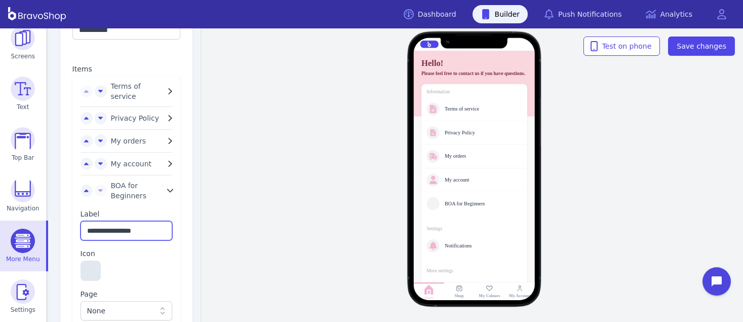
click at [86, 271] on button "button" at bounding box center [91, 270] width 20 height 20
type input "**********"
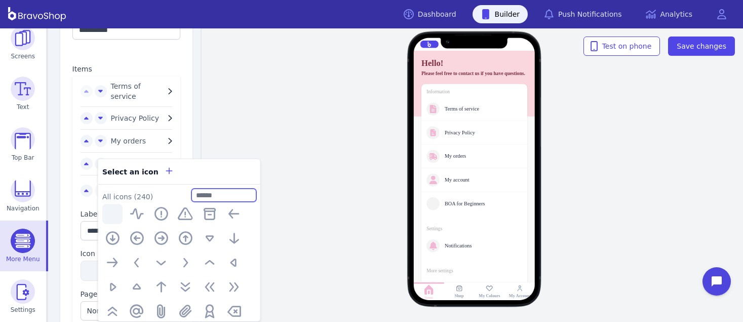
click at [234, 194] on input "text" at bounding box center [223, 194] width 65 height 13
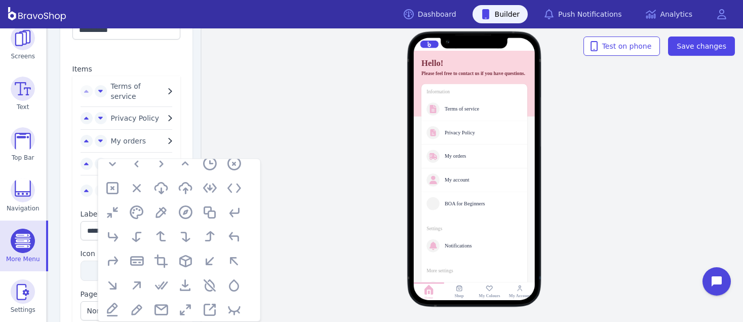
scroll to position [269, 0]
click at [132, 212] on icon "button" at bounding box center [137, 212] width 16 height 16
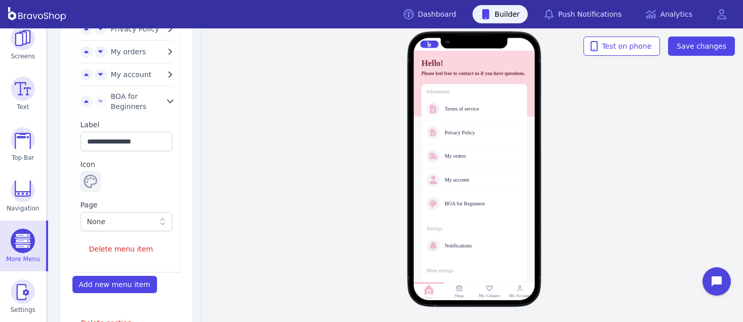
scroll to position [345, 0]
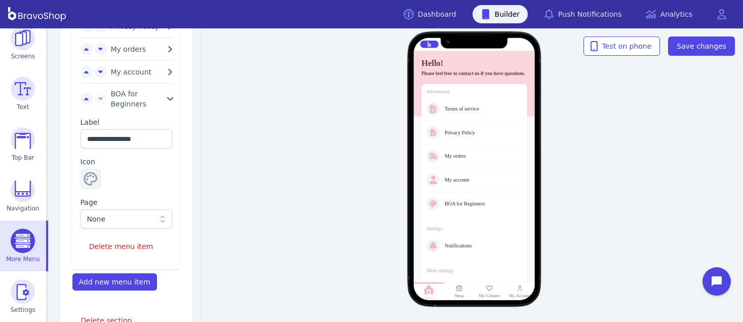
click at [120, 219] on div "None" at bounding box center [121, 219] width 68 height 10
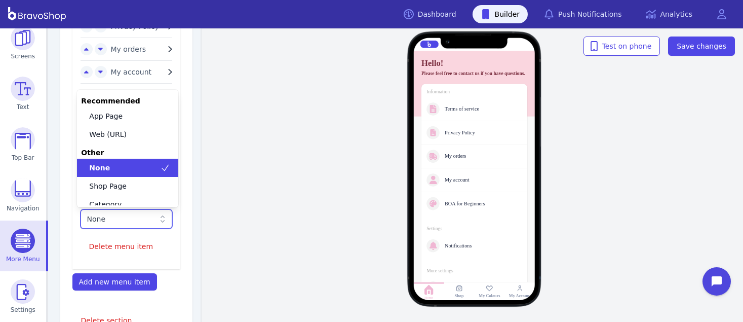
click at [114, 166] on div "None" at bounding box center [121, 168] width 77 height 10
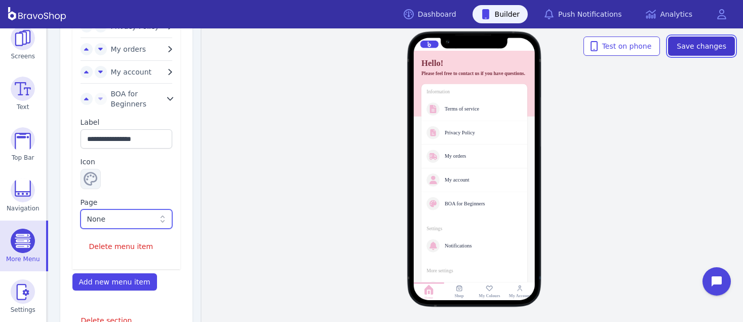
click at [702, 52] on button "Save changes" at bounding box center [701, 45] width 67 height 19
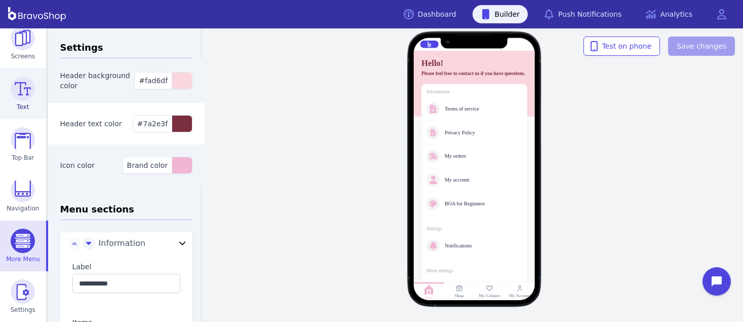
scroll to position [0, 0]
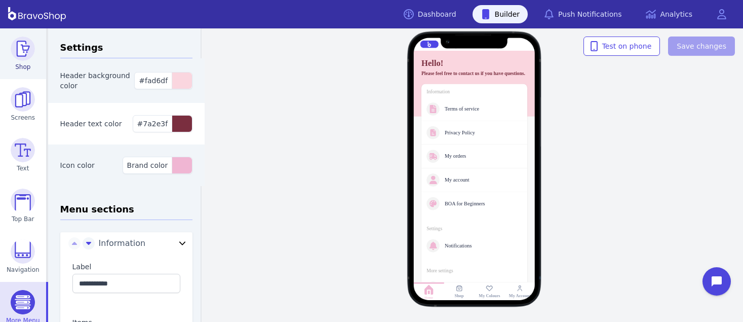
click at [20, 54] on img at bounding box center [23, 48] width 24 height 24
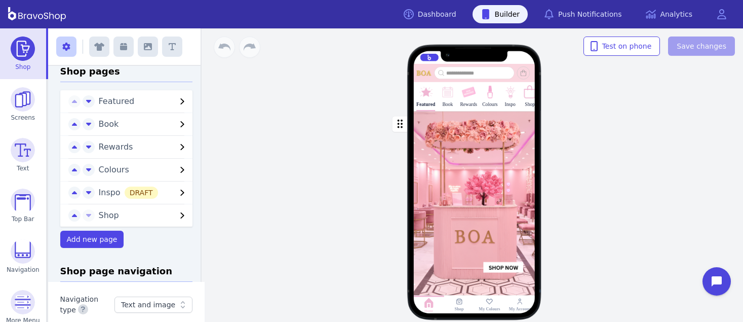
scroll to position [16, 0]
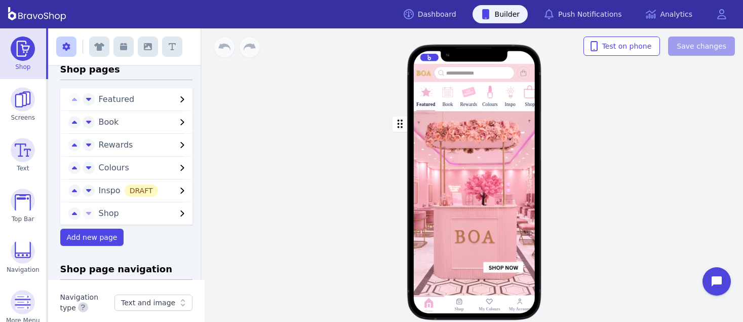
click at [131, 212] on span "Shop" at bounding box center [138, 213] width 78 height 12
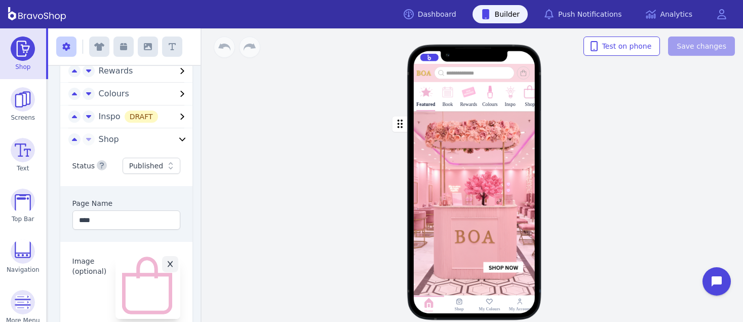
scroll to position [90, 0]
click at [166, 170] on icon at bounding box center [171, 165] width 10 height 10
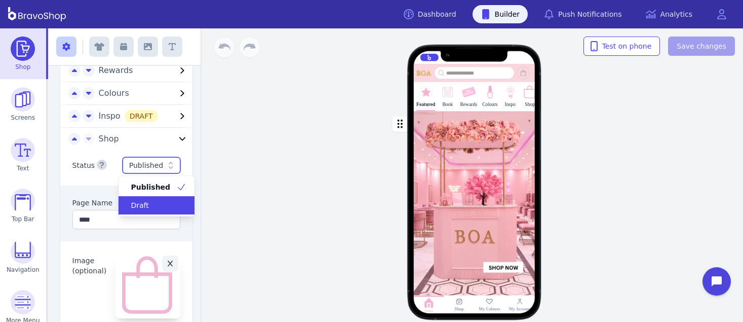
click at [156, 204] on div "Draft" at bounding box center [151, 205] width 52 height 10
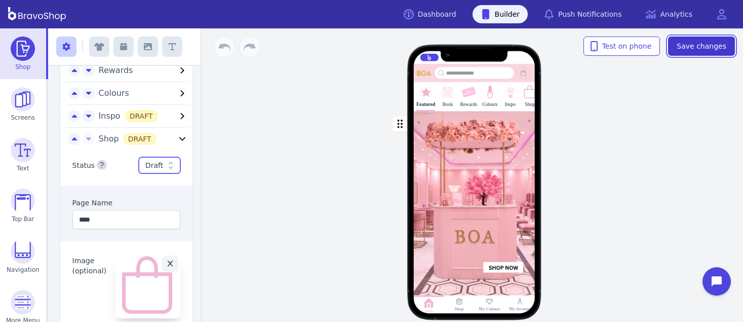
click at [714, 46] on span "Save changes" at bounding box center [701, 46] width 50 height 10
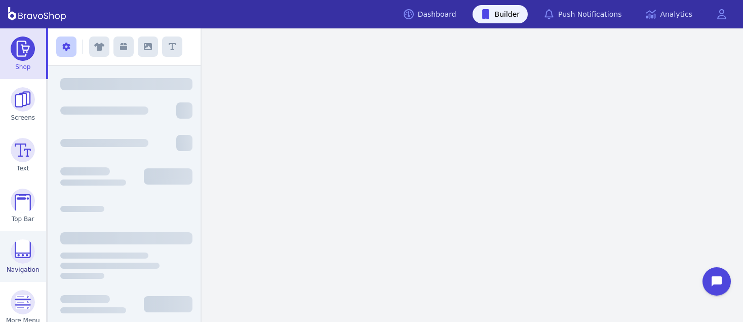
click at [15, 251] on img at bounding box center [23, 251] width 24 height 24
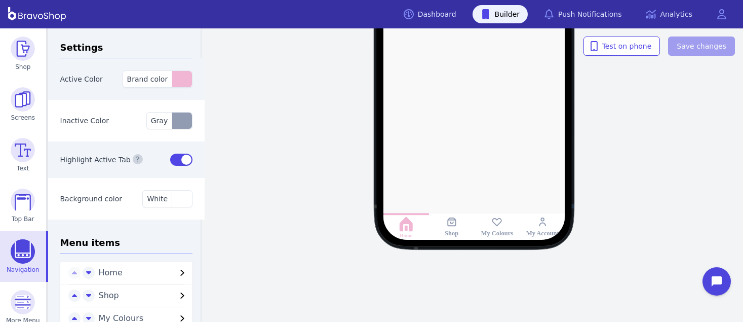
click at [496, 226] on icon at bounding box center [497, 222] width 10 height 8
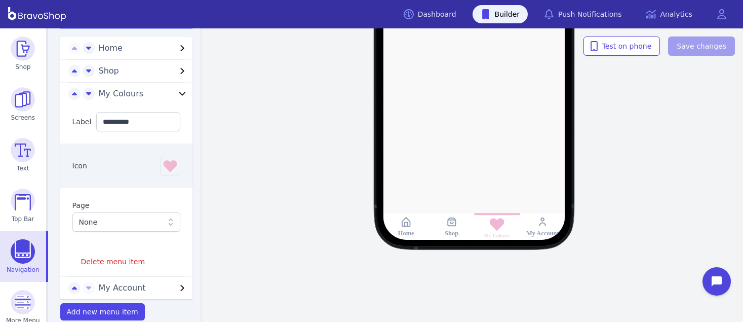
scroll to position [227, 0]
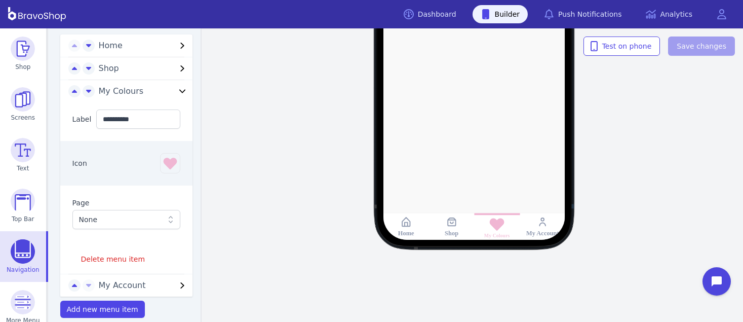
click at [166, 221] on icon at bounding box center [171, 219] width 10 height 10
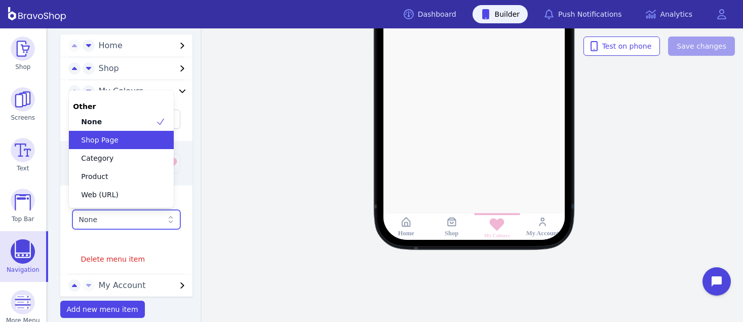
scroll to position [62, 0]
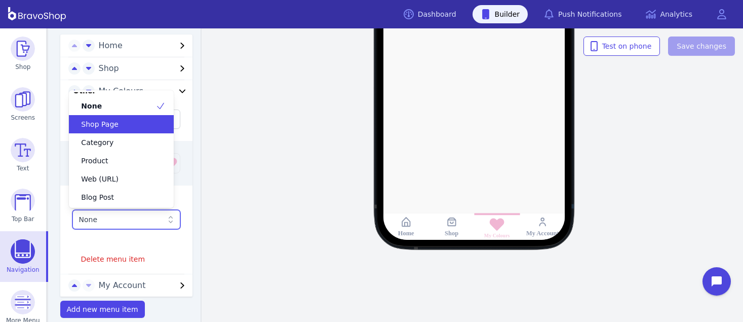
click at [129, 122] on div "Shop Page" at bounding box center [115, 124] width 81 height 10
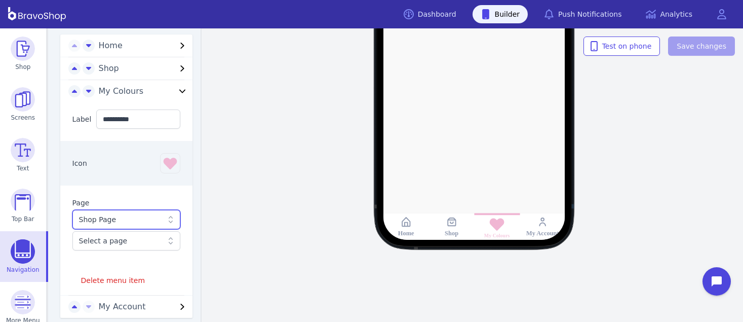
scroll to position [262, 0]
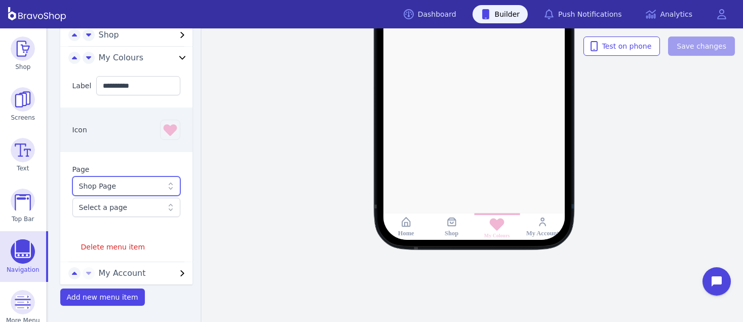
click at [135, 205] on div "Select a page" at bounding box center [121, 207] width 85 height 10
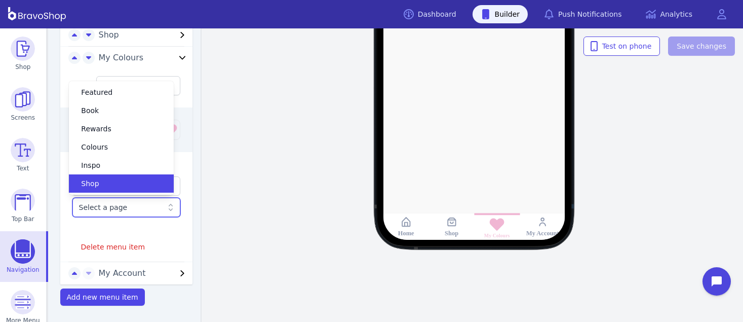
click at [121, 185] on div "Shop" at bounding box center [115, 183] width 81 height 10
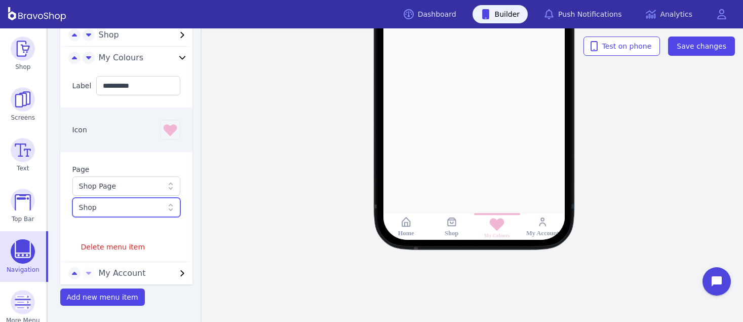
click at [131, 208] on div "Shop" at bounding box center [121, 207] width 85 height 10
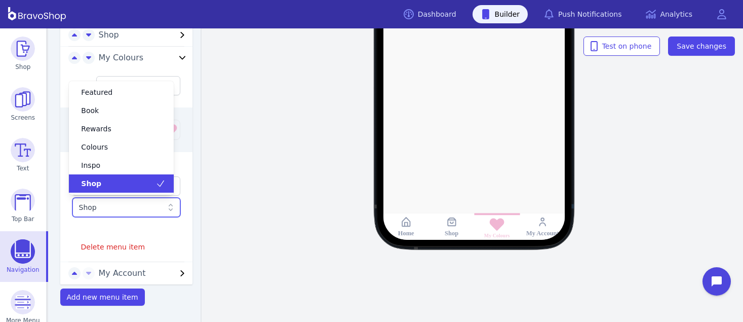
click at [129, 203] on div "Shop" at bounding box center [121, 207] width 85 height 10
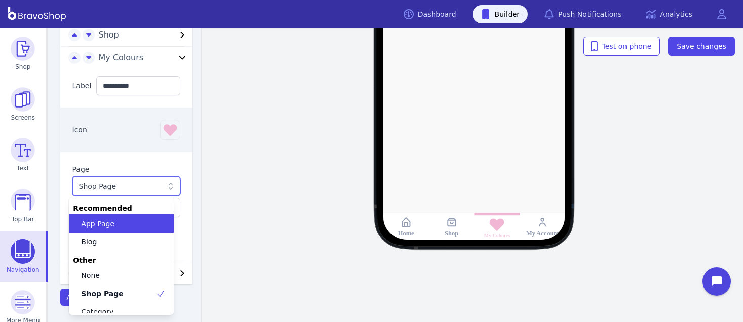
click at [125, 183] on div "Shop Page" at bounding box center [121, 186] width 85 height 10
click at [123, 222] on div "App Page" at bounding box center [115, 223] width 81 height 10
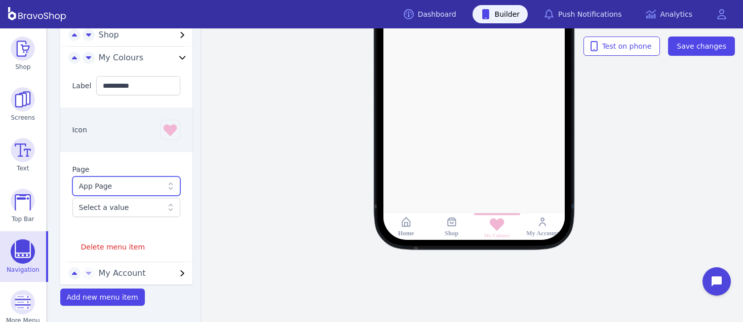
click at [121, 209] on div "Select a value" at bounding box center [121, 207] width 85 height 10
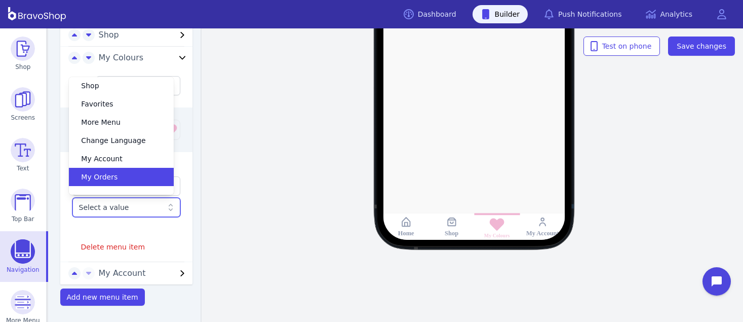
scroll to position [0, 0]
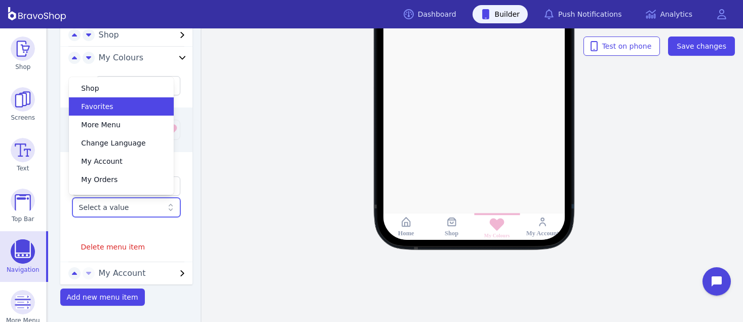
click at [106, 101] on span "Favorites" at bounding box center [97, 106] width 32 height 10
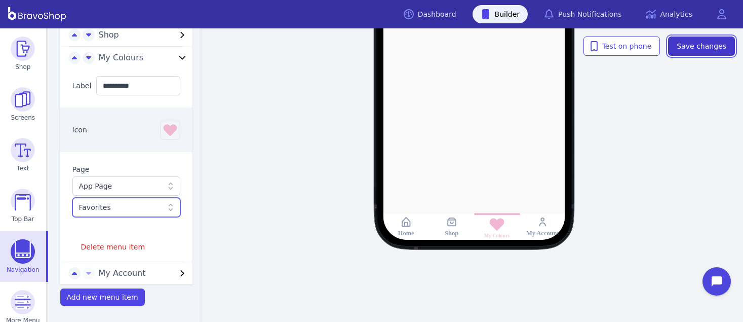
click at [707, 49] on span "Save changes" at bounding box center [701, 46] width 50 height 10
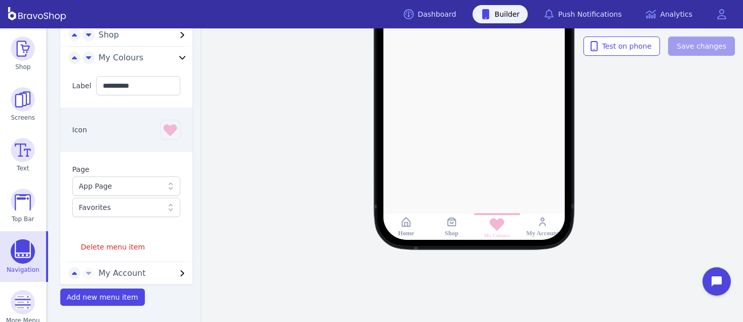
click at [452, 229] on div "Shop" at bounding box center [452, 233] width 14 height 8
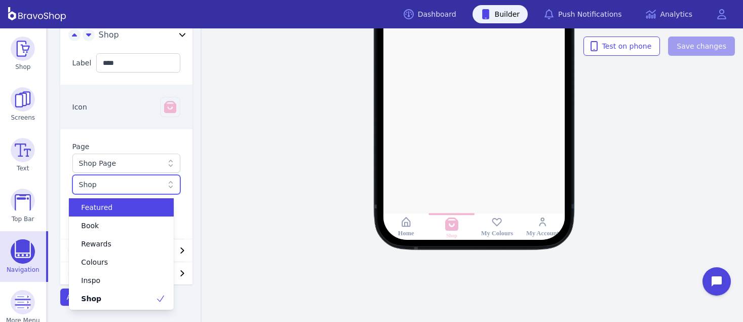
click at [153, 182] on div "Shop" at bounding box center [121, 184] width 85 height 10
click at [139, 182] on div "Shop" at bounding box center [121, 184] width 85 height 10
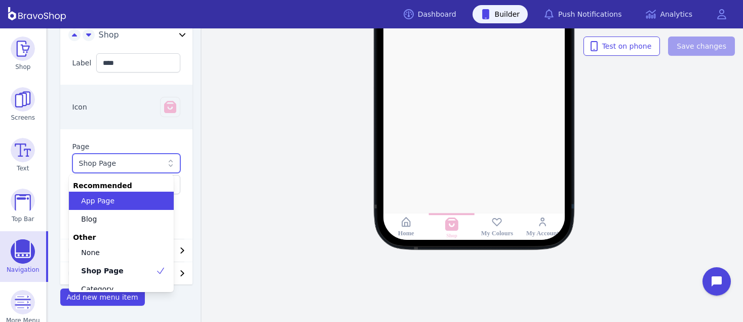
click at [136, 164] on div "Shop Page" at bounding box center [121, 163] width 85 height 10
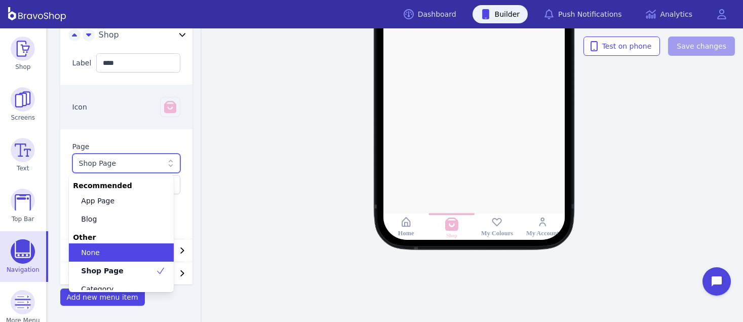
scroll to position [62, 0]
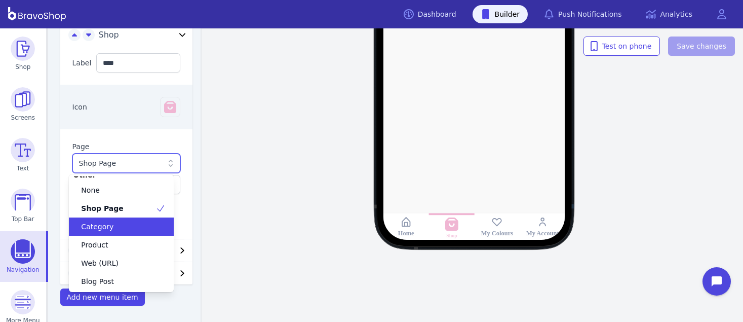
click at [116, 224] on div "Category" at bounding box center [115, 226] width 81 height 10
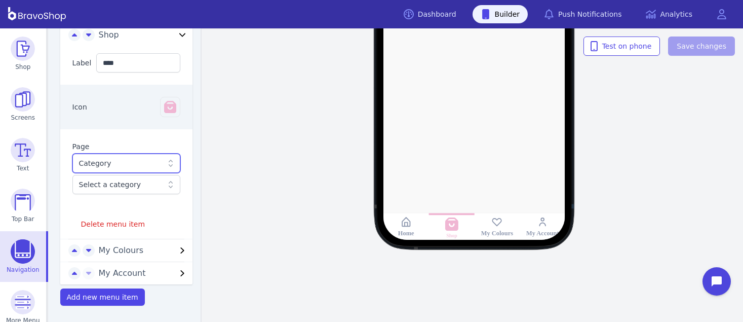
click at [134, 184] on div at bounding box center [121, 184] width 85 height 10
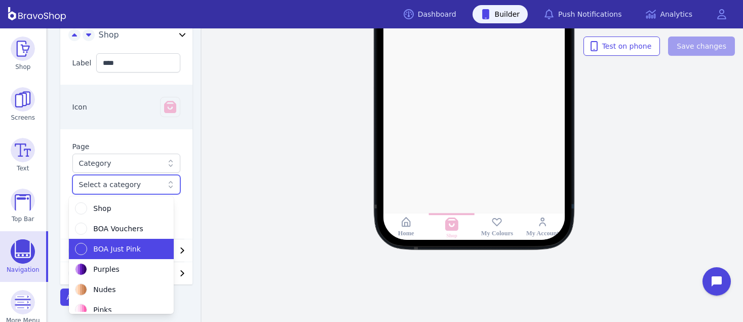
click at [97, 249] on span "BOA Just Pink" at bounding box center [116, 249] width 47 height 10
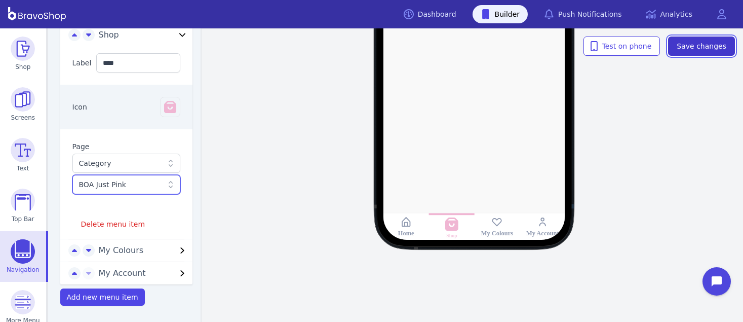
click at [691, 49] on span "Save changes" at bounding box center [701, 46] width 50 height 10
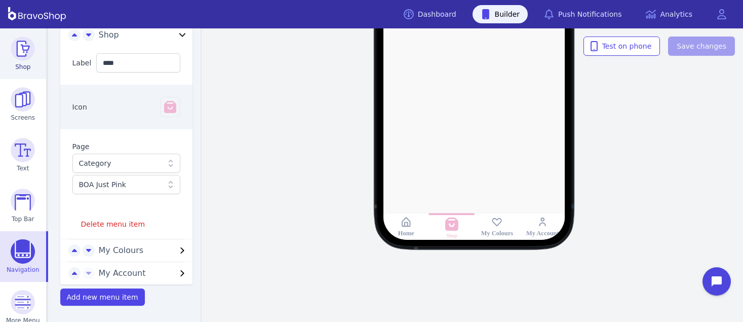
click at [26, 45] on img at bounding box center [23, 48] width 24 height 24
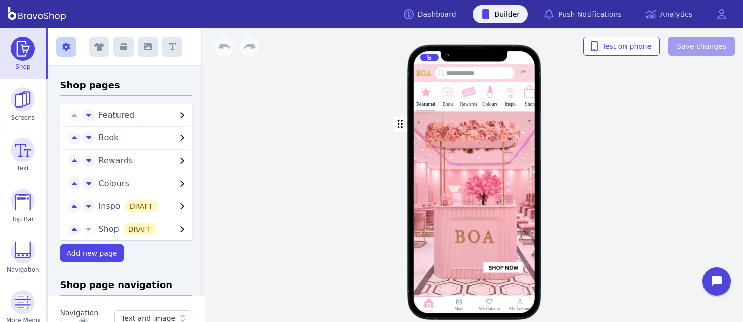
click at [463, 155] on div "button" at bounding box center [475, 206] width 122 height 190
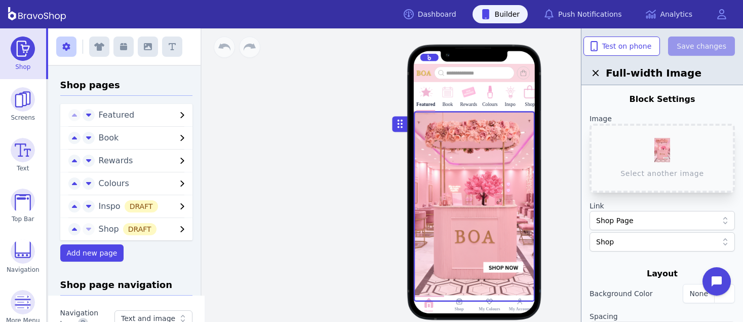
click at [686, 201] on label "Link" at bounding box center [661, 206] width 145 height 10
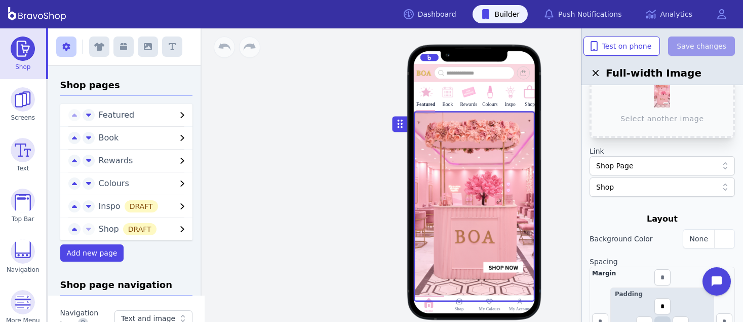
scroll to position [56, 0]
click at [669, 165] on div "Shop Page" at bounding box center [657, 164] width 122 height 10
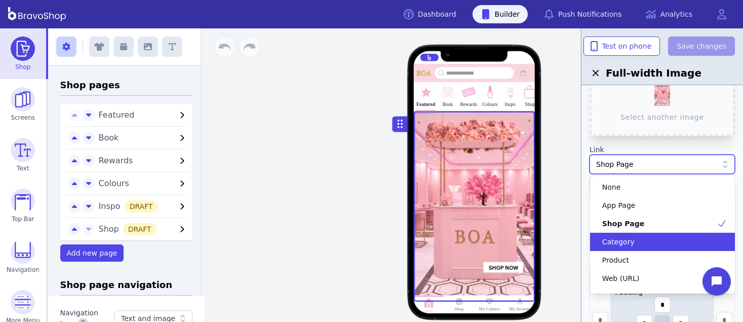
click at [666, 245] on div "Category" at bounding box center [656, 241] width 121 height 10
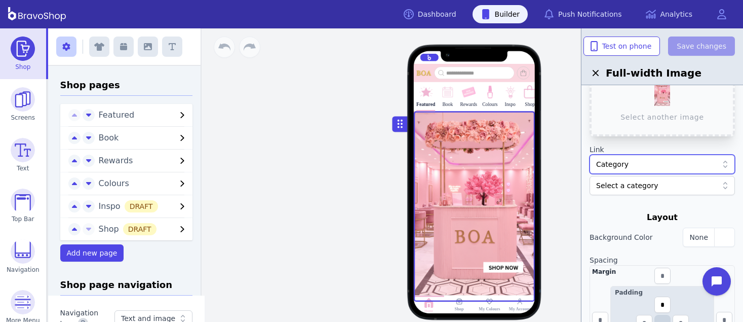
click at [659, 181] on div at bounding box center [657, 185] width 122 height 10
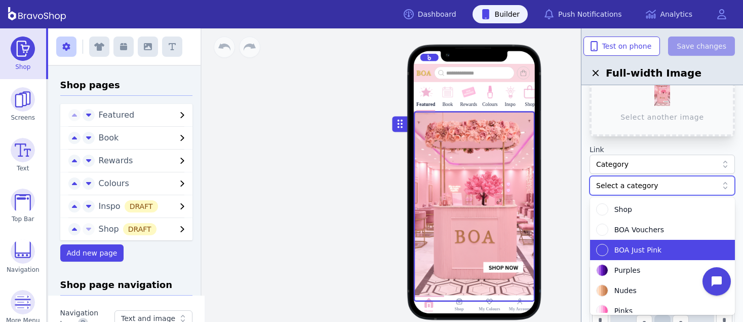
click at [642, 244] on div "BOA Just Pink" at bounding box center [656, 250] width 121 height 12
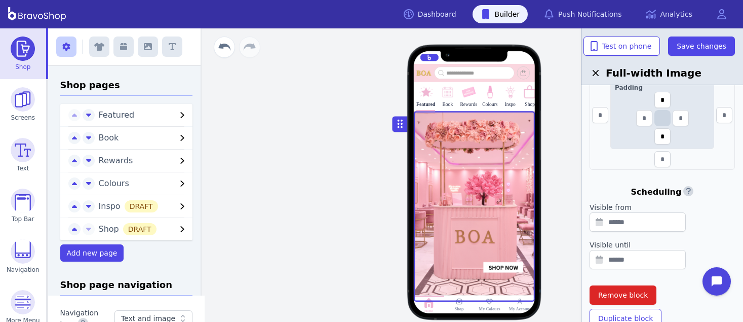
scroll to position [272, 0]
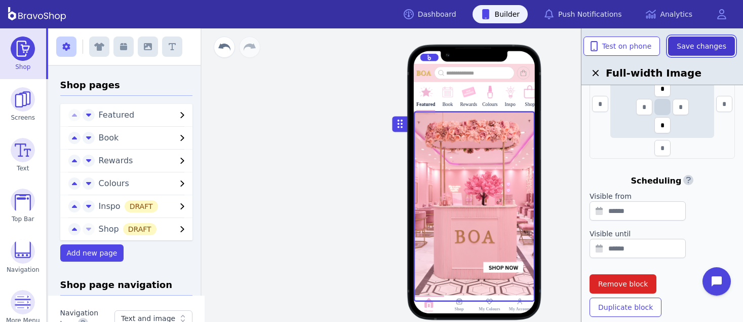
click at [688, 49] on span "Save changes" at bounding box center [701, 46] width 50 height 10
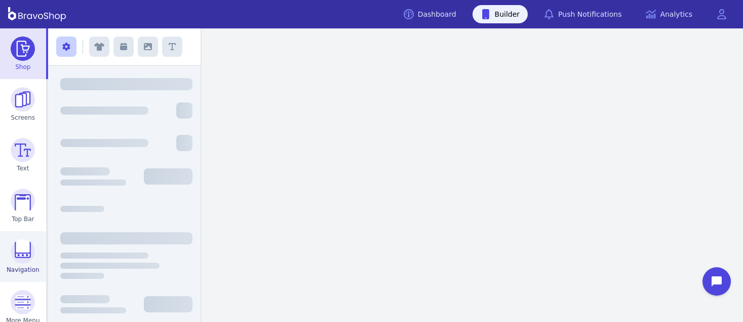
click at [15, 251] on img at bounding box center [23, 251] width 24 height 24
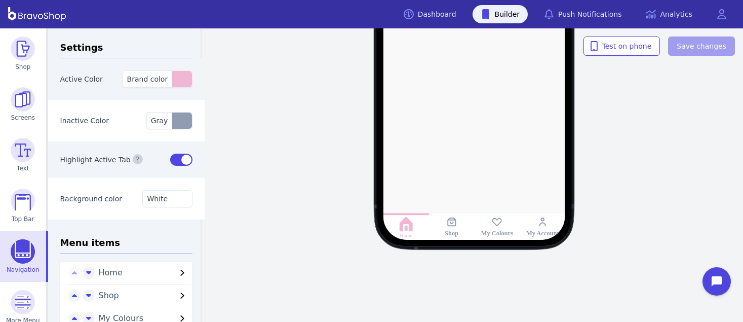
click at [496, 226] on icon at bounding box center [497, 222] width 10 height 8
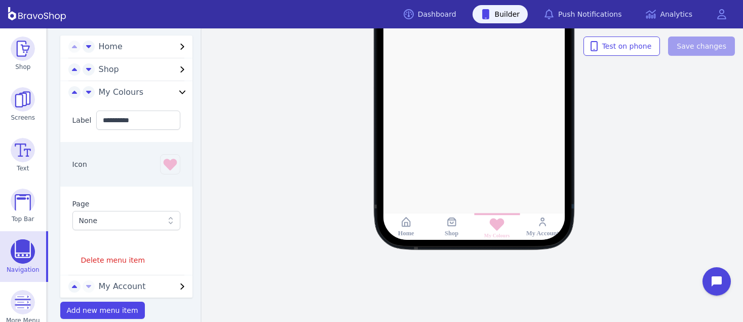
scroll to position [227, 0]
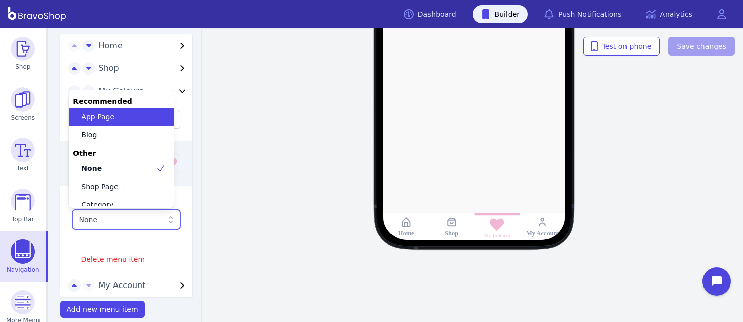
click at [166, 221] on icon at bounding box center [171, 219] width 10 height 10
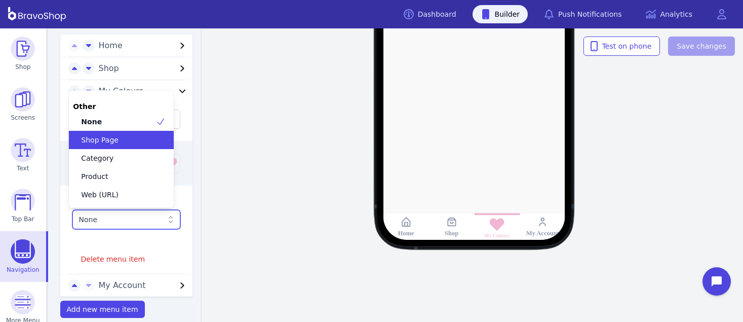
scroll to position [62, 0]
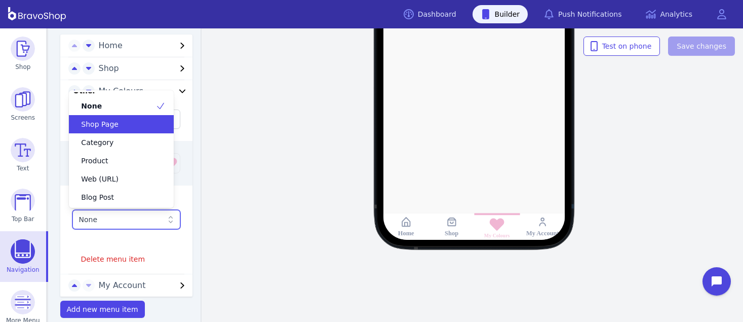
click at [129, 122] on div "Shop Page" at bounding box center [115, 124] width 81 height 10
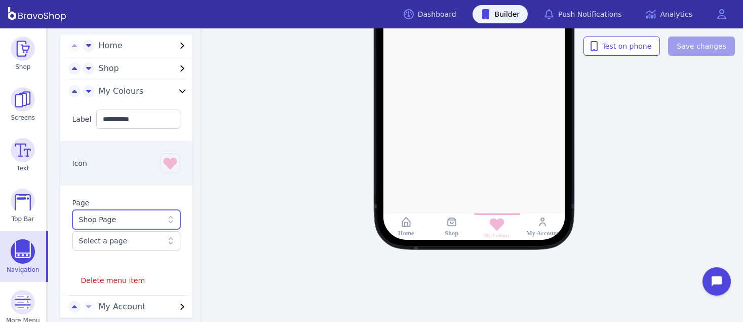
scroll to position [262, 0]
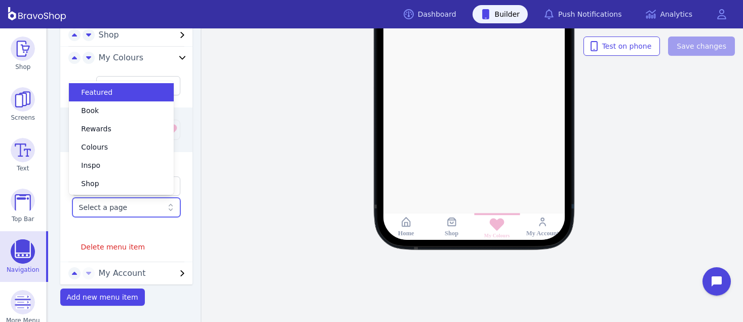
click at [135, 205] on div "Select a page" at bounding box center [121, 207] width 85 height 10
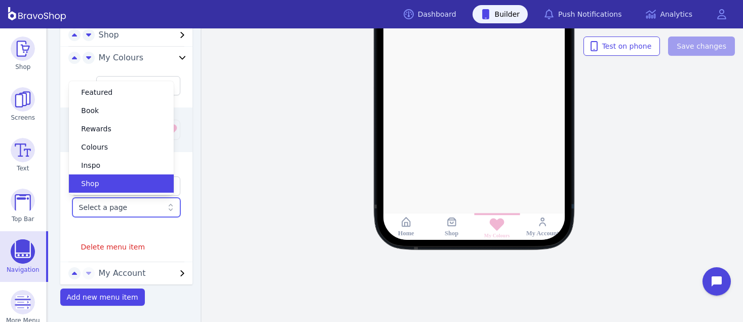
click at [121, 185] on div "Shop" at bounding box center [115, 183] width 81 height 10
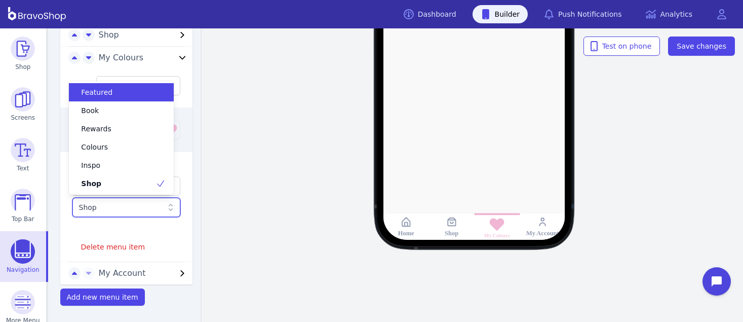
click at [131, 208] on div "Shop" at bounding box center [121, 207] width 85 height 10
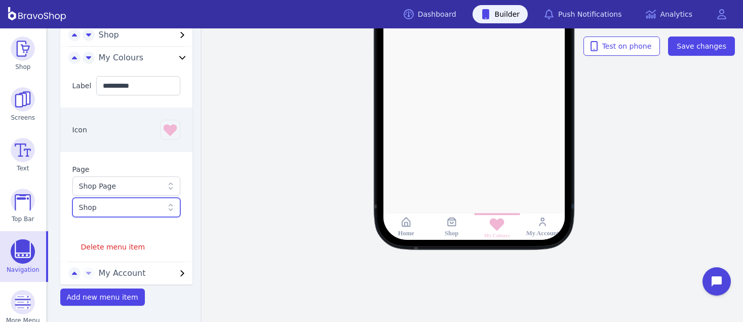
click at [129, 203] on div "Shop" at bounding box center [121, 207] width 85 height 10
click at [125, 183] on div "Shop Page" at bounding box center [121, 186] width 85 height 10
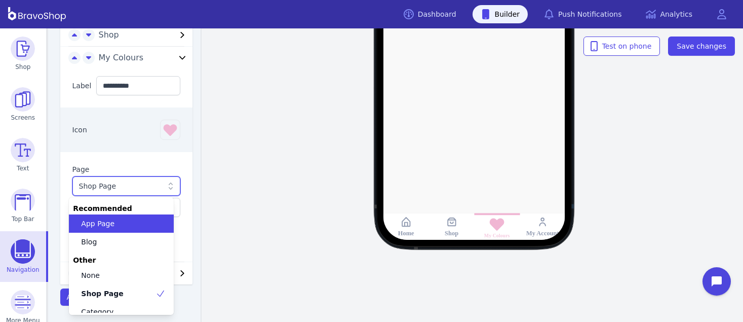
click at [123, 222] on div "App Page" at bounding box center [115, 223] width 81 height 10
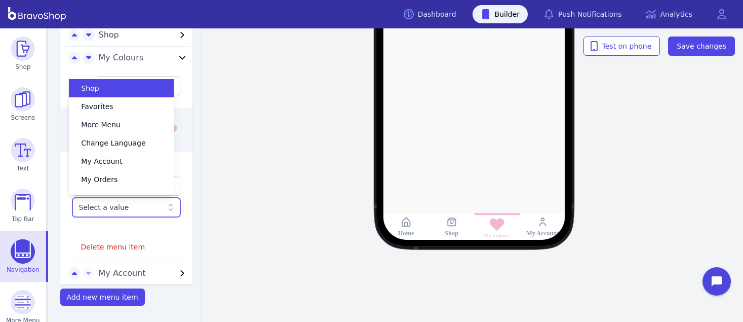
click at [121, 209] on div "Select a value" at bounding box center [121, 207] width 85 height 10
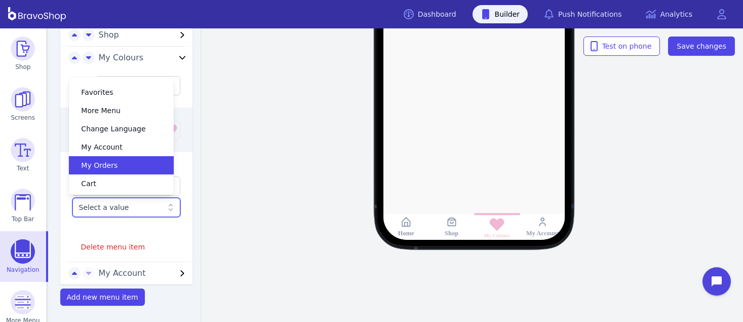
scroll to position [0, 0]
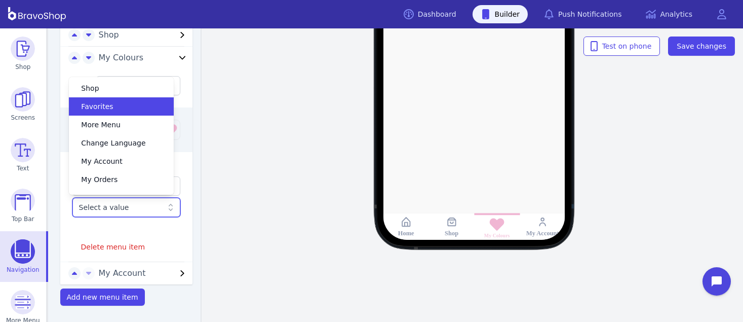
click at [106, 101] on span "Favorites" at bounding box center [97, 106] width 32 height 10
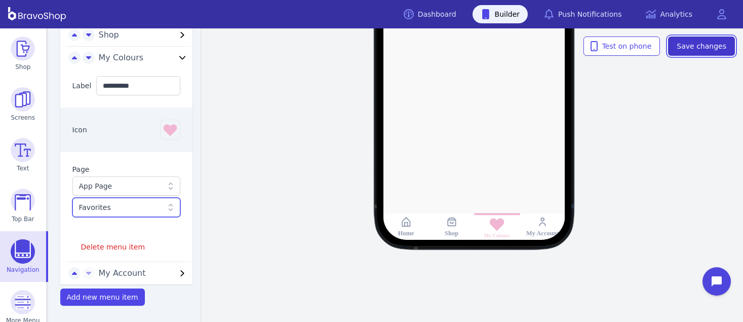
click at [707, 49] on span "Save changes" at bounding box center [701, 46] width 50 height 10
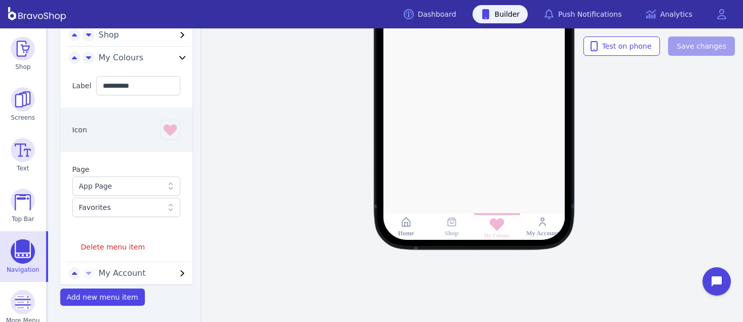
click at [452, 229] on div "Shop" at bounding box center [452, 233] width 14 height 8
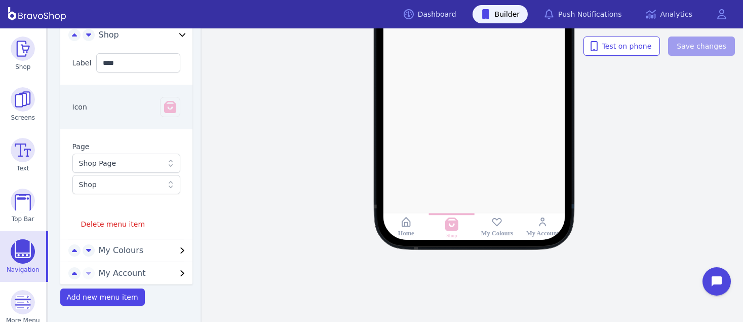
click at [153, 182] on div "Shop" at bounding box center [121, 184] width 85 height 10
click at [139, 182] on div "Shop" at bounding box center [121, 184] width 85 height 10
click at [136, 164] on div "Shop Page" at bounding box center [121, 163] width 85 height 10
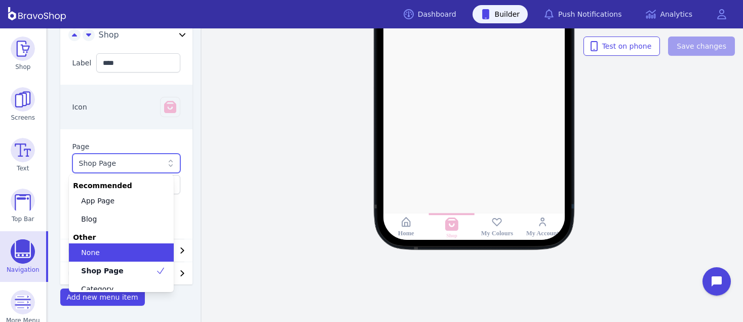
scroll to position [62, 0]
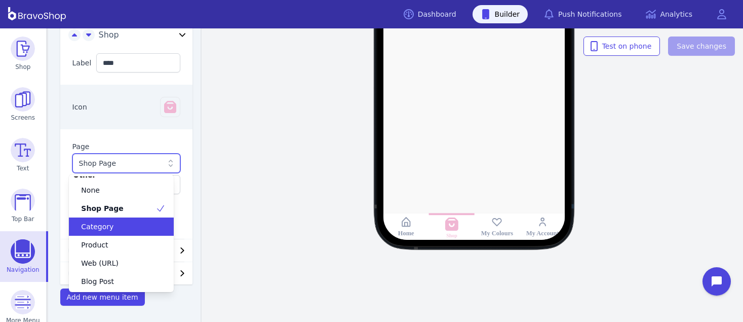
click at [116, 224] on div "Category" at bounding box center [115, 226] width 81 height 10
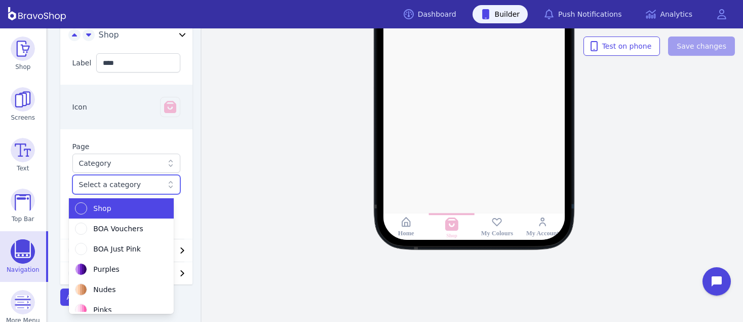
click at [134, 184] on div at bounding box center [121, 184] width 85 height 10
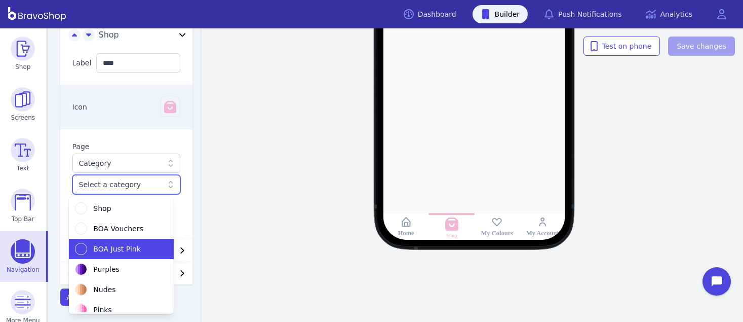
click at [97, 249] on span "BOA Just Pink" at bounding box center [116, 249] width 47 height 10
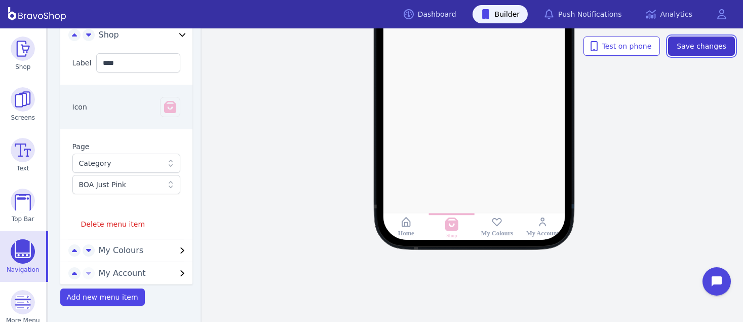
click at [691, 49] on span "Save changes" at bounding box center [701, 46] width 50 height 10
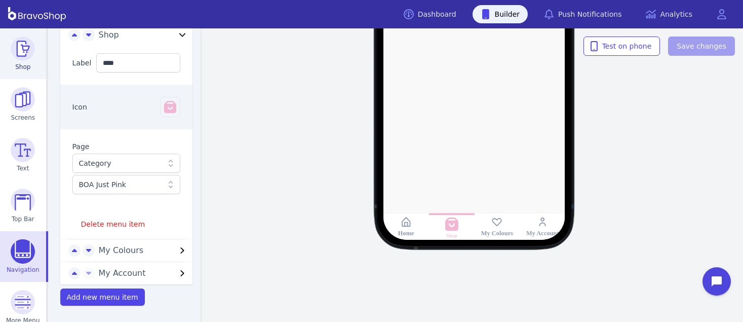
click at [26, 45] on img at bounding box center [23, 48] width 24 height 24
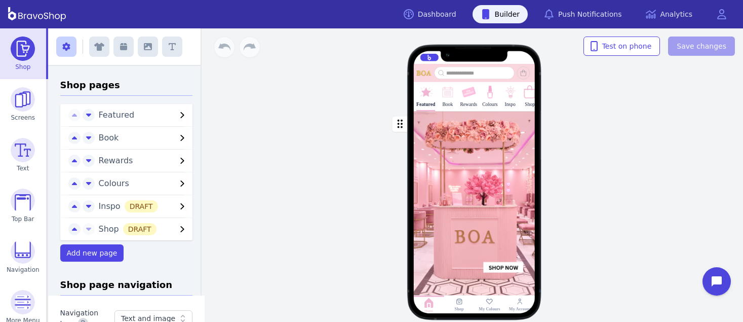
click at [463, 155] on div "button" at bounding box center [475, 206] width 122 height 190
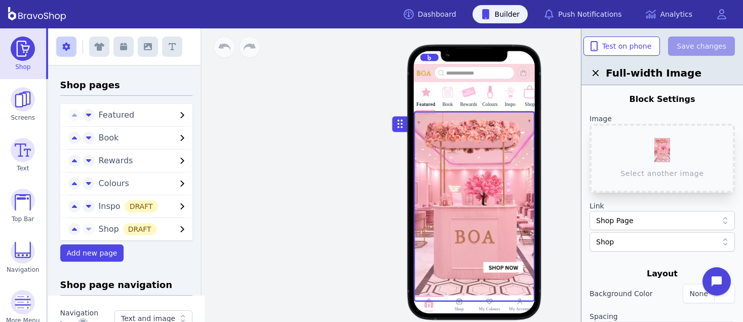
click at [686, 201] on label "Link" at bounding box center [661, 206] width 145 height 10
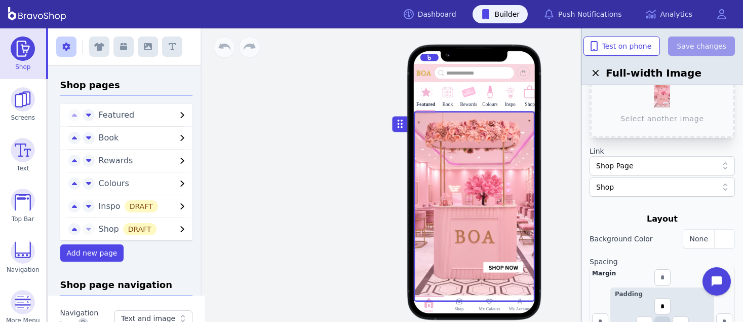
scroll to position [56, 0]
click at [669, 165] on div "Shop Page" at bounding box center [657, 164] width 122 height 10
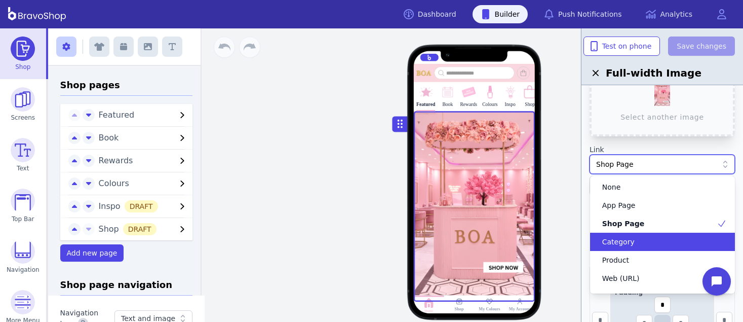
click at [666, 245] on div "Category" at bounding box center [656, 241] width 121 height 10
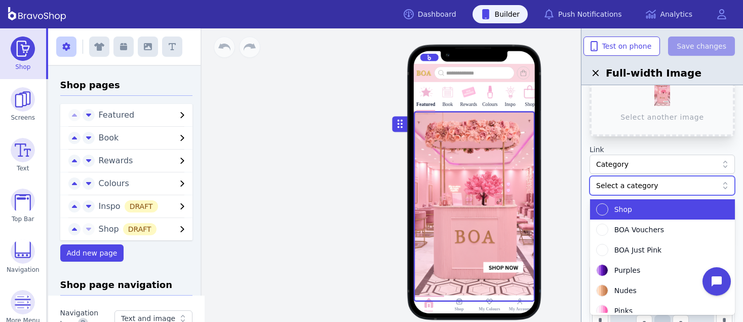
click at [659, 181] on div at bounding box center [657, 185] width 122 height 10
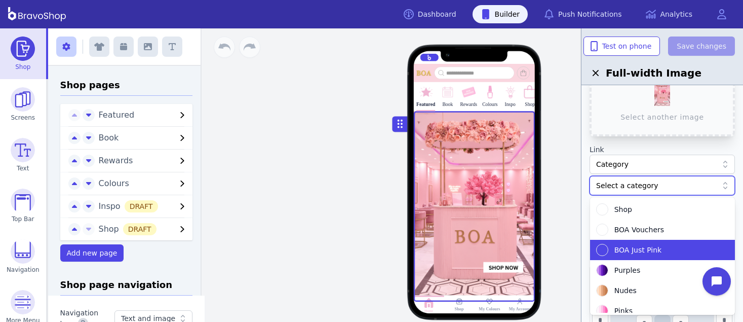
click at [642, 244] on div "BOA Just Pink" at bounding box center [656, 250] width 121 height 12
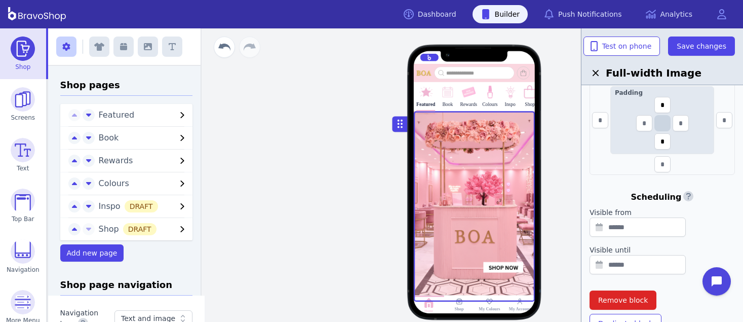
scroll to position [272, 0]
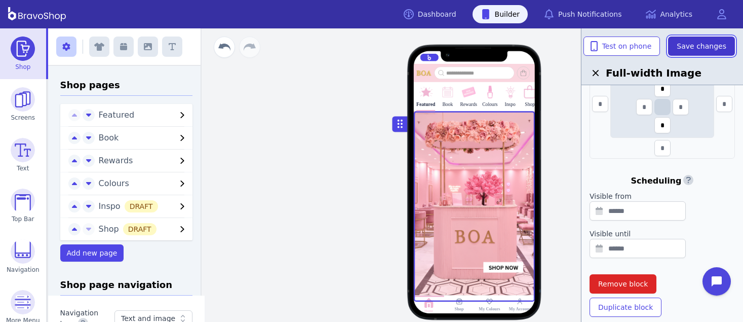
click at [688, 49] on span "Save changes" at bounding box center [701, 46] width 50 height 10
